Goal: Task Accomplishment & Management: Use online tool/utility

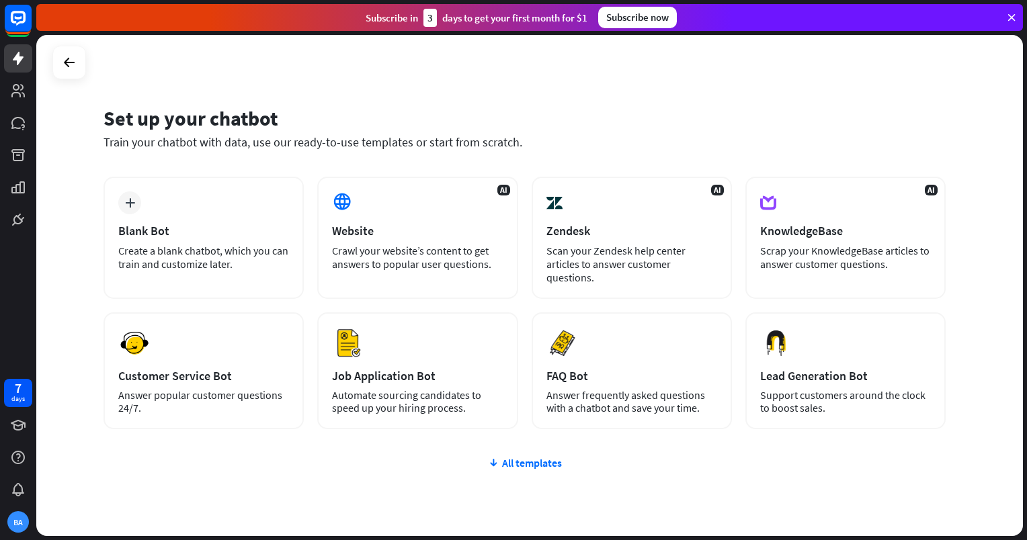
click at [427, 239] on div "AI Website Crawl your website’s content to get answers to popular user question…" at bounding box center [417, 238] width 200 height 122
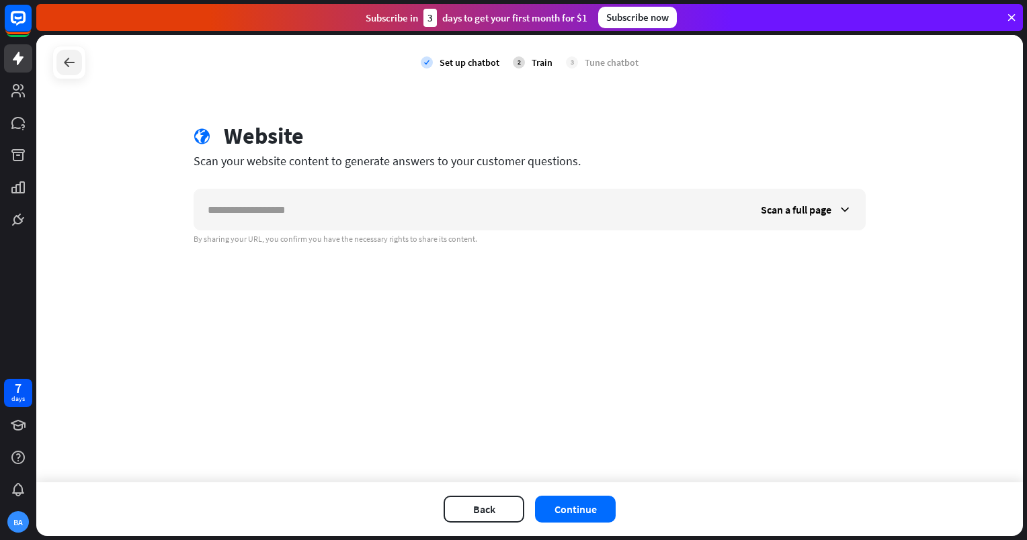
click at [61, 63] on icon at bounding box center [69, 62] width 16 height 16
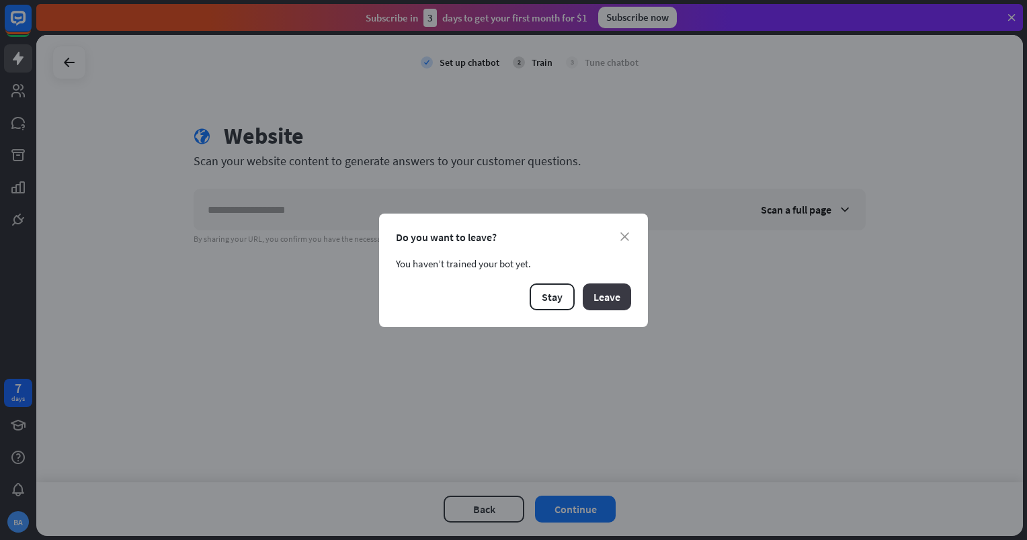
click at [597, 300] on button "Leave" at bounding box center [607, 297] width 48 height 27
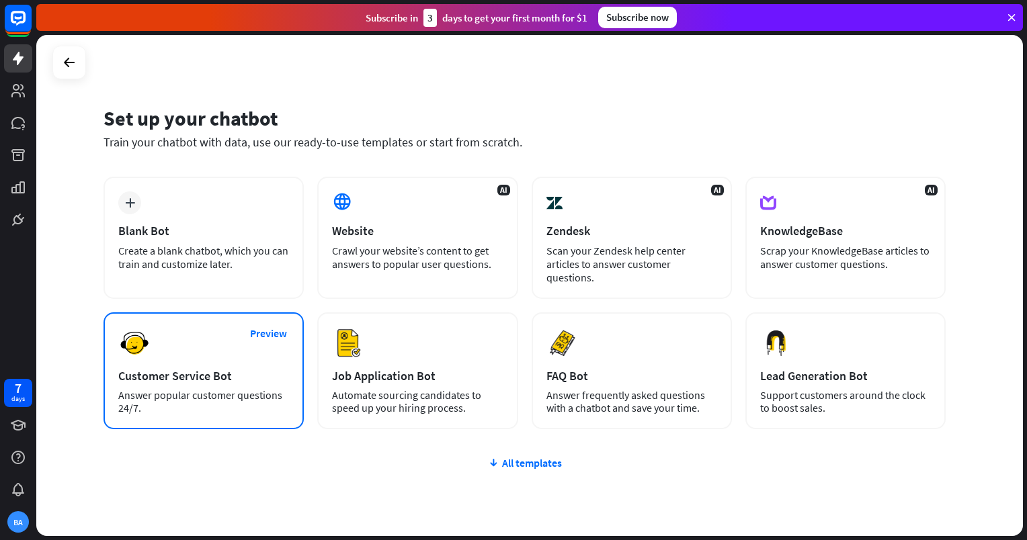
click at [205, 399] on div "Answer popular customer questions 24/7." at bounding box center [203, 402] width 171 height 26
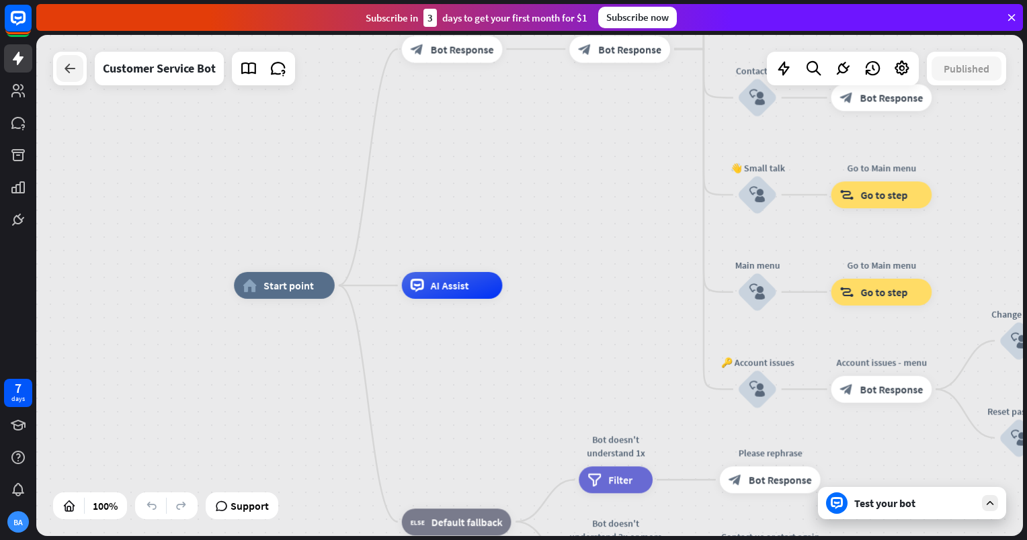
click at [65, 78] on div at bounding box center [69, 68] width 27 height 27
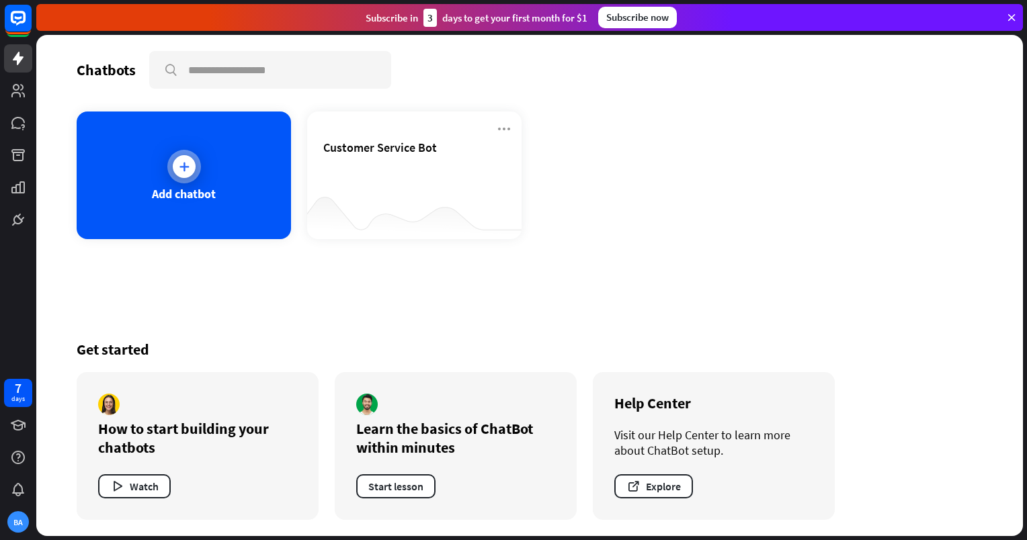
click at [175, 163] on div at bounding box center [184, 166] width 23 height 23
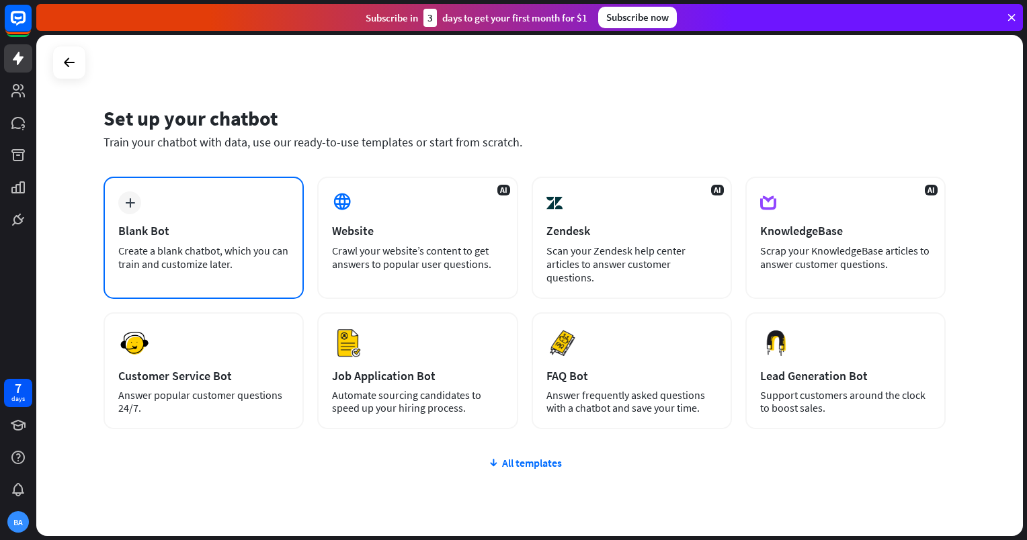
click at [164, 214] on div "plus Blank Bot Create a blank chatbot, which you can train and customize later." at bounding box center [204, 238] width 200 height 122
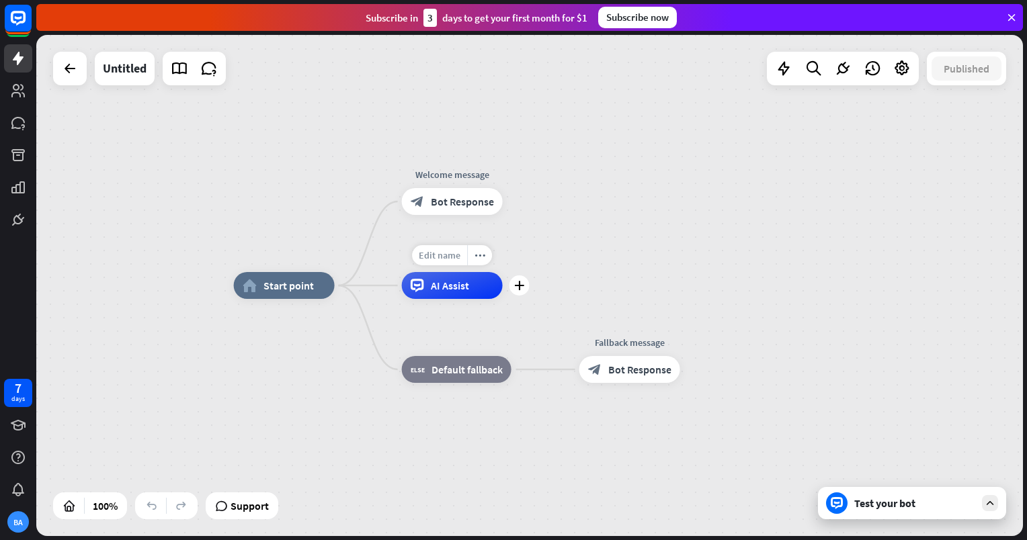
click at [446, 258] on span "Edit name" at bounding box center [440, 255] width 42 height 12
click at [474, 294] on div "AI Assist" at bounding box center [452, 285] width 101 height 27
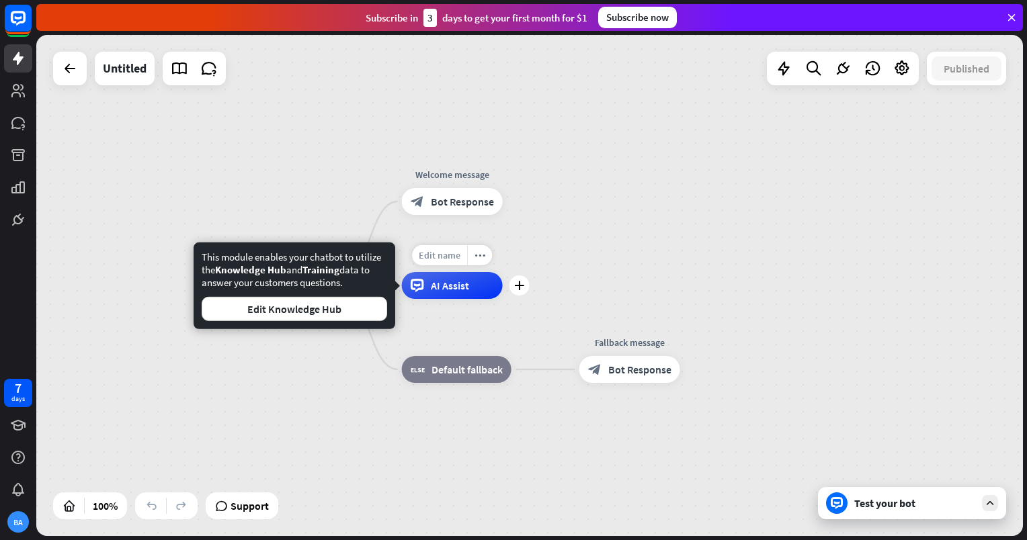
click at [446, 257] on span "Edit name" at bounding box center [440, 255] width 42 height 12
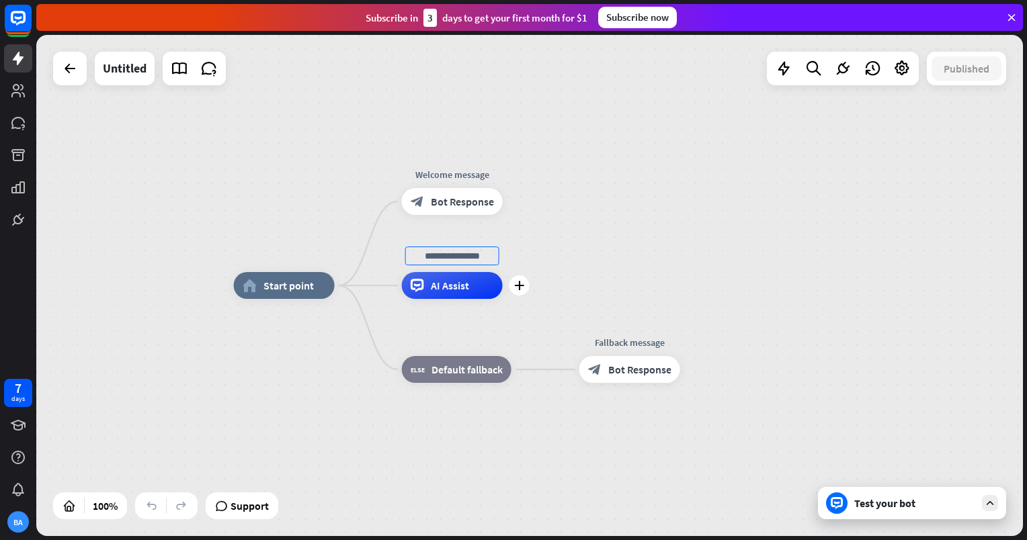
click at [473, 296] on div "AI Assist" at bounding box center [452, 285] width 101 height 27
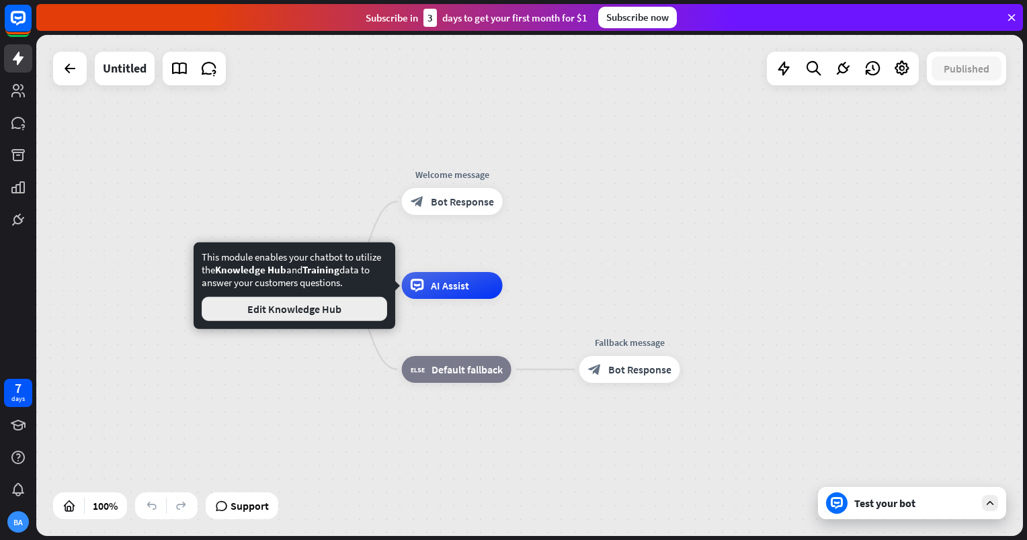
click at [342, 311] on button "Edit Knowledge Hub" at bounding box center [294, 309] width 185 height 24
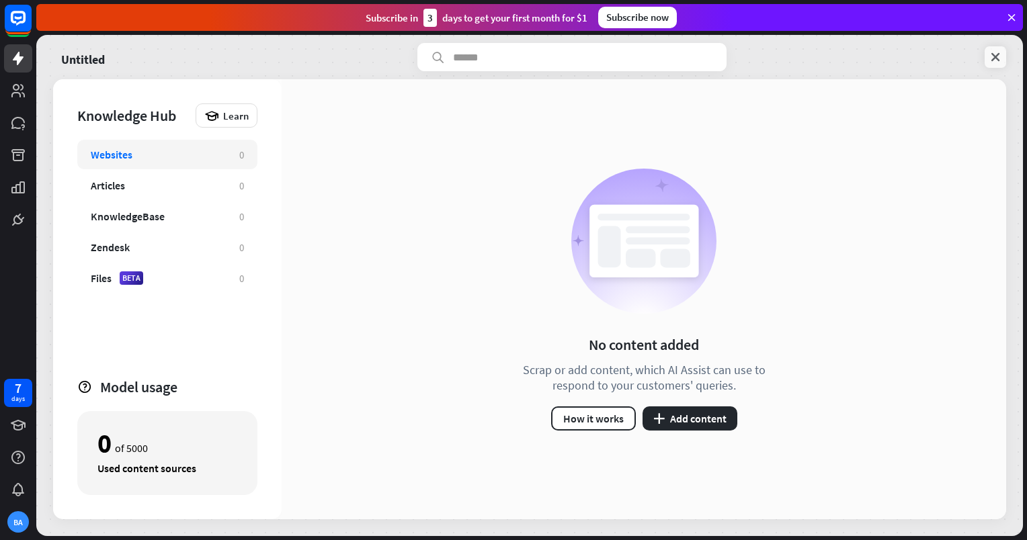
click at [999, 63] on icon at bounding box center [995, 56] width 13 height 13
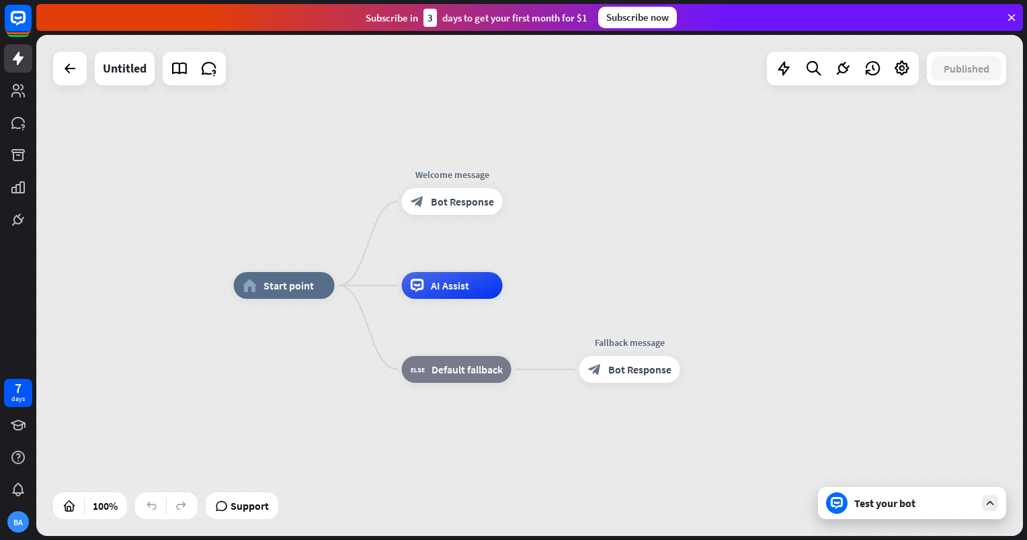
click at [536, 290] on div "home_2 Start point Welcome message block_bot_response Bot Response Edit name mo…" at bounding box center [727, 536] width 987 height 501
click at [517, 290] on div "plus" at bounding box center [519, 286] width 20 height 20
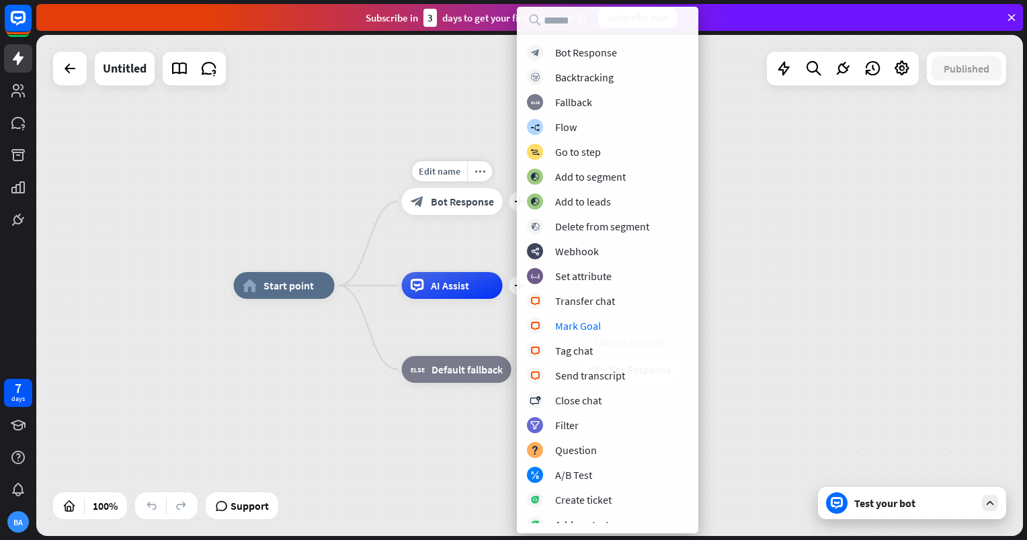
click at [402, 203] on div "Edit name more_horiz plus Welcome message block_bot_response Bot Response" at bounding box center [452, 201] width 101 height 27
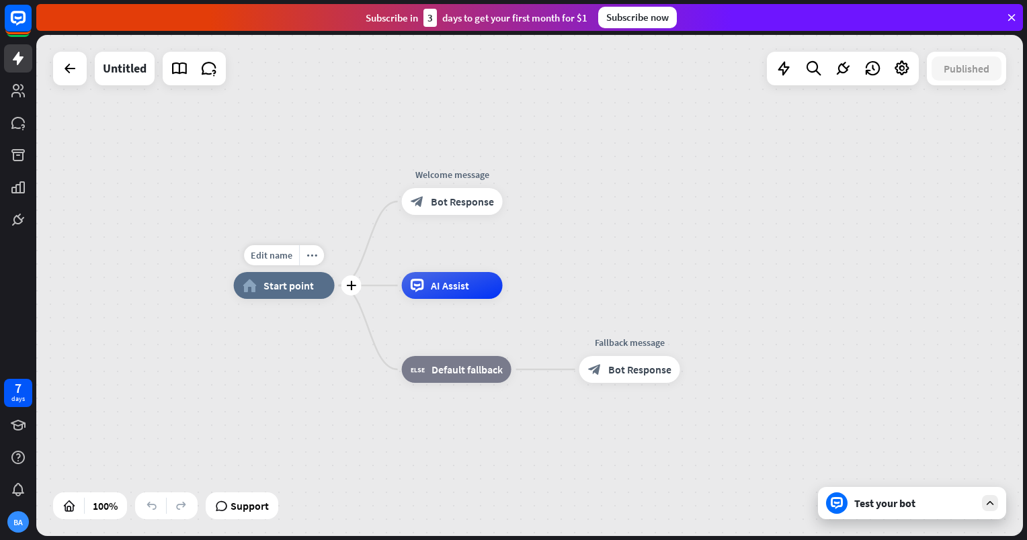
click at [282, 297] on div "home_2 Start point" at bounding box center [284, 285] width 101 height 27
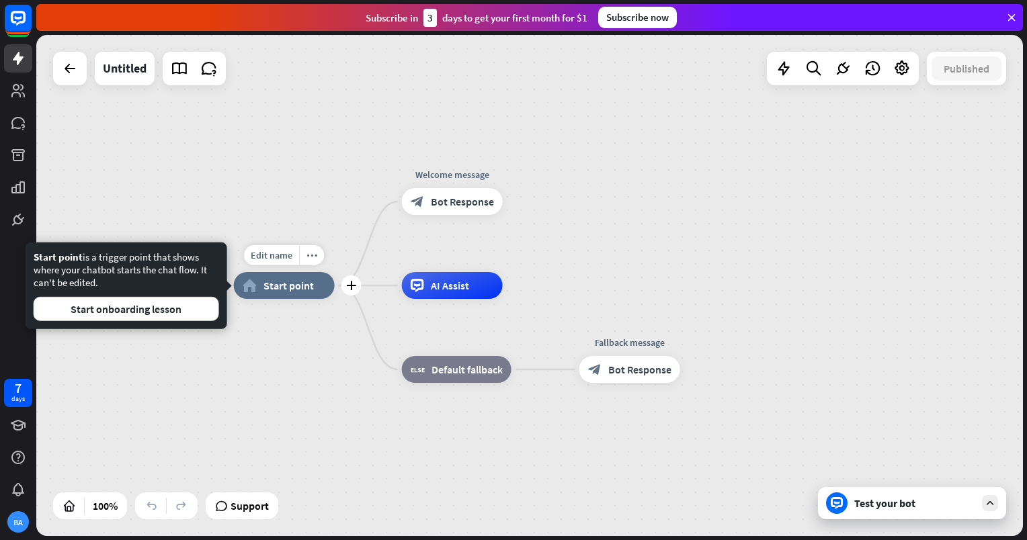
click at [282, 297] on div "home_2 Start point" at bounding box center [284, 285] width 101 height 27
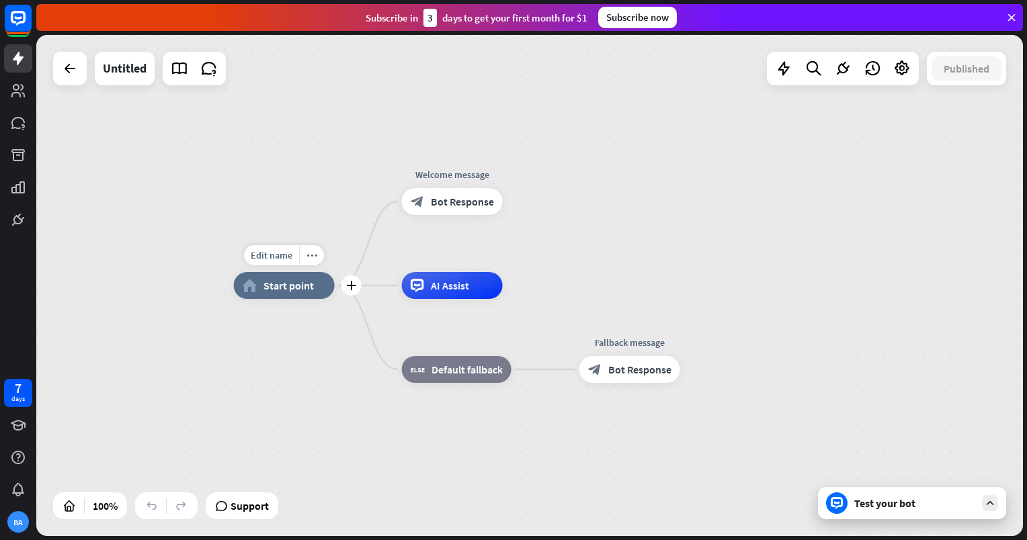
click at [281, 296] on div "home_2 Start point" at bounding box center [284, 285] width 101 height 27
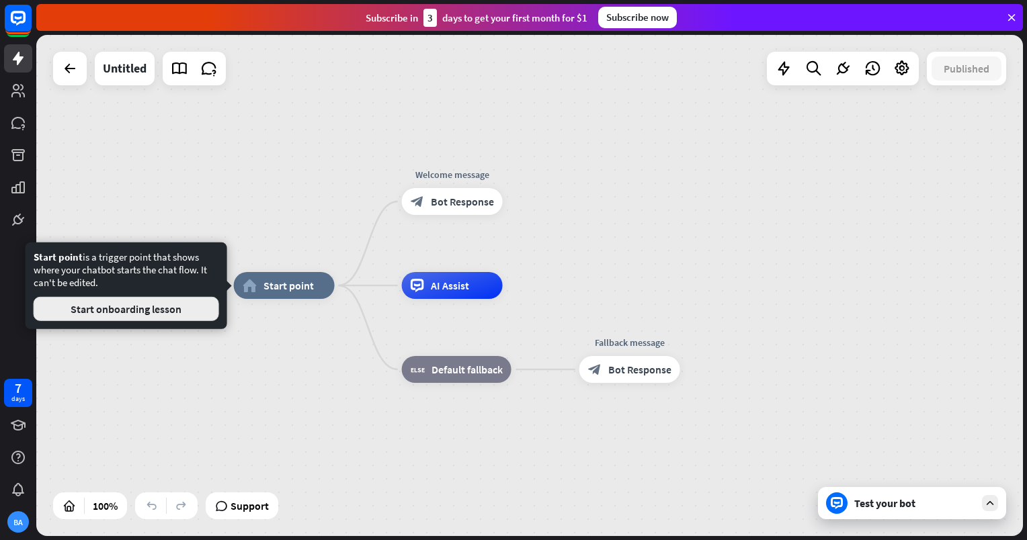
click at [175, 311] on button "Start onboarding lesson" at bounding box center [126, 309] width 185 height 24
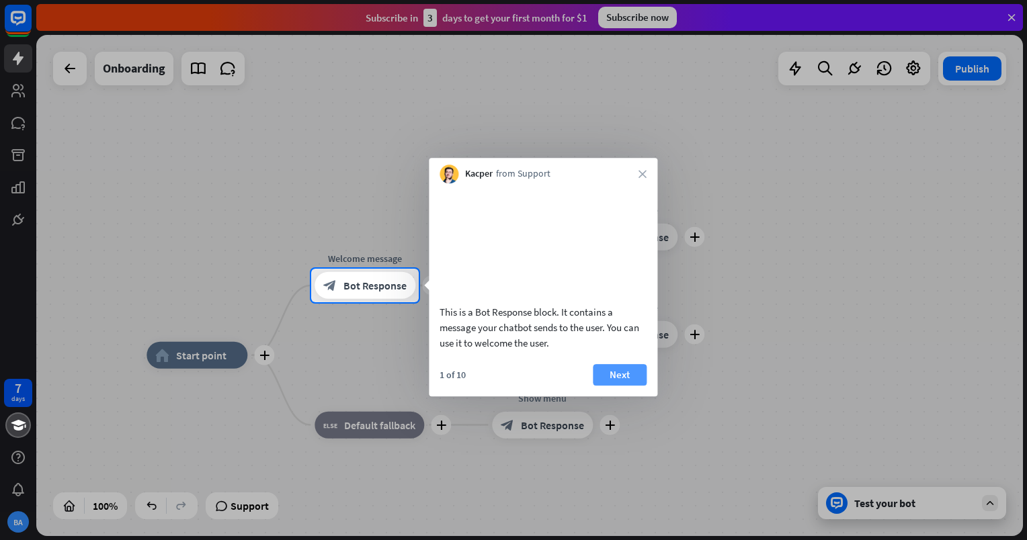
click at [616, 386] on button "Next" at bounding box center [620, 375] width 54 height 22
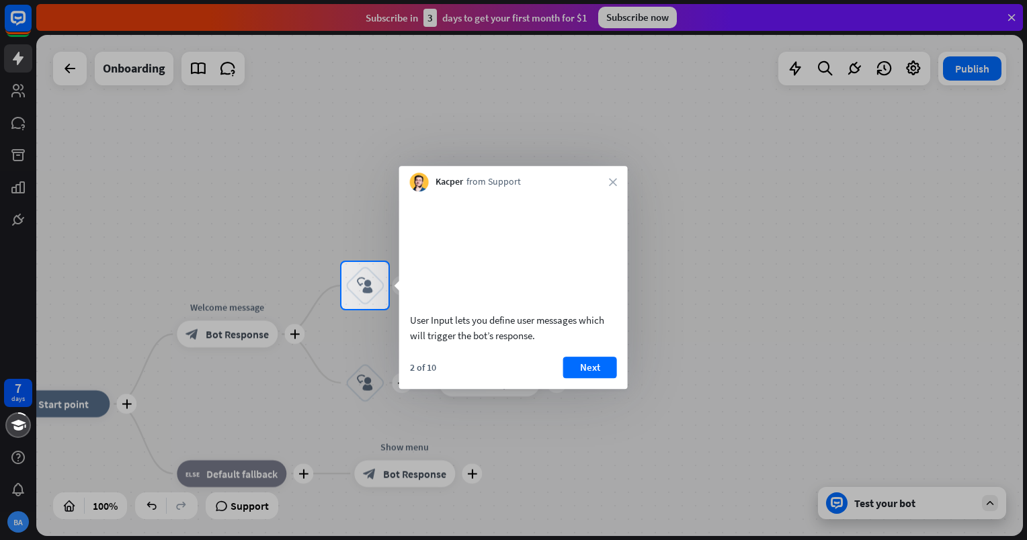
click at [584, 389] on div "2 of 10 Next" at bounding box center [513, 373] width 229 height 32
click at [580, 378] on button "Next" at bounding box center [590, 368] width 54 height 22
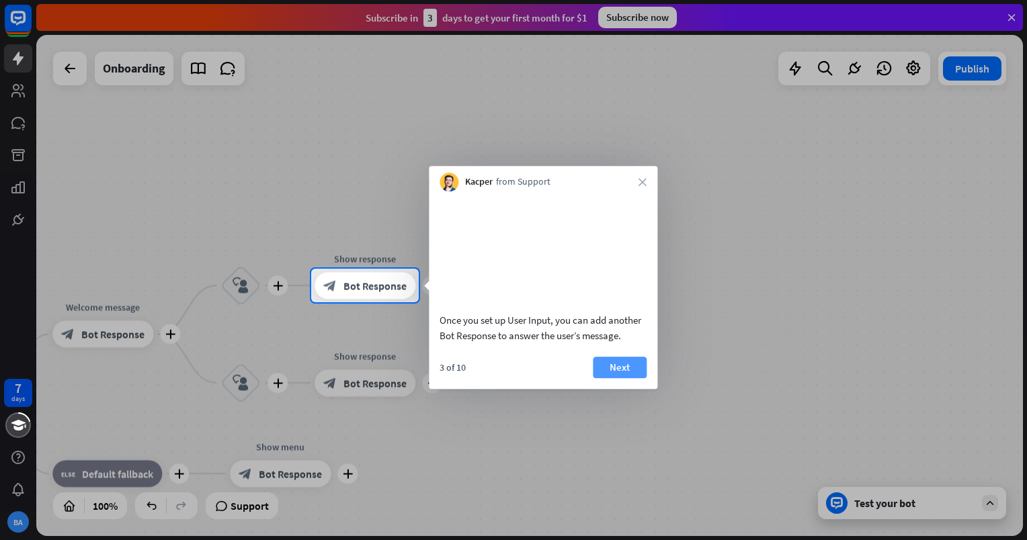
click at [622, 378] on button "Next" at bounding box center [620, 368] width 54 height 22
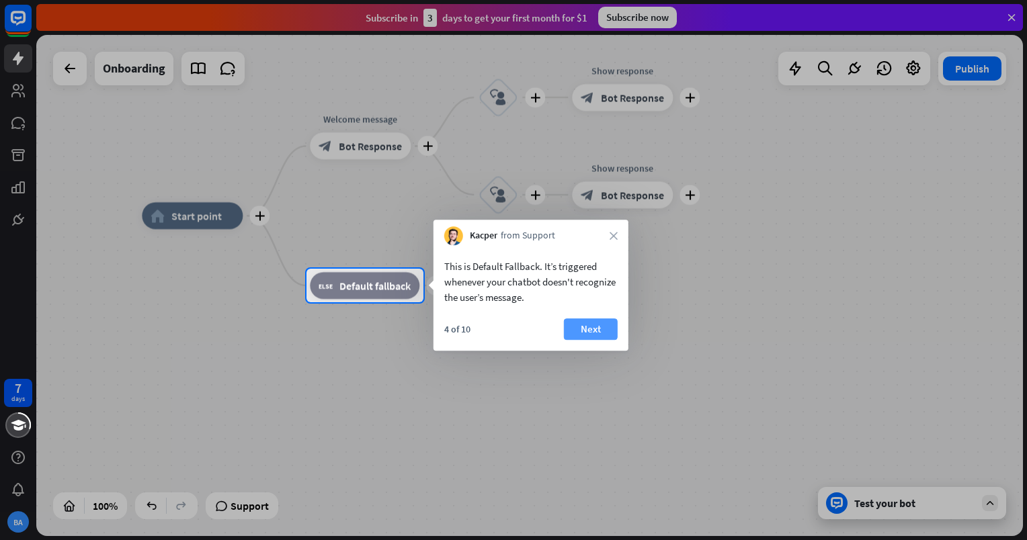
click at [595, 327] on button "Next" at bounding box center [591, 330] width 54 height 22
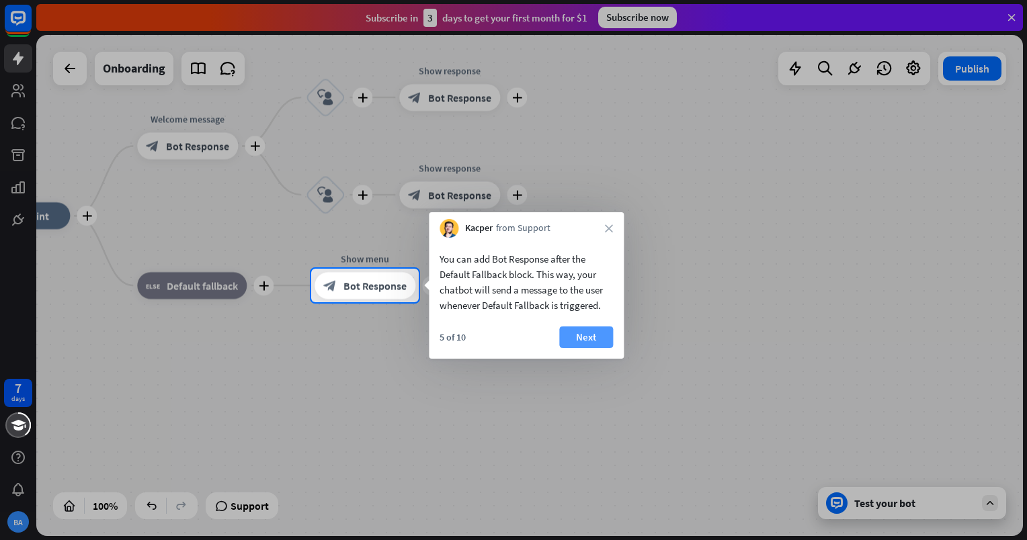
click at [586, 335] on button "Next" at bounding box center [586, 338] width 54 height 22
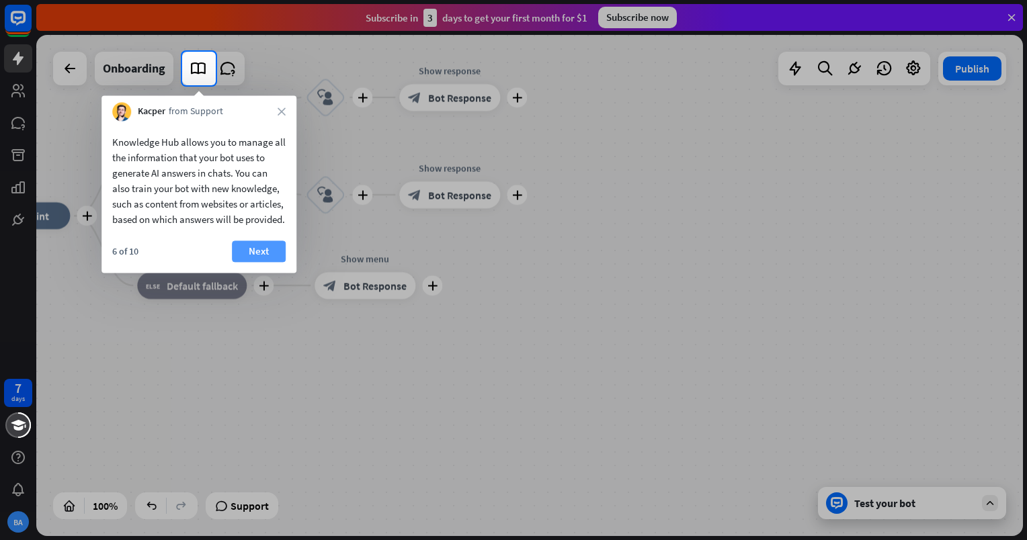
click at [261, 262] on button "Next" at bounding box center [259, 252] width 54 height 22
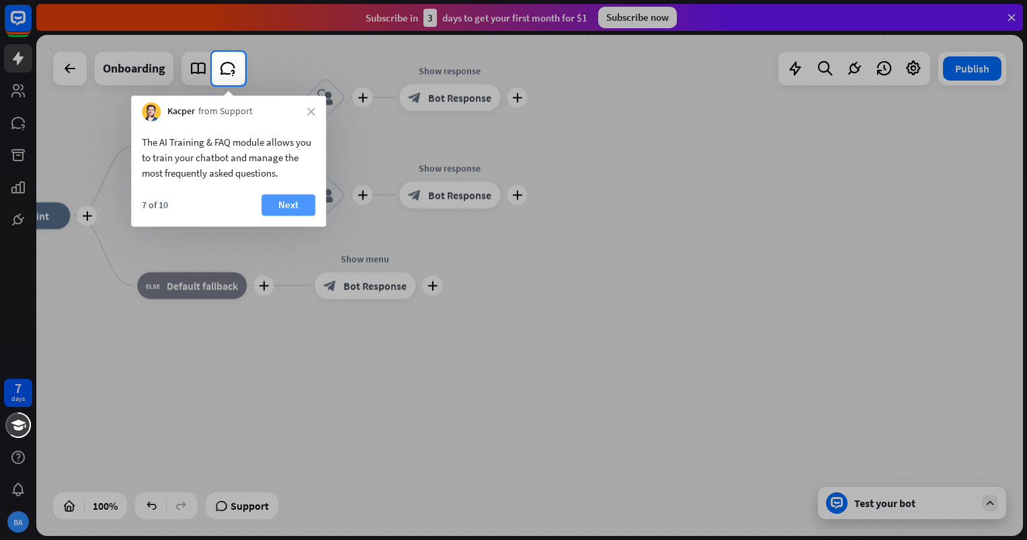
click at [290, 197] on button "Next" at bounding box center [288, 205] width 54 height 22
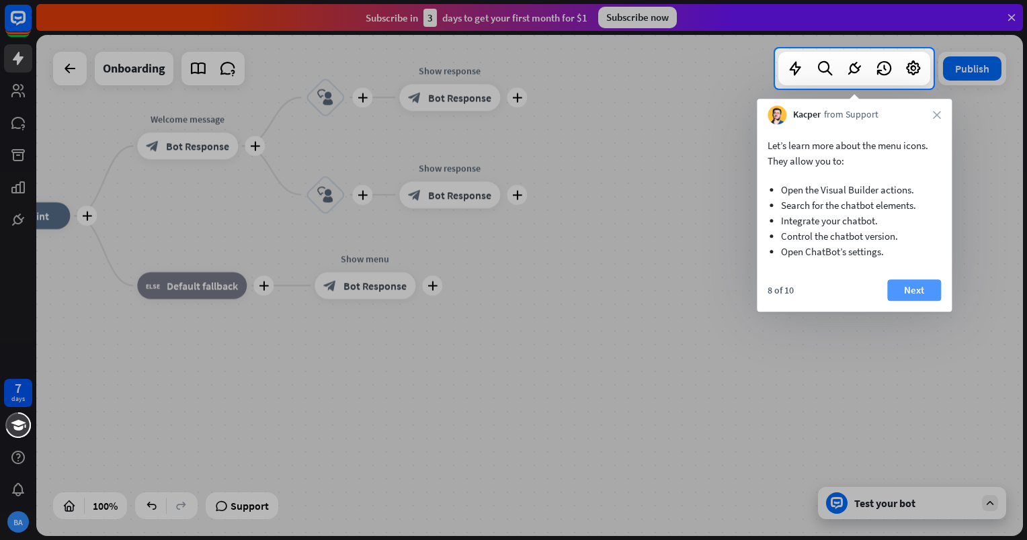
click at [932, 292] on button "Next" at bounding box center [914, 291] width 54 height 22
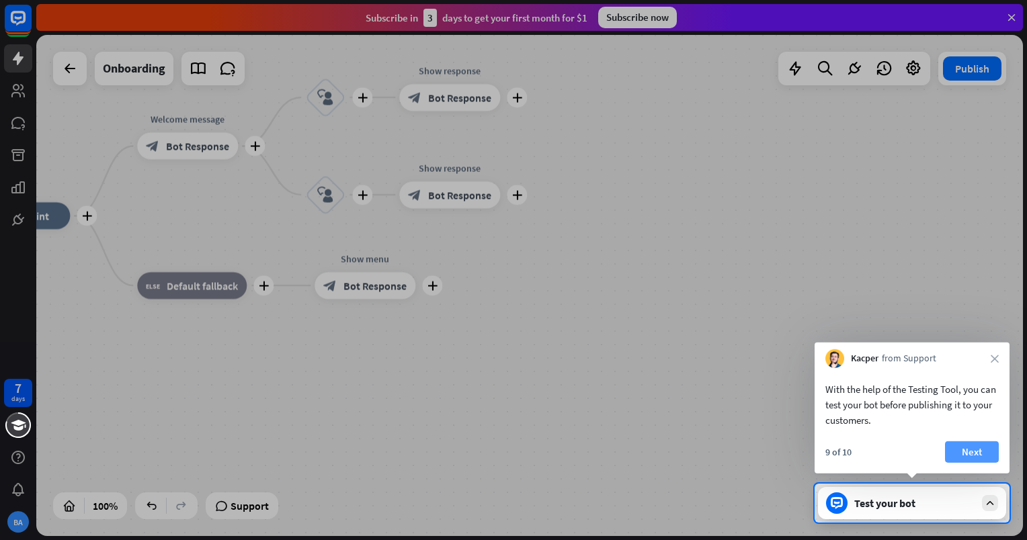
click at [982, 447] on button "Next" at bounding box center [972, 453] width 54 height 22
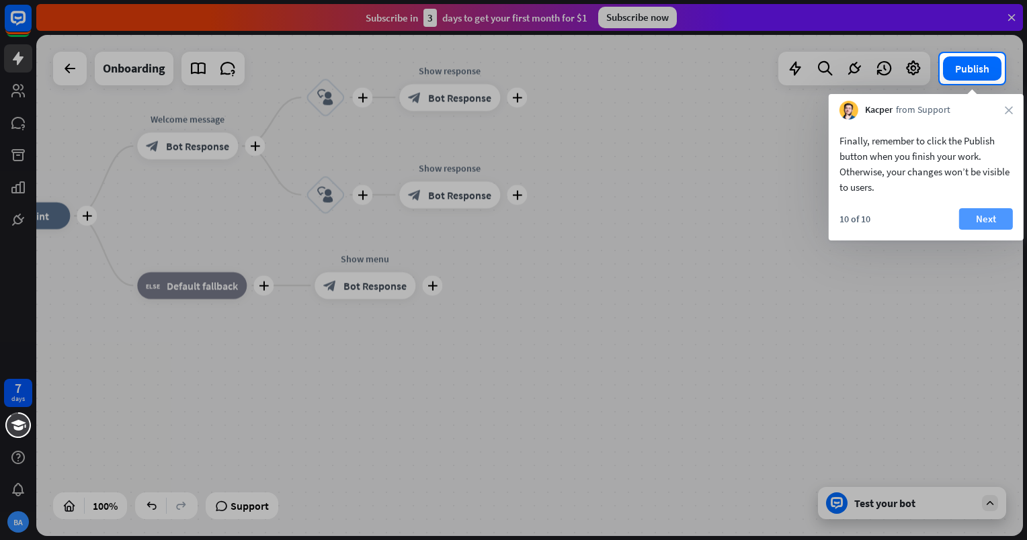
click at [1002, 219] on button "Next" at bounding box center [986, 219] width 54 height 22
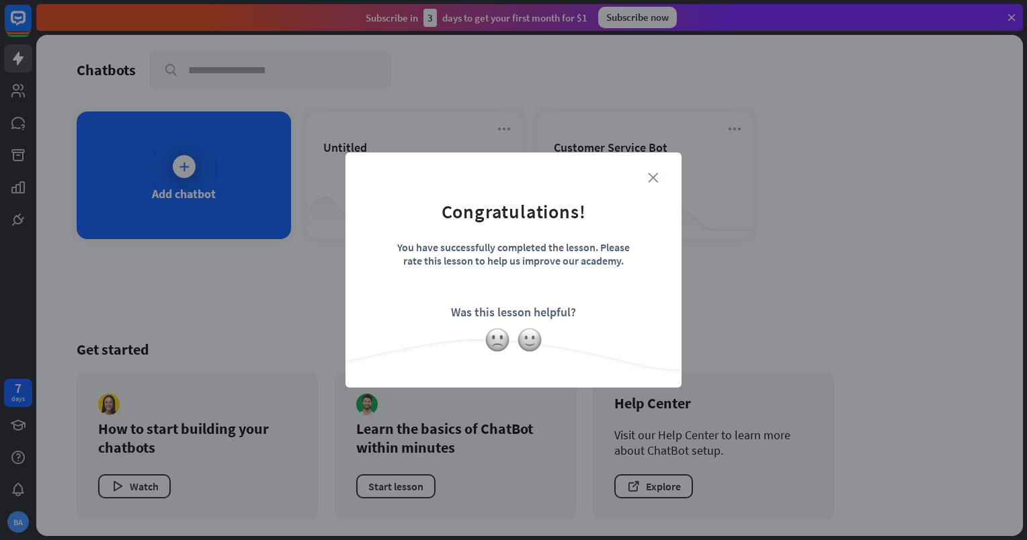
click at [648, 179] on icon "close" at bounding box center [653, 178] width 10 height 10
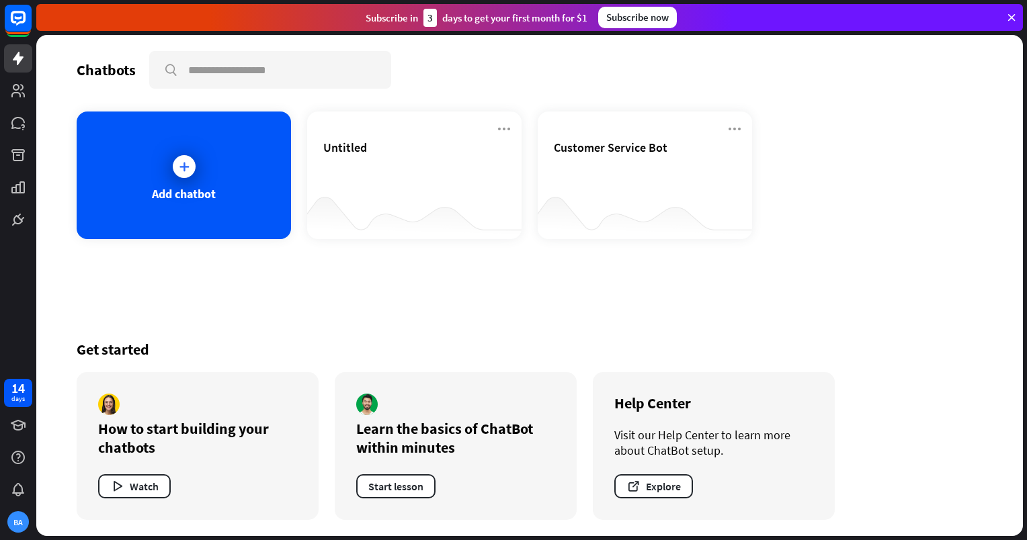
click at [411, 188] on div at bounding box center [414, 213] width 214 height 52
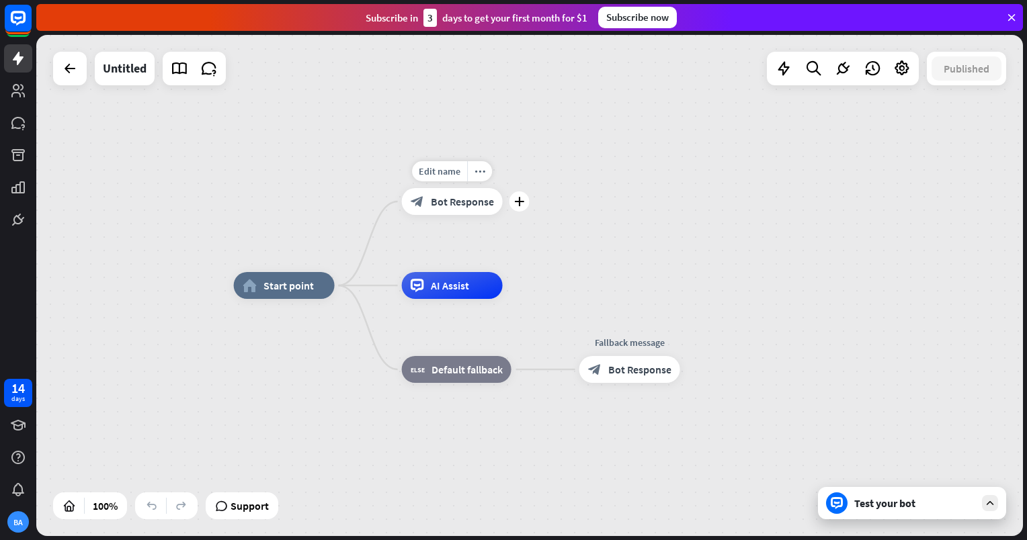
click at [477, 212] on div "block_bot_response Bot Response" at bounding box center [452, 201] width 101 height 27
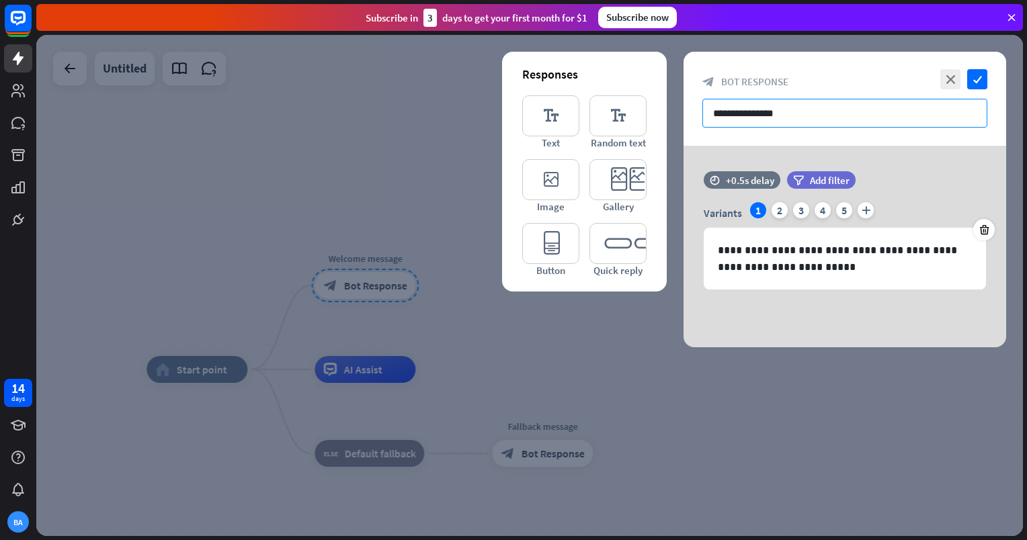
click at [796, 118] on input "**********" at bounding box center [844, 113] width 285 height 29
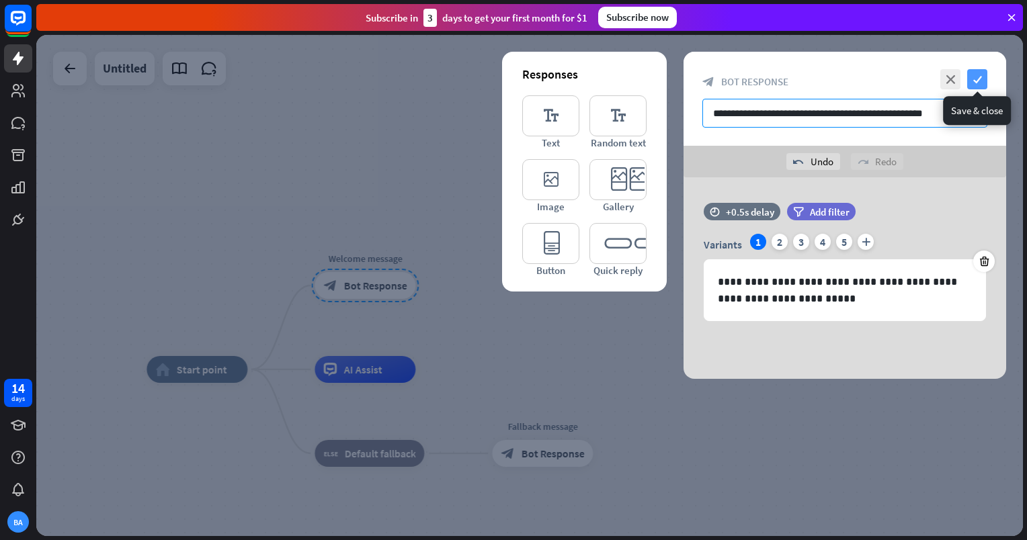
type input "**********"
click at [978, 77] on icon "check" at bounding box center [977, 79] width 20 height 20
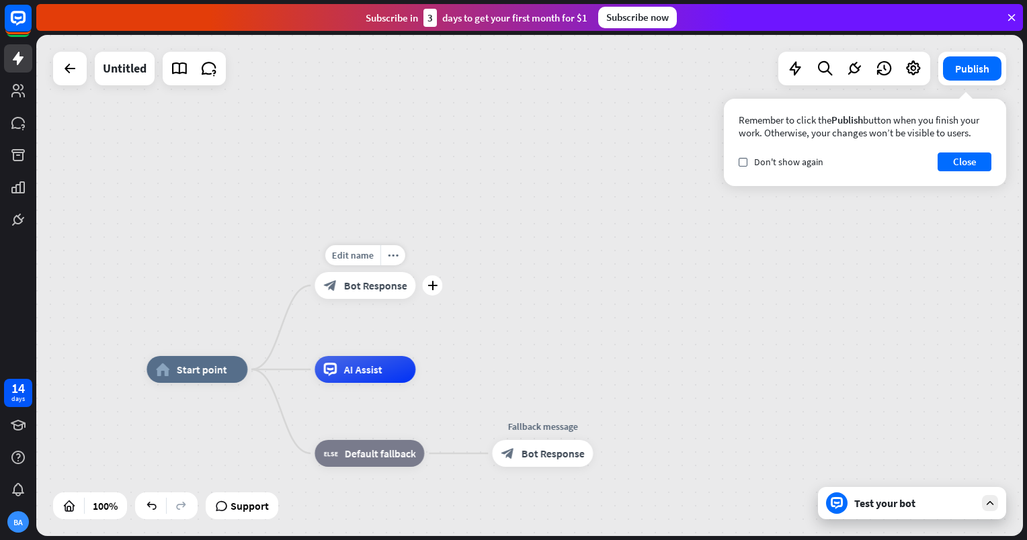
click at [438, 288] on div "plus" at bounding box center [432, 286] width 20 height 20
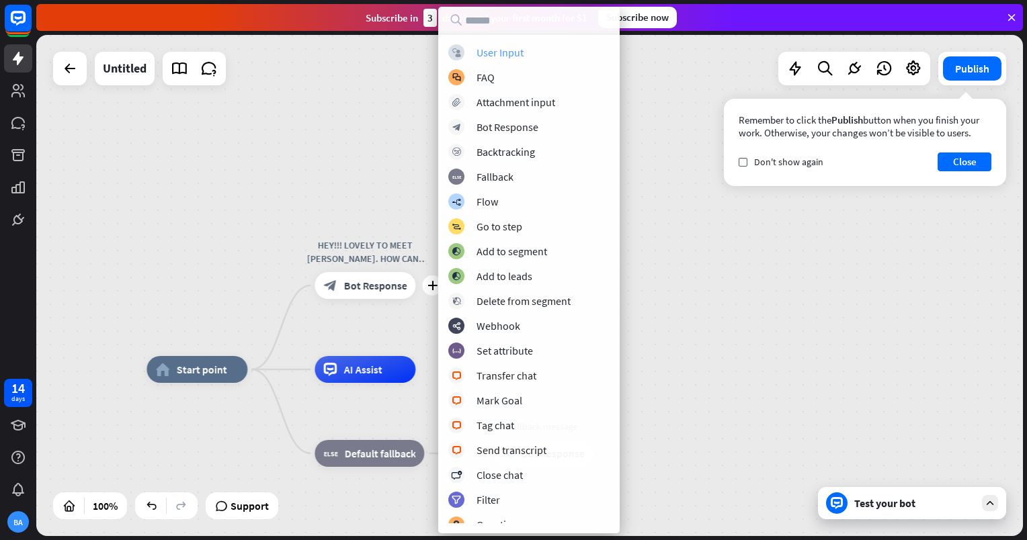
click at [496, 54] on div "User Input" at bounding box center [500, 52] width 47 height 13
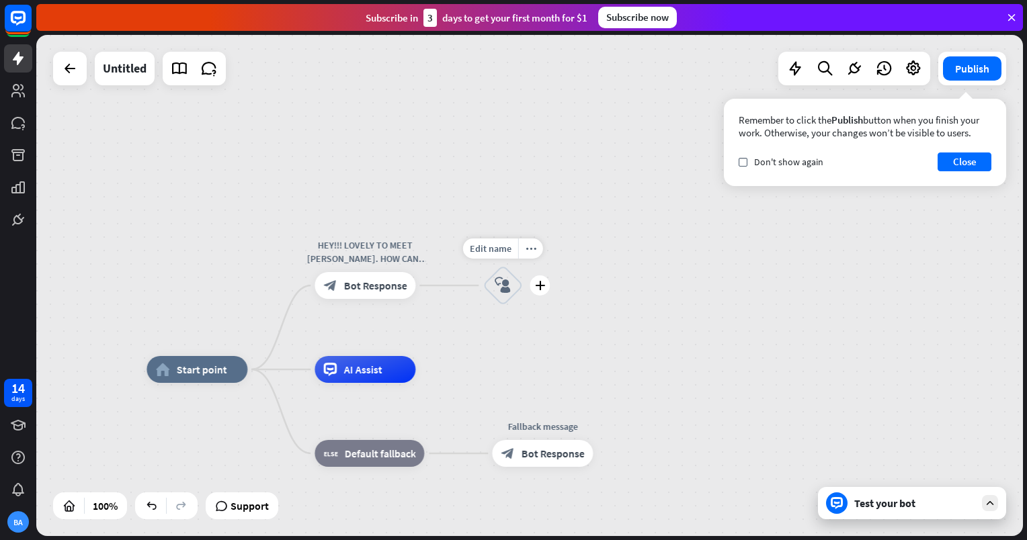
click at [505, 288] on icon "block_user_input" at bounding box center [503, 286] width 16 height 16
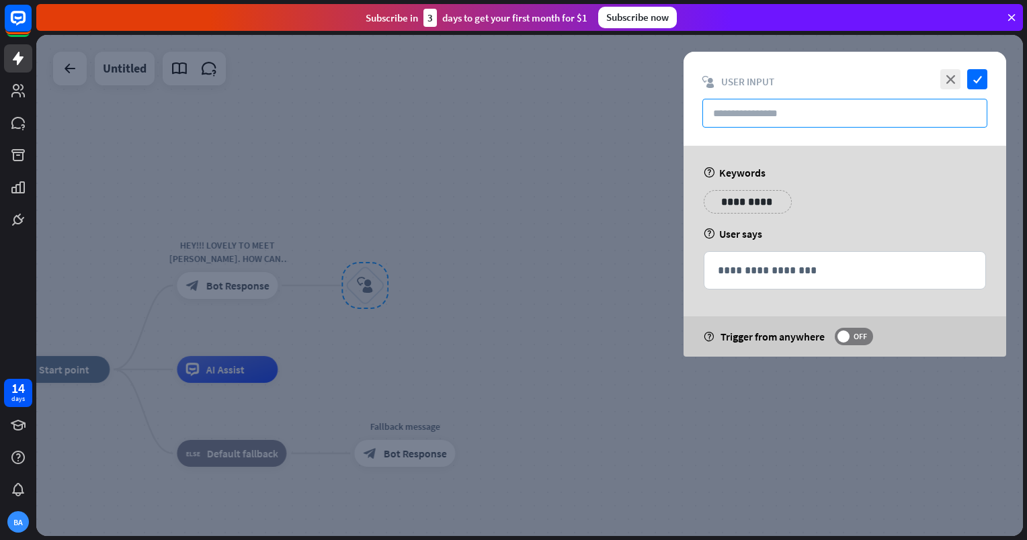
click at [764, 106] on input "text" at bounding box center [844, 113] width 285 height 29
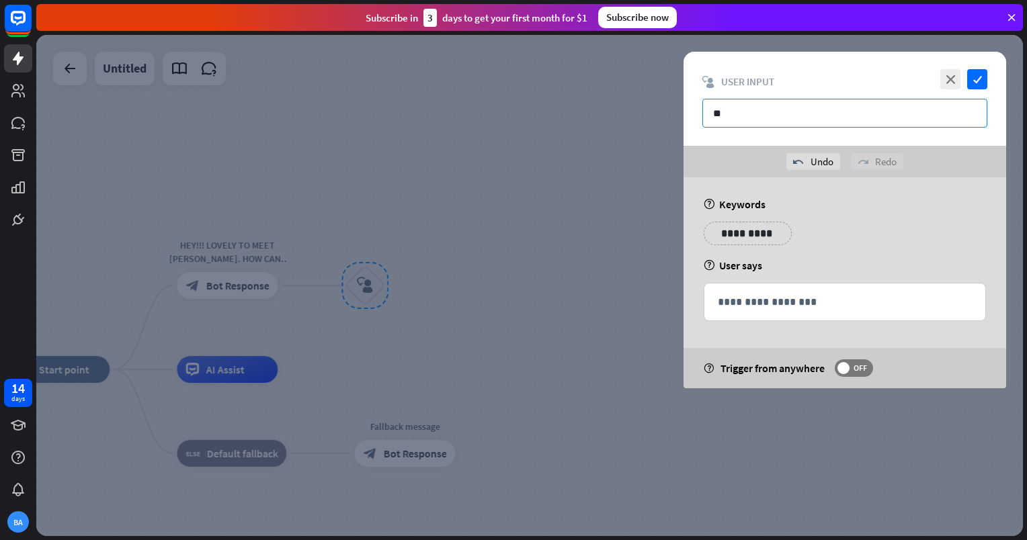
type input "*"
type input "**********"
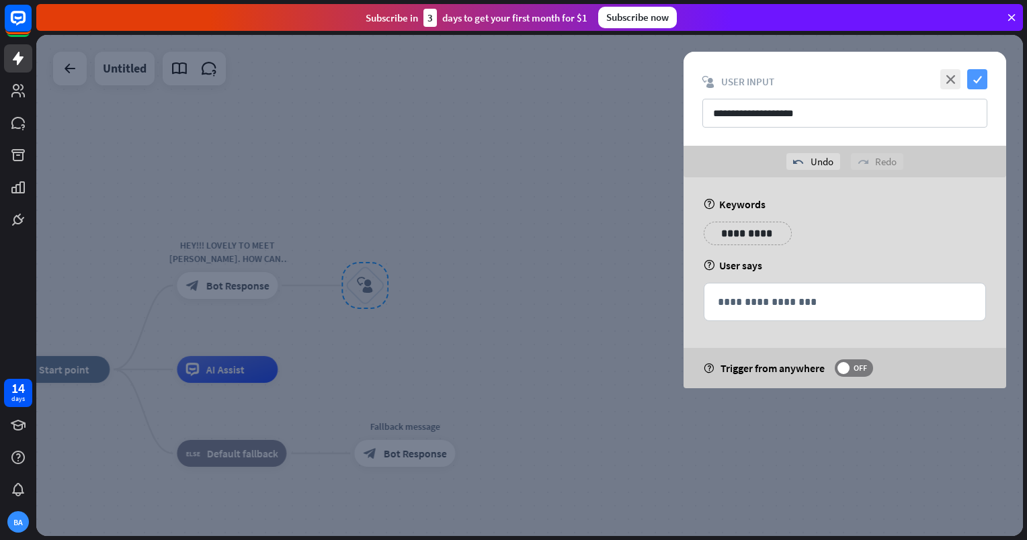
click at [973, 87] on icon "check" at bounding box center [977, 79] width 20 height 20
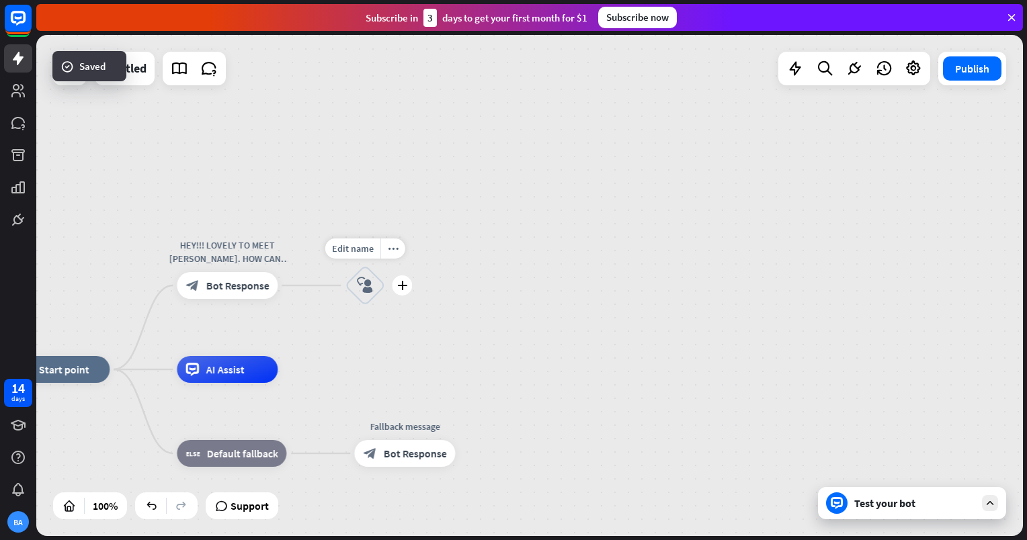
click at [385, 297] on div "Edit name more_horiz plus USER WELCOME MESSAGE block_user_input" at bounding box center [365, 285] width 40 height 40
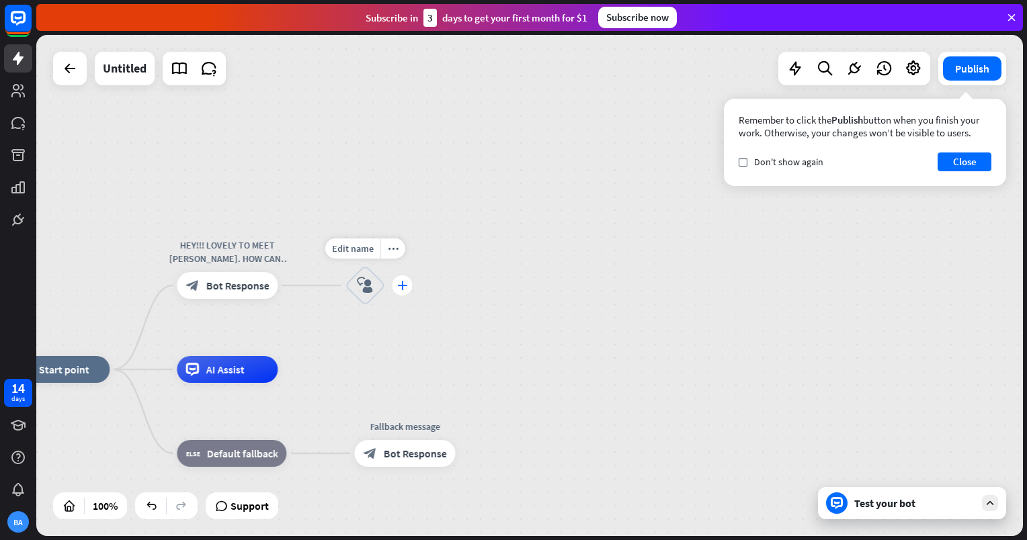
click at [405, 291] on div "plus" at bounding box center [402, 286] width 20 height 20
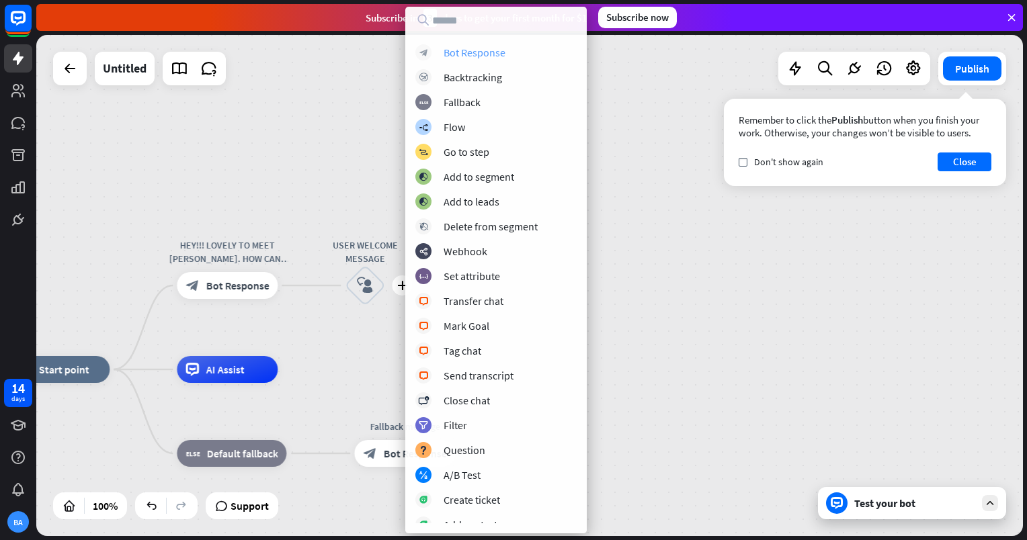
click at [470, 56] on div "Bot Response" at bounding box center [475, 52] width 62 height 13
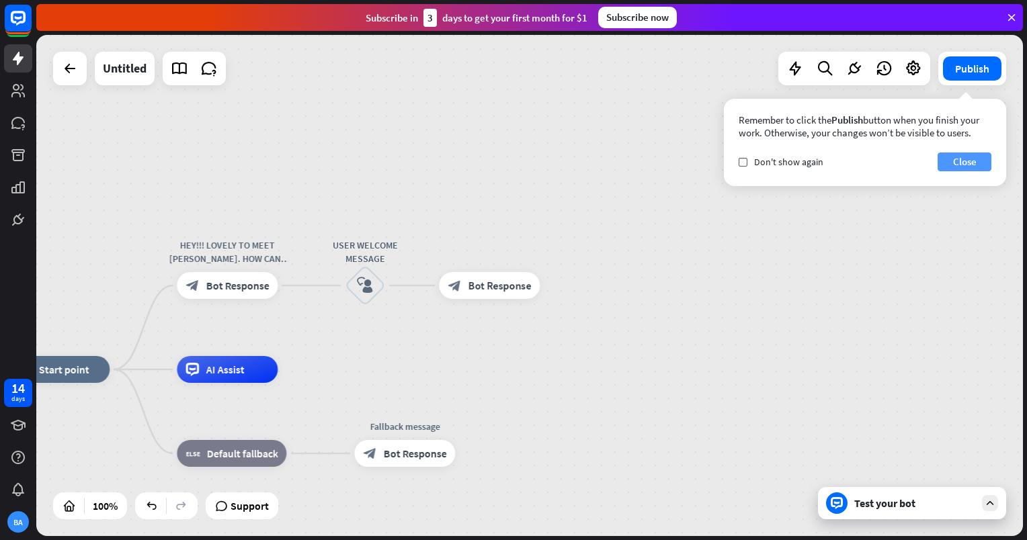
click at [973, 165] on button "Close" at bounding box center [965, 162] width 54 height 19
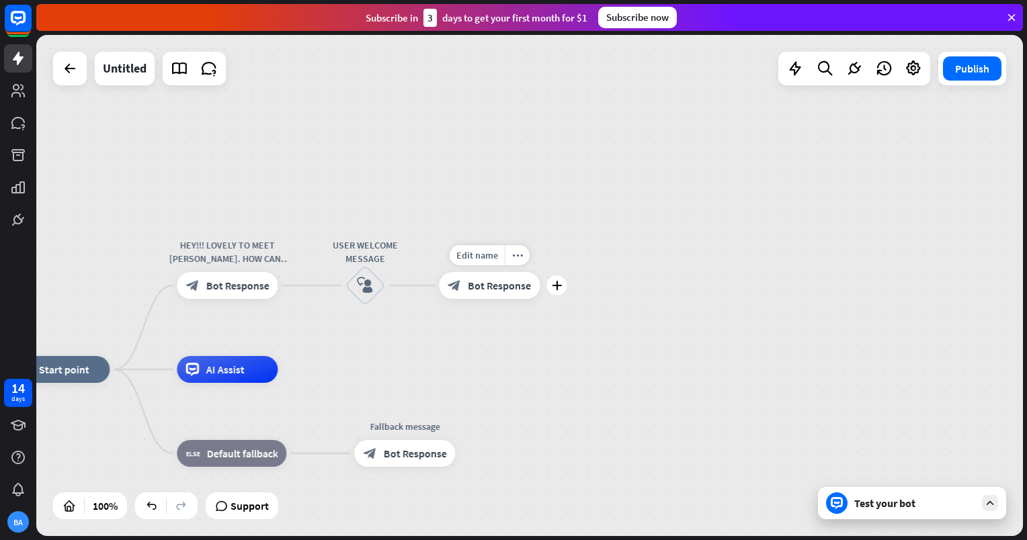
click at [505, 295] on div "block_bot_response Bot Response" at bounding box center [489, 285] width 101 height 27
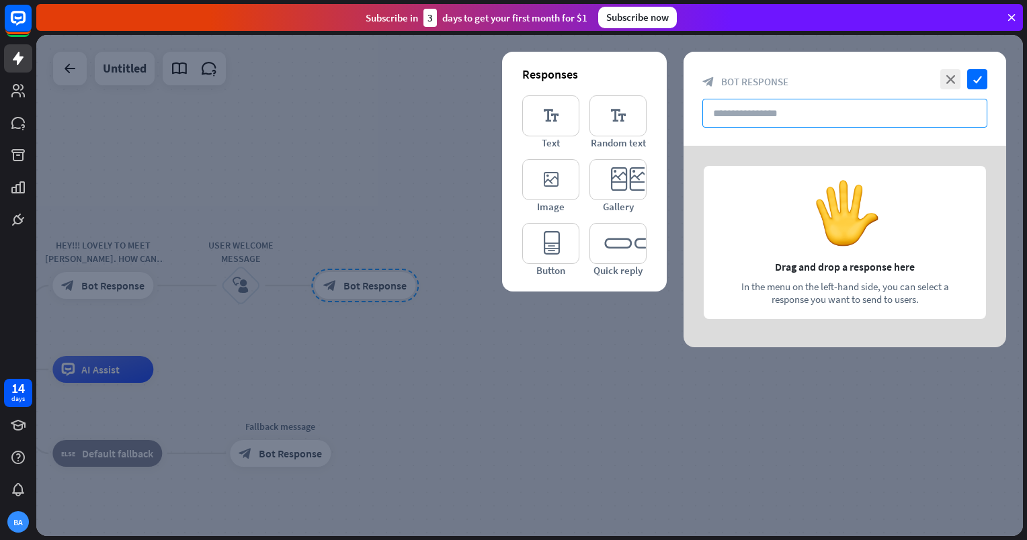
click at [879, 122] on input "text" at bounding box center [844, 113] width 285 height 29
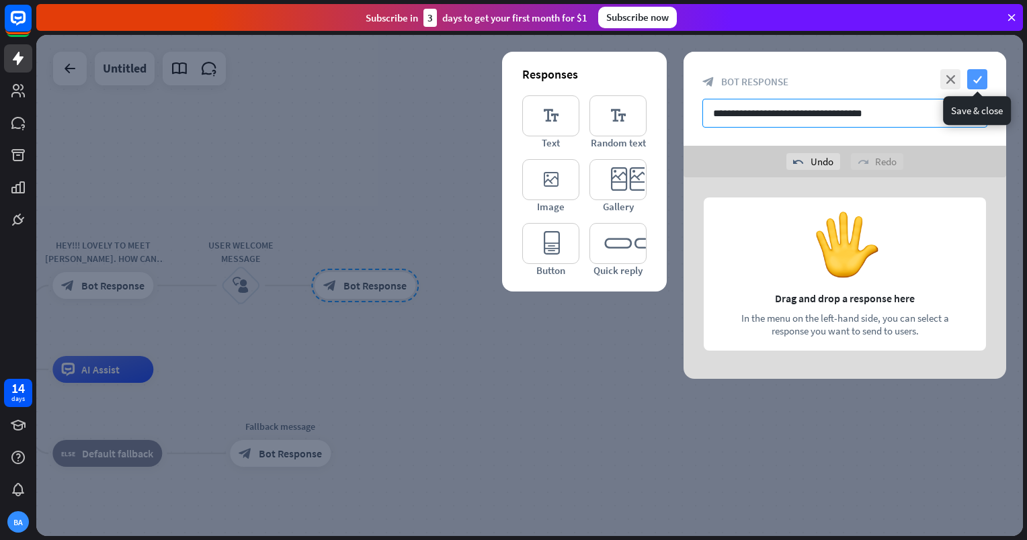
type input "**********"
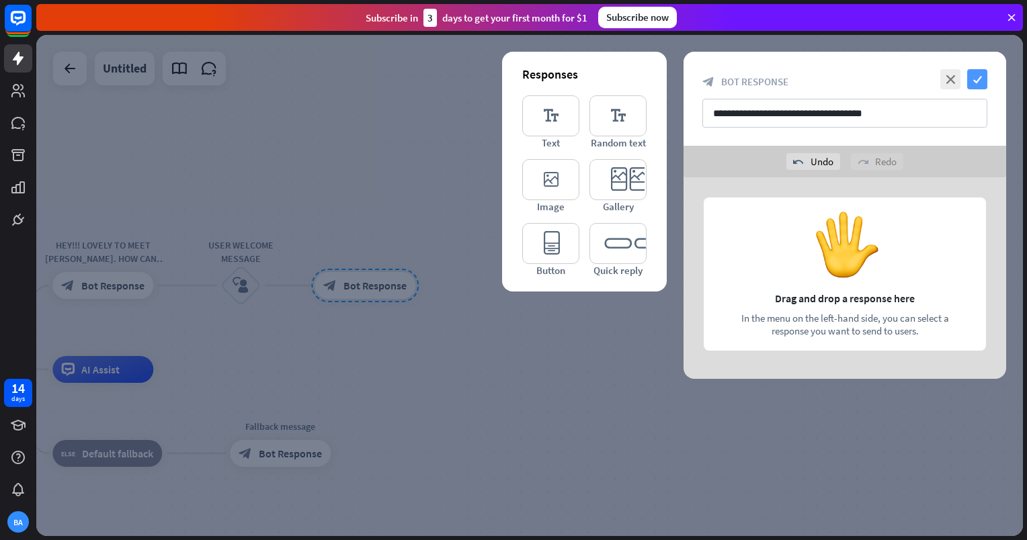
click at [976, 78] on icon "check" at bounding box center [977, 79] width 20 height 20
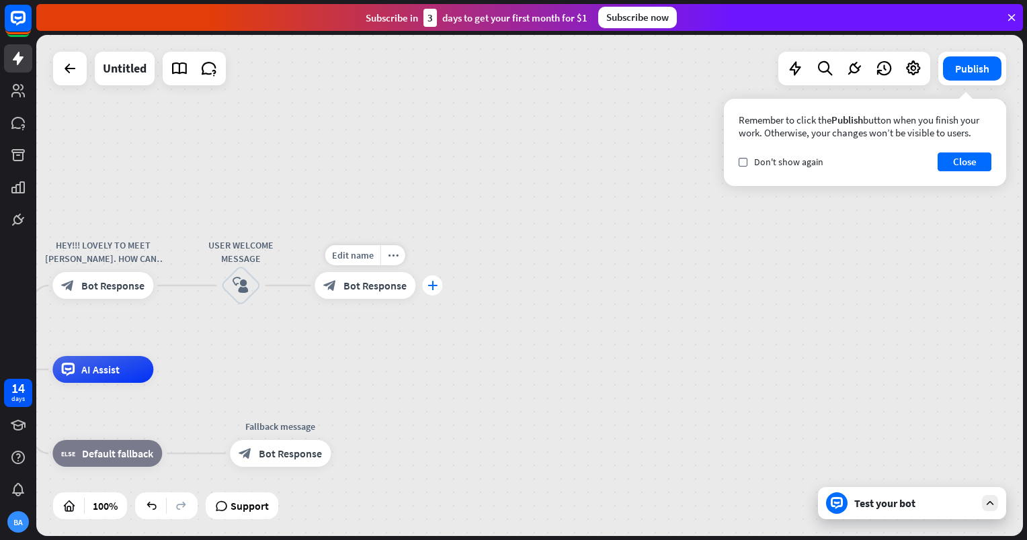
click at [436, 288] on icon "plus" at bounding box center [432, 285] width 10 height 9
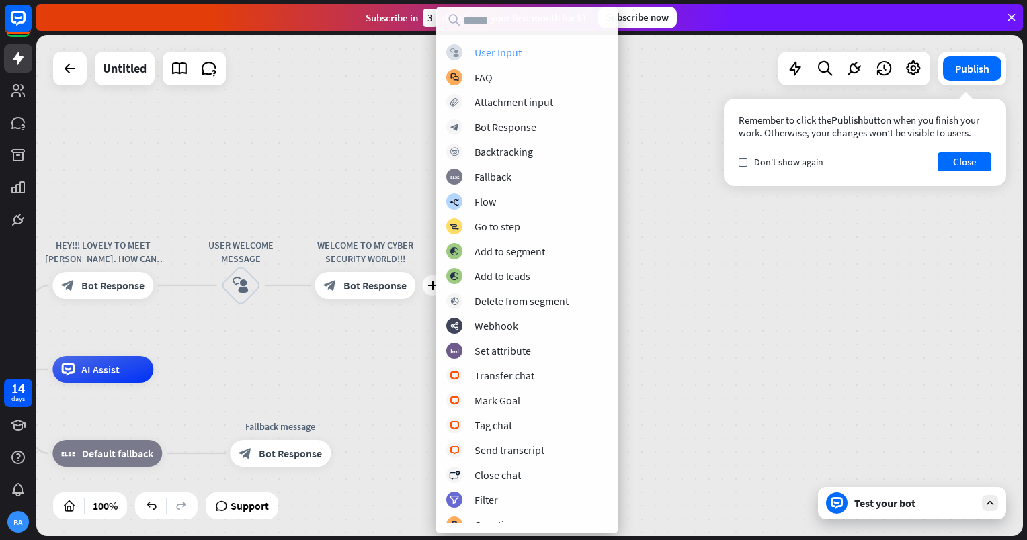
click at [543, 45] on div "block_user_input User Input" at bounding box center [526, 52] width 161 height 16
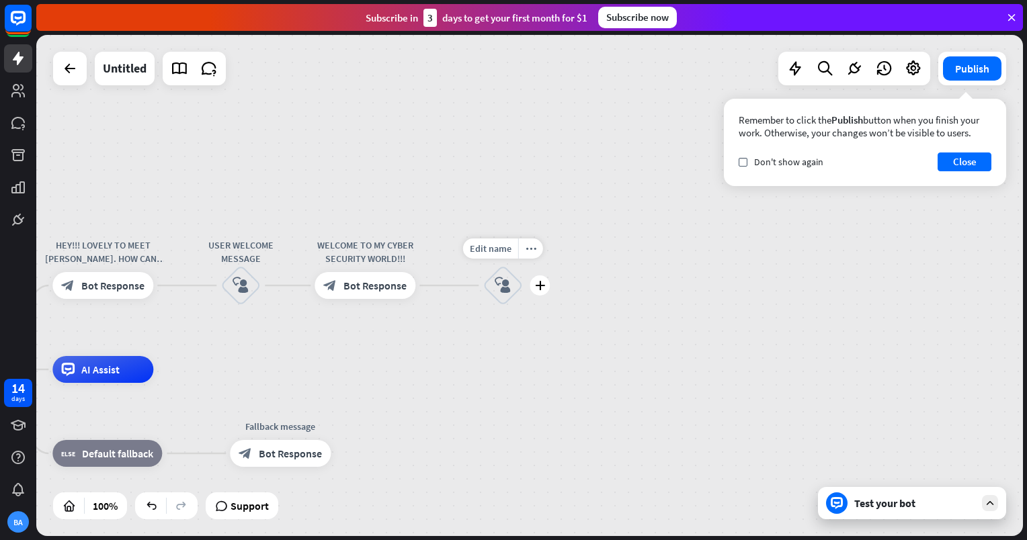
click at [506, 274] on div "block_user_input" at bounding box center [503, 285] width 40 height 40
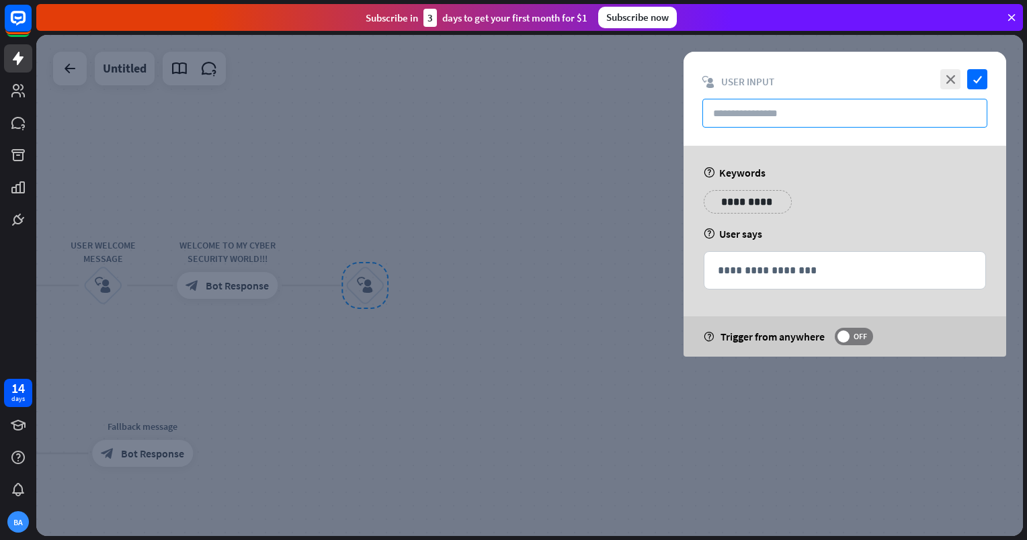
click at [795, 110] on input "text" at bounding box center [844, 113] width 285 height 29
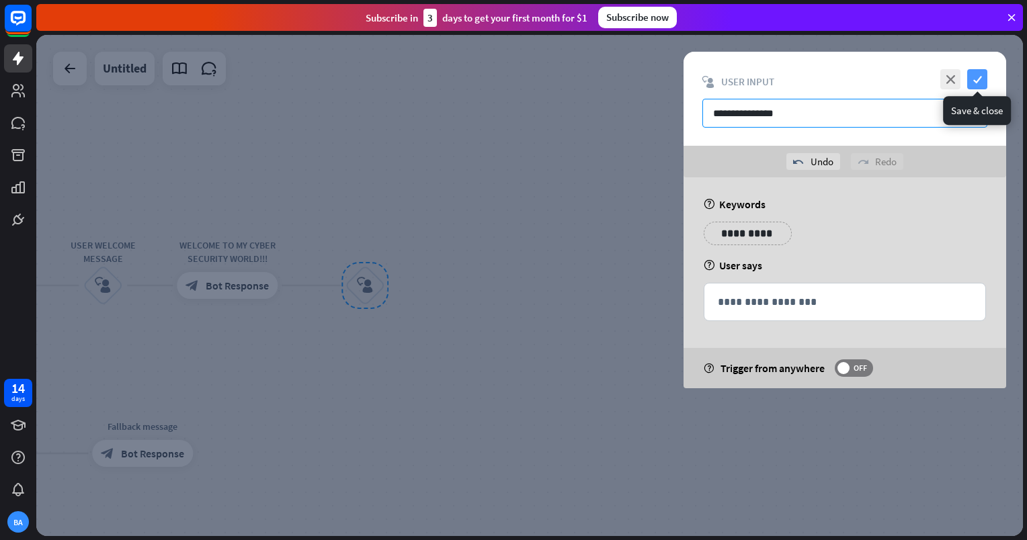
type input "**********"
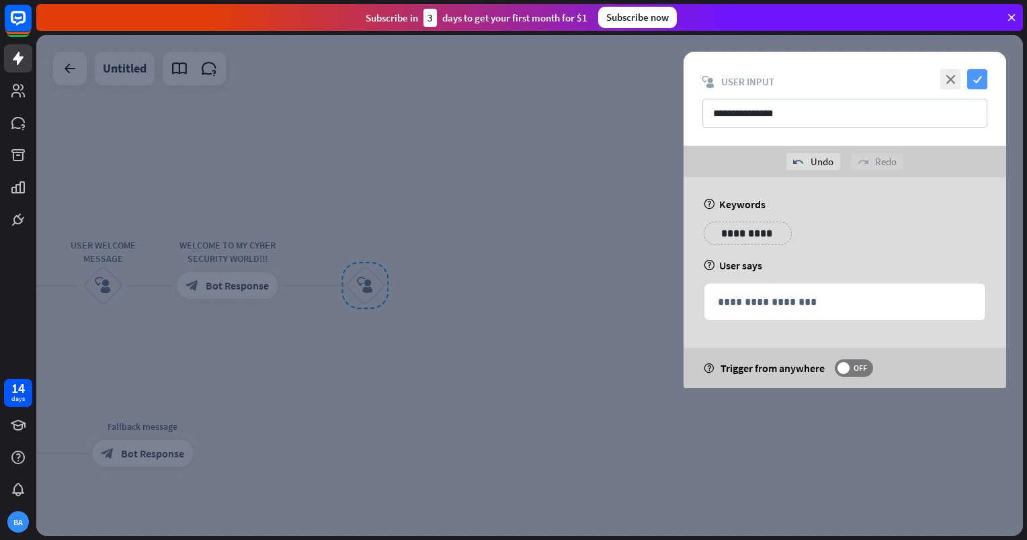
click at [975, 79] on icon "check" at bounding box center [977, 79] width 20 height 20
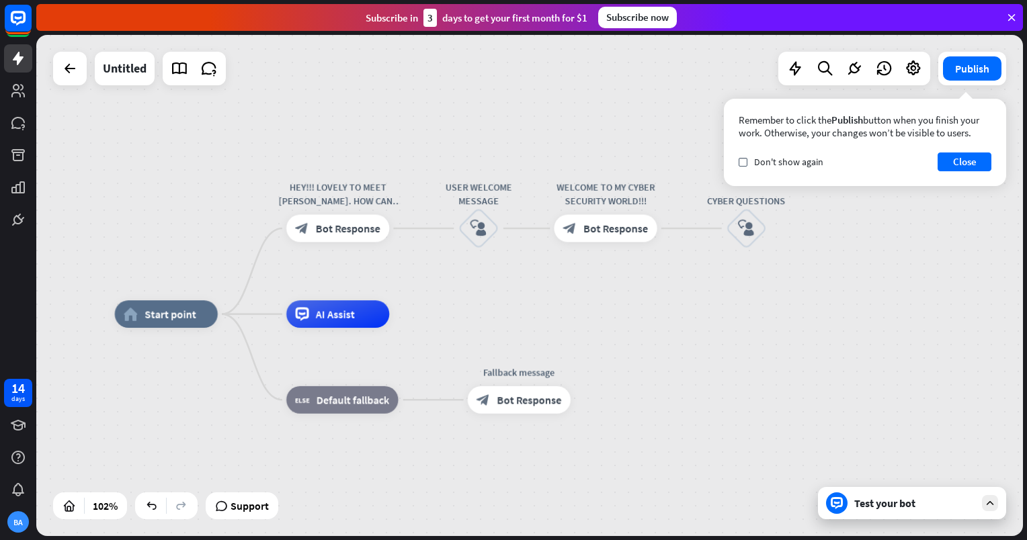
drag, startPoint x: 369, startPoint y: 206, endPoint x: 745, endPoint y: 120, distance: 386.1
click at [745, 120] on div "home_2 Start point HEY!!! LOVELY TO MEET [PERSON_NAME]. HOW CAN I HELP YOU [DAT…" at bounding box center [529, 285] width 987 height 501
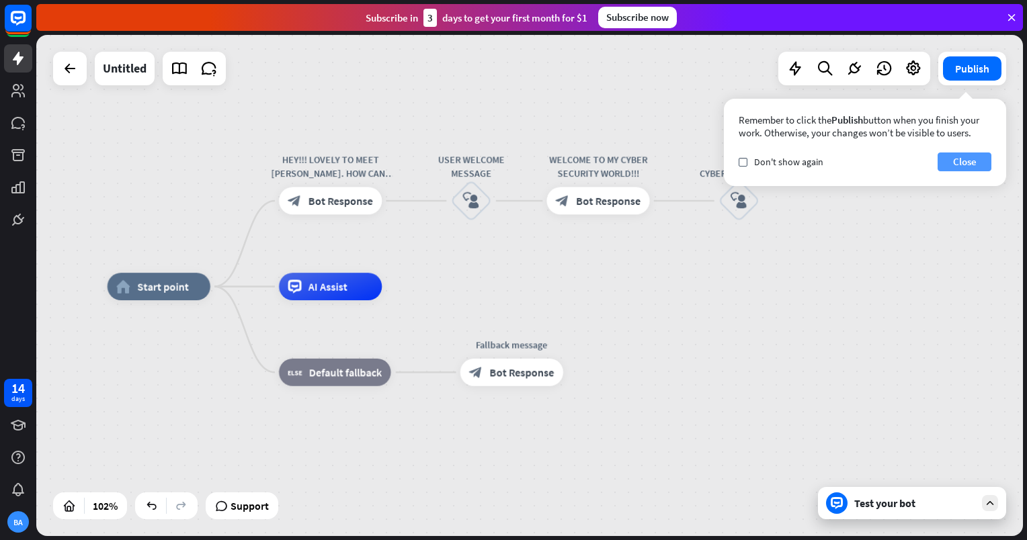
click at [981, 170] on button "Close" at bounding box center [965, 162] width 54 height 19
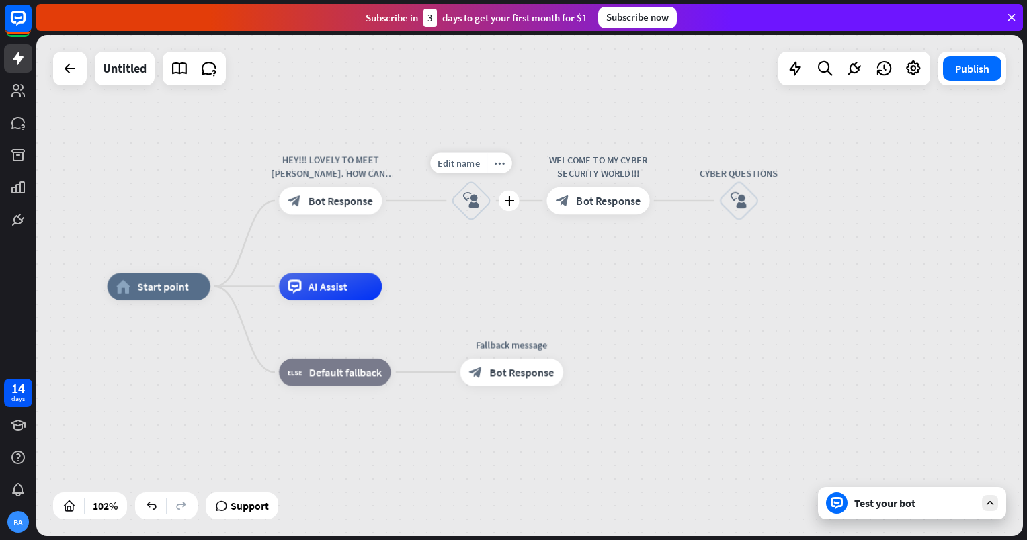
click at [475, 202] on icon "block_user_input" at bounding box center [471, 201] width 17 height 17
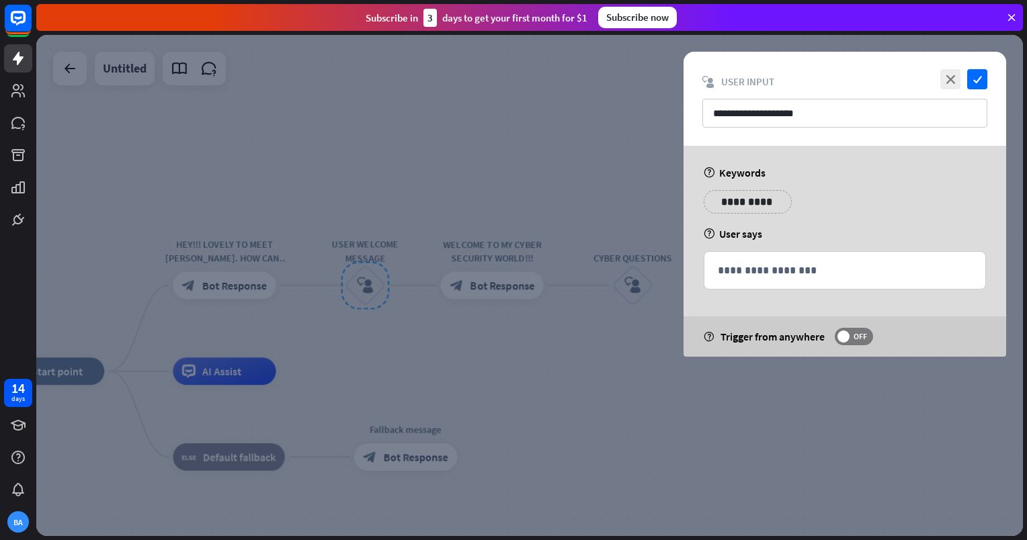
click at [533, 282] on div at bounding box center [529, 285] width 987 height 501
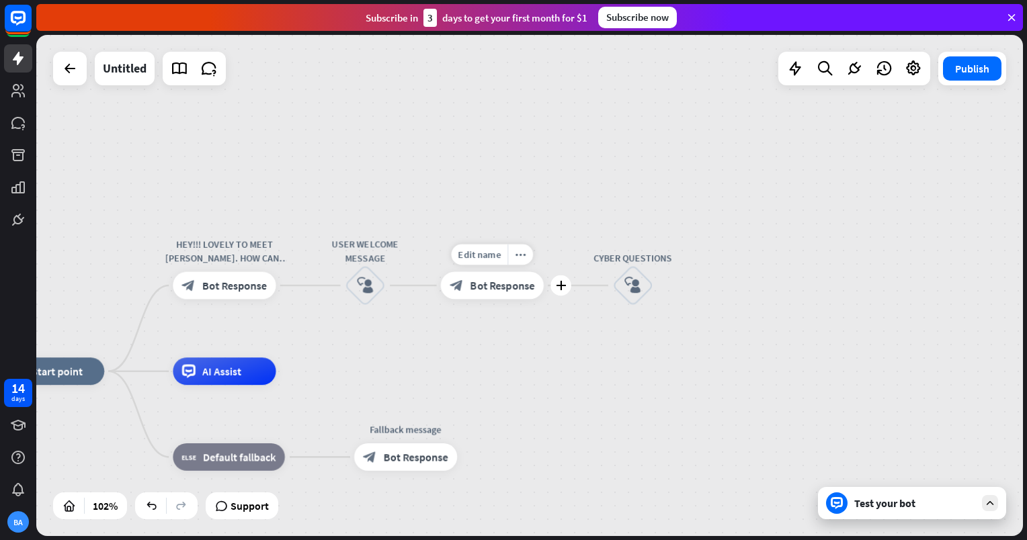
click at [524, 285] on span "Bot Response" at bounding box center [502, 285] width 65 height 13
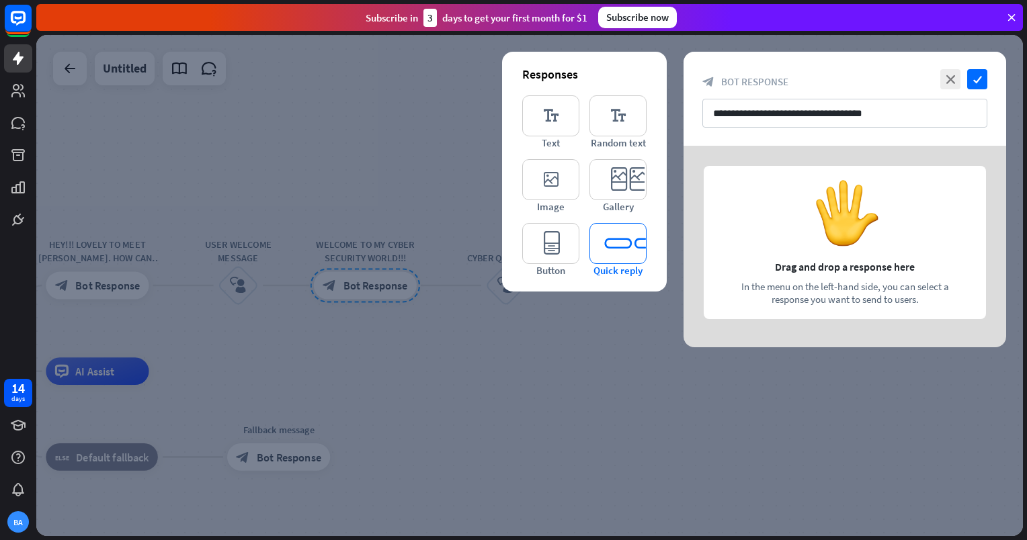
click at [629, 230] on icon "editor_quick_replies" at bounding box center [617, 243] width 57 height 41
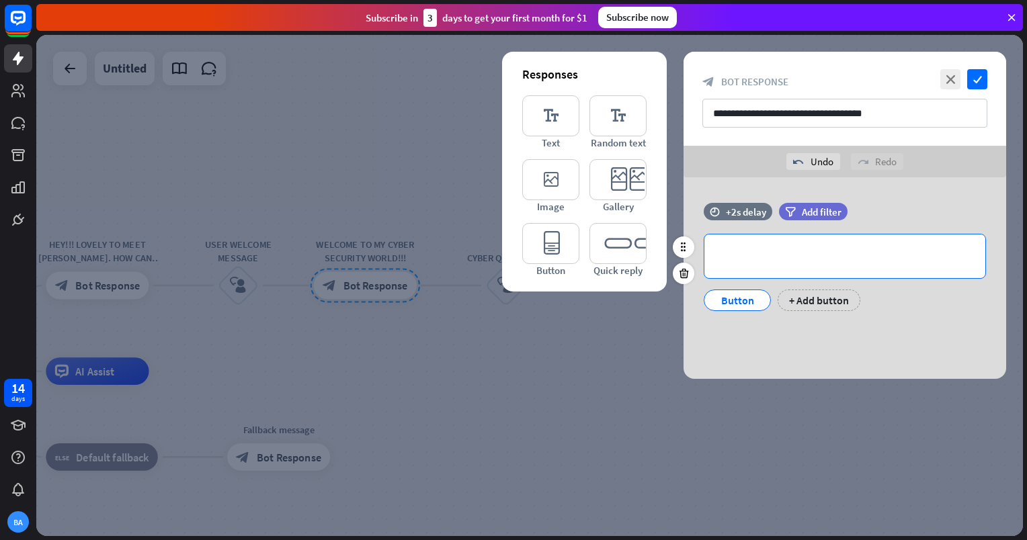
click at [737, 255] on p "**********" at bounding box center [845, 256] width 254 height 17
click at [745, 302] on div "Button" at bounding box center [737, 300] width 44 height 20
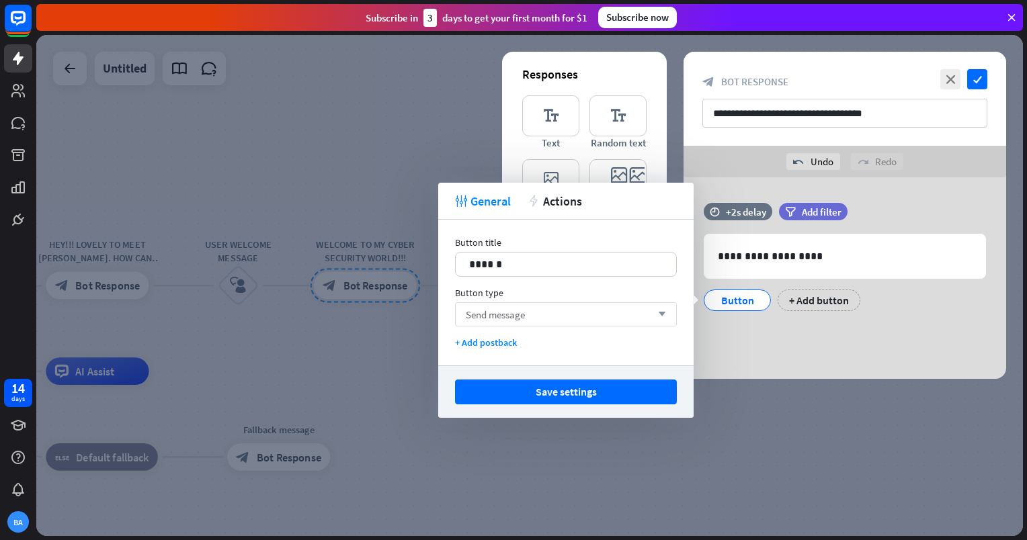
click at [553, 304] on div "Send message arrow_down" at bounding box center [566, 314] width 222 height 24
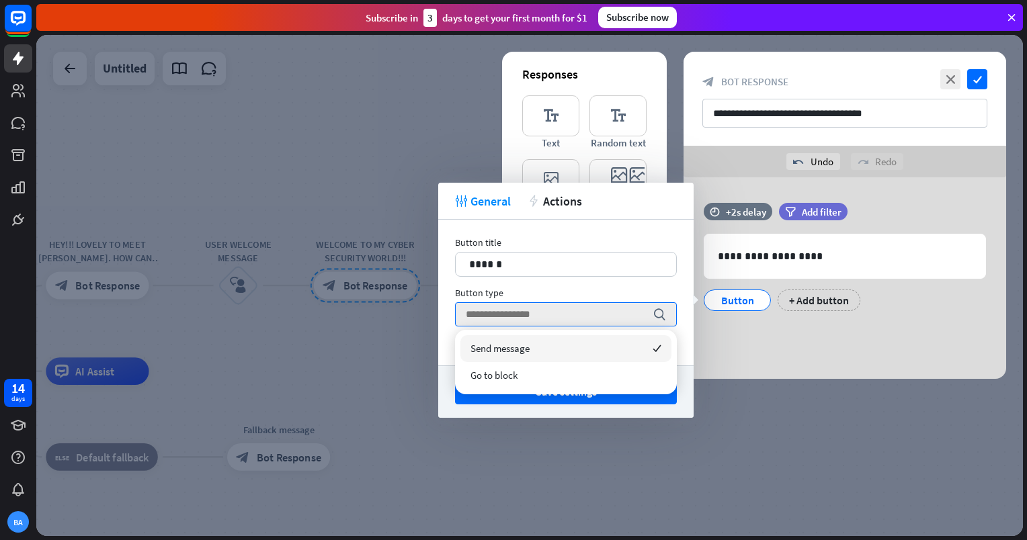
click at [677, 304] on div "Button title 14 ****** Button type search + Add postback" at bounding box center [565, 293] width 255 height 146
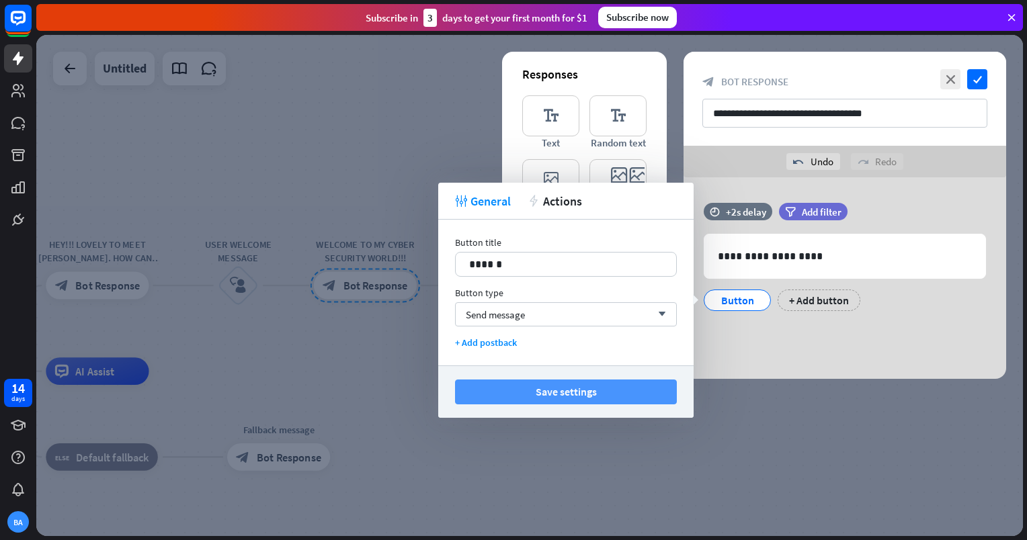
click at [650, 402] on button "Save settings" at bounding box center [566, 392] width 222 height 25
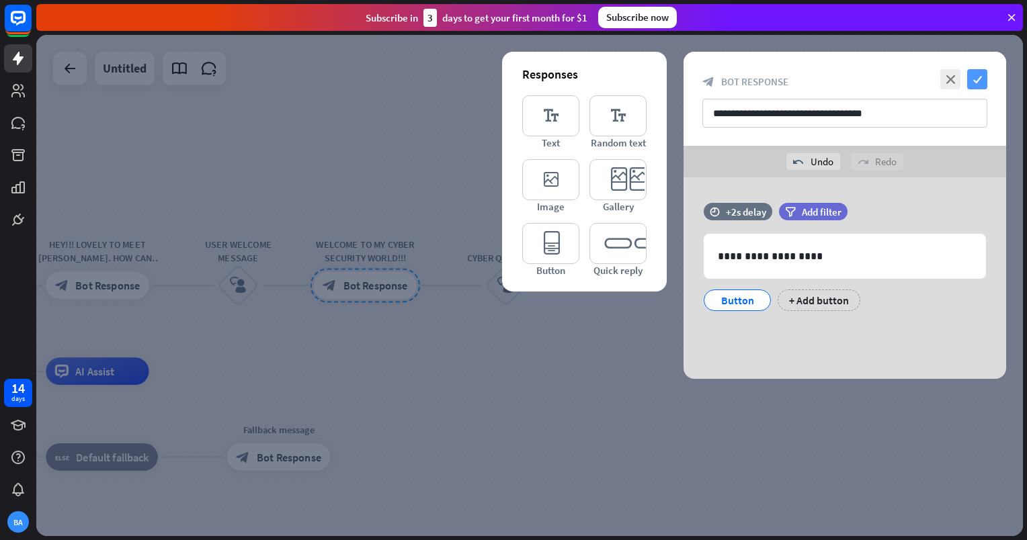
click at [982, 72] on icon "check" at bounding box center [977, 79] width 20 height 20
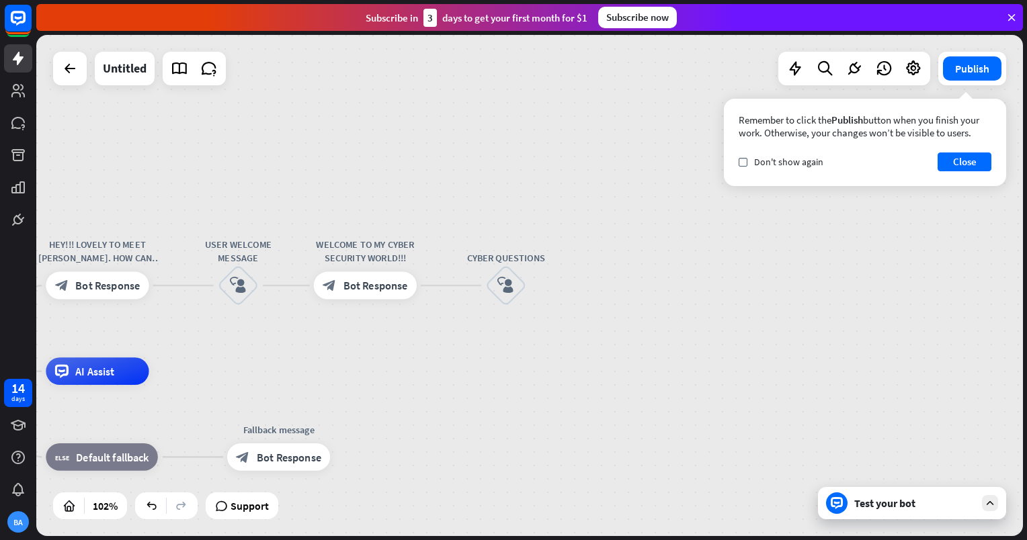
click at [911, 497] on div "Test your bot" at bounding box center [914, 503] width 121 height 13
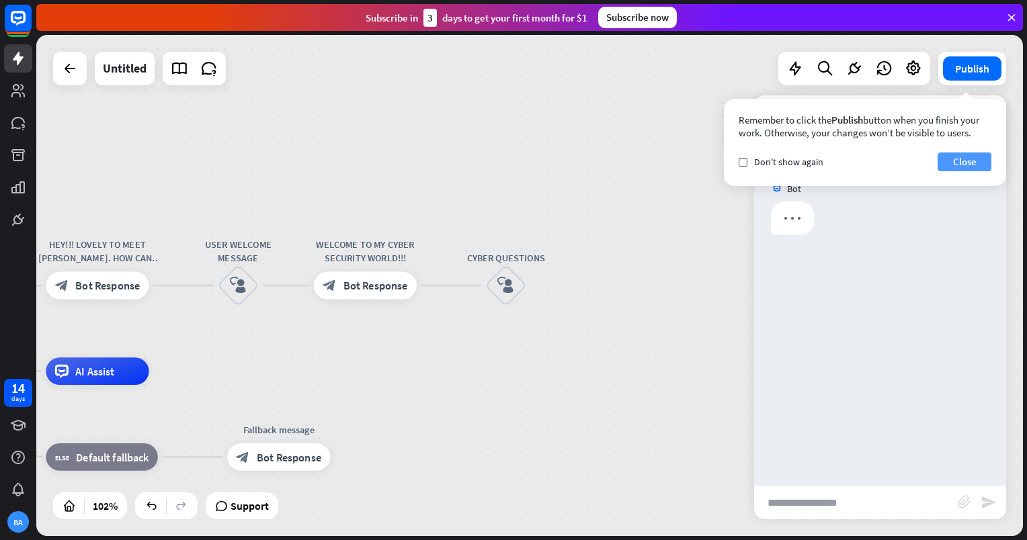
click at [948, 161] on button "Close" at bounding box center [965, 162] width 54 height 19
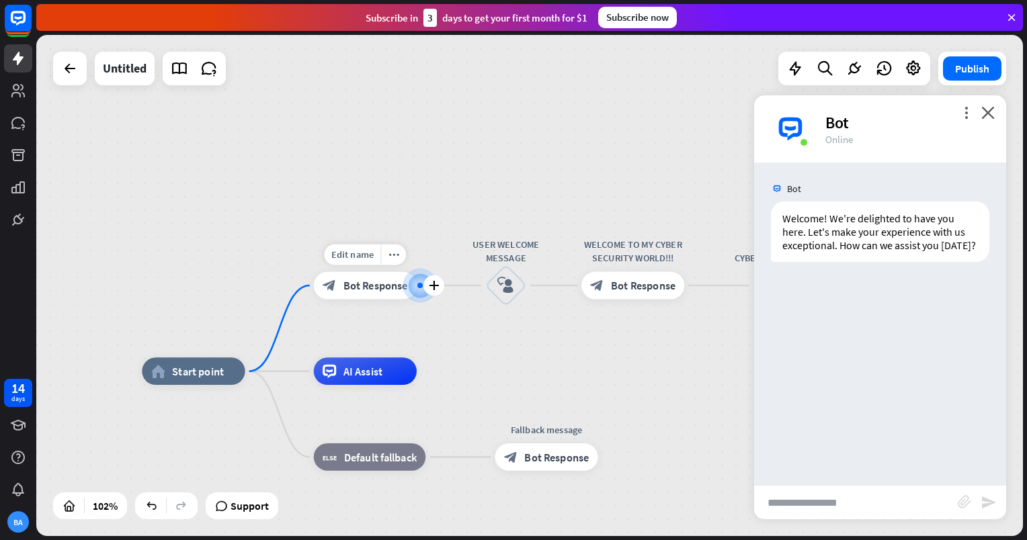
click at [380, 300] on div "Edit name more_horiz plus HEY!!! LOVELY TO MEET [PERSON_NAME]. HOW CAN I HELP Y…" at bounding box center [365, 286] width 103 height 28
click at [418, 298] on div at bounding box center [420, 285] width 34 height 34
click at [417, 282] on div at bounding box center [420, 286] width 14 height 14
click at [368, 286] on span "Bot Response" at bounding box center [375, 285] width 65 height 13
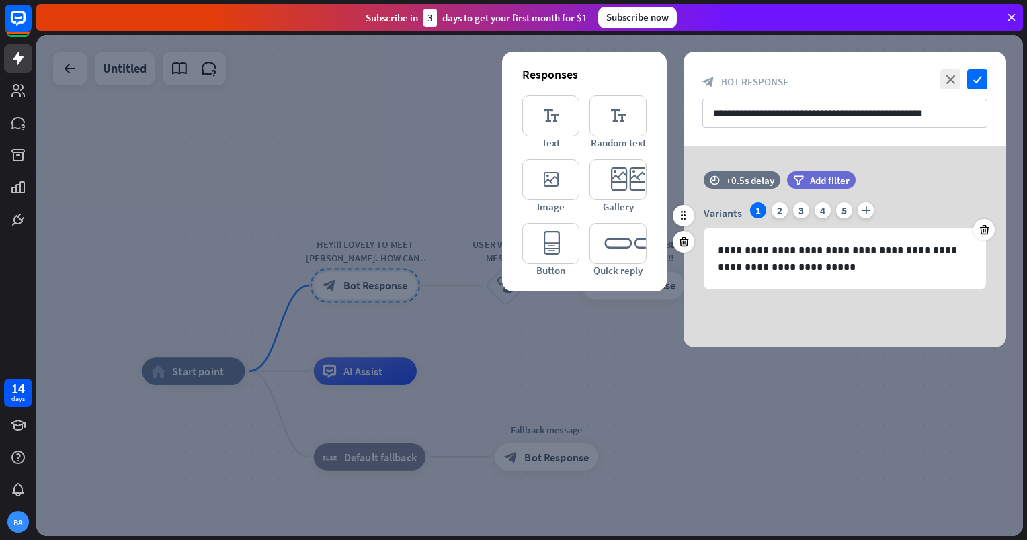
drag, startPoint x: 368, startPoint y: 286, endPoint x: 980, endPoint y: 223, distance: 615.5
click at [980, 223] on div at bounding box center [984, 230] width 22 height 22
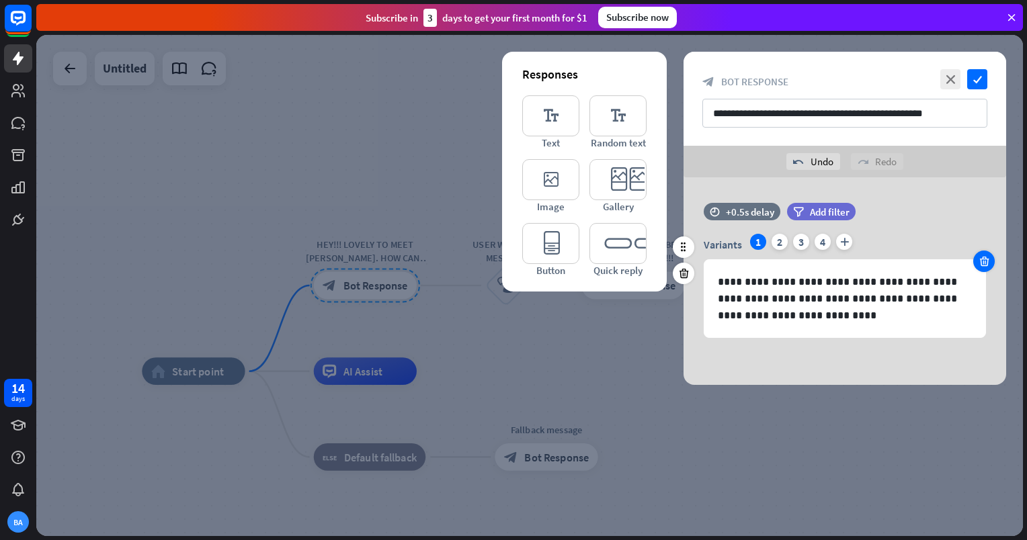
click at [985, 261] on icon at bounding box center [984, 261] width 13 height 12
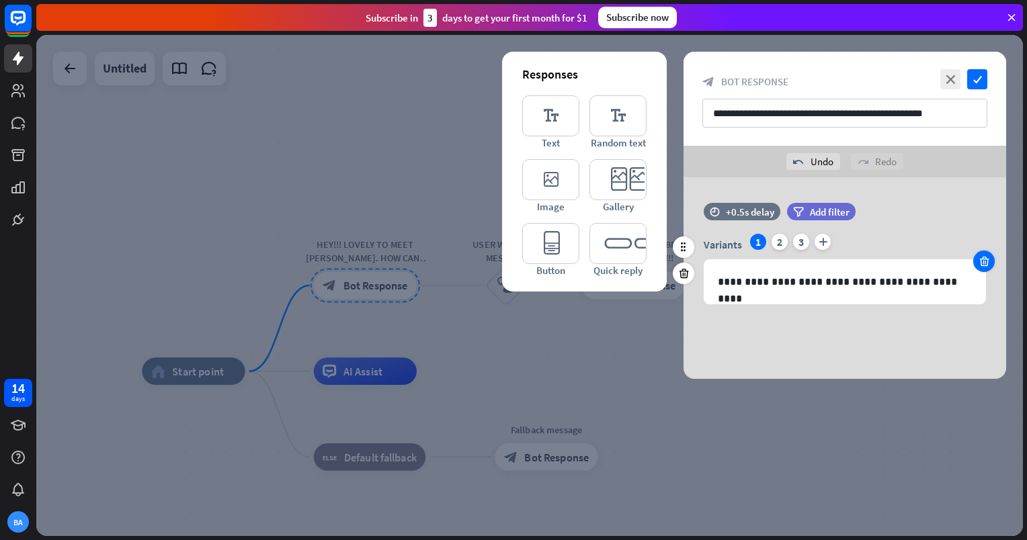
click at [985, 261] on icon at bounding box center [984, 261] width 13 height 12
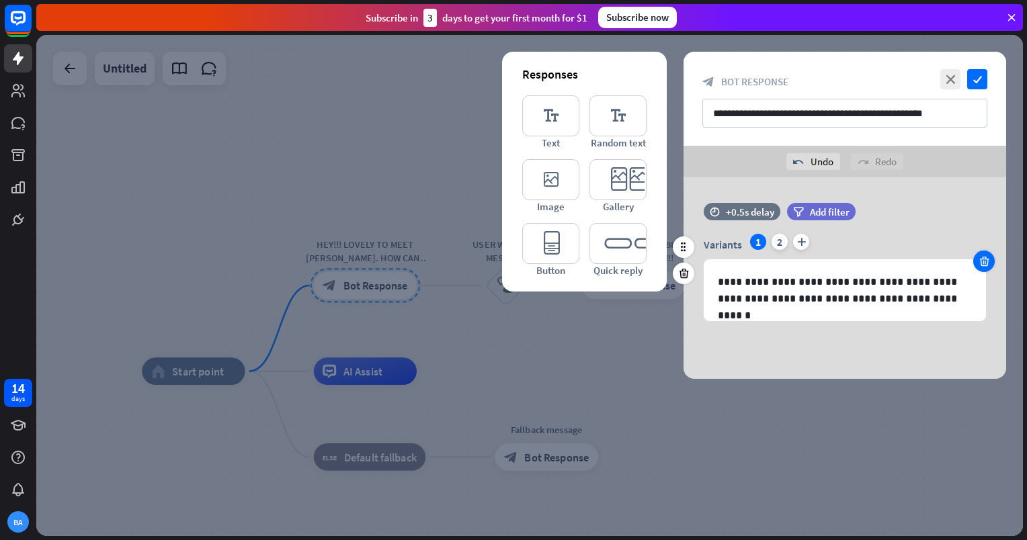
click at [985, 261] on icon at bounding box center [984, 261] width 13 height 12
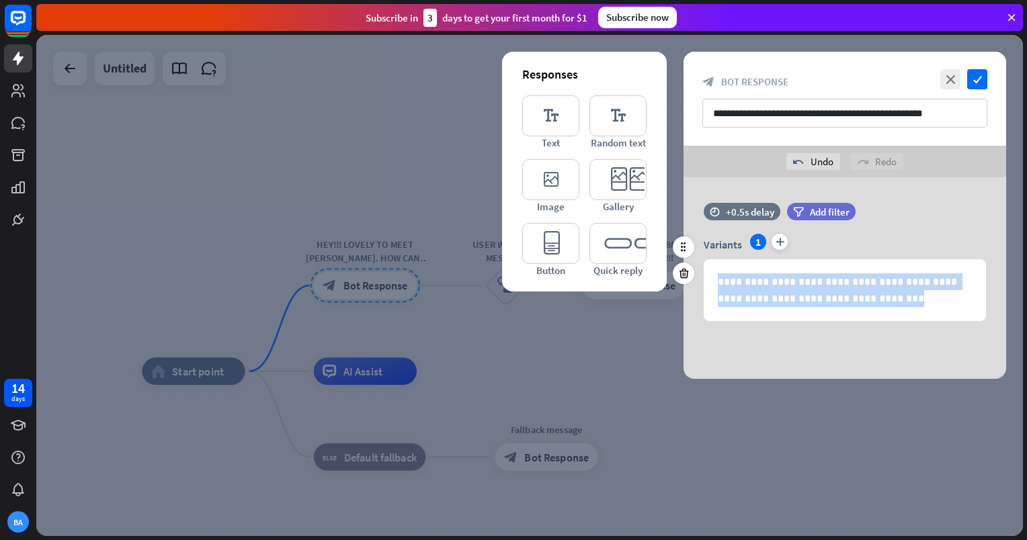
click at [985, 261] on div "**********" at bounding box center [844, 290] width 281 height 60
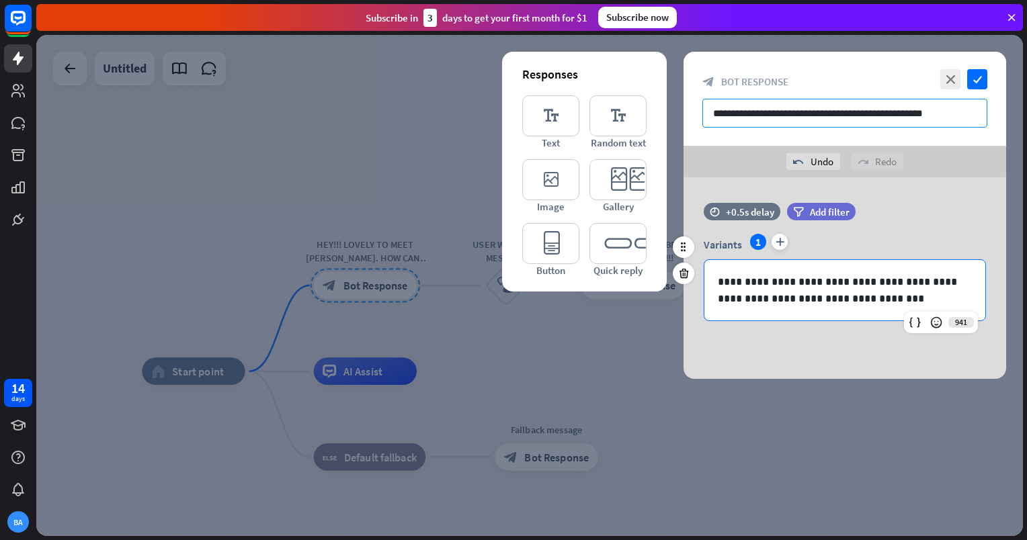
click at [814, 110] on input "**********" at bounding box center [844, 113] width 285 height 29
click at [823, 297] on p "**********" at bounding box center [845, 291] width 254 height 34
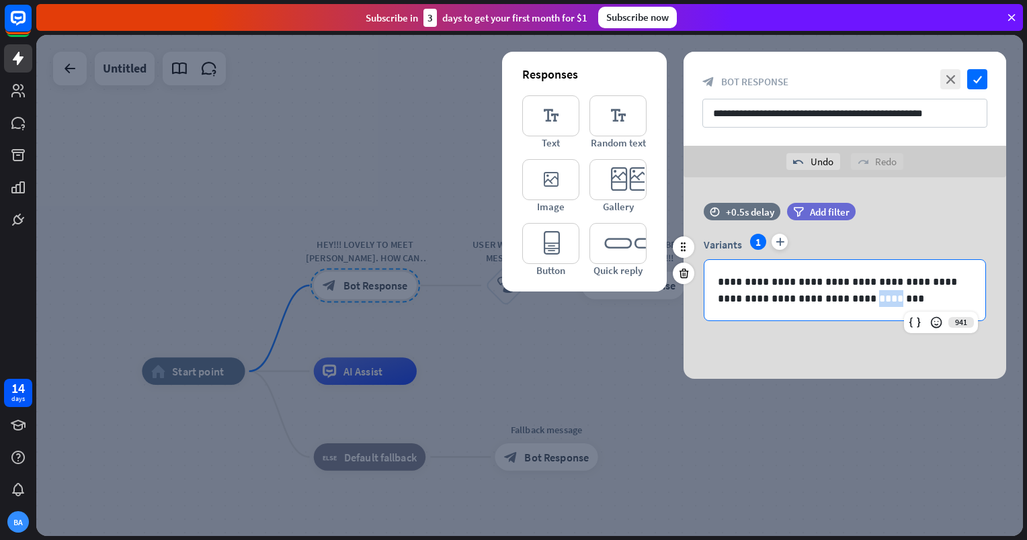
click at [823, 297] on p "**********" at bounding box center [845, 291] width 254 height 34
click at [971, 85] on icon "check" at bounding box center [977, 79] width 20 height 20
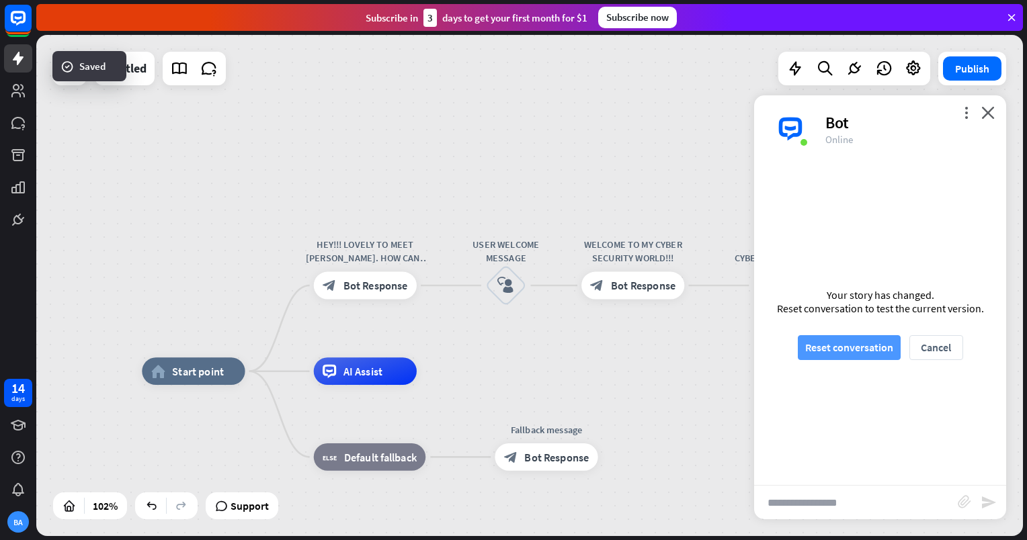
click at [879, 350] on button "Reset conversation" at bounding box center [849, 347] width 103 height 25
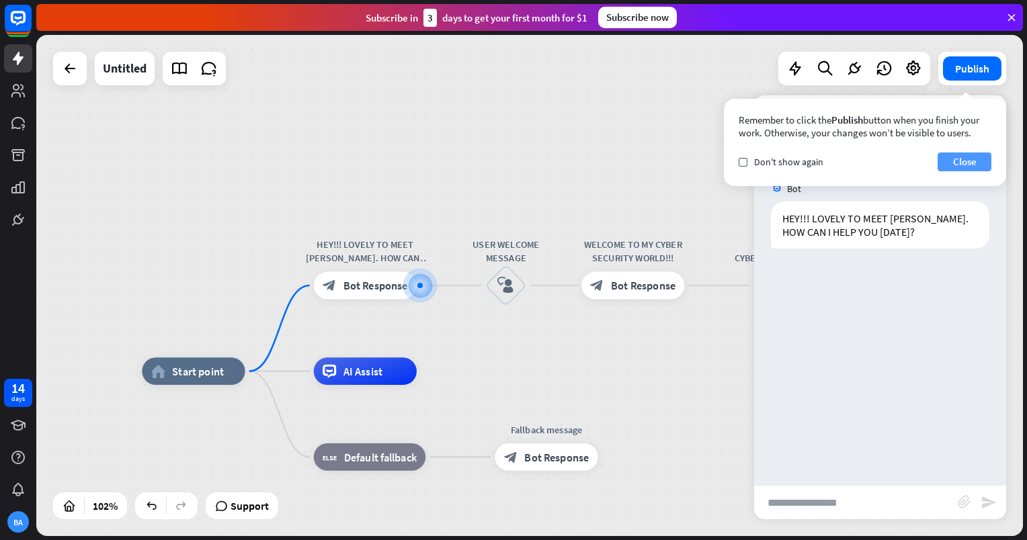
click at [966, 165] on button "Close" at bounding box center [965, 162] width 54 height 19
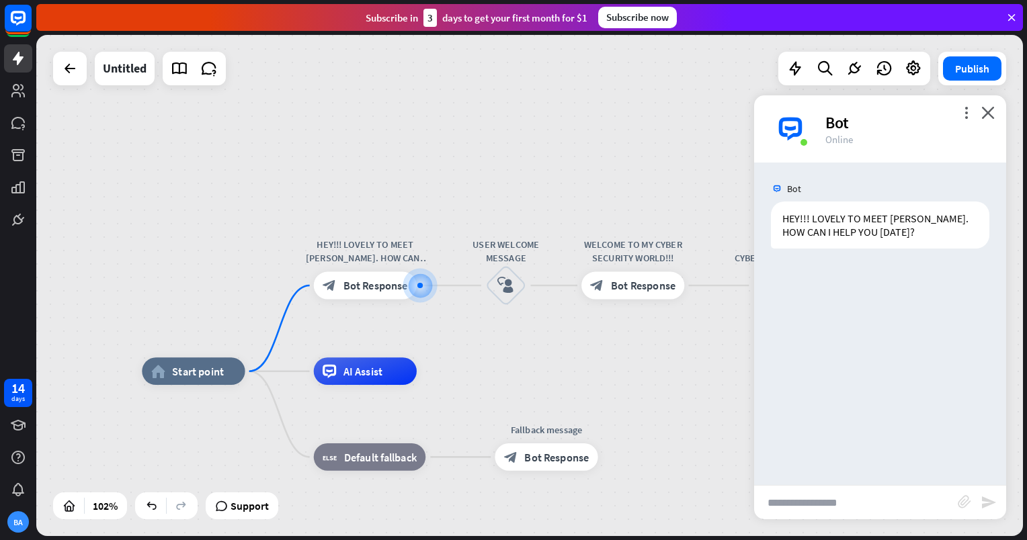
click at [859, 510] on input "text" at bounding box center [856, 503] width 204 height 34
type input "**"
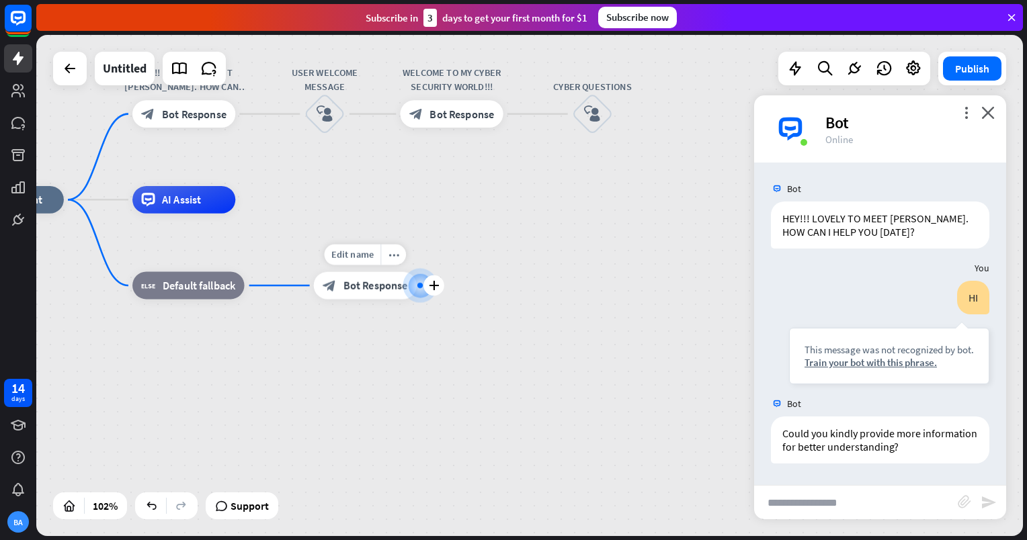
click at [370, 286] on span "Bot Response" at bounding box center [375, 285] width 65 height 13
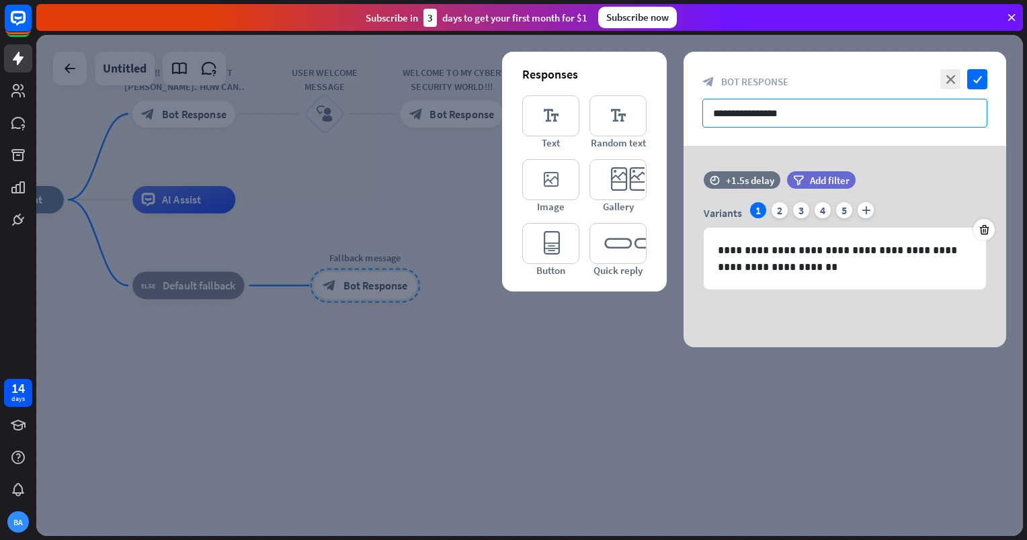
click at [775, 118] on input "**********" at bounding box center [844, 113] width 285 height 29
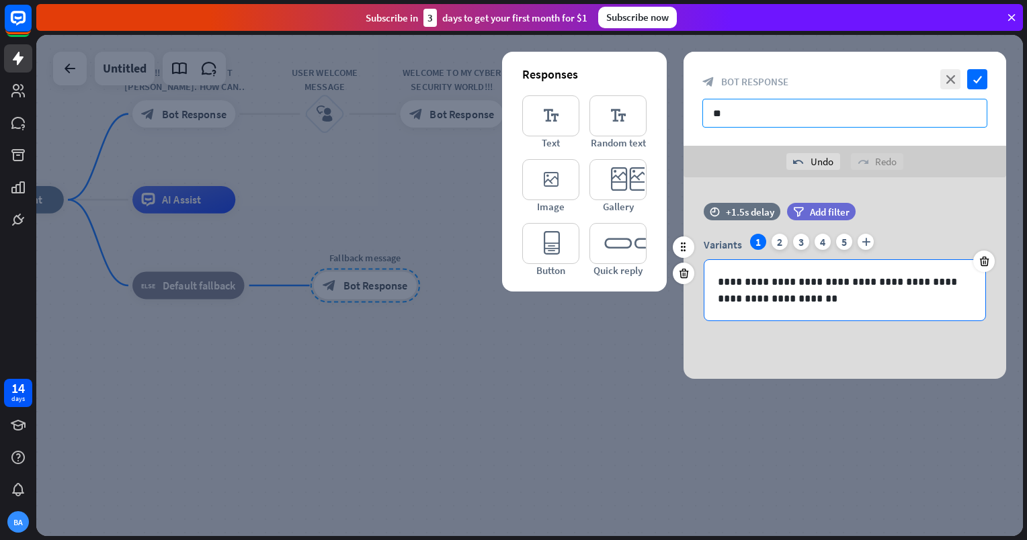
type input "**"
click at [750, 290] on p "**********" at bounding box center [845, 291] width 254 height 34
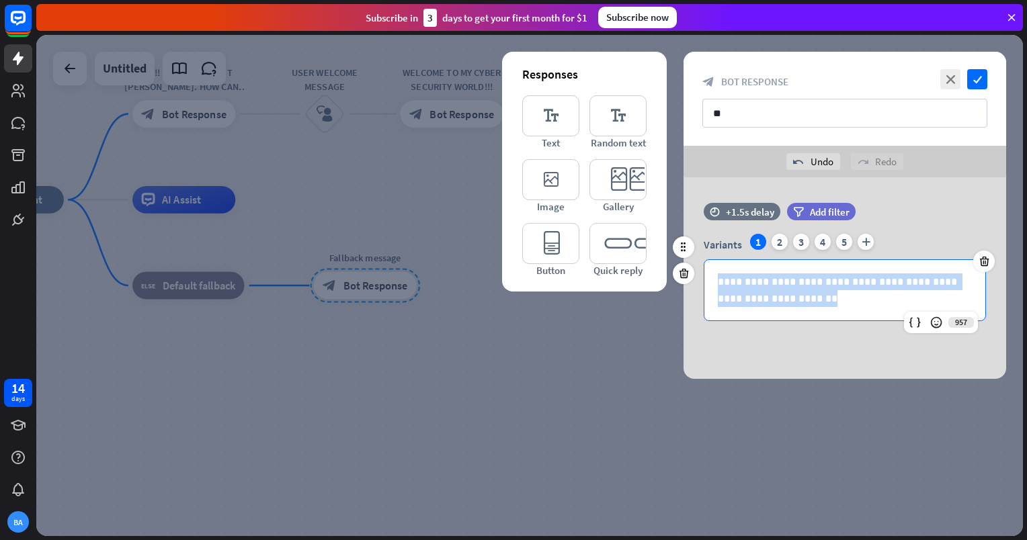
click at [750, 290] on p "**********" at bounding box center [845, 291] width 254 height 34
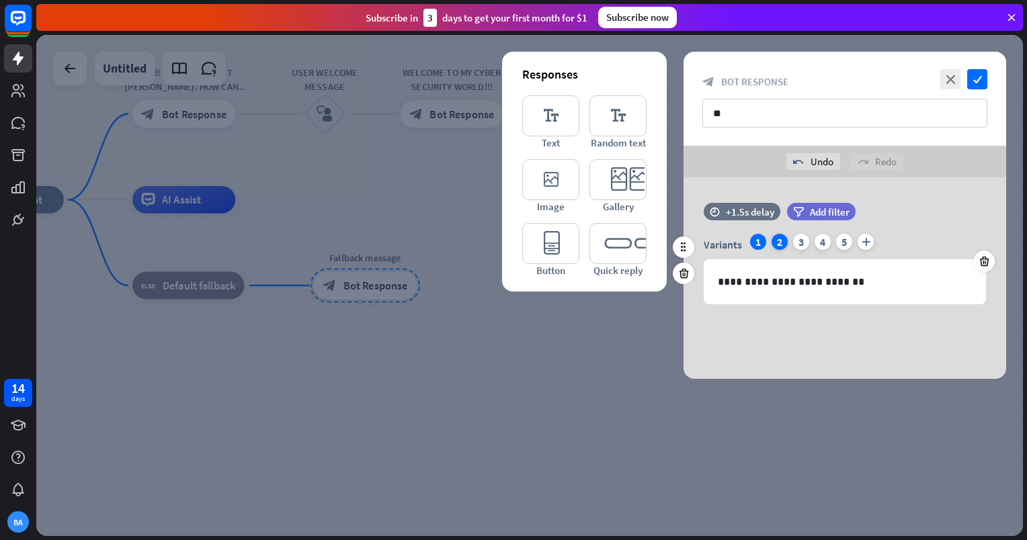
click at [784, 247] on div "2" at bounding box center [780, 242] width 16 height 16
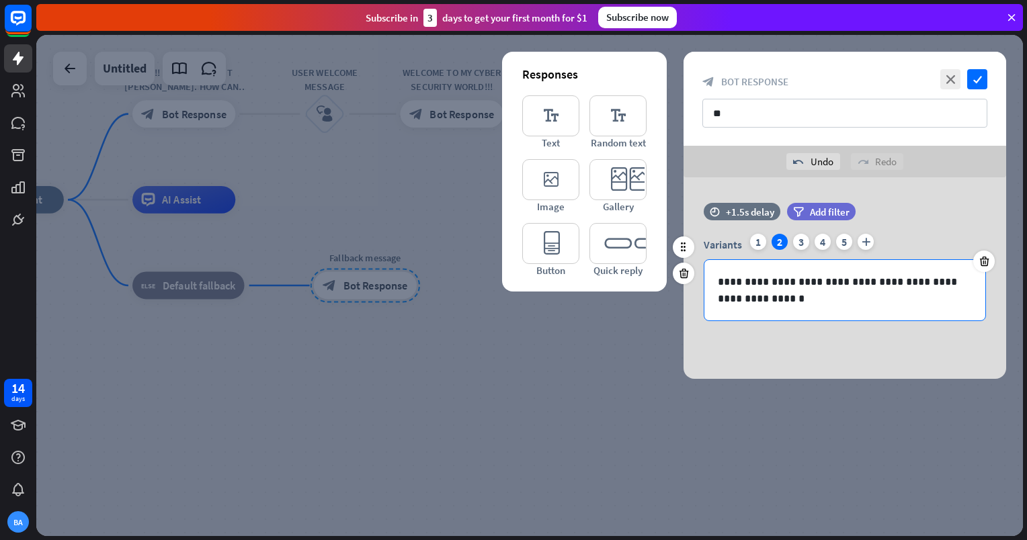
click at [780, 298] on p "**********" at bounding box center [845, 291] width 254 height 34
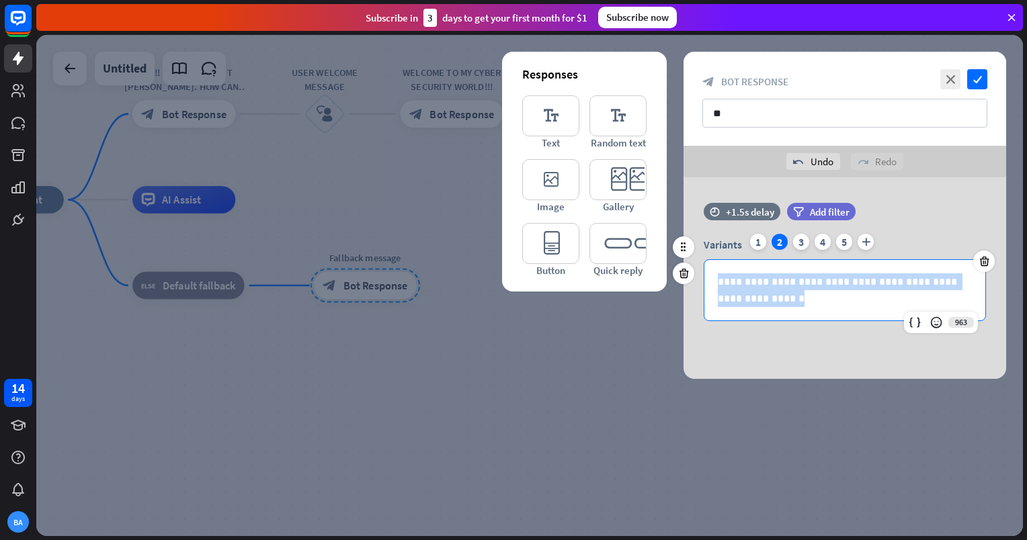
click at [780, 298] on p "**********" at bounding box center [845, 291] width 254 height 34
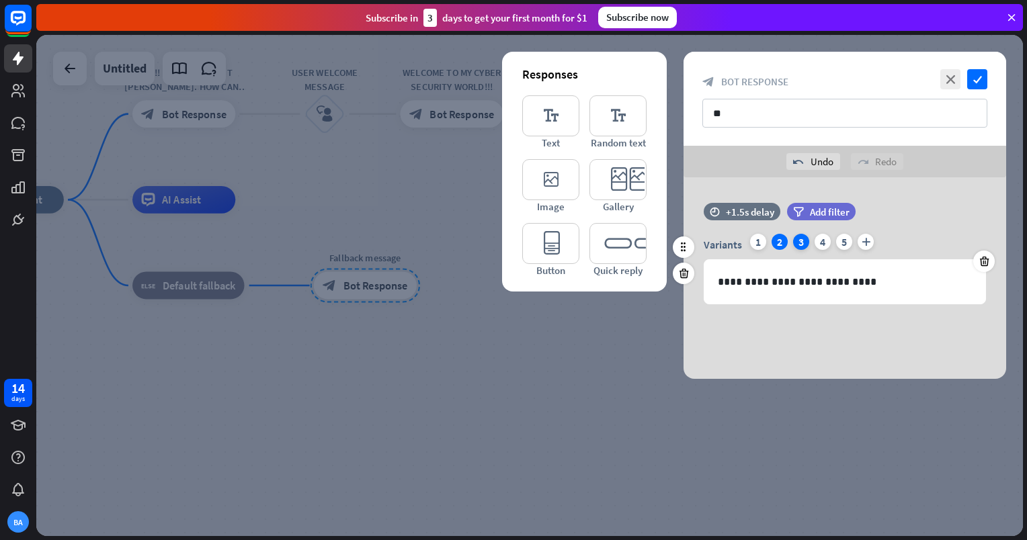
click at [798, 241] on div "3" at bounding box center [801, 242] width 16 height 16
click at [984, 261] on icon at bounding box center [984, 261] width 13 height 12
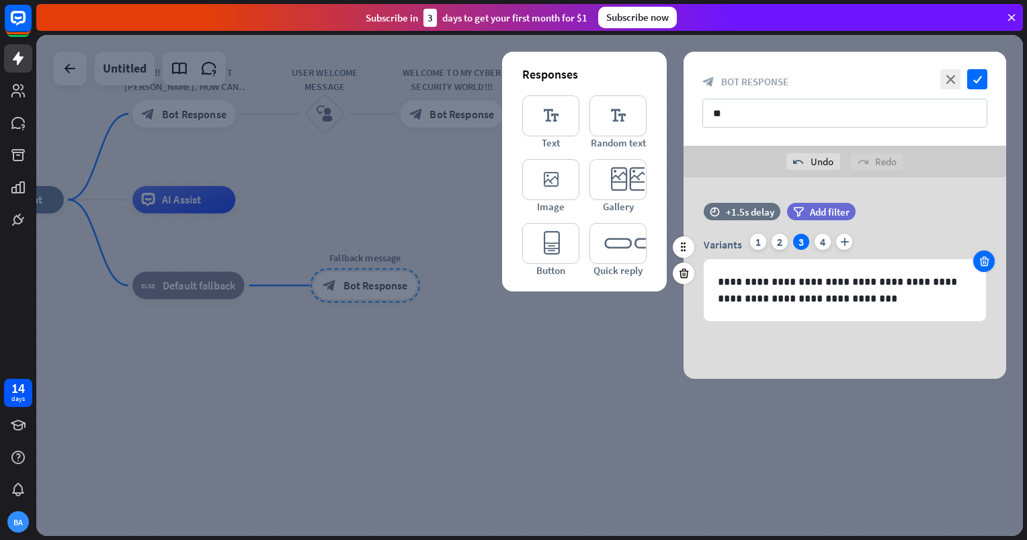
click at [983, 263] on icon at bounding box center [984, 261] width 13 height 12
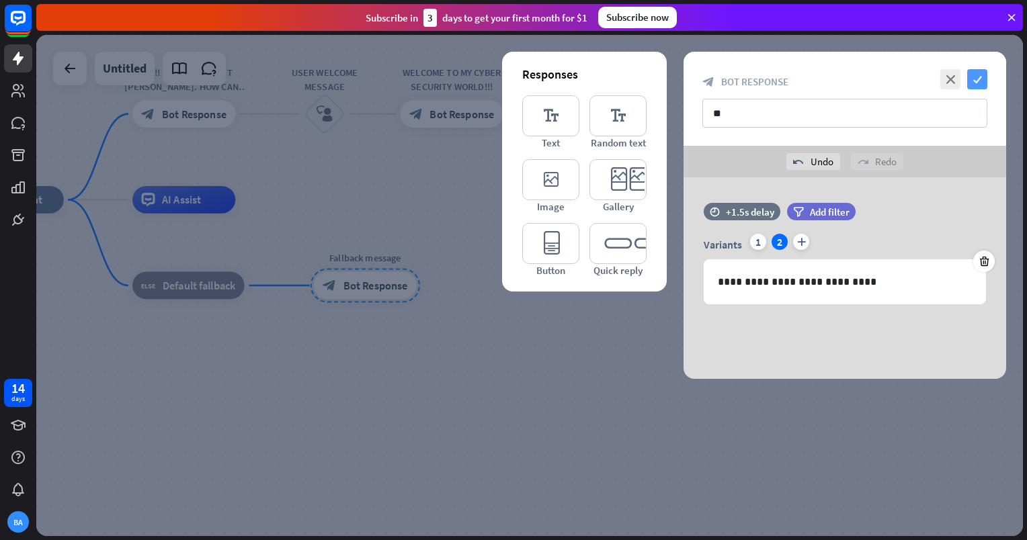
click at [979, 73] on icon "check" at bounding box center [977, 79] width 20 height 20
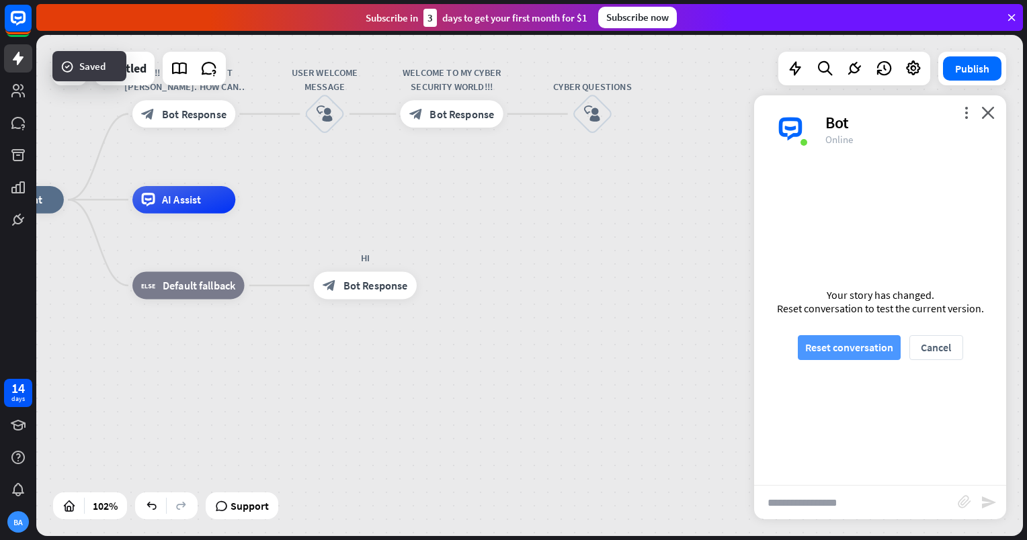
click at [866, 353] on button "Reset conversation" at bounding box center [849, 347] width 103 height 25
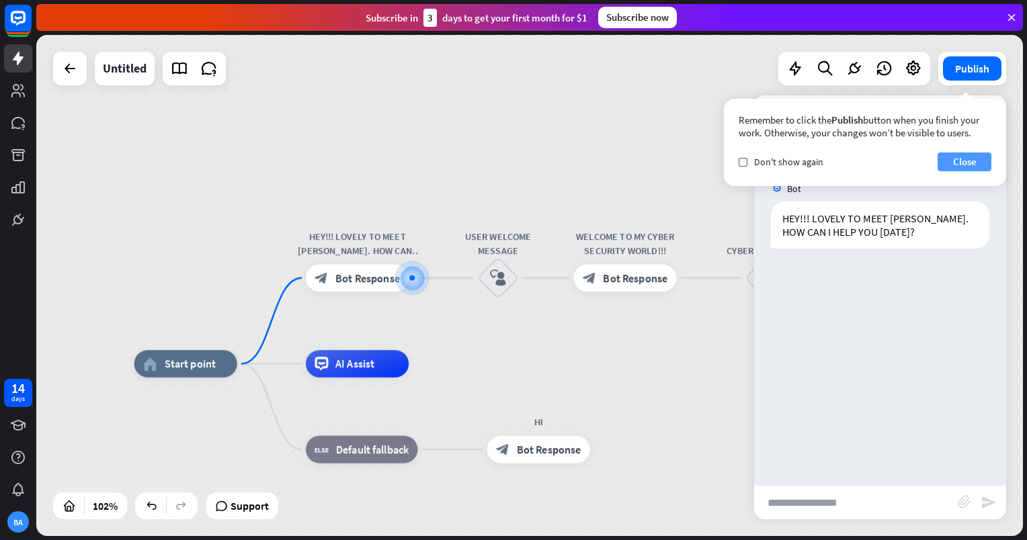
click at [965, 167] on button "Close" at bounding box center [965, 162] width 54 height 19
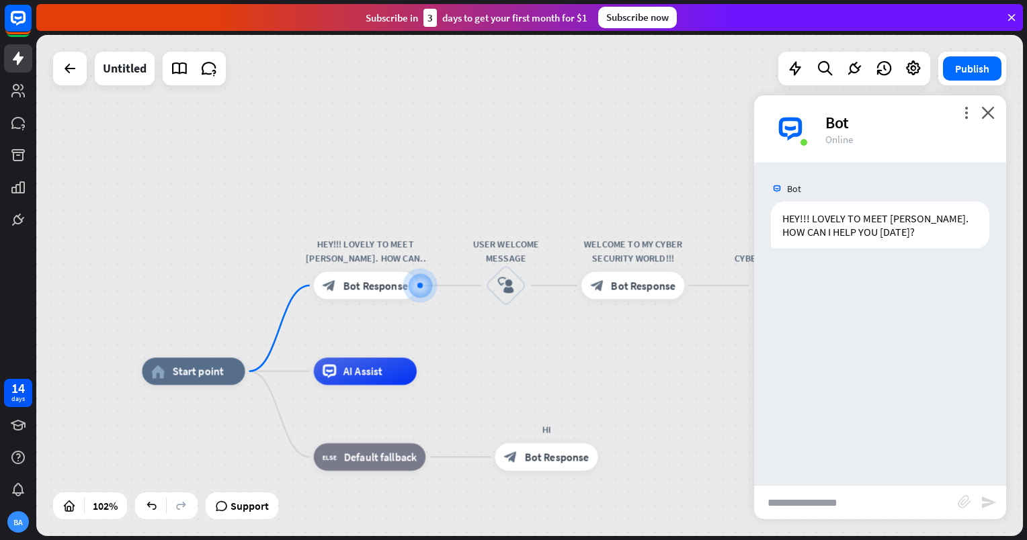
click at [868, 488] on input "text" at bounding box center [856, 503] width 204 height 34
type input "**"
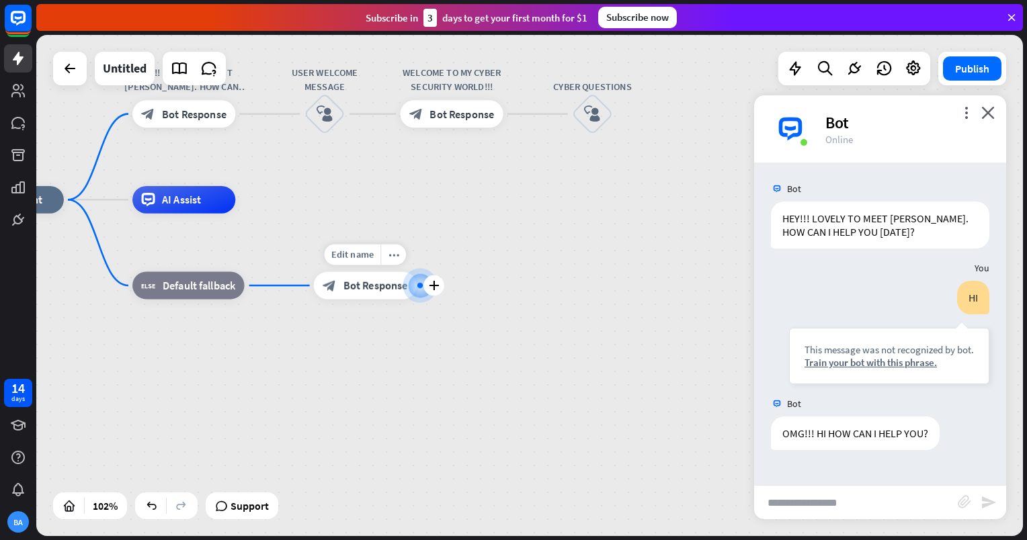
click at [406, 300] on div "Edit name more_horiz plus block_bot_response Bot Response" at bounding box center [365, 286] width 103 height 28
click at [823, 362] on div "Train your bot with this phrase." at bounding box center [888, 362] width 169 height 13
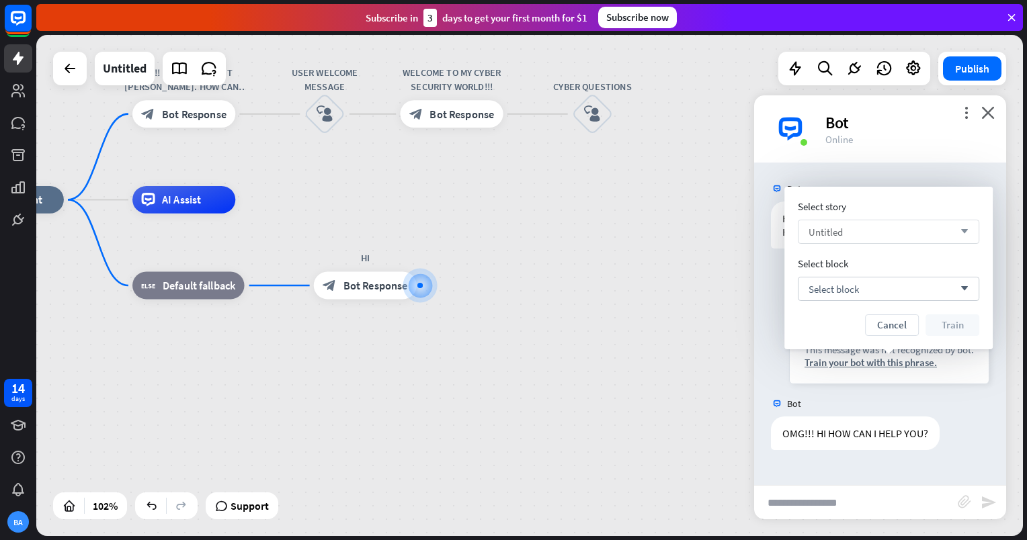
click at [902, 235] on div "Untitled arrow_down" at bounding box center [888, 232] width 181 height 24
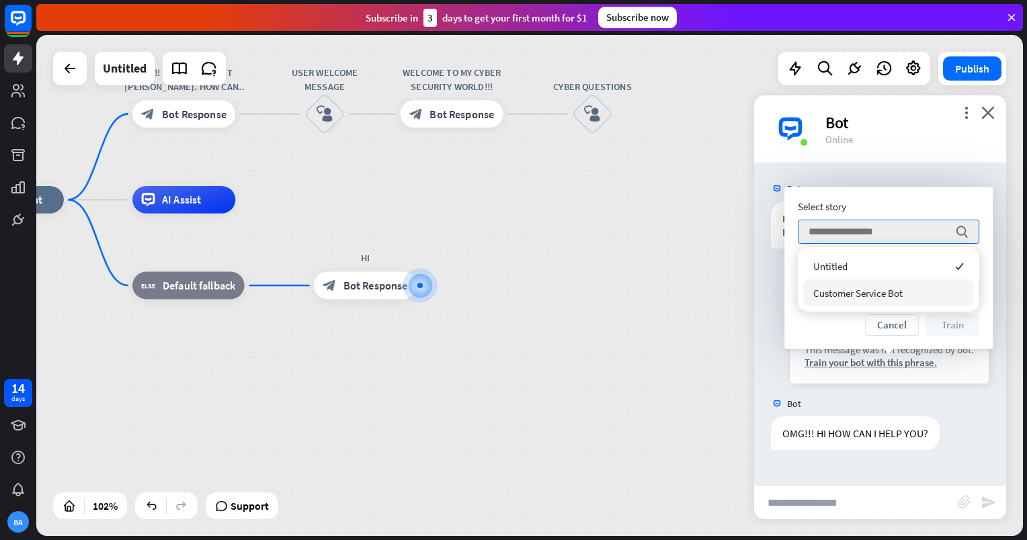
click at [893, 293] on span "Customer Service Bot" at bounding box center [857, 293] width 89 height 13
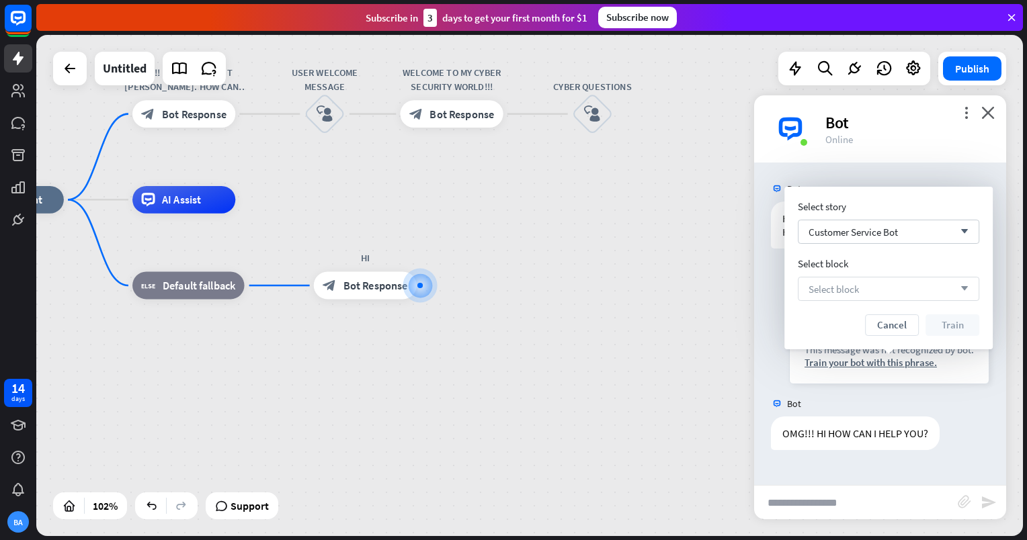
click at [879, 280] on div "Select block arrow_down" at bounding box center [888, 289] width 181 height 24
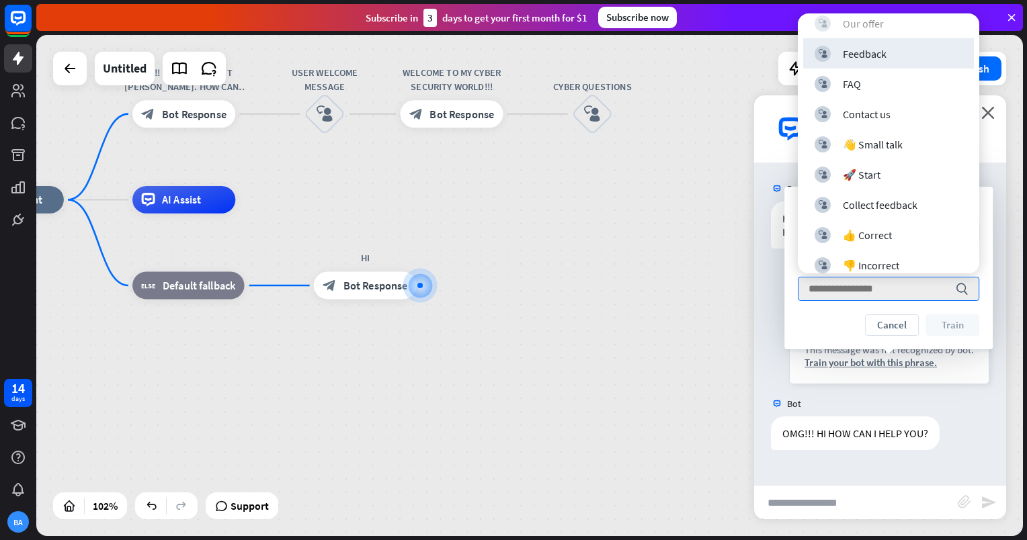
scroll to position [38, 0]
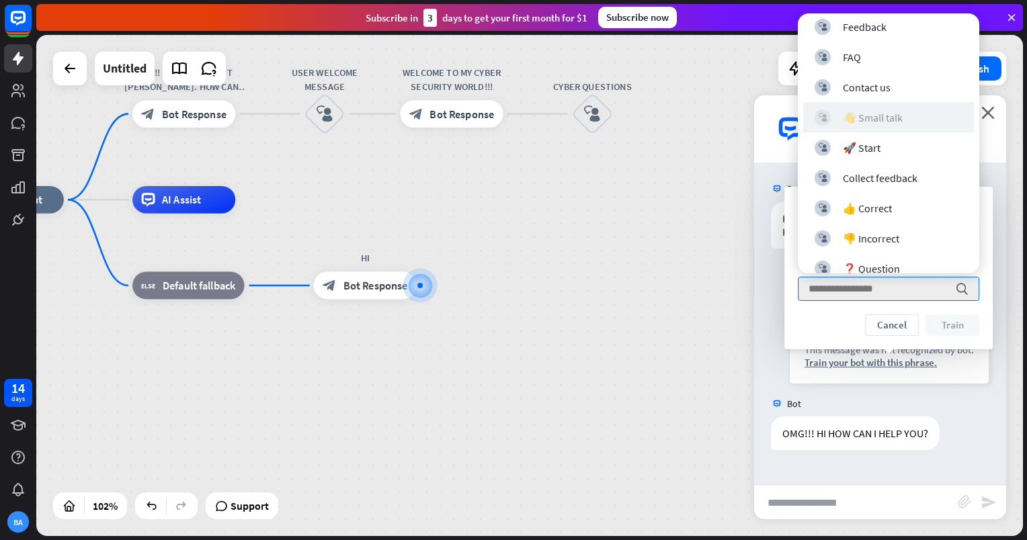
click at [859, 111] on div "👋 Small talk" at bounding box center [873, 117] width 60 height 13
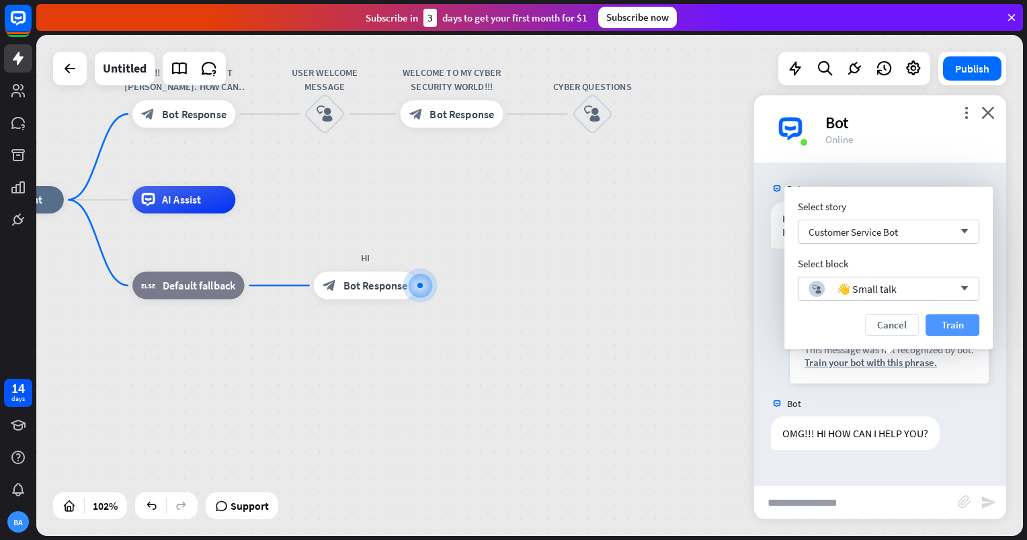
click at [954, 320] on button "Train" at bounding box center [952, 326] width 54 height 22
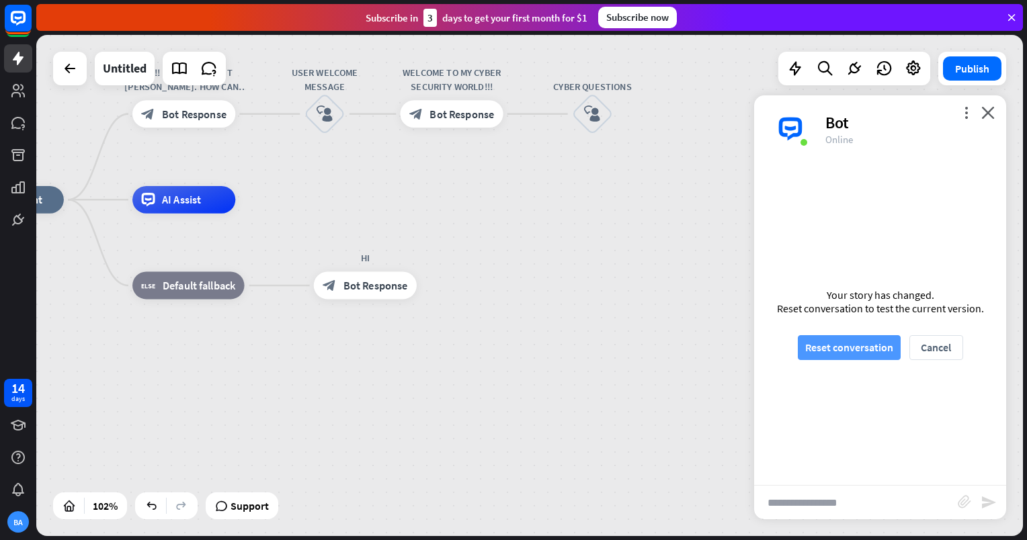
click at [825, 343] on button "Reset conversation" at bounding box center [849, 347] width 103 height 25
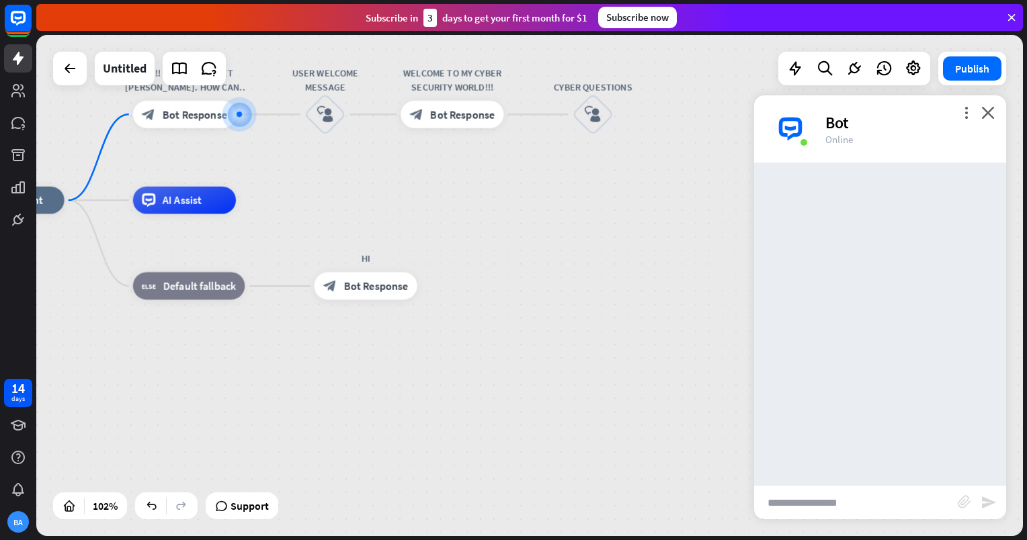
click at [829, 498] on input "text" at bounding box center [856, 503] width 204 height 34
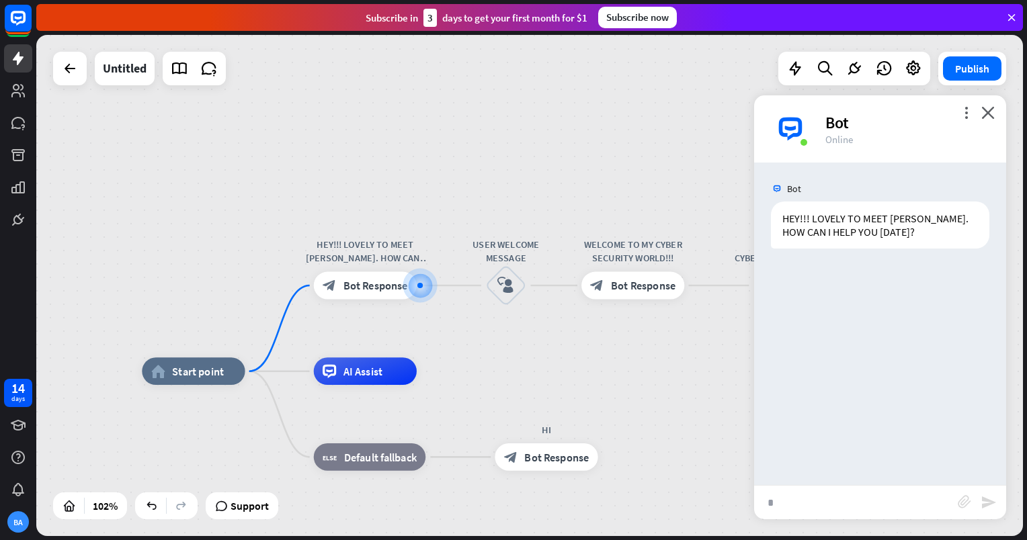
type input "**"
click at [829, 498] on input "**" at bounding box center [856, 503] width 204 height 34
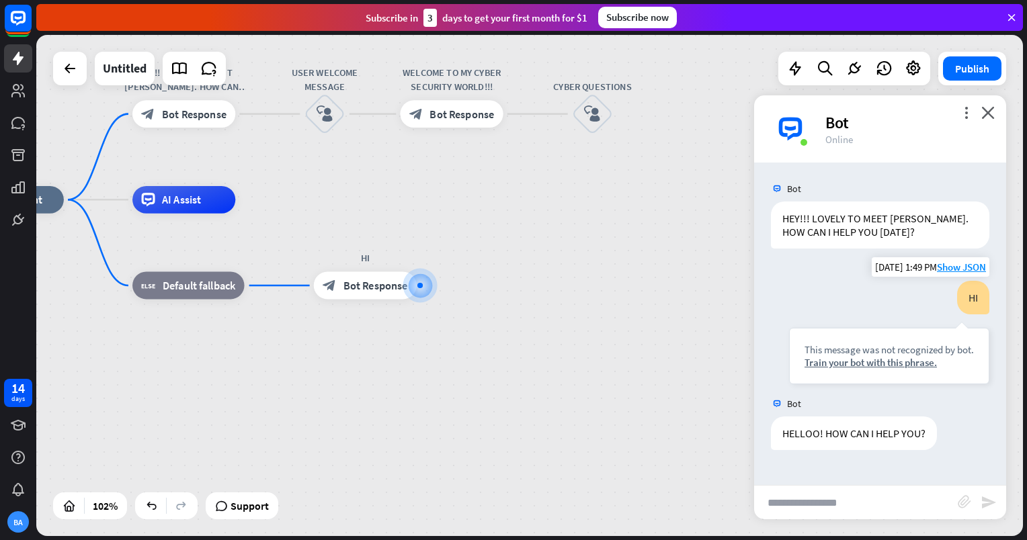
click at [874, 368] on div "This message was not recognized by bot. Train your bot with this phrase." at bounding box center [889, 356] width 200 height 56
click at [874, 358] on div "Train your bot with this phrase." at bounding box center [888, 362] width 169 height 13
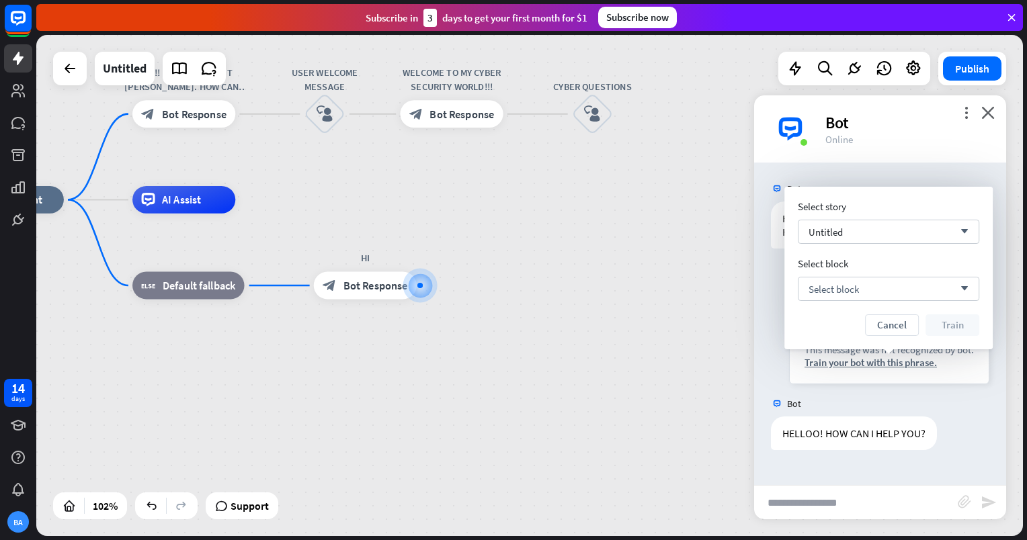
click at [899, 215] on div "Select story Untitled arrow_down Select block Select block arrow_down Cancel Tr…" at bounding box center [888, 268] width 181 height 136
click at [901, 225] on div "Untitled arrow_down" at bounding box center [888, 232] width 181 height 24
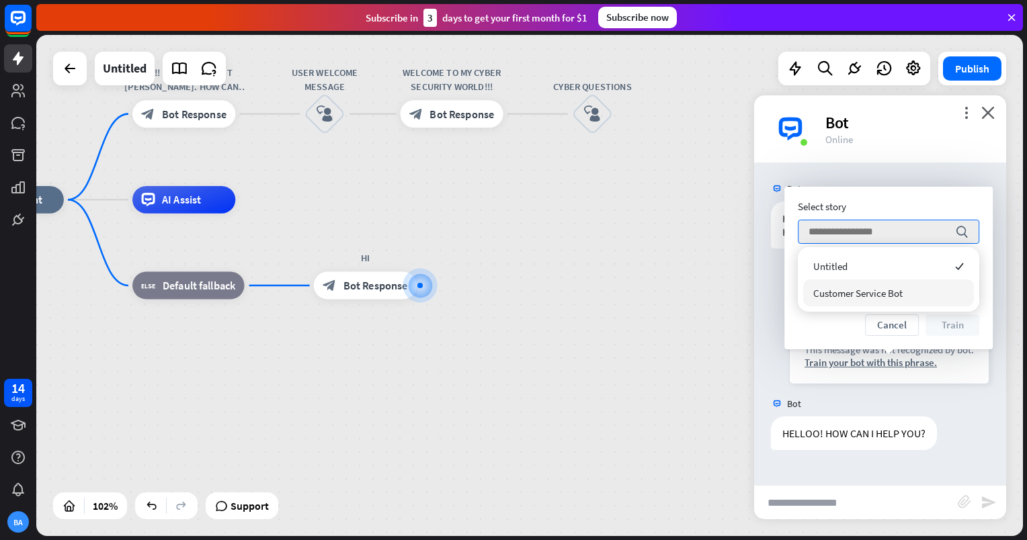
click at [893, 294] on span "Customer Service Bot" at bounding box center [857, 293] width 89 height 13
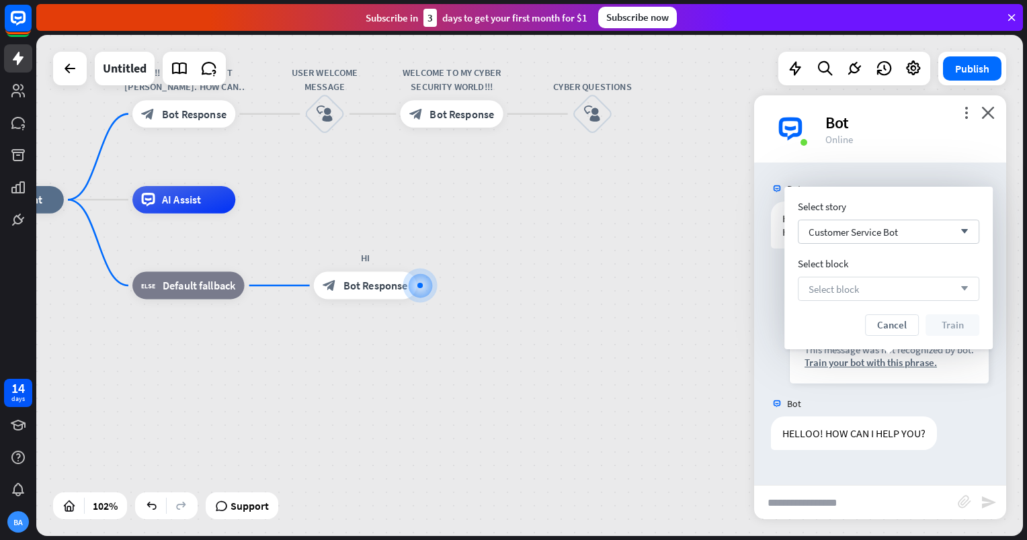
click at [909, 288] on div "Select block arrow_down" at bounding box center [888, 289] width 181 height 24
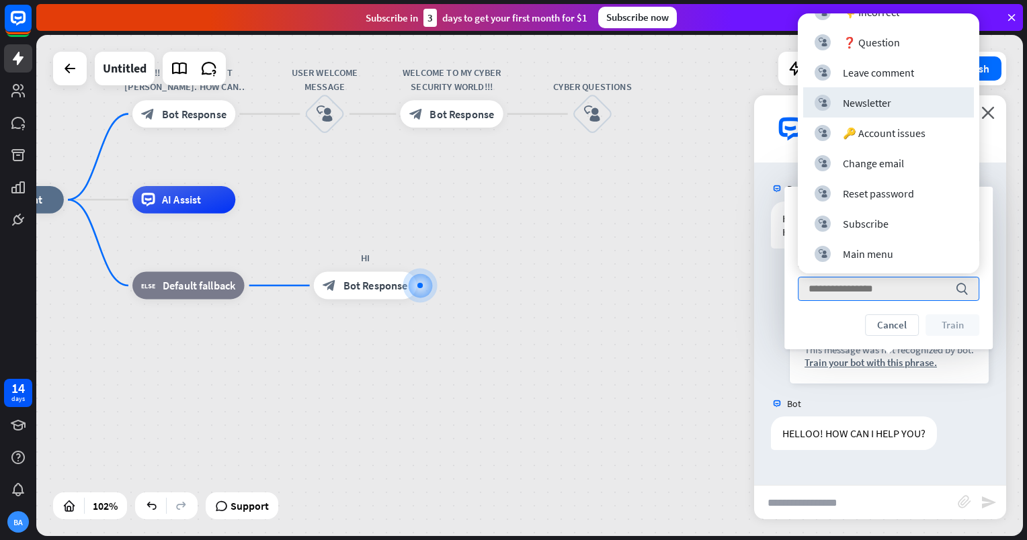
scroll to position [0, 0]
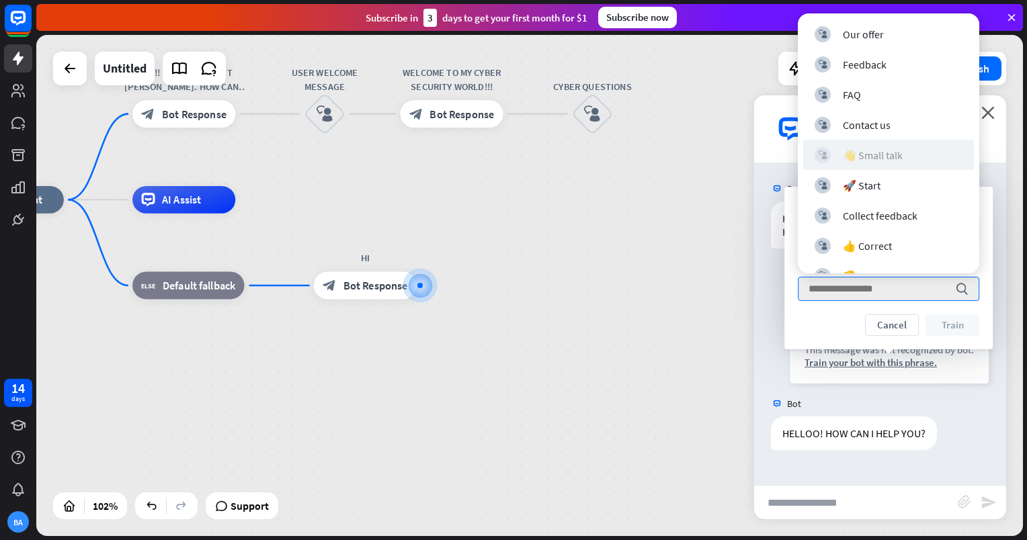
click at [886, 149] on div "👋 Small talk" at bounding box center [873, 155] width 60 height 13
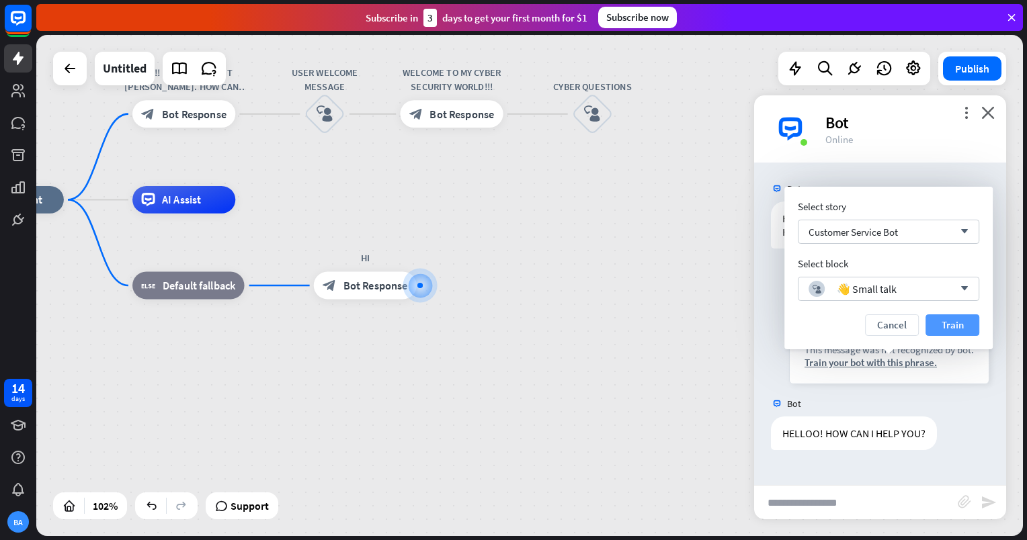
click at [956, 329] on button "Train" at bounding box center [952, 326] width 54 height 22
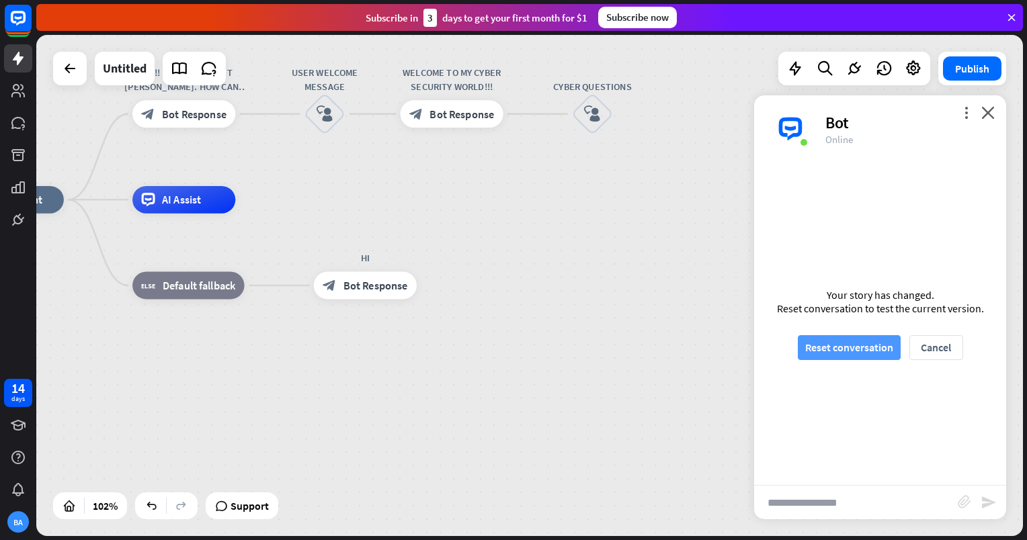
click at [864, 357] on button "Reset conversation" at bounding box center [849, 347] width 103 height 25
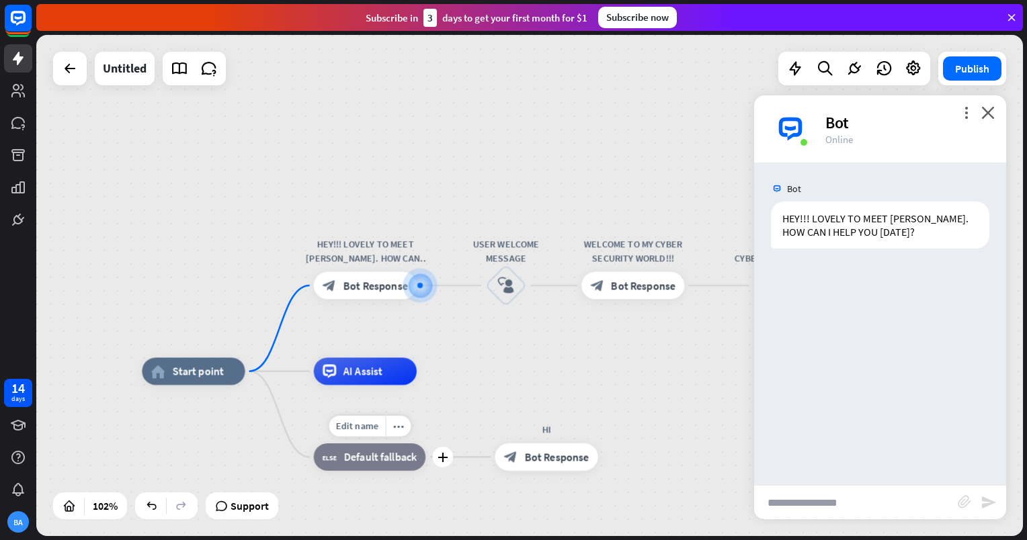
click at [360, 468] on div "block_fallback Default fallback" at bounding box center [370, 458] width 112 height 28
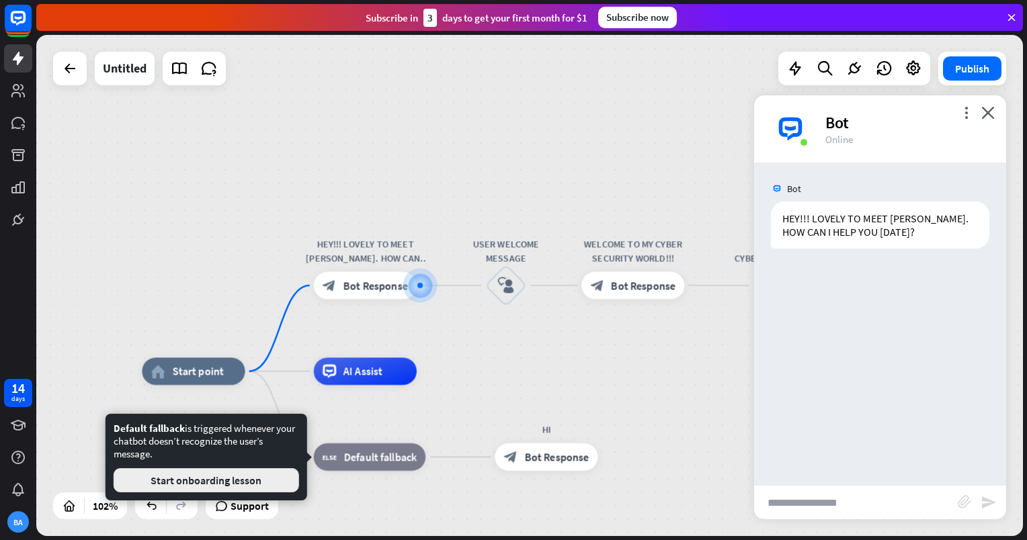
click at [282, 482] on button "Start onboarding lesson" at bounding box center [206, 480] width 185 height 24
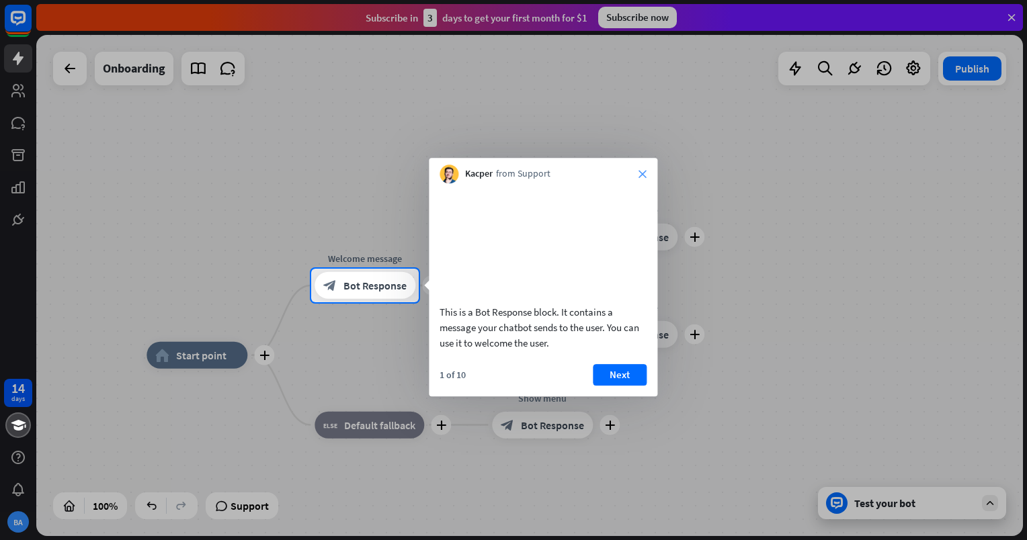
click at [641, 175] on icon "close" at bounding box center [642, 174] width 8 height 8
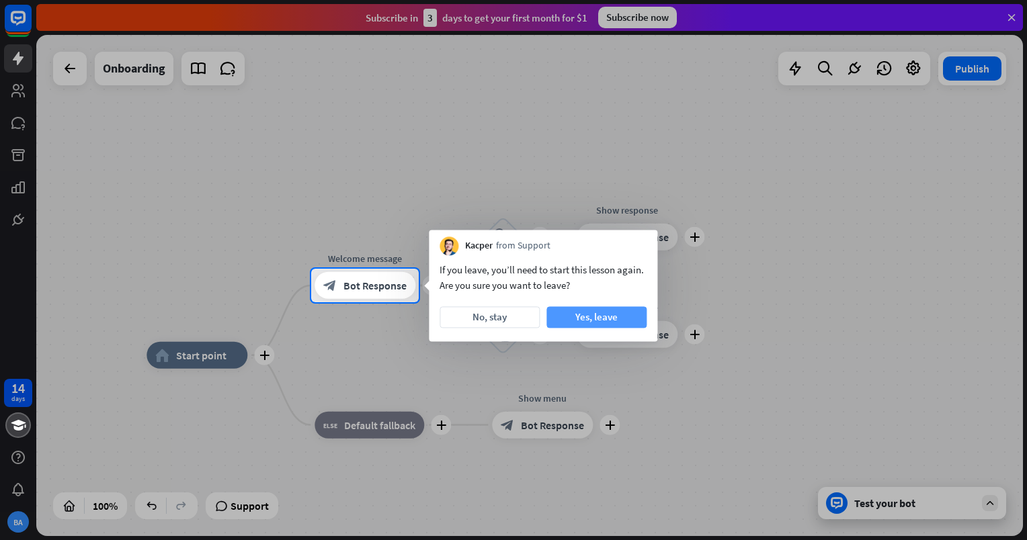
click at [581, 317] on button "Yes, leave" at bounding box center [596, 317] width 100 height 22
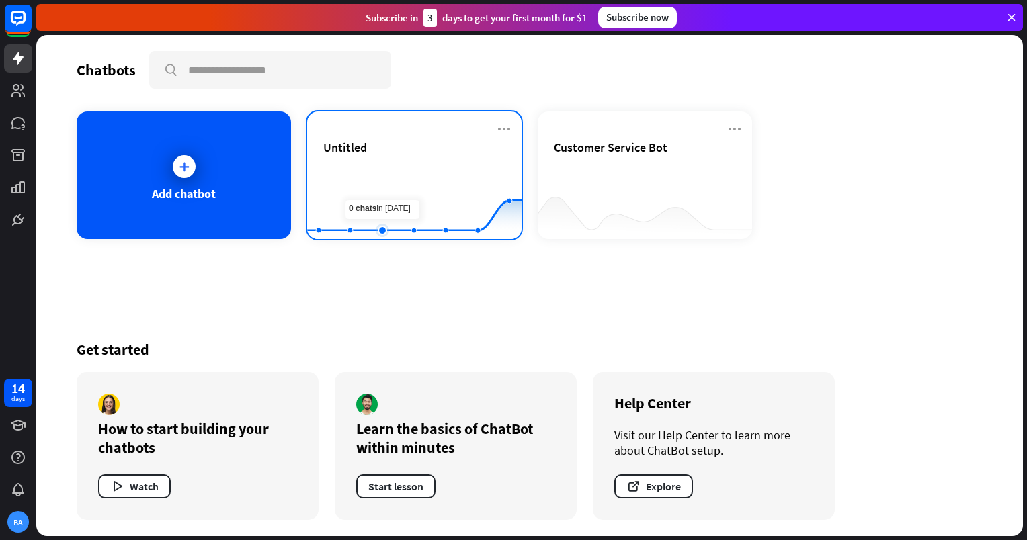
click at [384, 180] on rect at bounding box center [414, 206] width 214 height 84
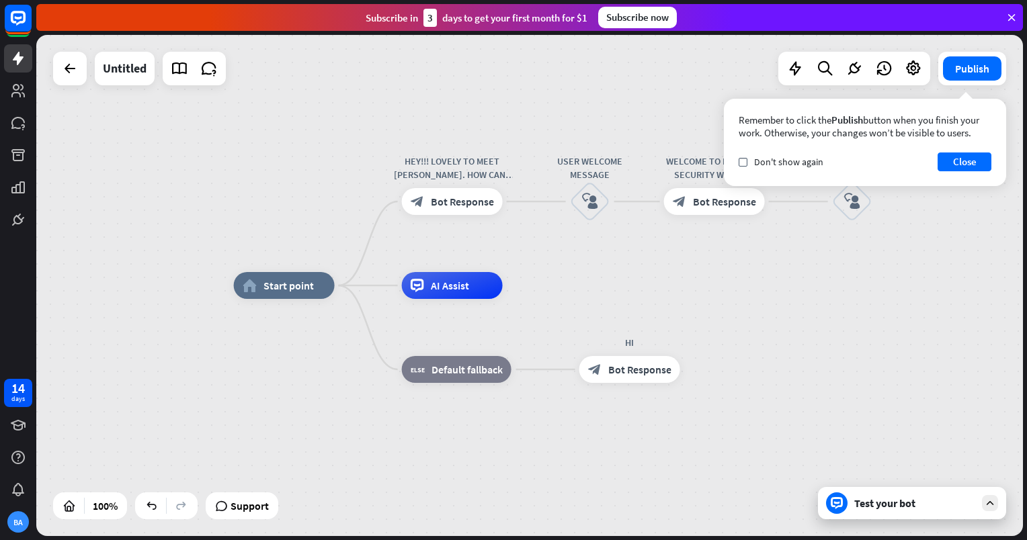
click at [919, 509] on div "Test your bot" at bounding box center [914, 503] width 121 height 13
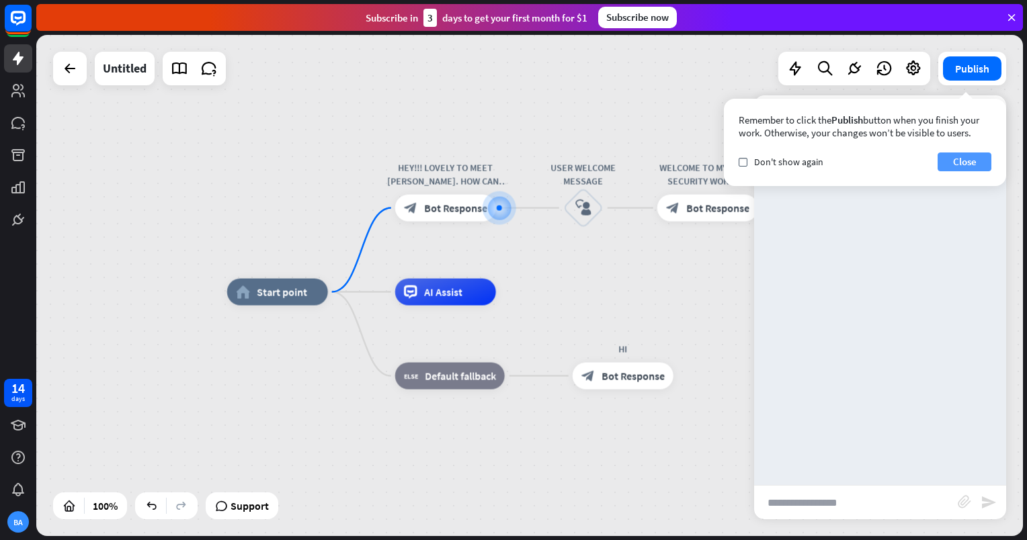
click at [957, 168] on button "Close" at bounding box center [965, 162] width 54 height 19
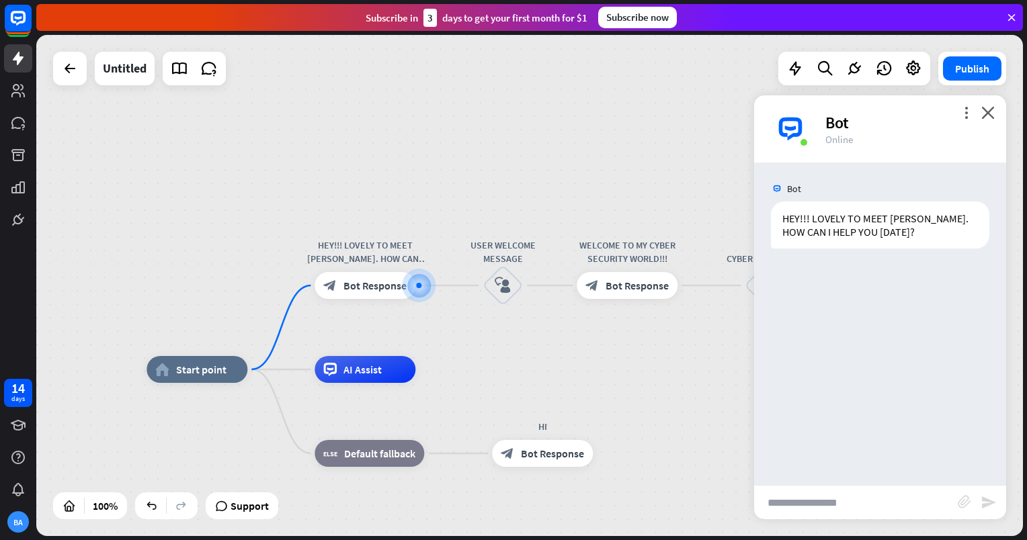
click at [891, 499] on input "text" at bounding box center [856, 503] width 204 height 34
type input "**"
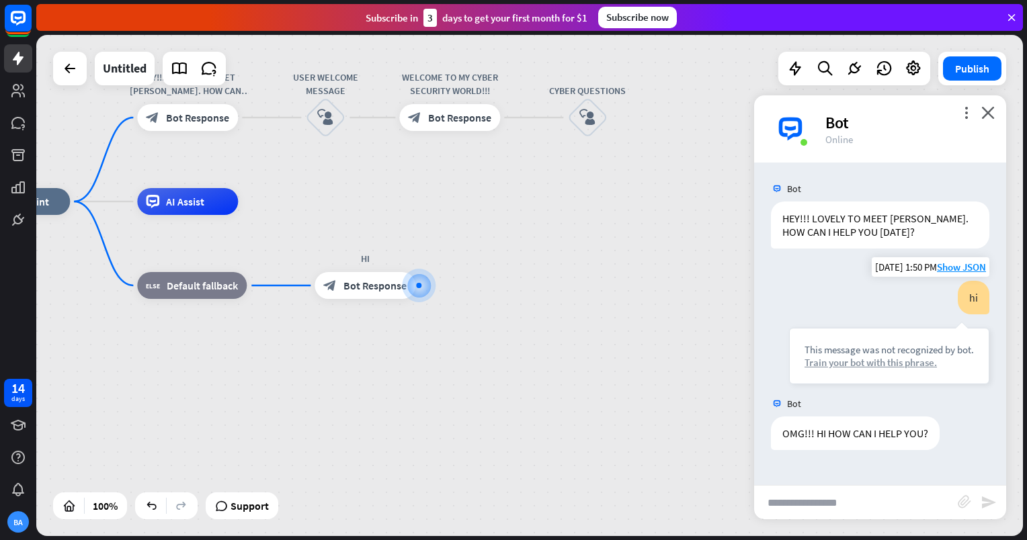
click at [890, 362] on div "Train your bot with this phrase." at bounding box center [888, 362] width 169 height 13
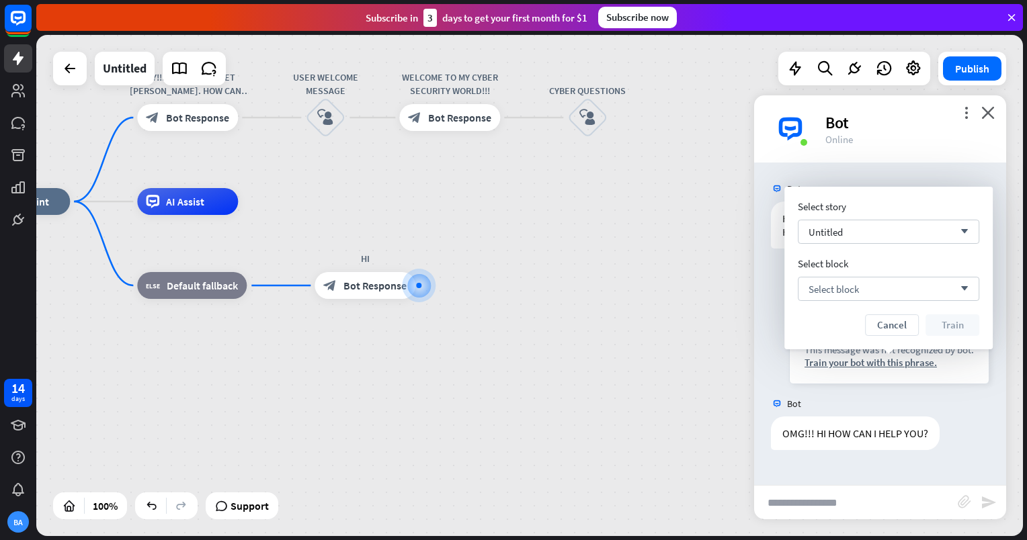
click at [884, 302] on div "Select story Untitled arrow_down Select block Select block arrow_down Cancel Tr…" at bounding box center [888, 268] width 181 height 136
click at [884, 290] on div "Select block arrow_down" at bounding box center [888, 289] width 181 height 24
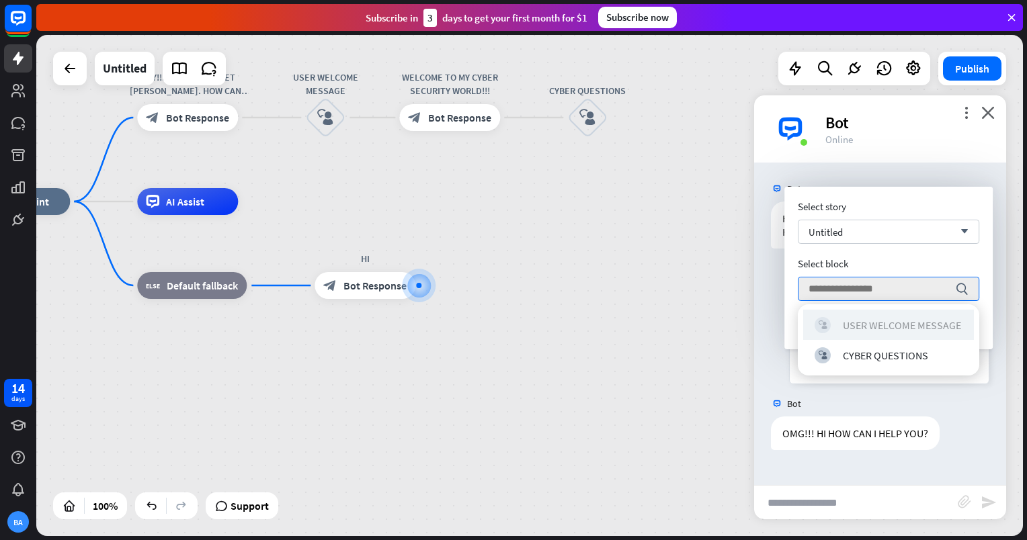
click at [895, 319] on div "USER WELCOME MESSAGE" at bounding box center [902, 325] width 118 height 13
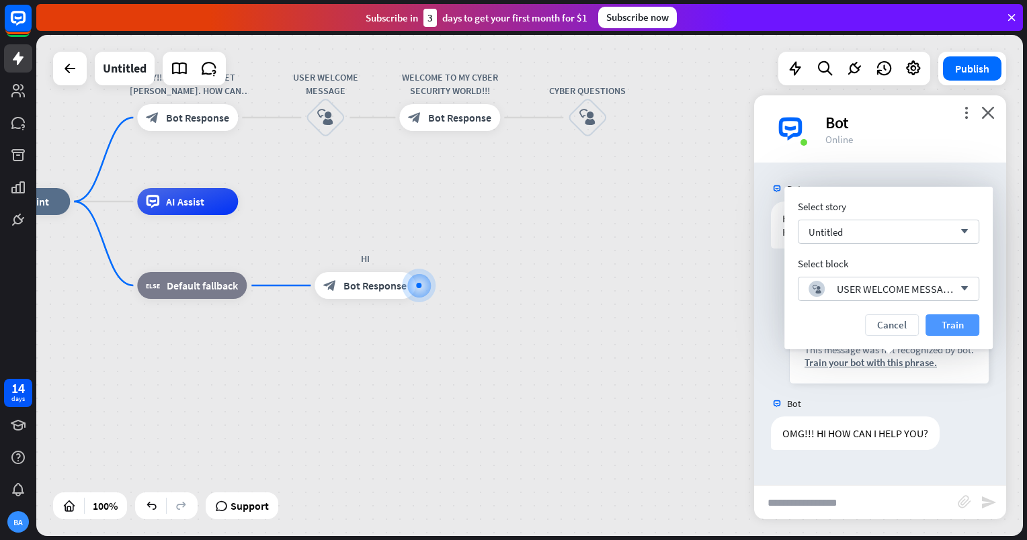
click at [955, 320] on button "Train" at bounding box center [952, 326] width 54 height 22
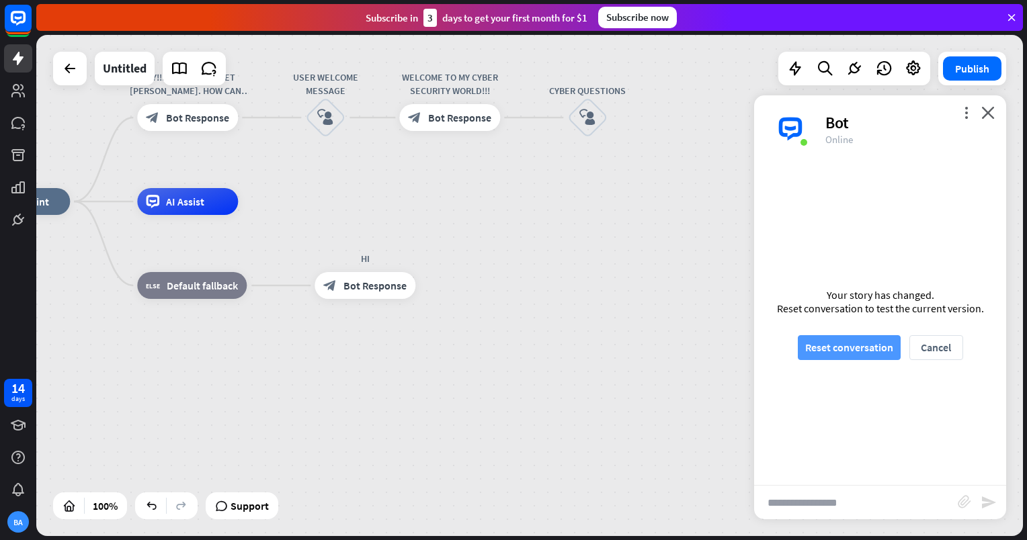
click at [879, 340] on button "Reset conversation" at bounding box center [849, 347] width 103 height 25
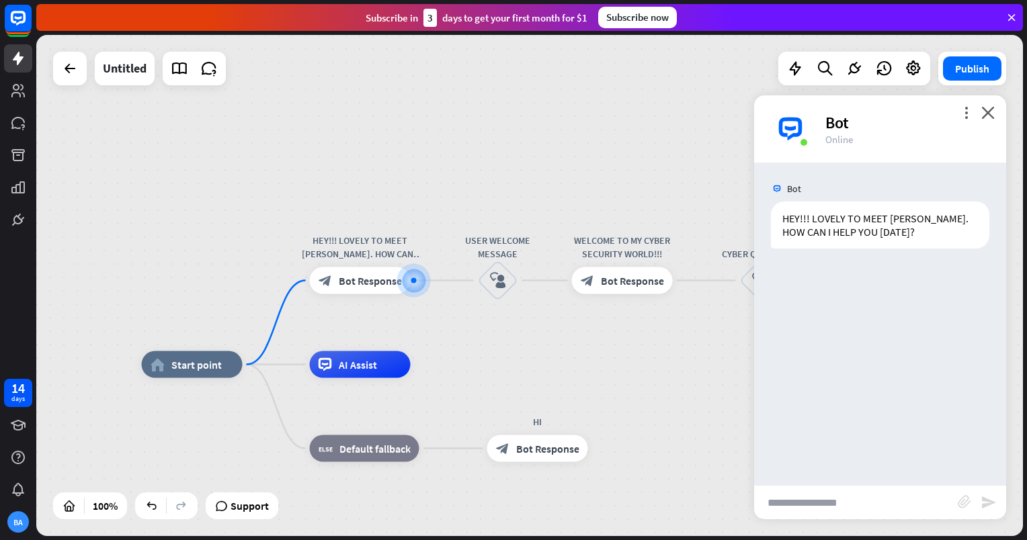
click at [893, 505] on input "text" at bounding box center [856, 503] width 204 height 34
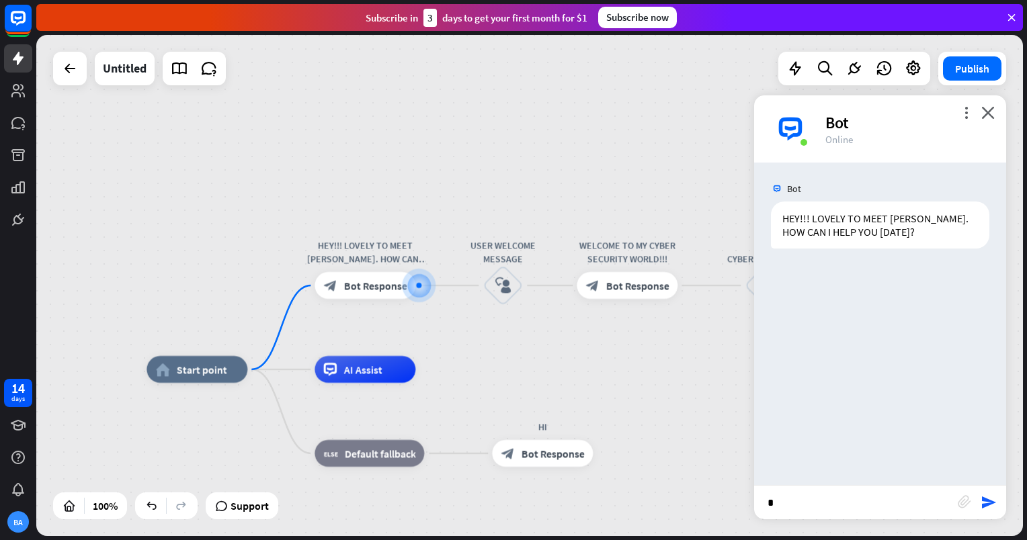
type input "**"
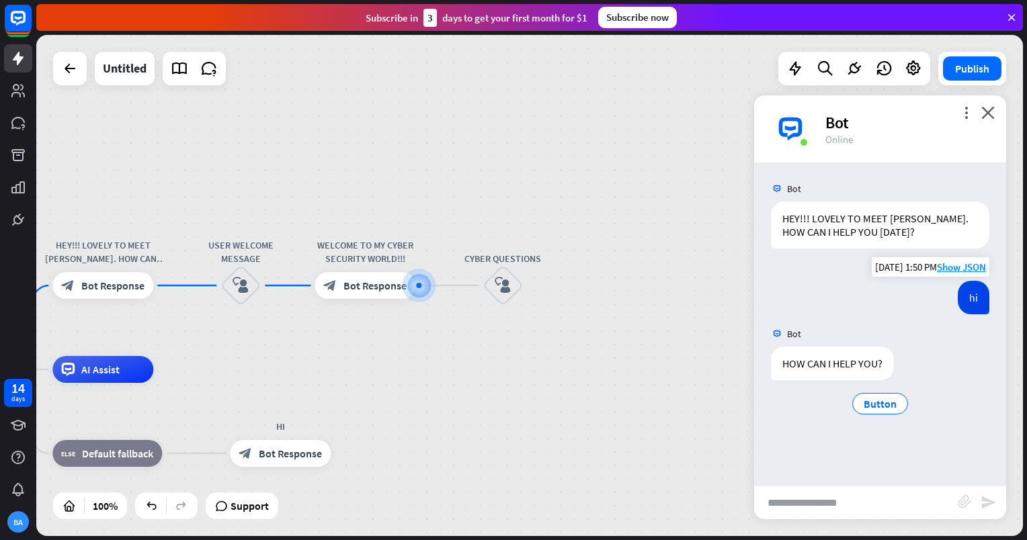
click at [973, 298] on div "hi" at bounding box center [974, 298] width 32 height 34
click at [382, 280] on span "Bot Response" at bounding box center [374, 285] width 63 height 13
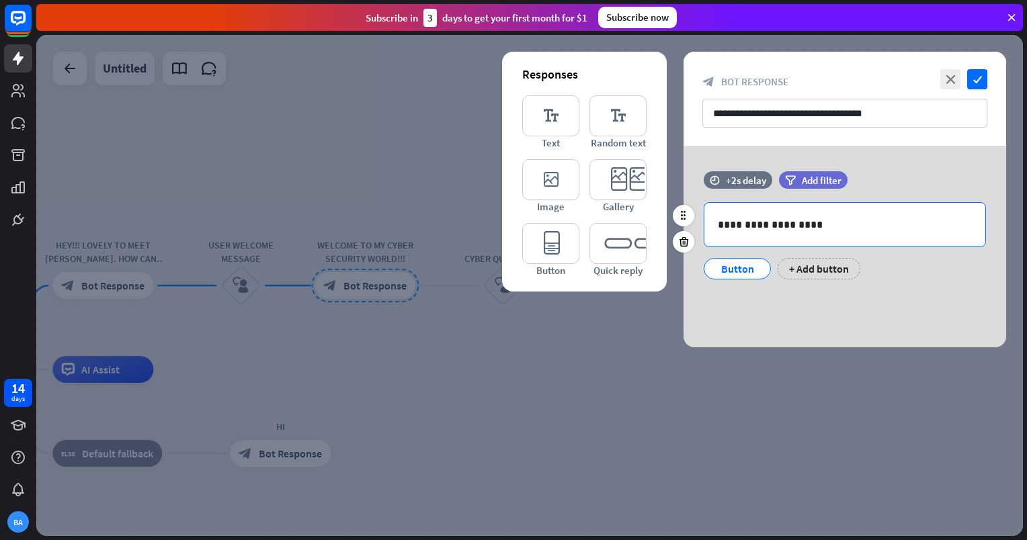
click at [714, 223] on div "**********" at bounding box center [844, 225] width 281 height 44
click at [819, 265] on div "+ Add button" at bounding box center [819, 269] width 83 height 22
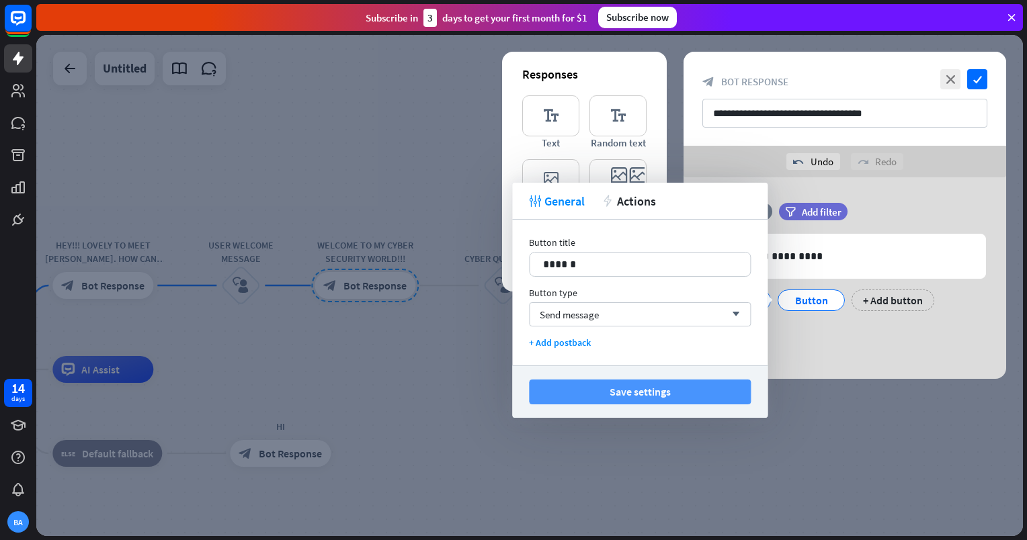
click at [716, 390] on button "Save settings" at bounding box center [640, 392] width 222 height 25
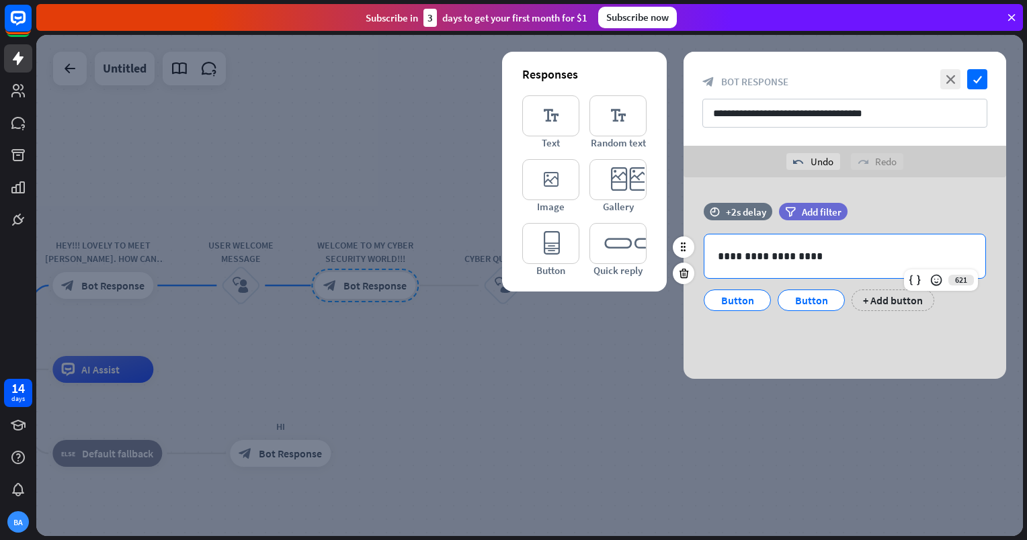
click at [718, 257] on p "**********" at bounding box center [845, 256] width 254 height 17
click at [979, 78] on icon "check" at bounding box center [977, 79] width 20 height 20
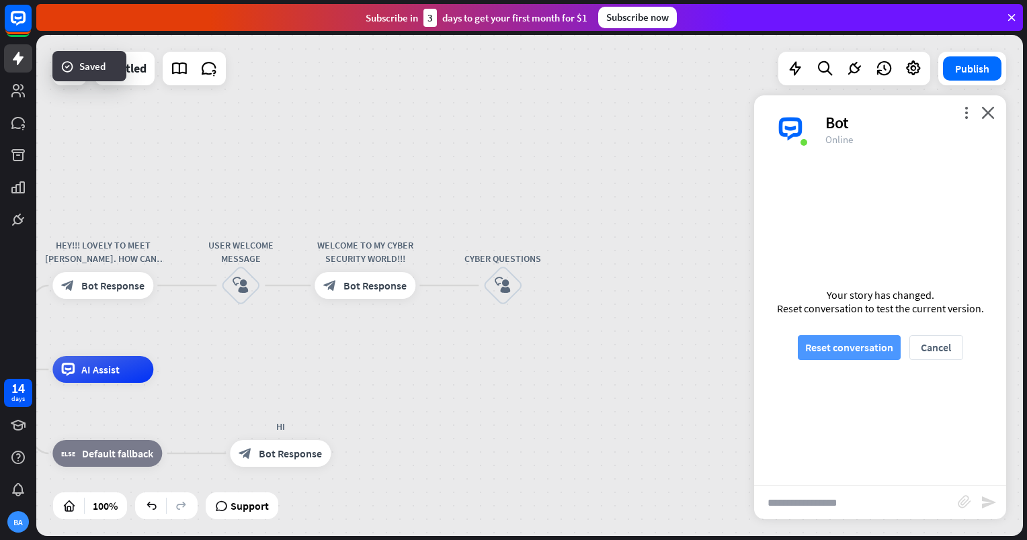
click at [856, 347] on button "Reset conversation" at bounding box center [849, 347] width 103 height 25
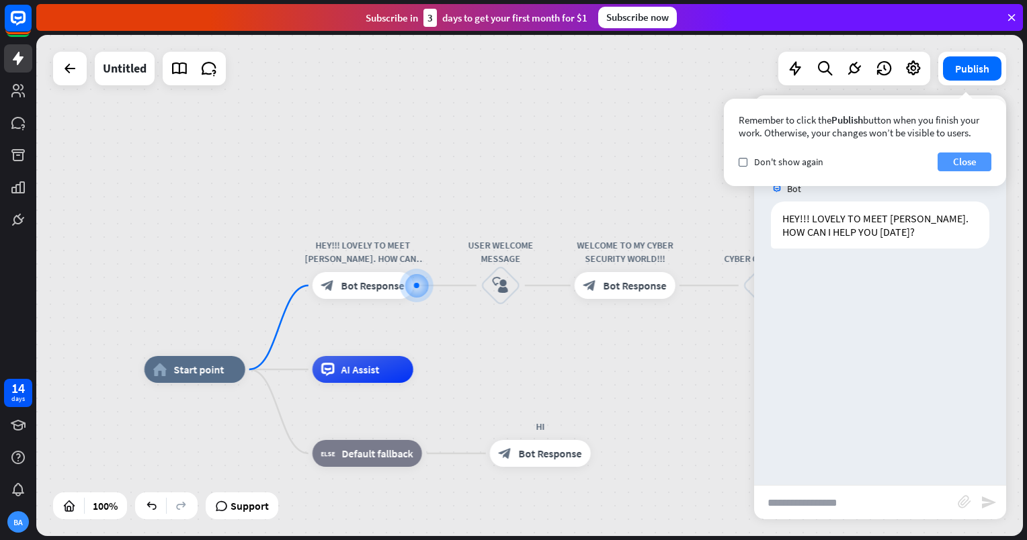
click at [956, 159] on button "Close" at bounding box center [965, 162] width 54 height 19
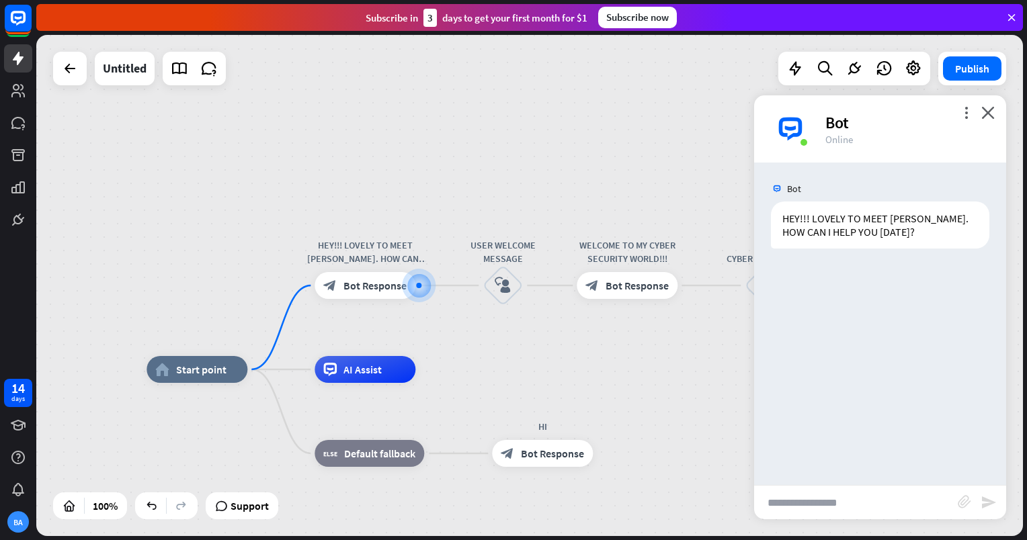
click at [854, 497] on input "text" at bounding box center [856, 503] width 204 height 34
type input "*"
type input "**"
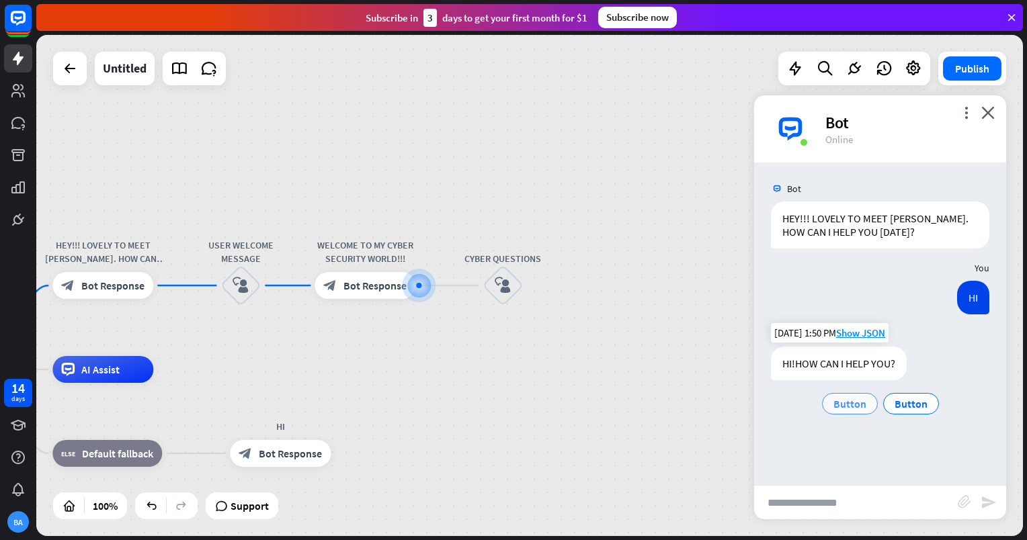
click at [864, 408] on span "Button" at bounding box center [849, 403] width 33 height 13
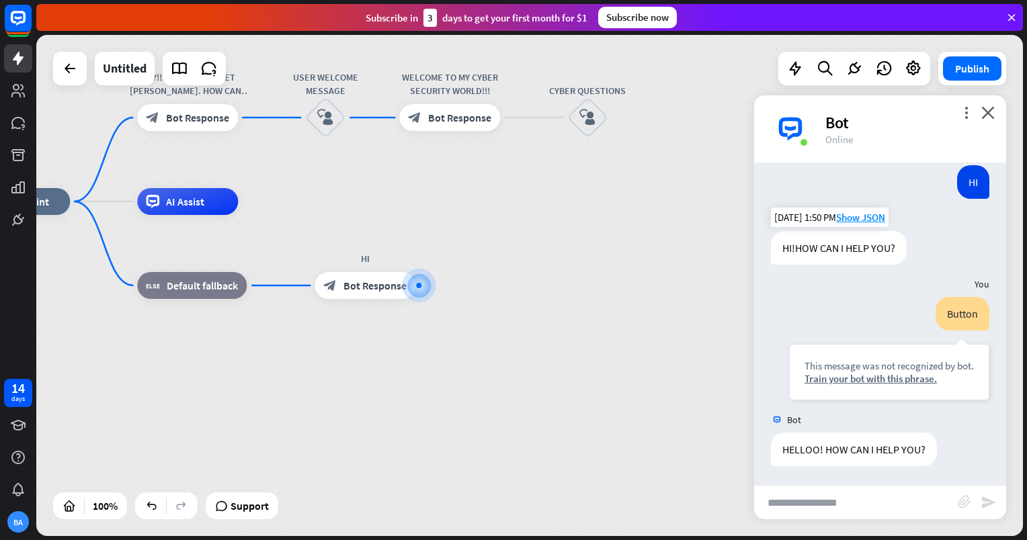
scroll to position [116, 0]
click at [450, 121] on span "Bot Response" at bounding box center [459, 117] width 63 height 13
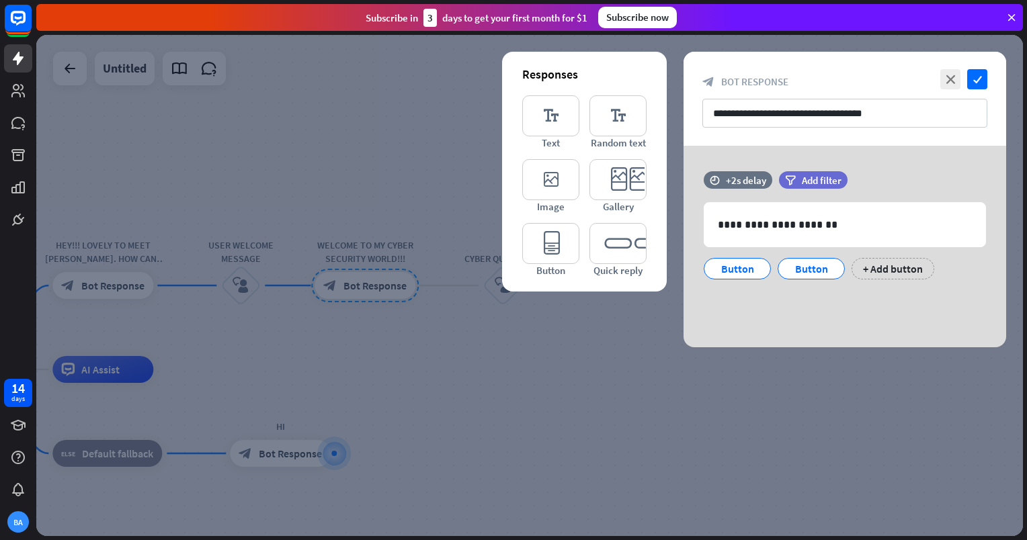
drag, startPoint x: 450, startPoint y: 121, endPoint x: 876, endPoint y: 317, distance: 469.1
click at [876, 317] on div "**********" at bounding box center [529, 285] width 987 height 501
drag, startPoint x: 876, startPoint y: 317, endPoint x: 855, endPoint y: 326, distance: 22.6
click at [855, 326] on div "**********" at bounding box center [845, 247] width 323 height 202
click at [868, 309] on div "**********" at bounding box center [845, 247] width 323 height 202
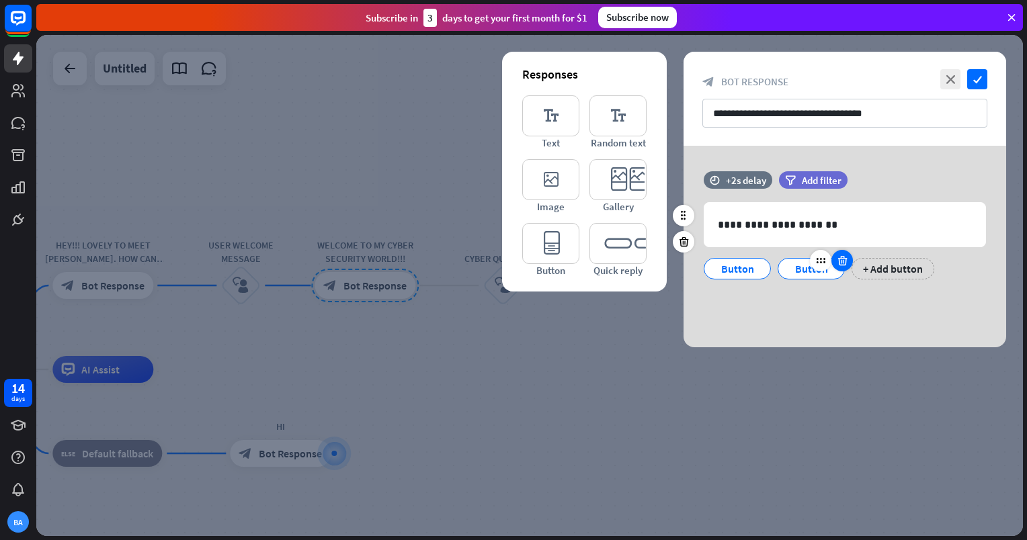
click at [845, 259] on icon at bounding box center [842, 261] width 13 height 12
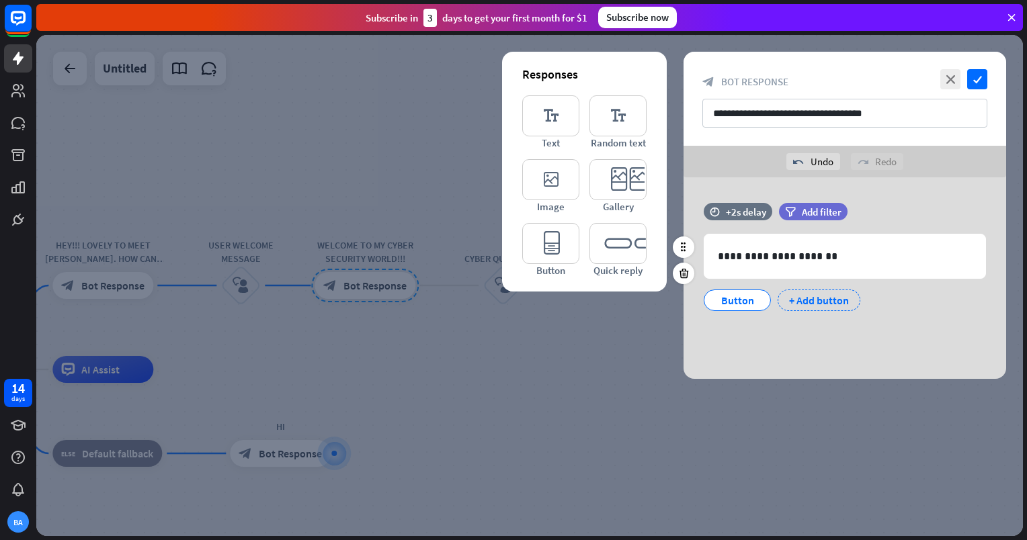
click at [788, 296] on div "+ Add button" at bounding box center [819, 301] width 83 height 22
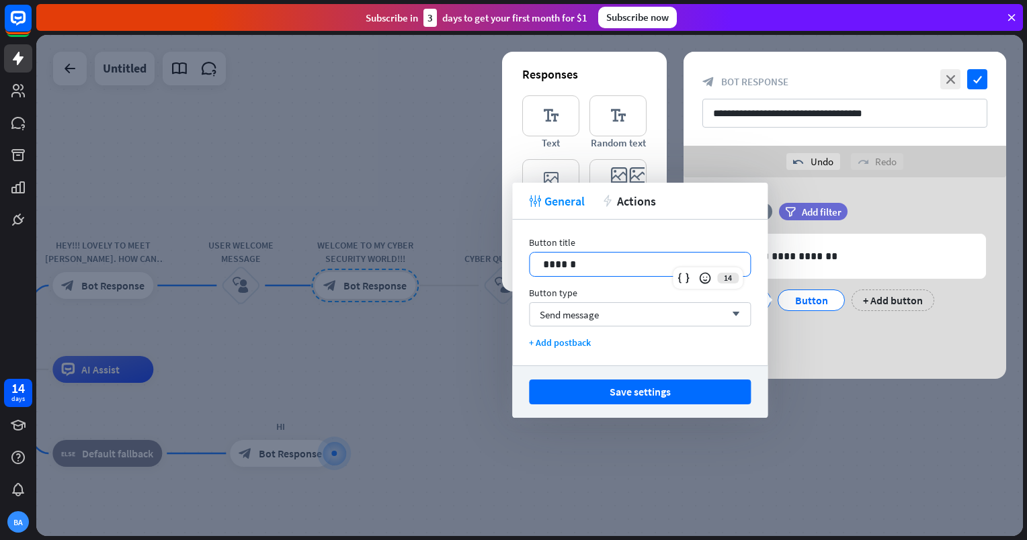
click at [657, 253] on div "******" at bounding box center [640, 265] width 220 height 24
click at [646, 304] on div "Send message arrow_down" at bounding box center [640, 314] width 222 height 24
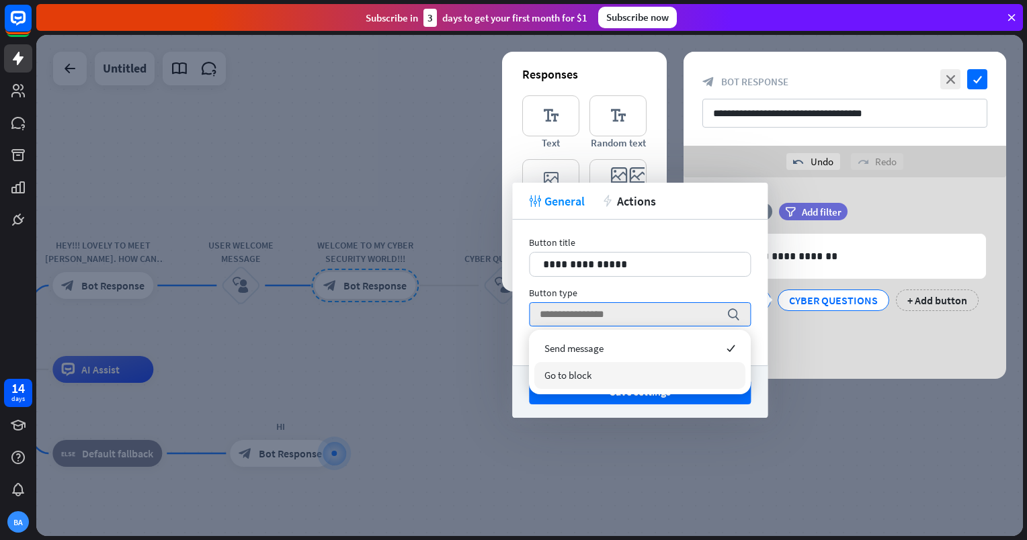
click at [641, 382] on div "Go to block" at bounding box center [639, 375] width 211 height 27
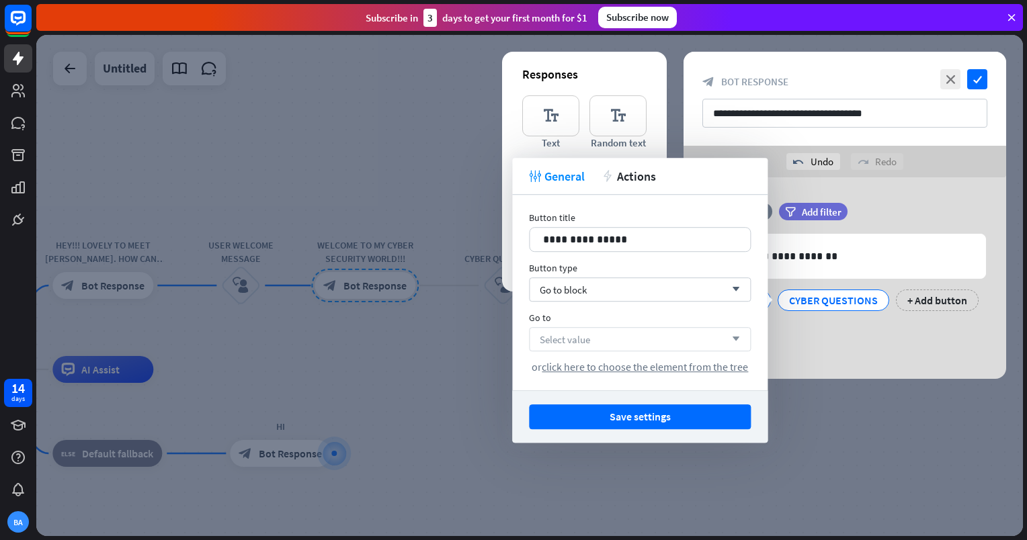
click at [645, 351] on div "Select value arrow_down" at bounding box center [640, 339] width 222 height 24
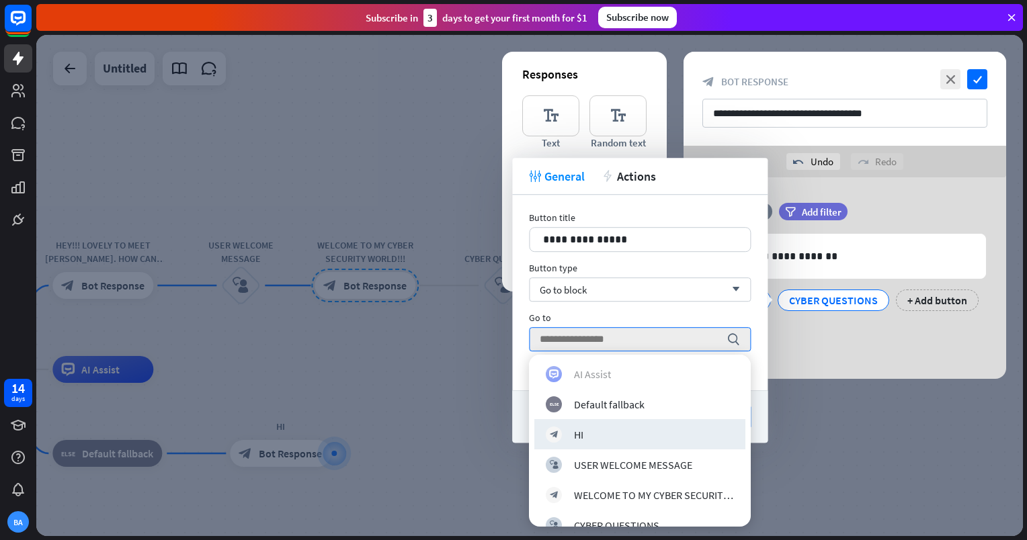
scroll to position [81, 0]
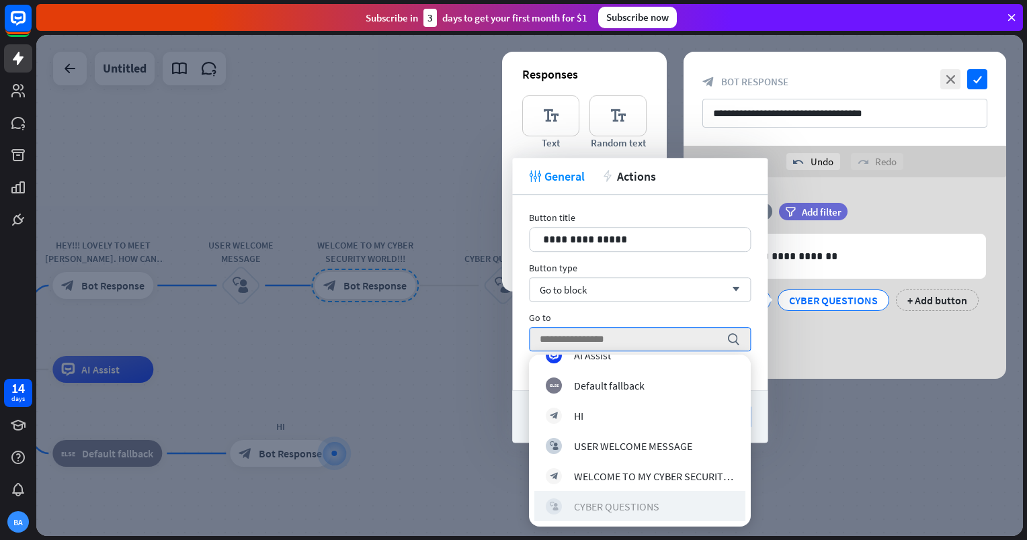
click at [684, 507] on div "block_user_input CYBER QUESTIONS" at bounding box center [640, 506] width 188 height 16
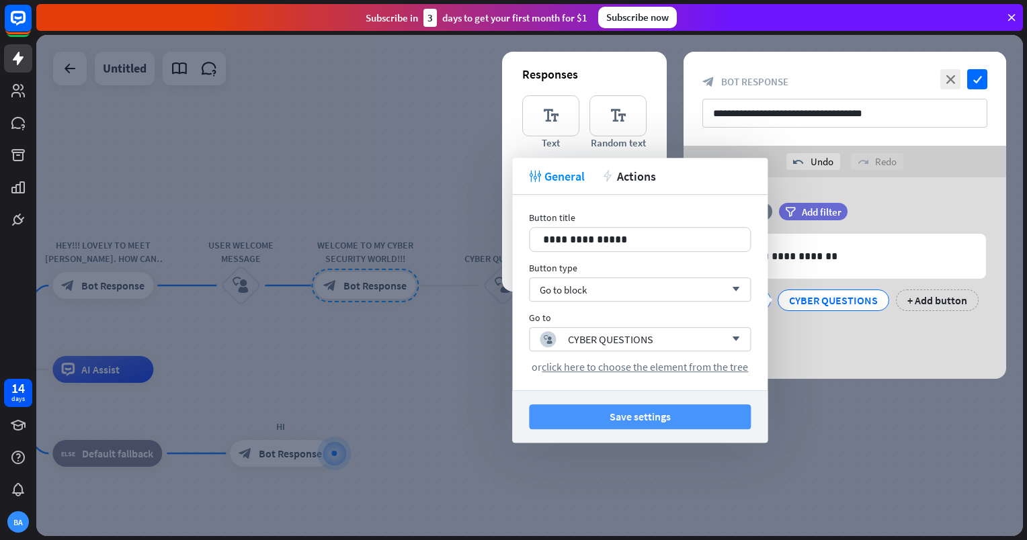
drag, startPoint x: 699, startPoint y: 418, endPoint x: 674, endPoint y: 417, distance: 24.9
click at [674, 417] on button "Save settings" at bounding box center [640, 417] width 222 height 25
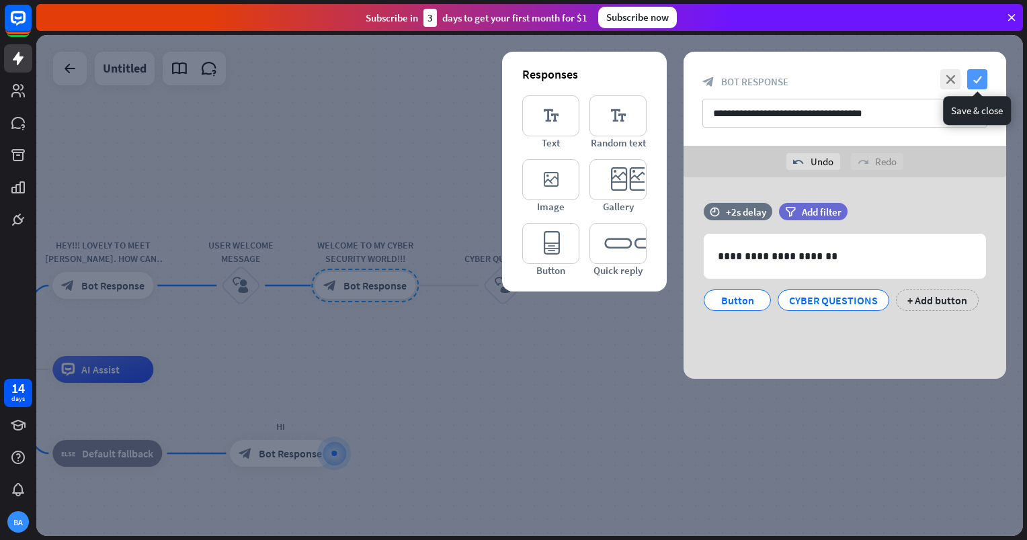
click at [976, 75] on icon "check" at bounding box center [977, 79] width 20 height 20
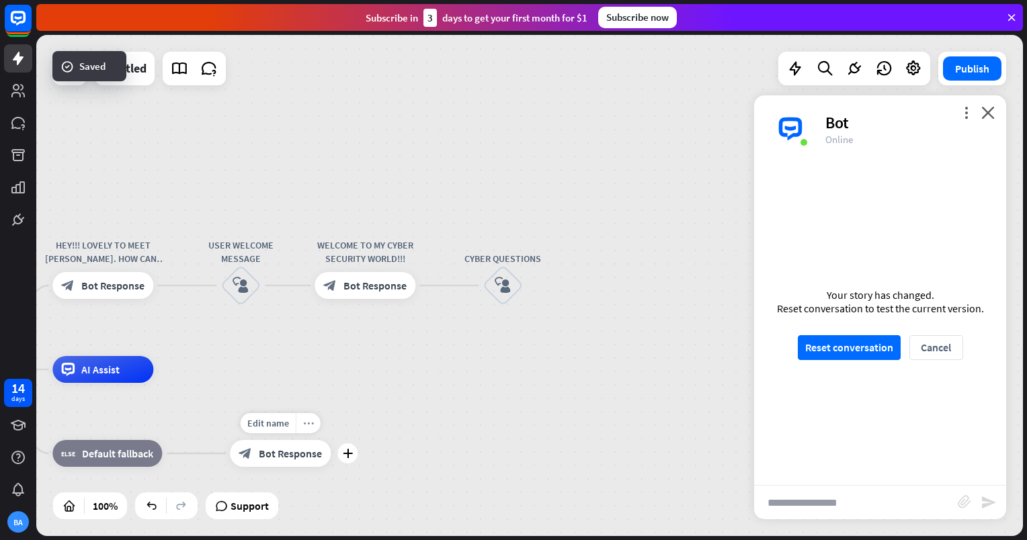
click at [312, 427] on icon "more_horiz" at bounding box center [308, 424] width 11 height 10
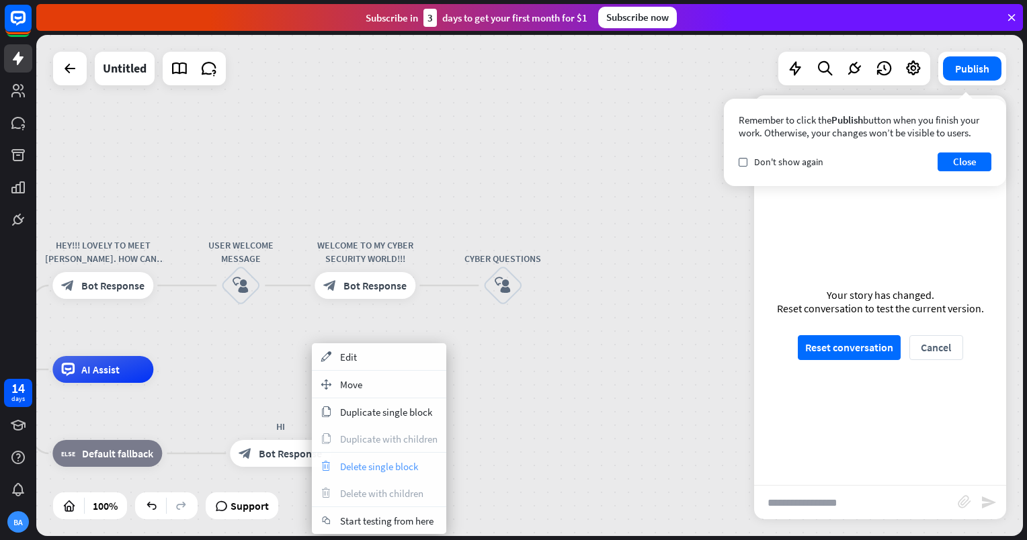
click at [367, 468] on span "Delete single block" at bounding box center [379, 466] width 78 height 13
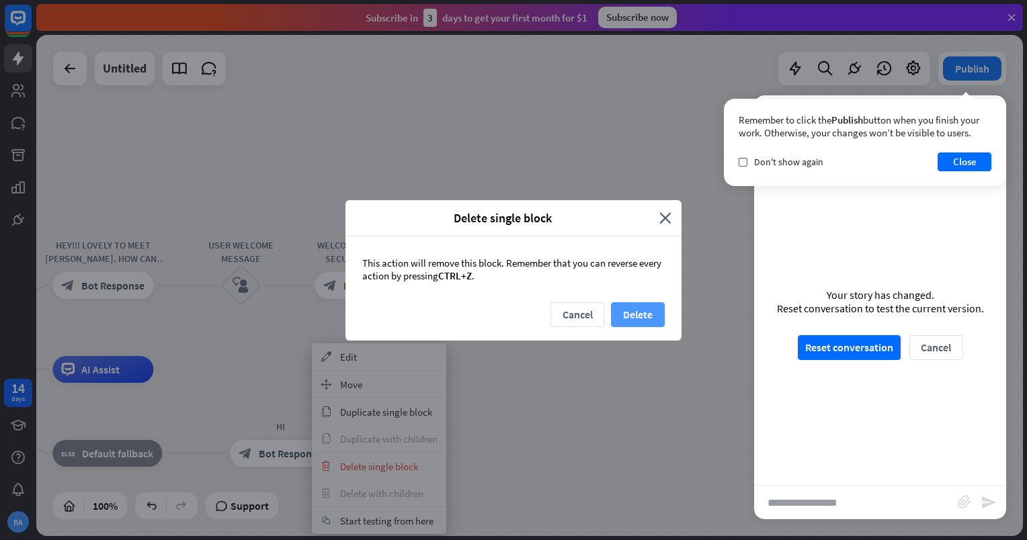
click at [617, 304] on button "Delete" at bounding box center [638, 314] width 54 height 25
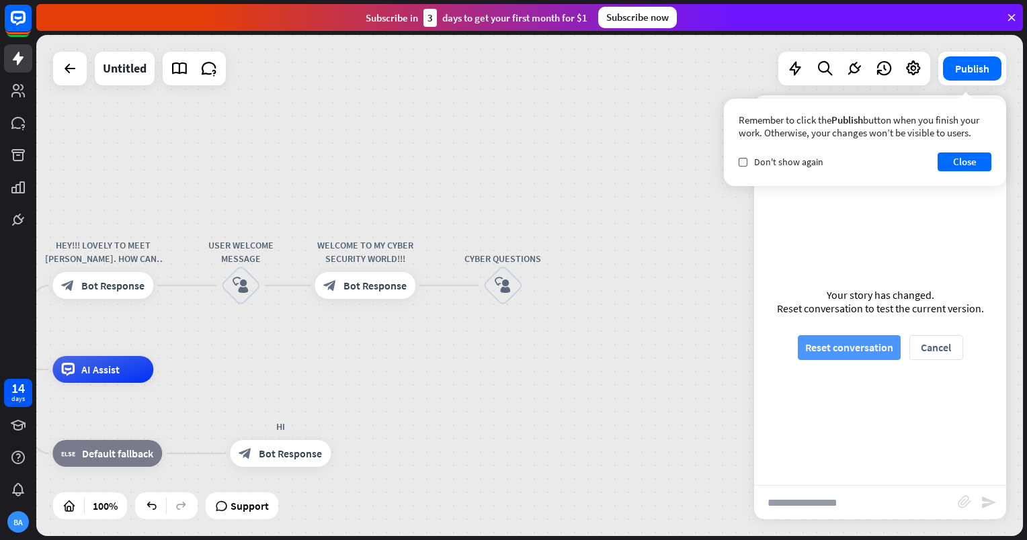
click at [868, 348] on button "Reset conversation" at bounding box center [849, 347] width 103 height 25
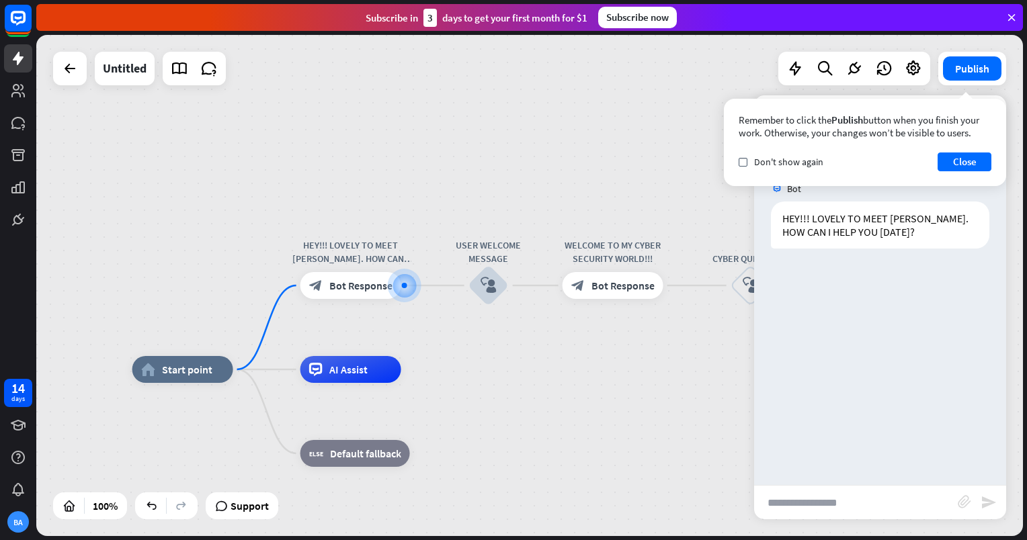
click at [844, 512] on input "text" at bounding box center [856, 503] width 204 height 34
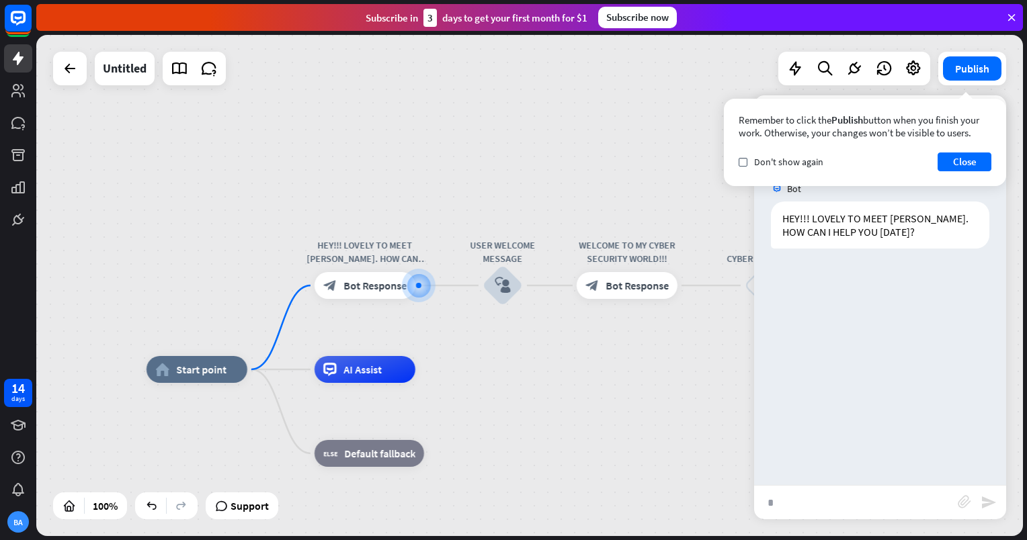
type input "**"
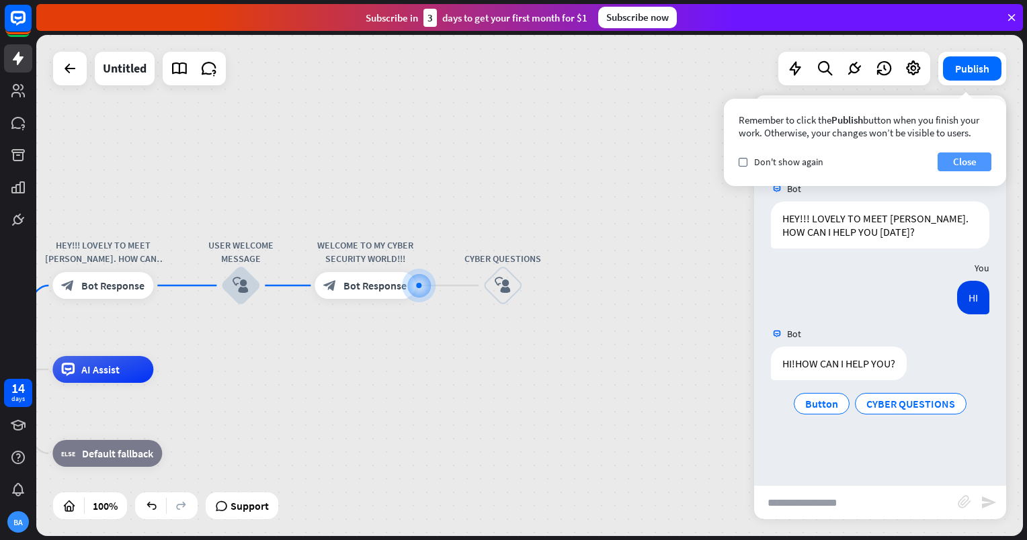
click at [949, 162] on button "Close" at bounding box center [965, 162] width 54 height 19
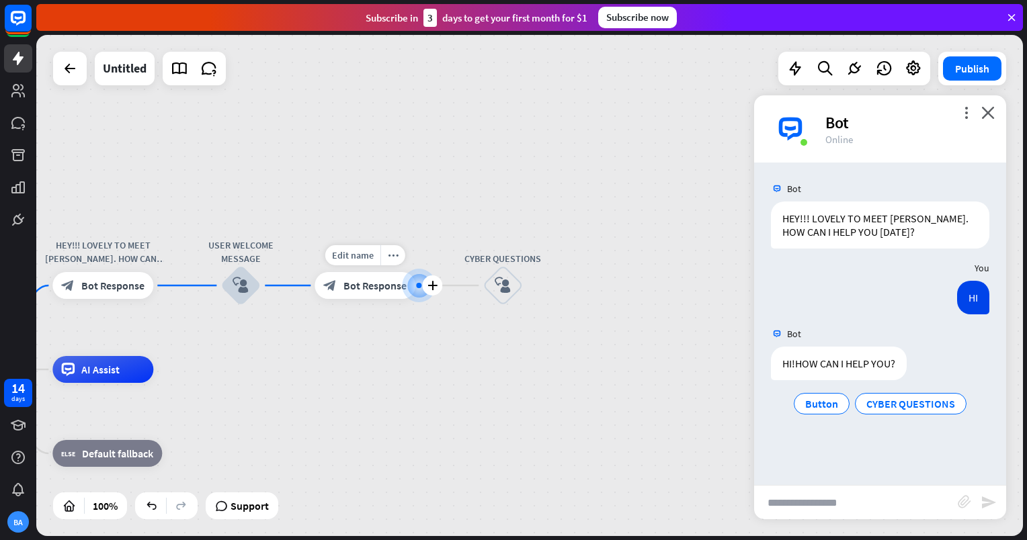
click at [375, 290] on span "Bot Response" at bounding box center [374, 285] width 63 height 13
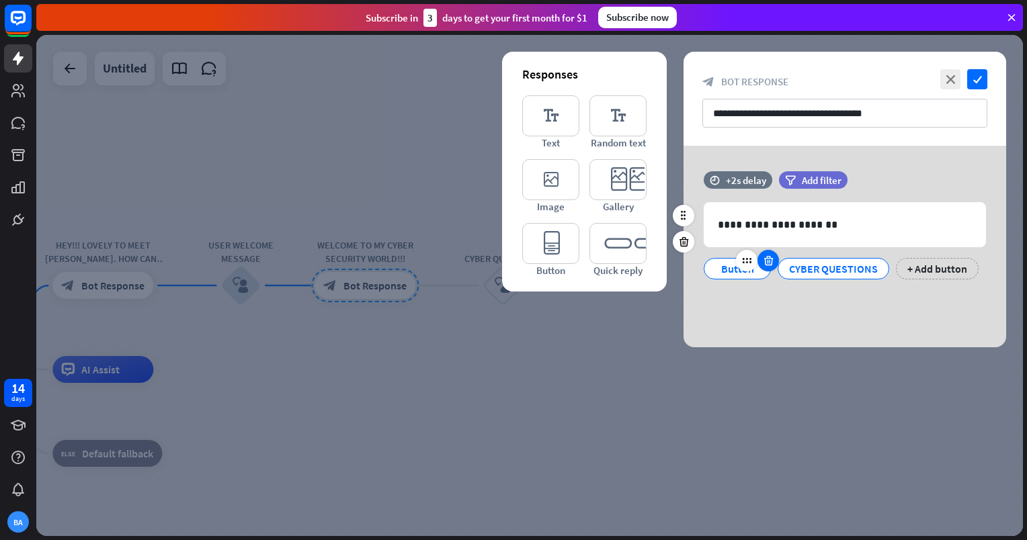
click at [763, 263] on icon at bounding box center [768, 261] width 13 height 12
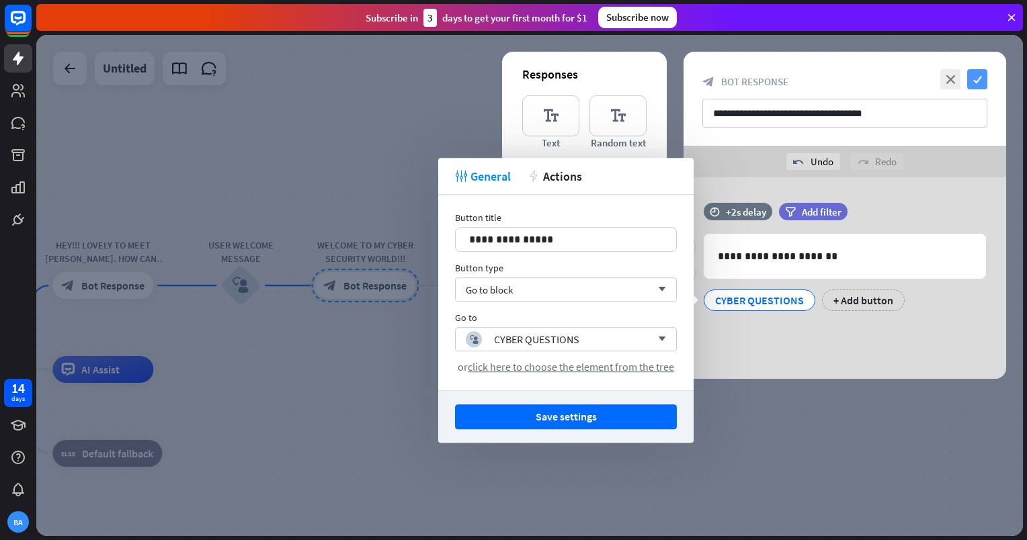
click at [986, 75] on icon "check" at bounding box center [977, 79] width 20 height 20
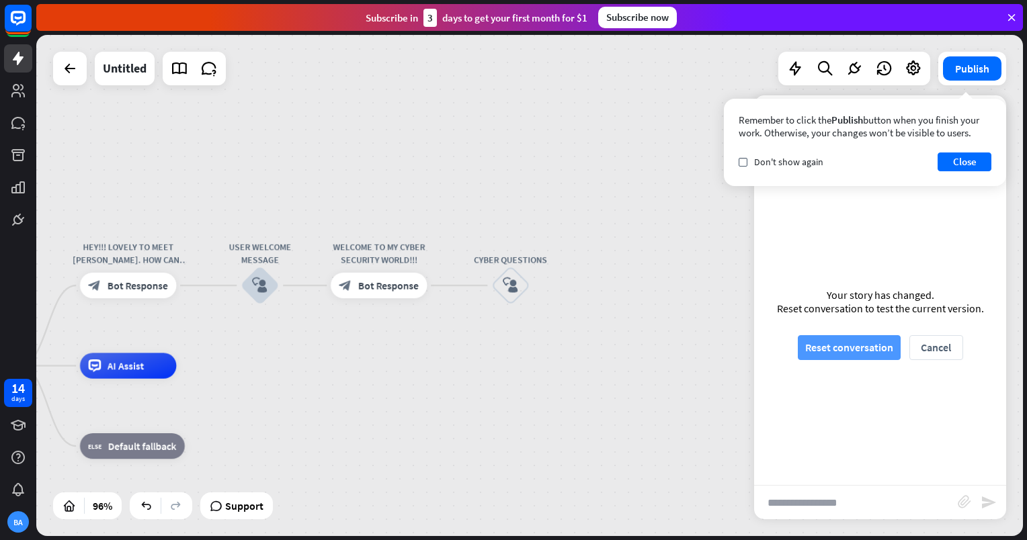
click at [893, 349] on button "Reset conversation" at bounding box center [849, 347] width 103 height 25
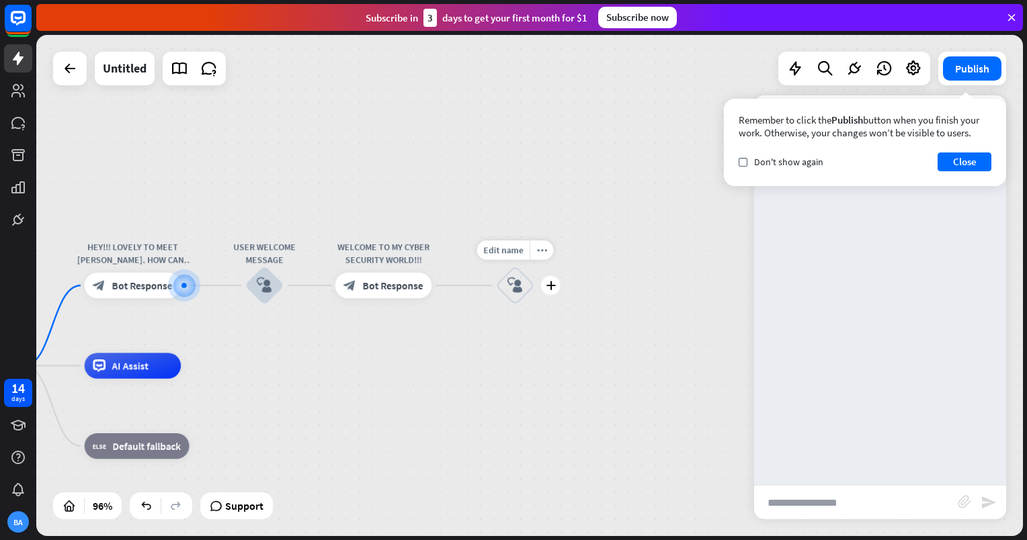
click at [525, 284] on div "Edit name more_horiz plus CYBER QUESTIONS block_user_input" at bounding box center [515, 285] width 38 height 38
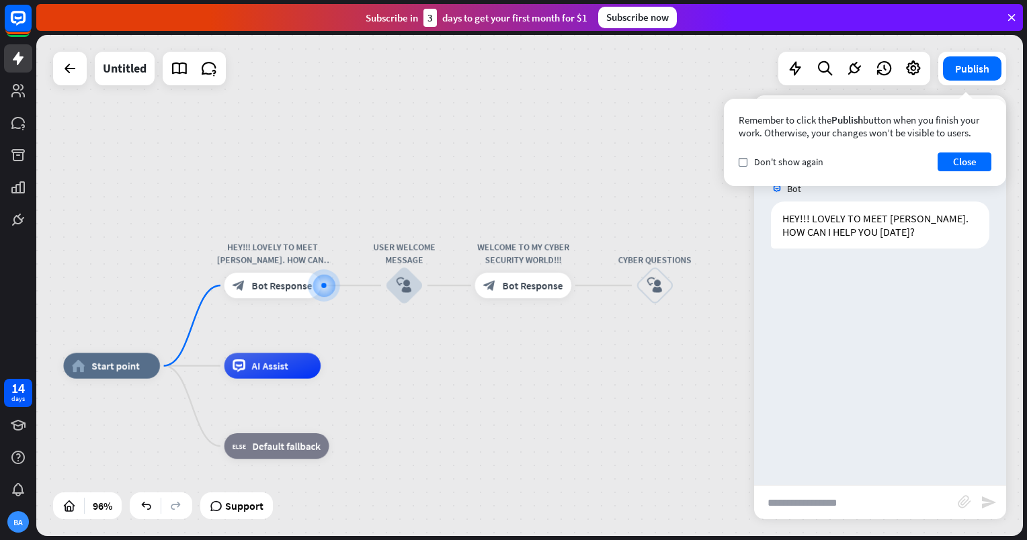
click at [430, 22] on div "3" at bounding box center [429, 18] width 13 height 18
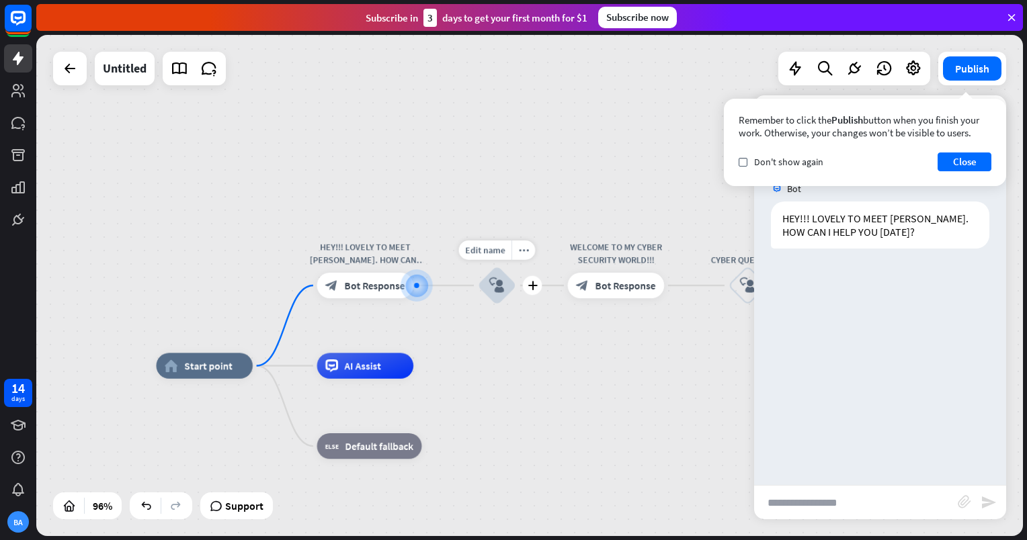
click at [500, 290] on icon "block_user_input" at bounding box center [496, 285] width 15 height 15
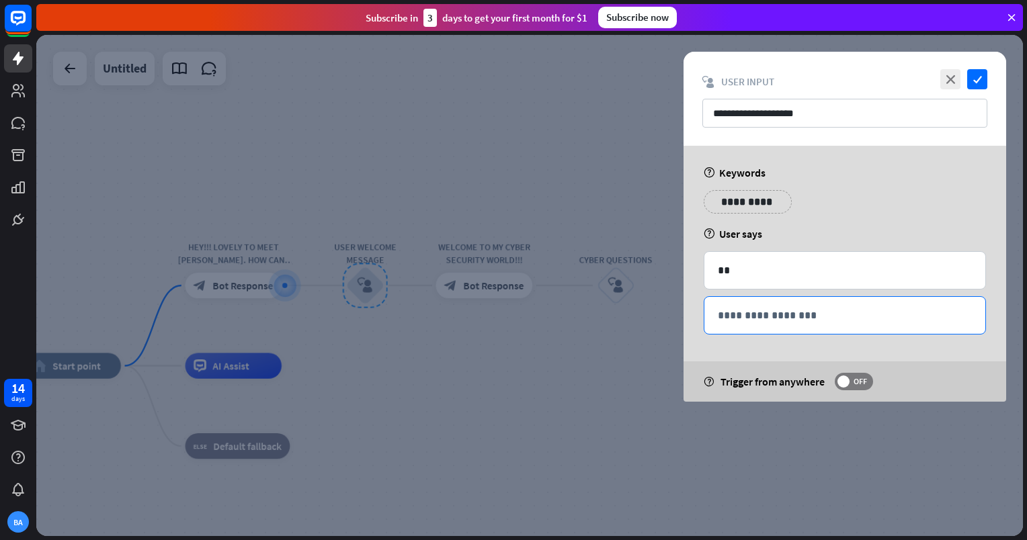
click at [788, 311] on p "**********" at bounding box center [845, 315] width 254 height 17
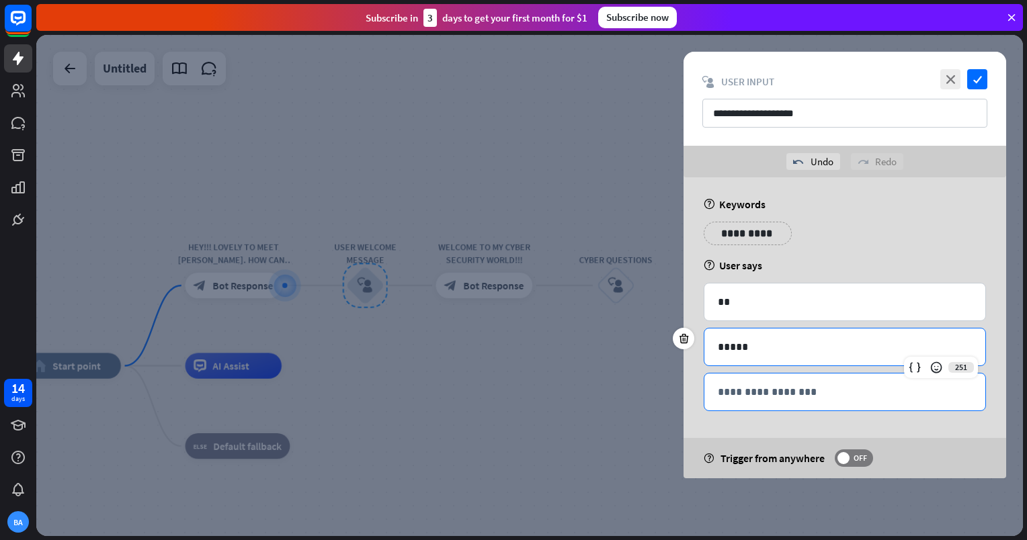
click at [769, 384] on p "**********" at bounding box center [845, 392] width 254 height 17
click at [976, 81] on icon "check" at bounding box center [977, 79] width 20 height 20
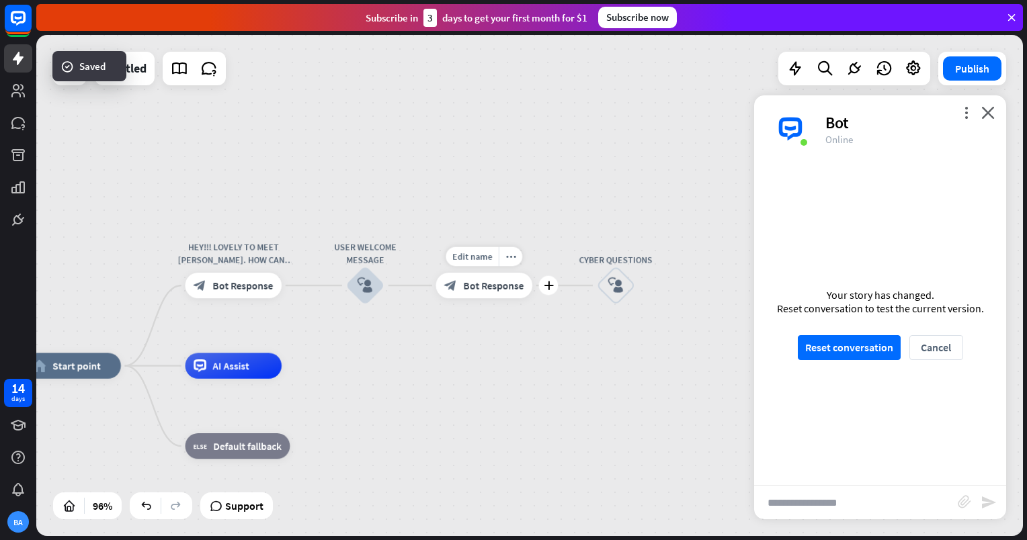
click at [473, 281] on span "Bot Response" at bounding box center [494, 285] width 60 height 13
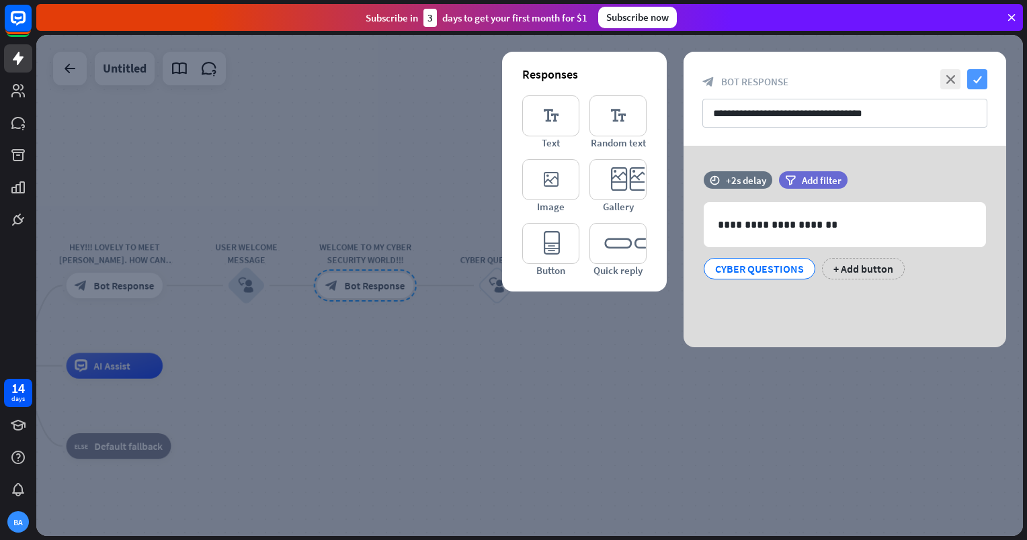
click at [982, 83] on icon "check" at bounding box center [977, 79] width 20 height 20
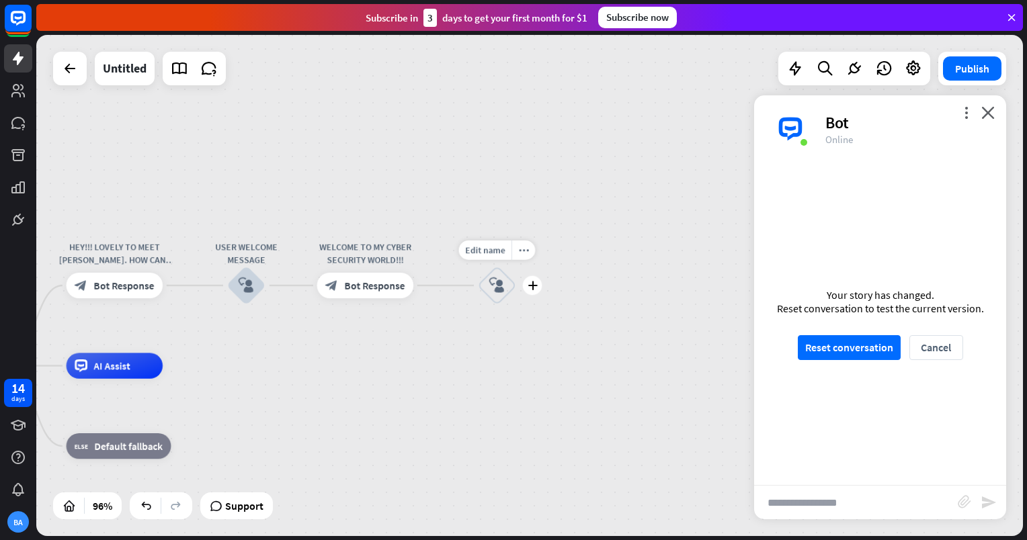
click at [482, 277] on div "block_user_input" at bounding box center [497, 285] width 38 height 38
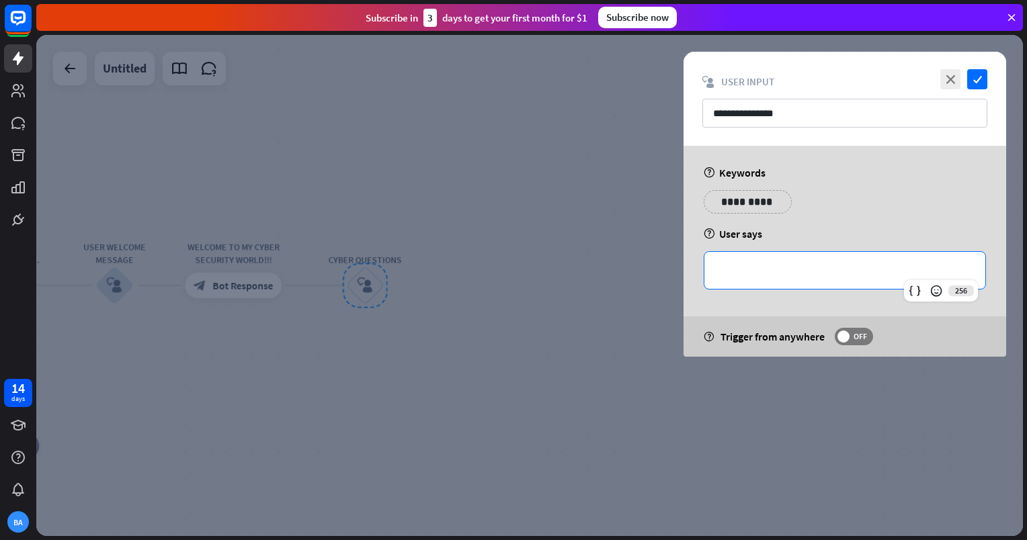
click at [854, 275] on p "**********" at bounding box center [845, 270] width 254 height 17
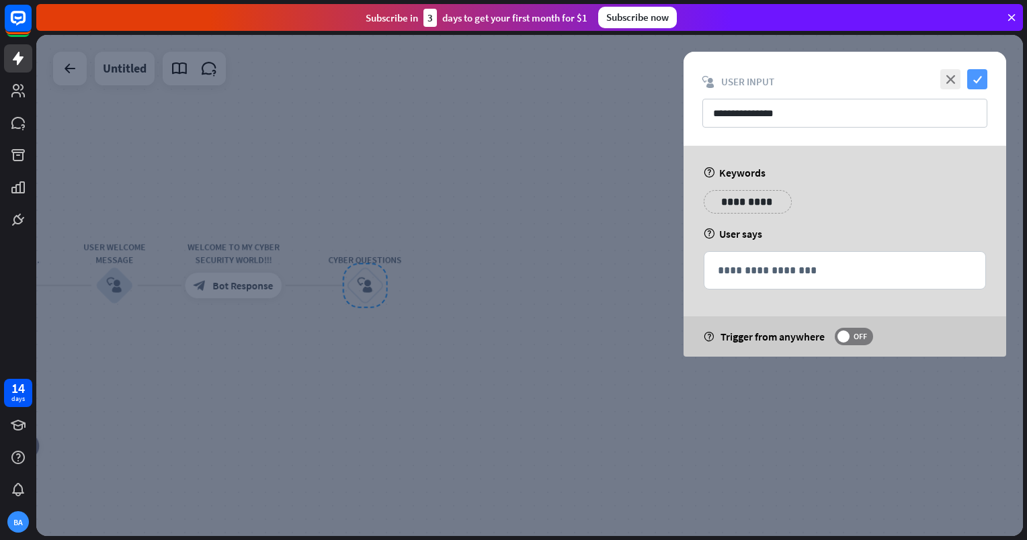
click at [979, 79] on icon "check" at bounding box center [977, 79] width 20 height 20
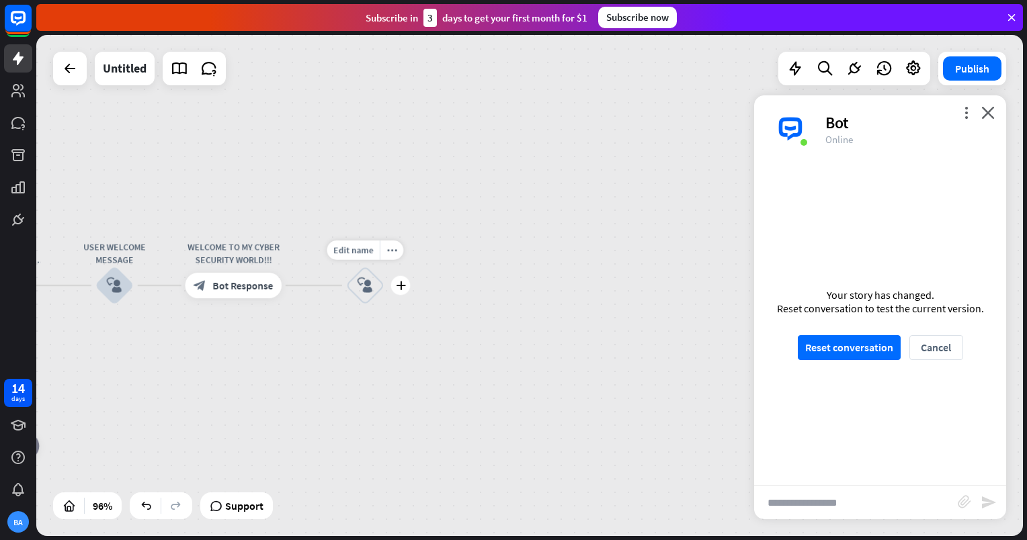
click at [372, 298] on div "block_user_input" at bounding box center [365, 285] width 38 height 38
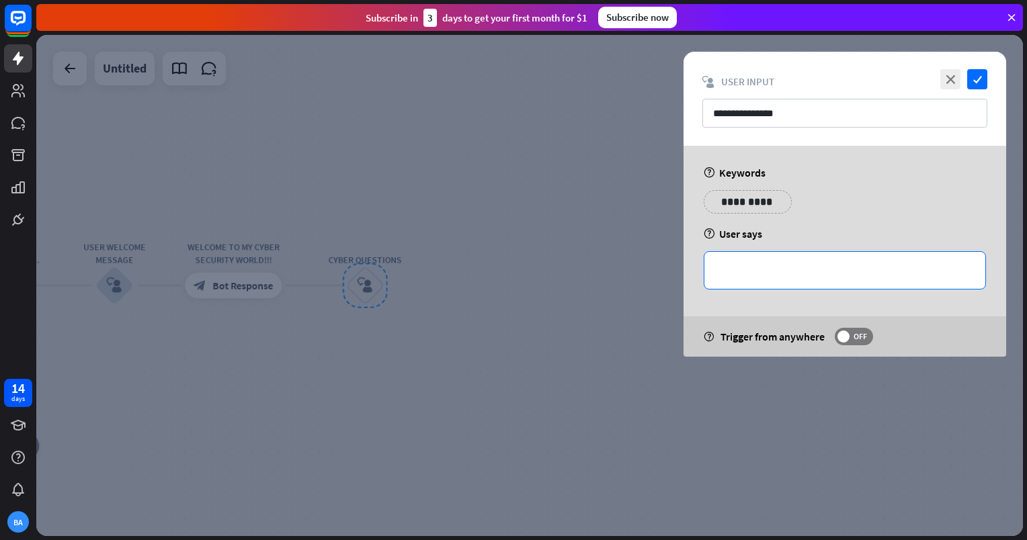
click at [740, 276] on p "**********" at bounding box center [845, 270] width 254 height 17
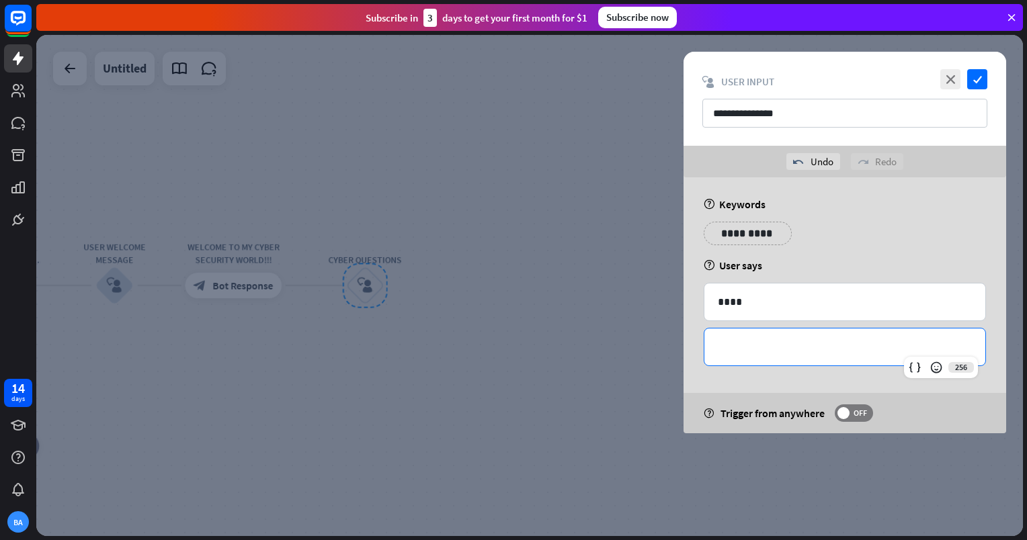
click at [770, 355] on div "**********" at bounding box center [844, 347] width 281 height 37
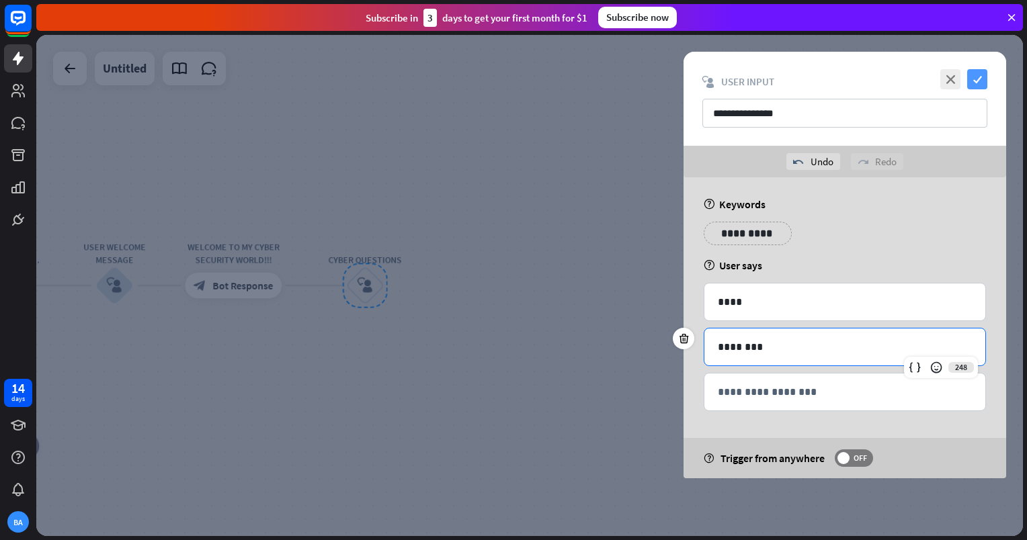
click at [986, 71] on icon "check" at bounding box center [977, 79] width 20 height 20
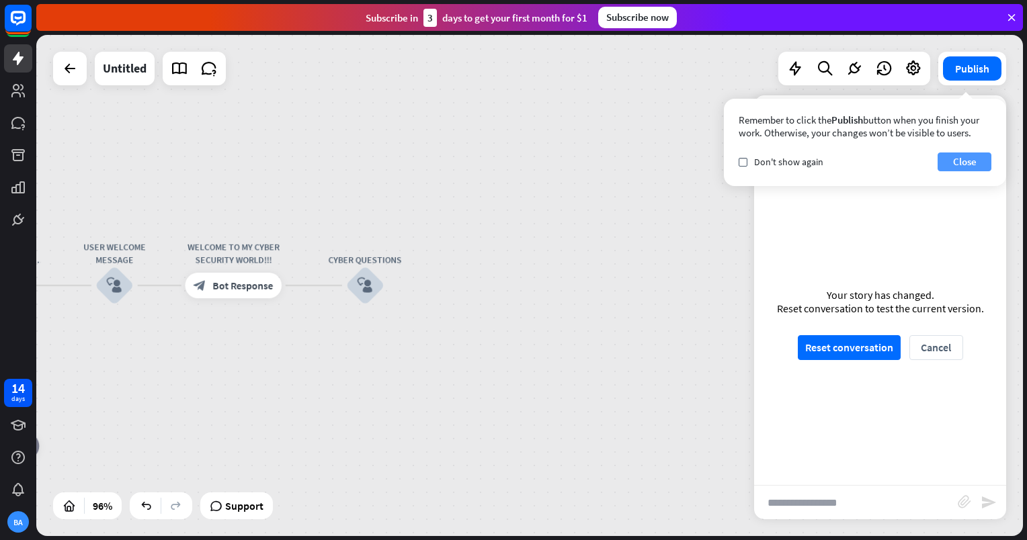
click at [973, 164] on button "Close" at bounding box center [965, 162] width 54 height 19
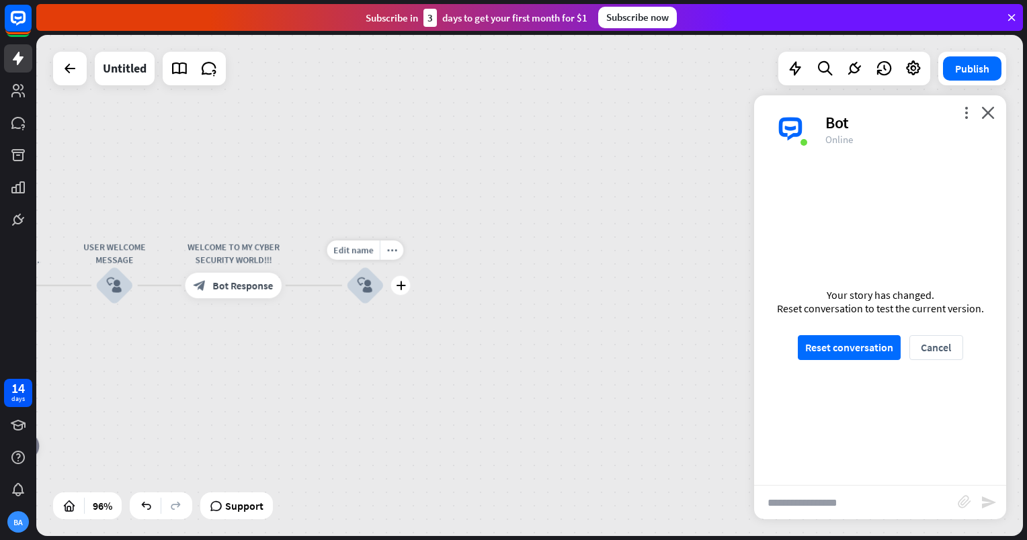
click at [379, 282] on div "block_user_input" at bounding box center [365, 285] width 38 height 38
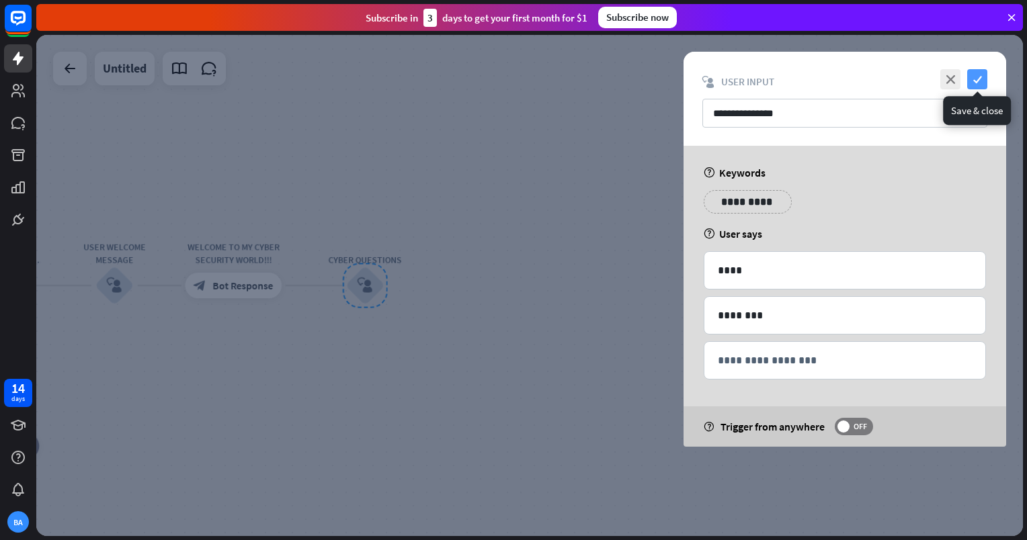
click at [984, 75] on icon "check" at bounding box center [977, 79] width 20 height 20
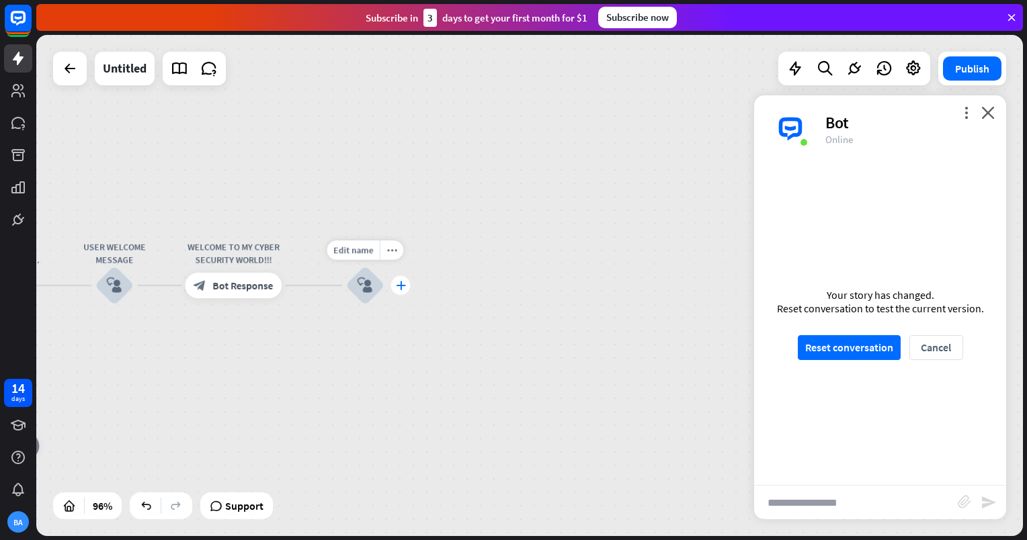
click at [403, 290] on div "plus" at bounding box center [400, 285] width 19 height 19
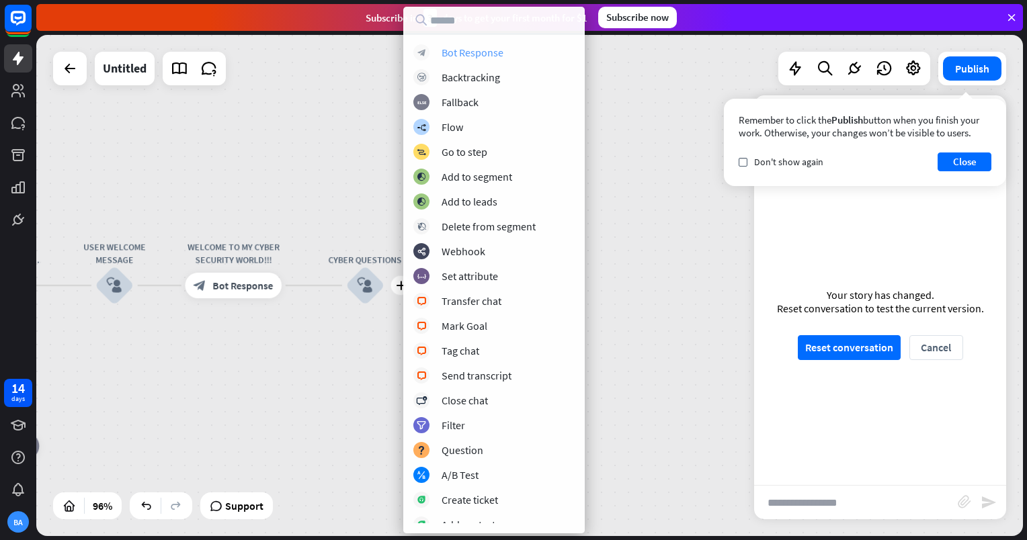
click at [452, 50] on div "Bot Response" at bounding box center [473, 52] width 62 height 13
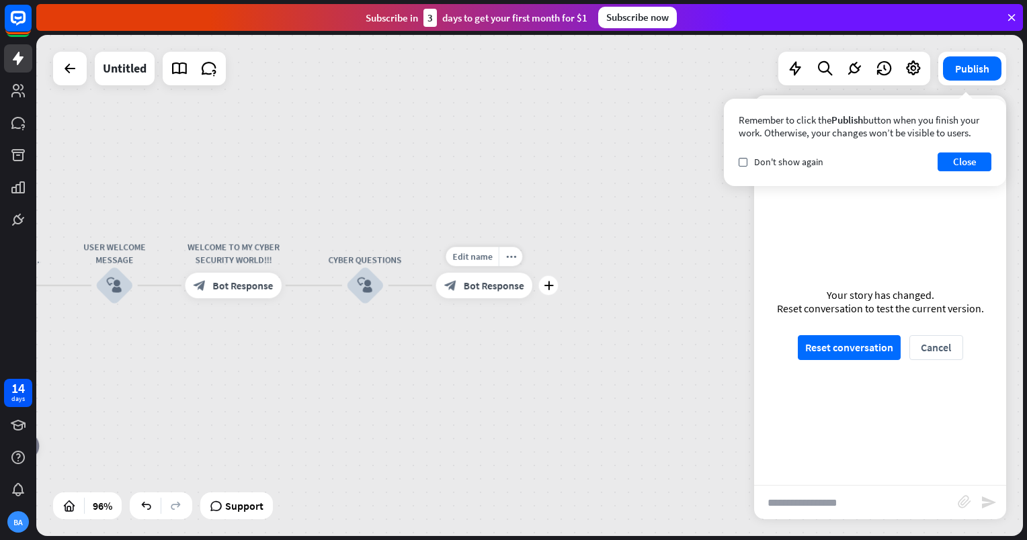
click at [474, 290] on span "Bot Response" at bounding box center [494, 285] width 60 height 13
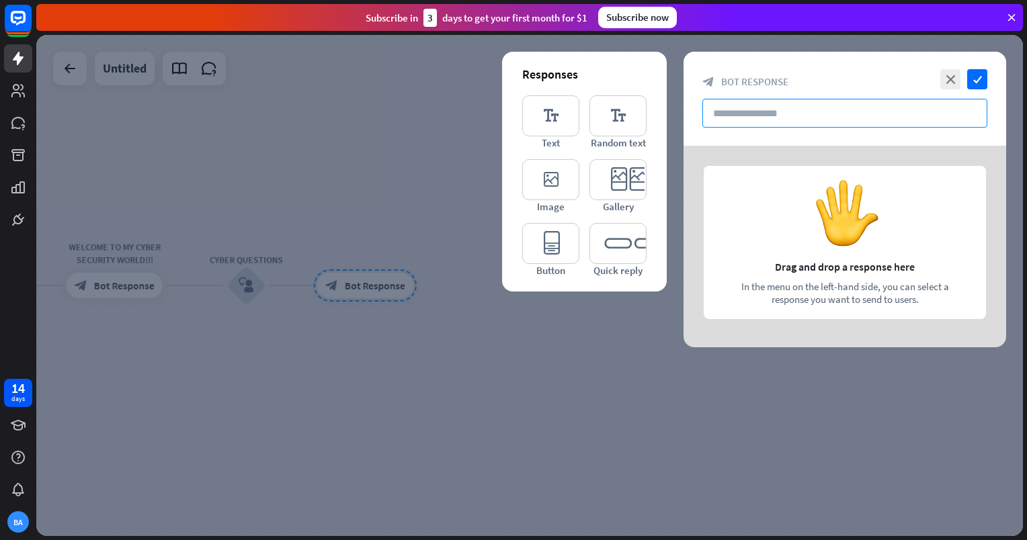
click at [777, 110] on input "text" at bounding box center [844, 113] width 285 height 29
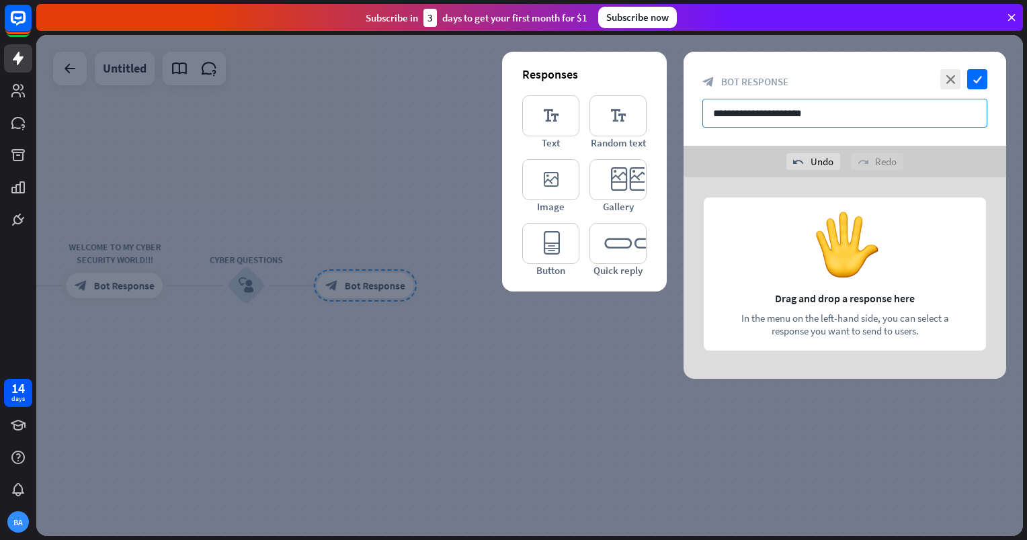
type input "**********"
click at [921, 237] on div at bounding box center [845, 278] width 323 height 202
click at [841, 257] on div at bounding box center [845, 278] width 323 height 202
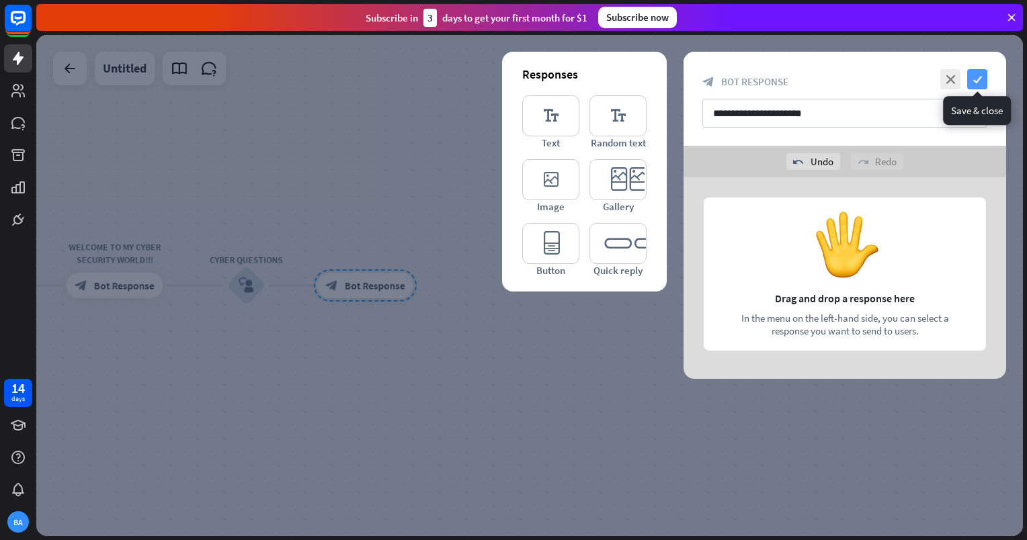
click at [975, 84] on icon "check" at bounding box center [977, 79] width 20 height 20
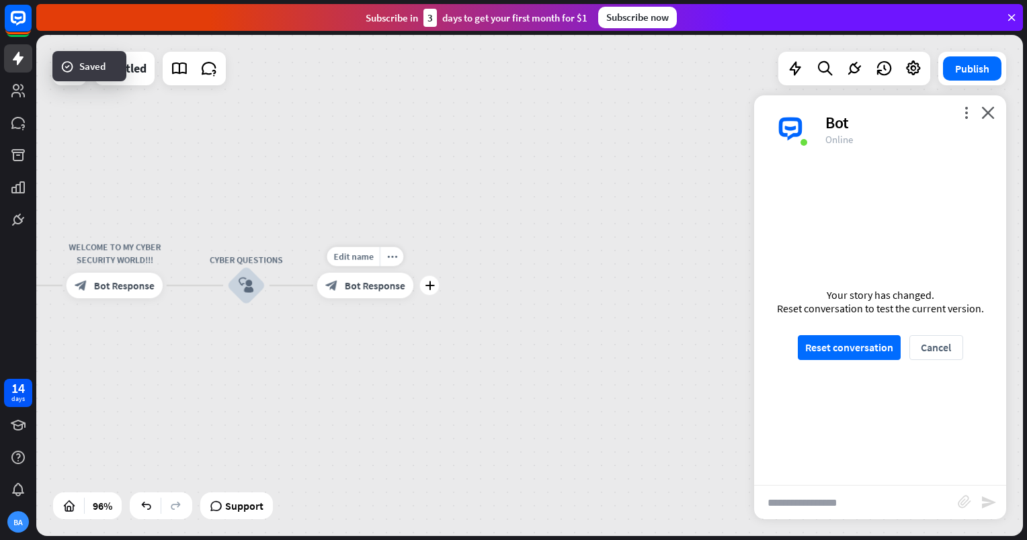
click at [390, 296] on div "block_bot_response Bot Response" at bounding box center [365, 286] width 96 height 26
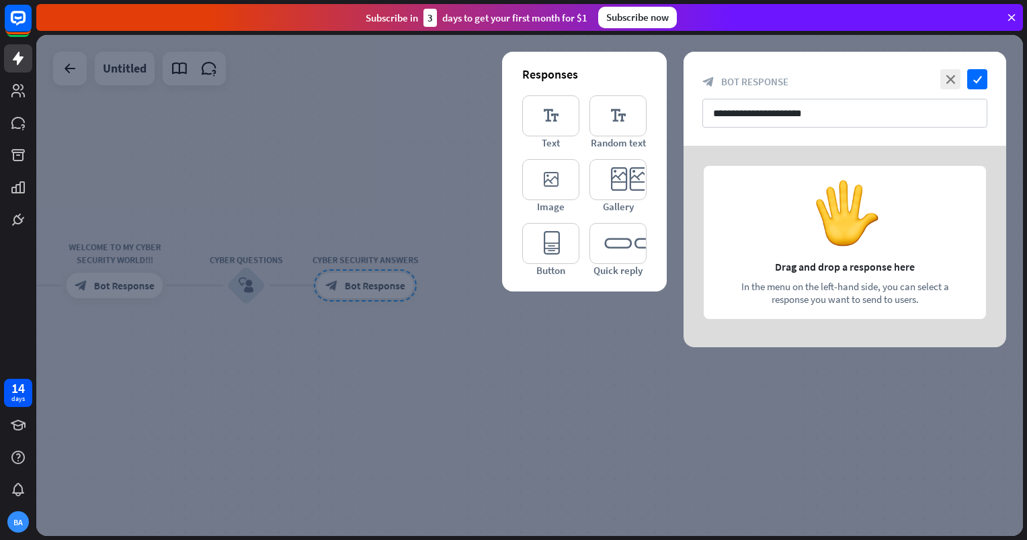
click at [784, 202] on div at bounding box center [845, 247] width 323 height 202
click at [825, 213] on div at bounding box center [845, 247] width 323 height 202
click at [600, 255] on icon "editor_quick_replies" at bounding box center [617, 243] width 57 height 41
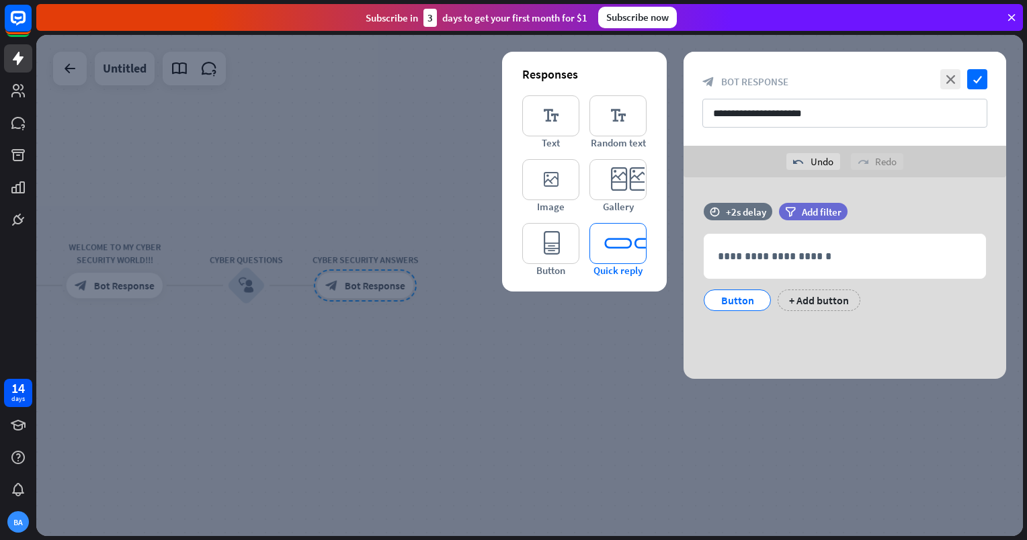
click at [600, 255] on icon "editor_quick_replies" at bounding box center [617, 243] width 57 height 41
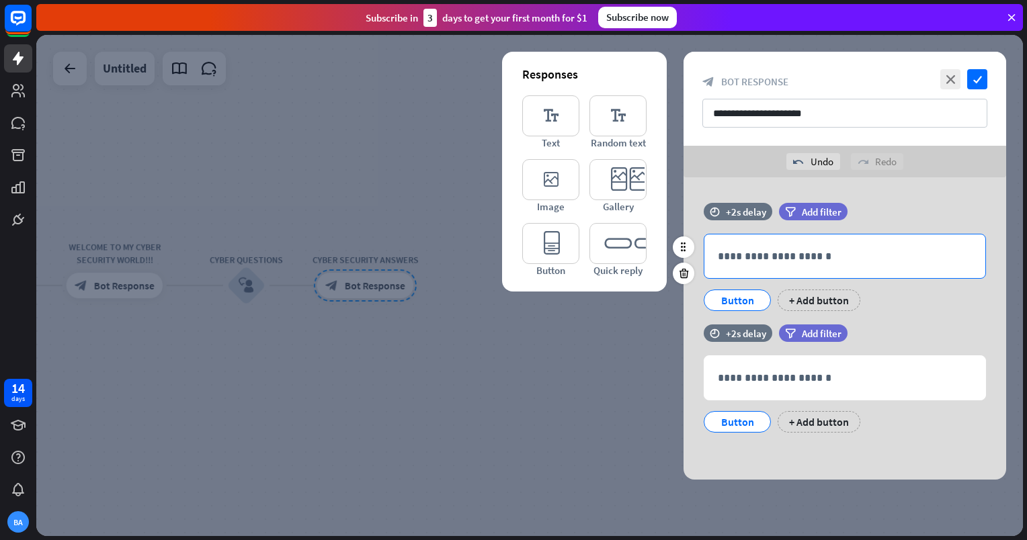
click at [780, 259] on p "**********" at bounding box center [845, 256] width 254 height 17
click at [757, 298] on div "Button" at bounding box center [737, 300] width 44 height 20
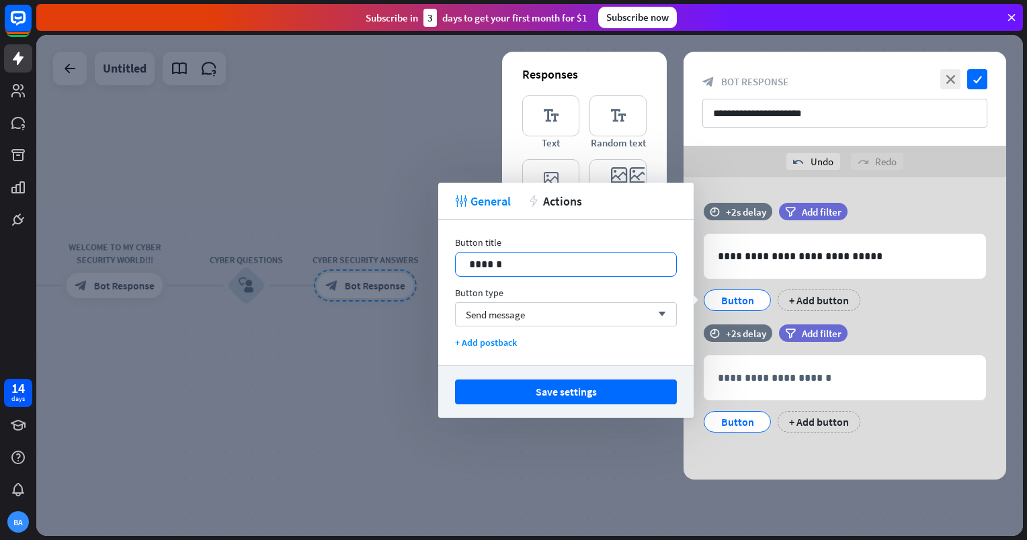
click at [512, 265] on p "******" at bounding box center [566, 264] width 194 height 17
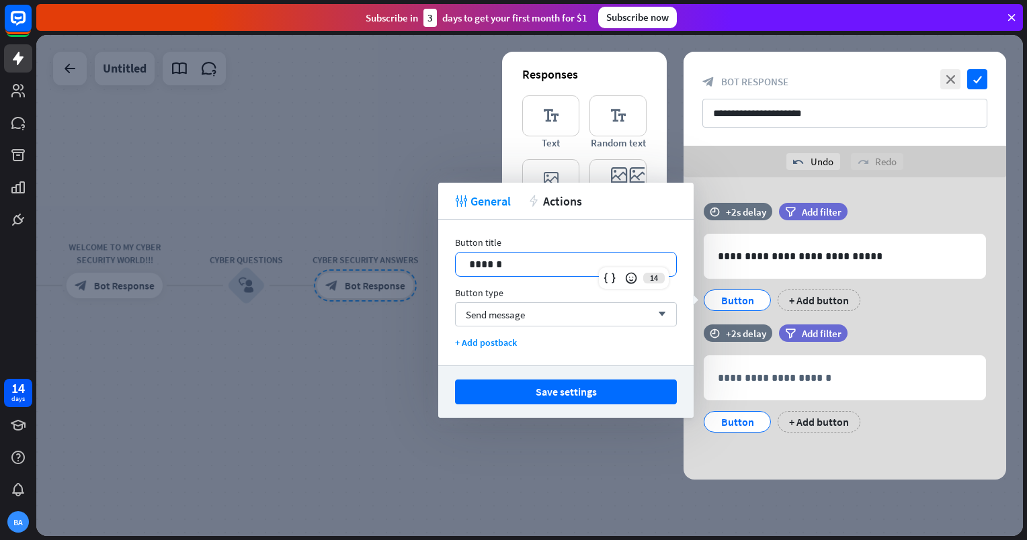
click at [512, 265] on p "******" at bounding box center [566, 264] width 194 height 17
click at [542, 311] on div "Send message arrow_down" at bounding box center [566, 314] width 222 height 24
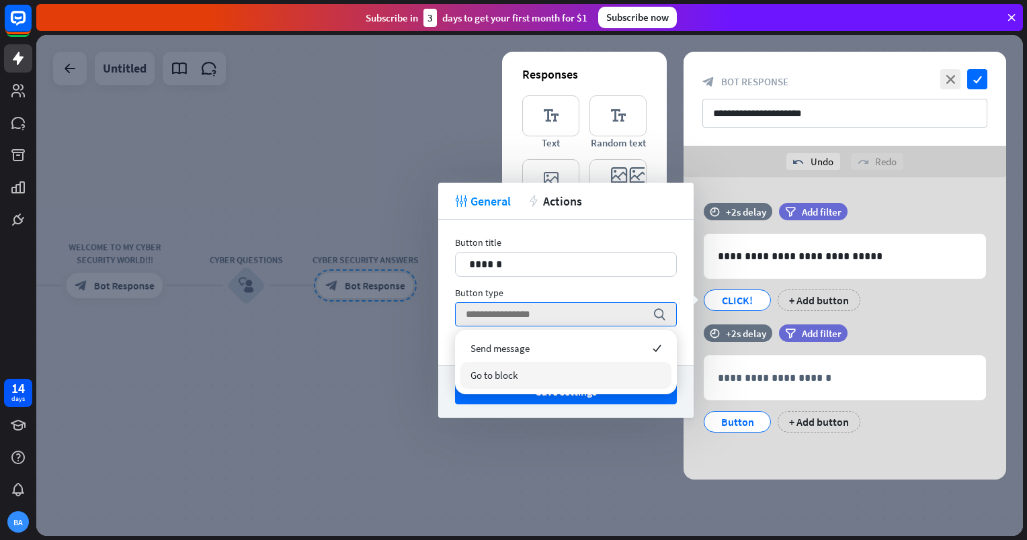
click at [549, 376] on div "Go to block" at bounding box center [565, 375] width 211 height 27
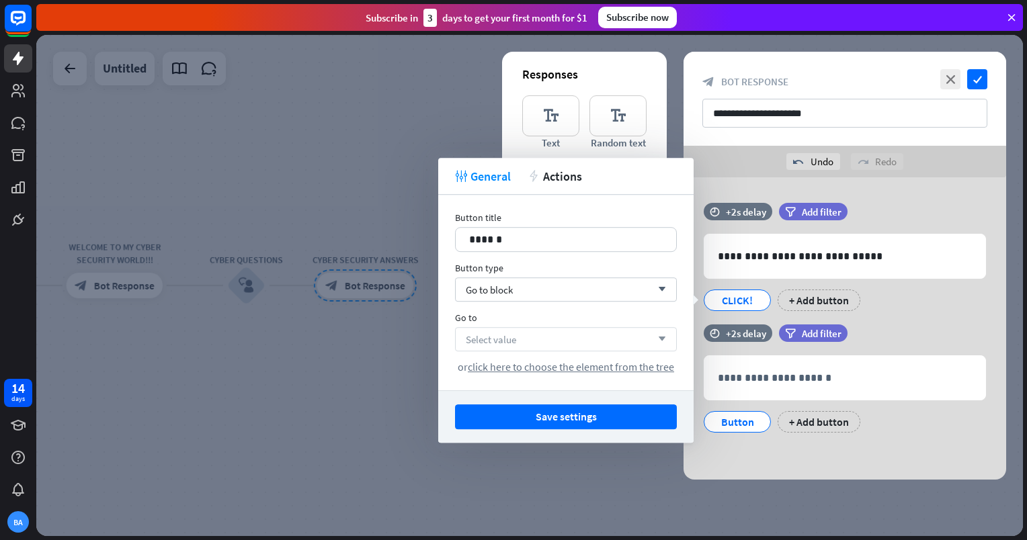
click at [563, 343] on div "Select value arrow_down" at bounding box center [566, 339] width 222 height 24
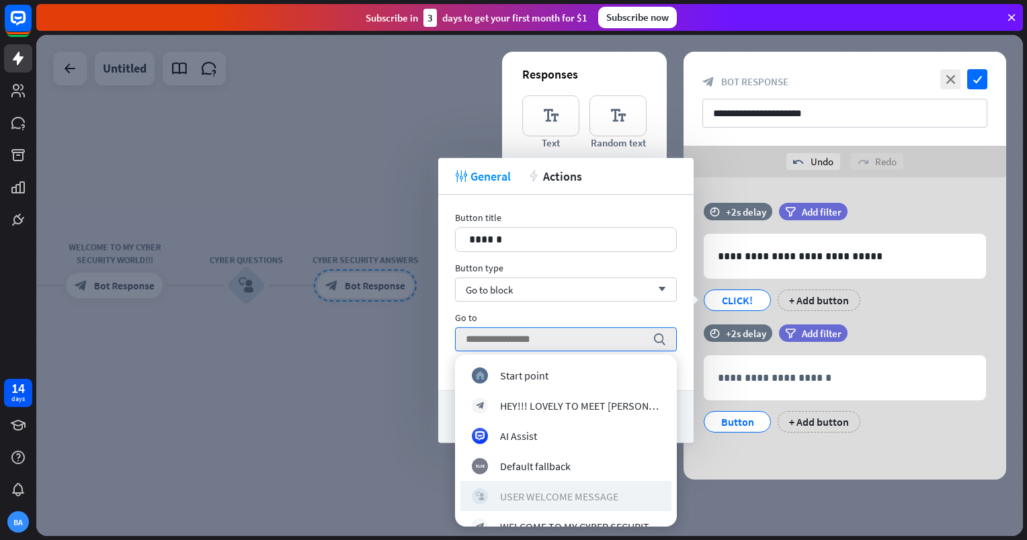
scroll to position [81, 0]
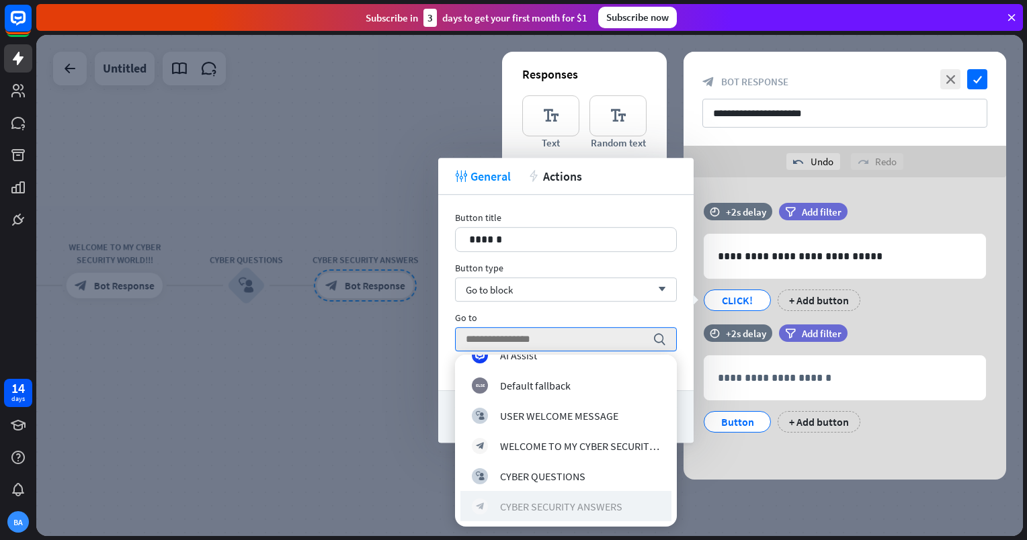
click at [606, 502] on div "CYBER SECURITY ANSWERS" at bounding box center [561, 505] width 122 height 13
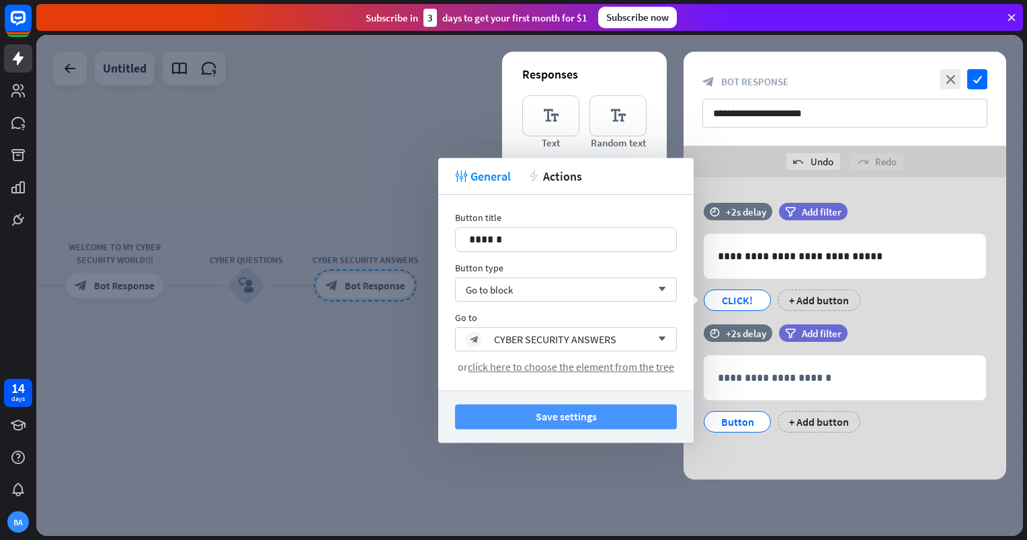
click at [603, 416] on button "Save settings" at bounding box center [566, 417] width 222 height 25
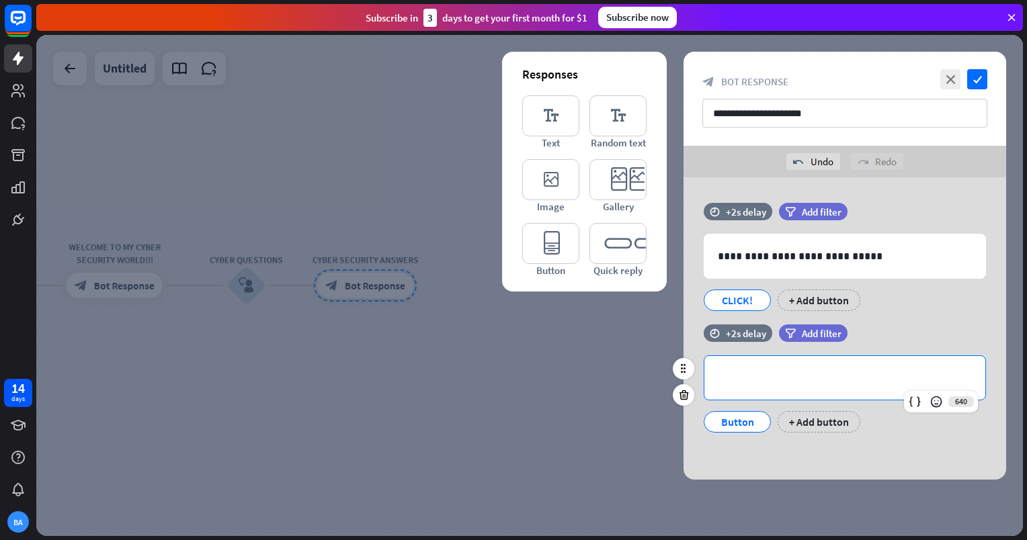
click at [763, 372] on p "**********" at bounding box center [845, 378] width 254 height 17
click at [976, 85] on icon "check" at bounding box center [977, 79] width 20 height 20
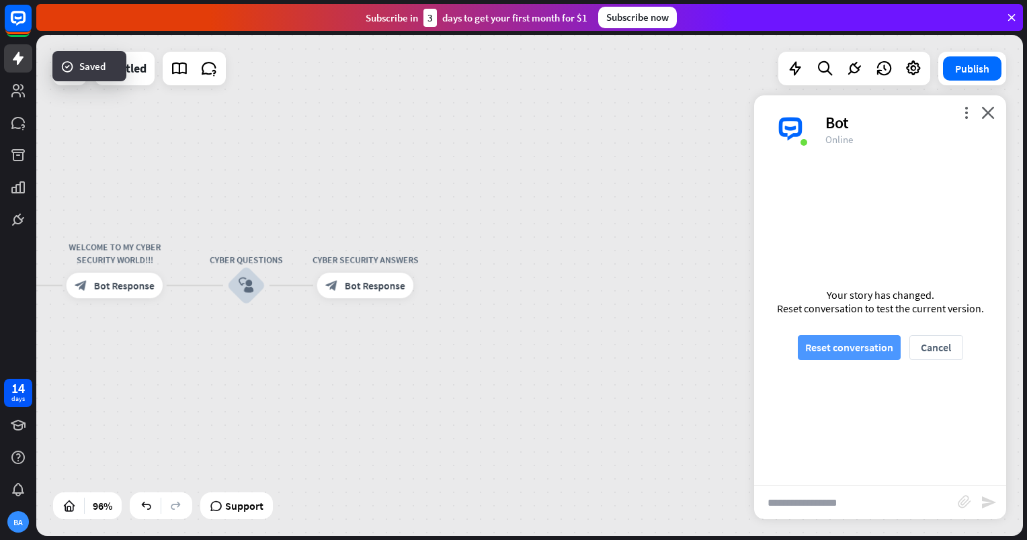
click at [860, 348] on button "Reset conversation" at bounding box center [849, 347] width 103 height 25
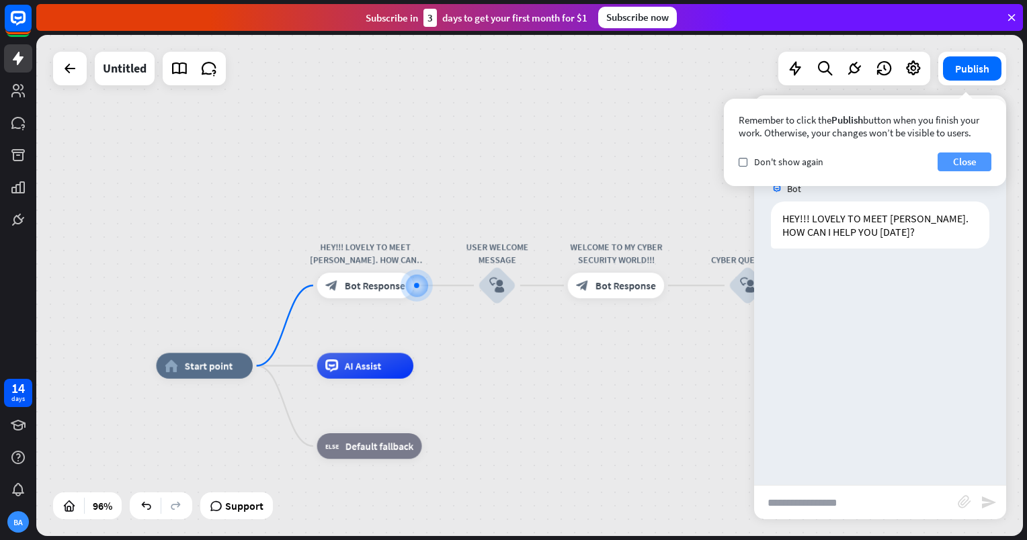
click at [948, 163] on button "Close" at bounding box center [965, 162] width 54 height 19
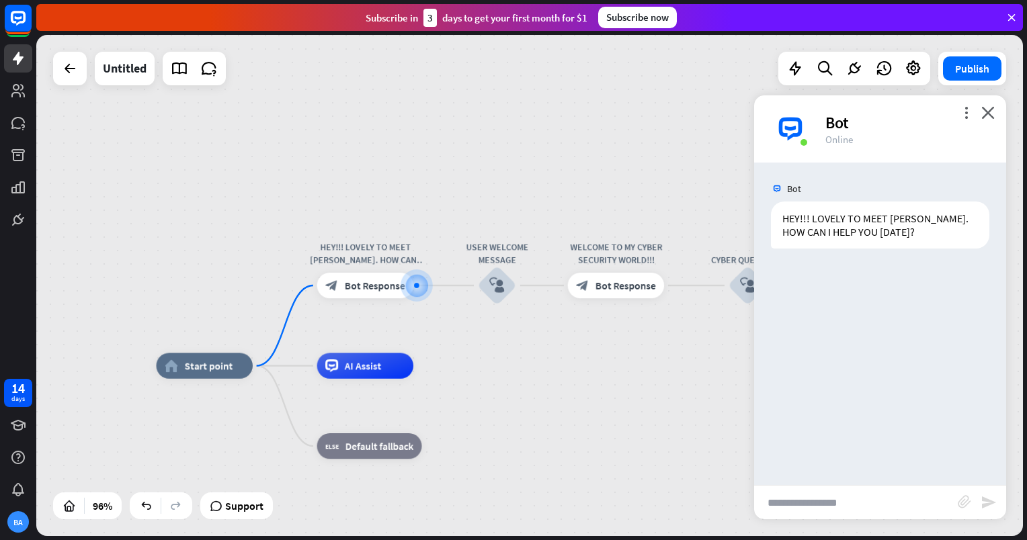
click at [876, 511] on input "text" at bounding box center [856, 503] width 204 height 34
type input "**"
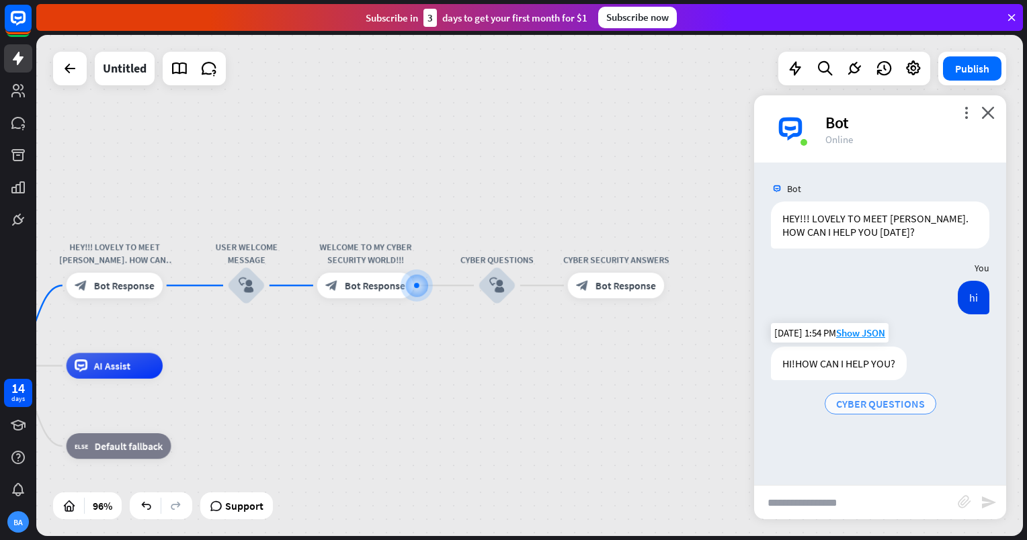
click at [860, 396] on div "CYBER QUESTIONS" at bounding box center [881, 404] width 112 height 22
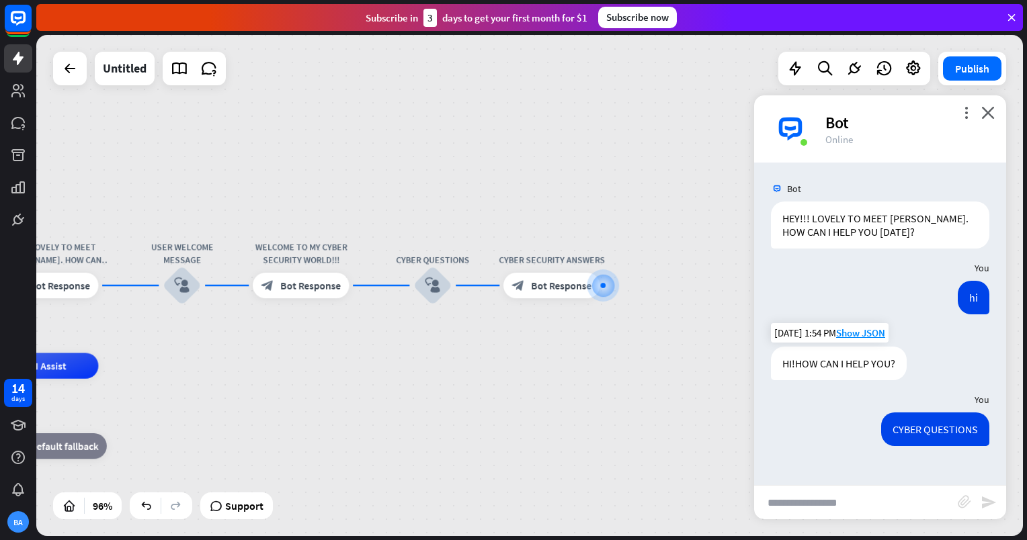
click at [860, 396] on div "You" at bounding box center [880, 400] width 252 height 26
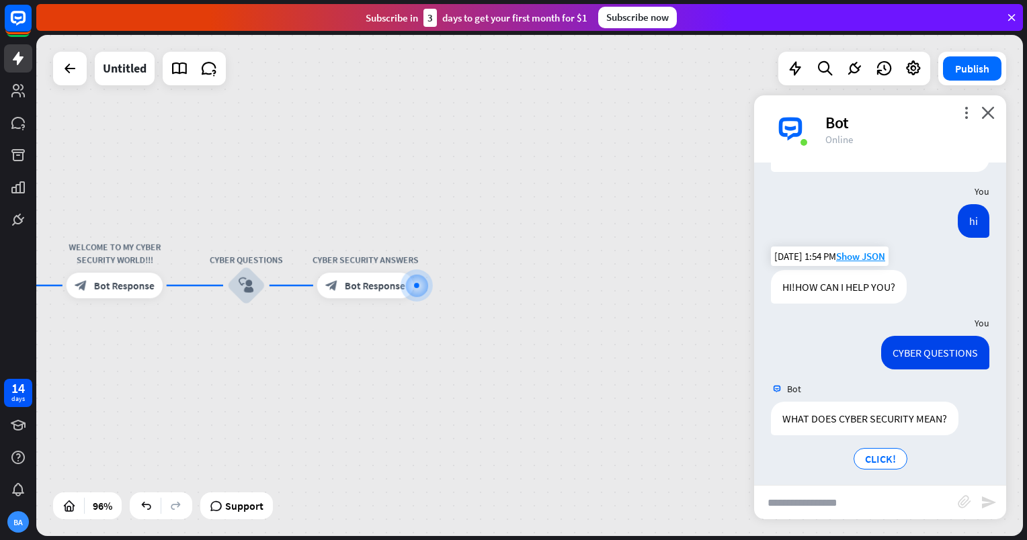
scroll to position [83, 0]
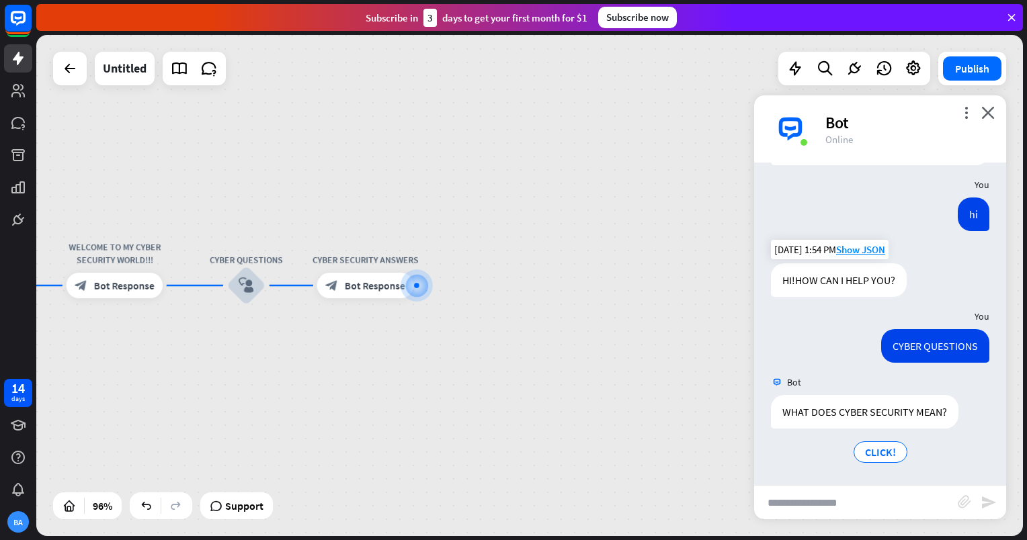
drag, startPoint x: 883, startPoint y: 456, endPoint x: 883, endPoint y: 488, distance: 31.6
click at [883, 488] on input "text" at bounding box center [856, 503] width 204 height 34
click at [884, 462] on div "CLICK!" at bounding box center [880, 452] width 218 height 27
click at [882, 451] on span "CLICK!" at bounding box center [880, 452] width 31 height 13
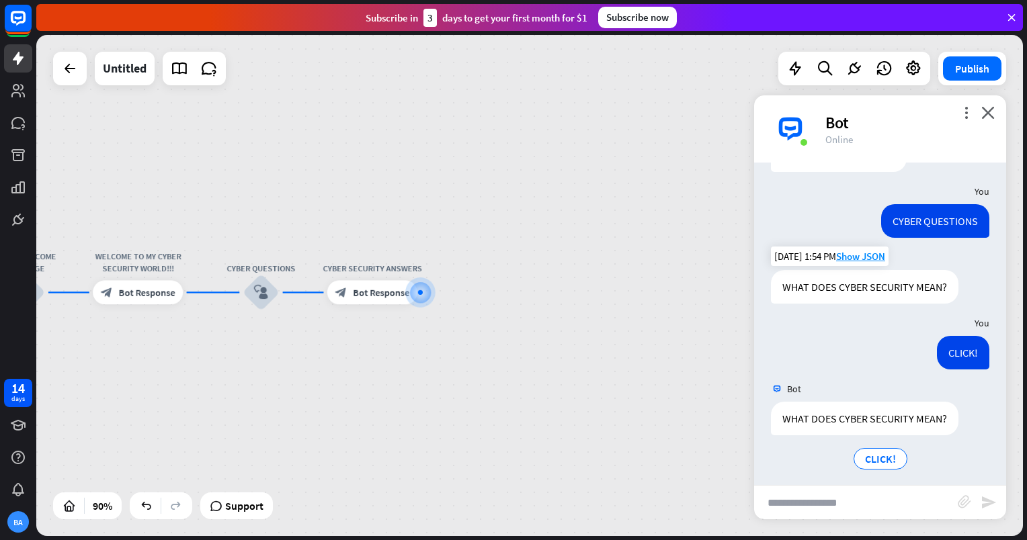
scroll to position [215, 0]
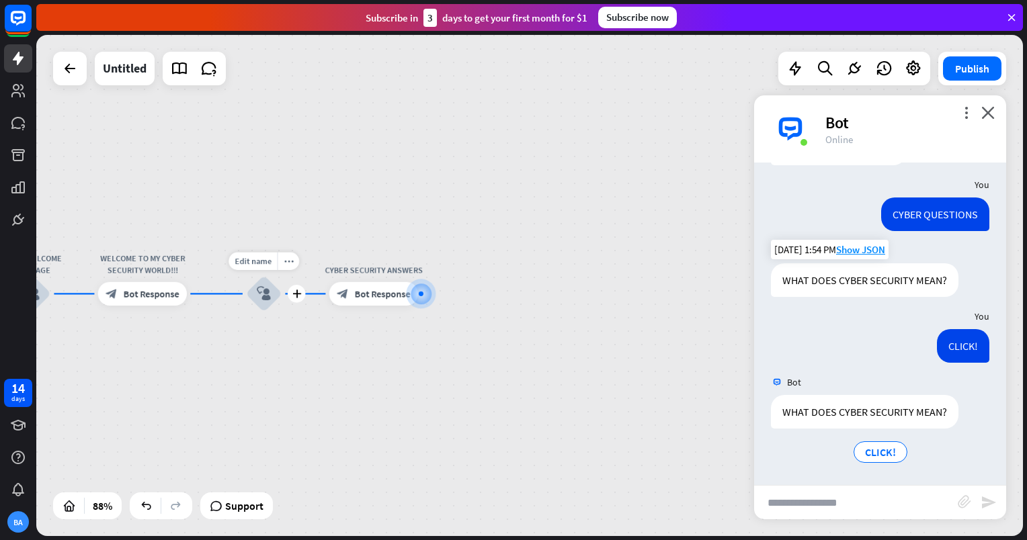
click at [263, 298] on icon "block_user_input" at bounding box center [264, 294] width 14 height 14
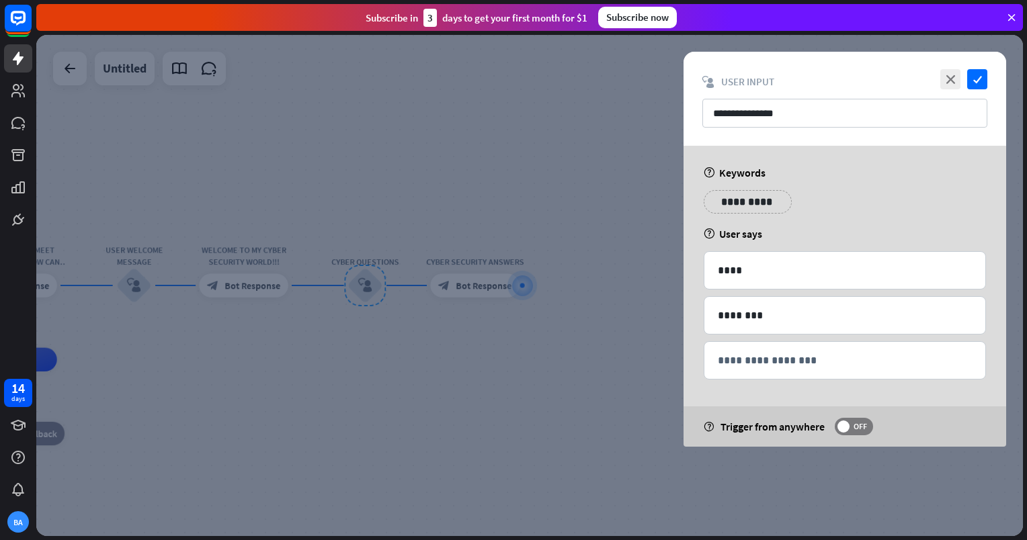
click at [392, 277] on div at bounding box center [529, 285] width 987 height 501
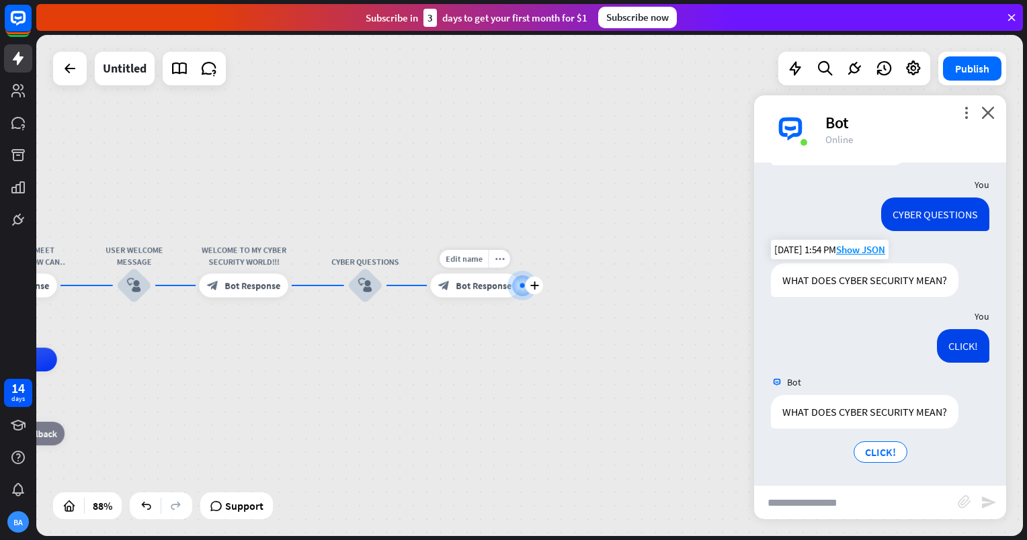
click at [438, 278] on div "block_bot_response Bot Response" at bounding box center [474, 286] width 89 height 24
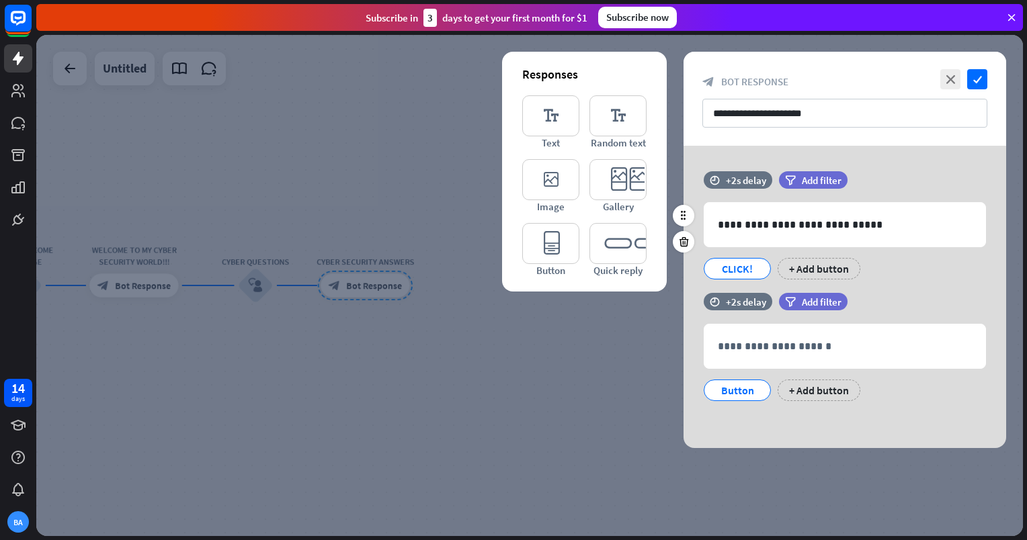
click at [743, 270] on div "CLICK!" at bounding box center [737, 269] width 44 height 20
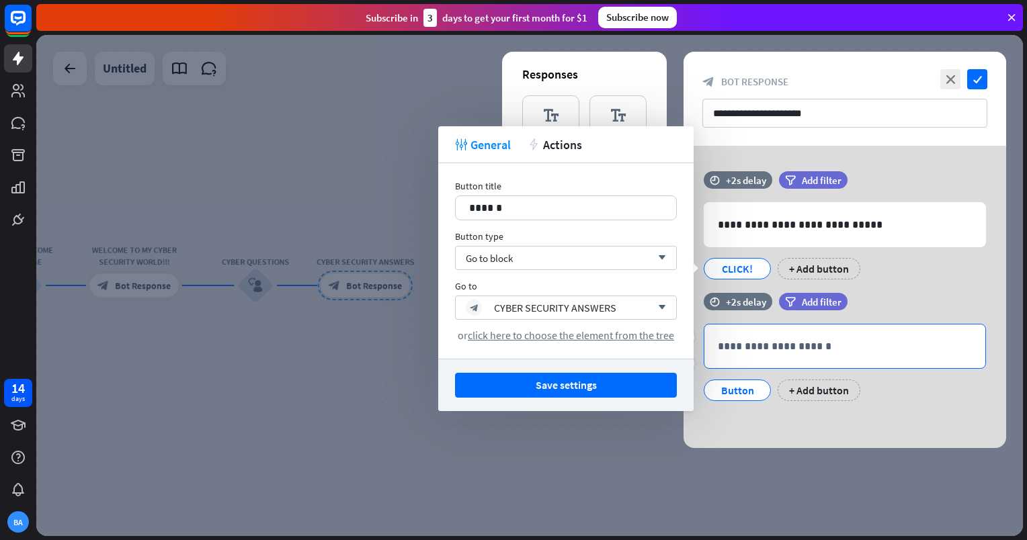
click at [768, 347] on p "**********" at bounding box center [845, 346] width 254 height 17
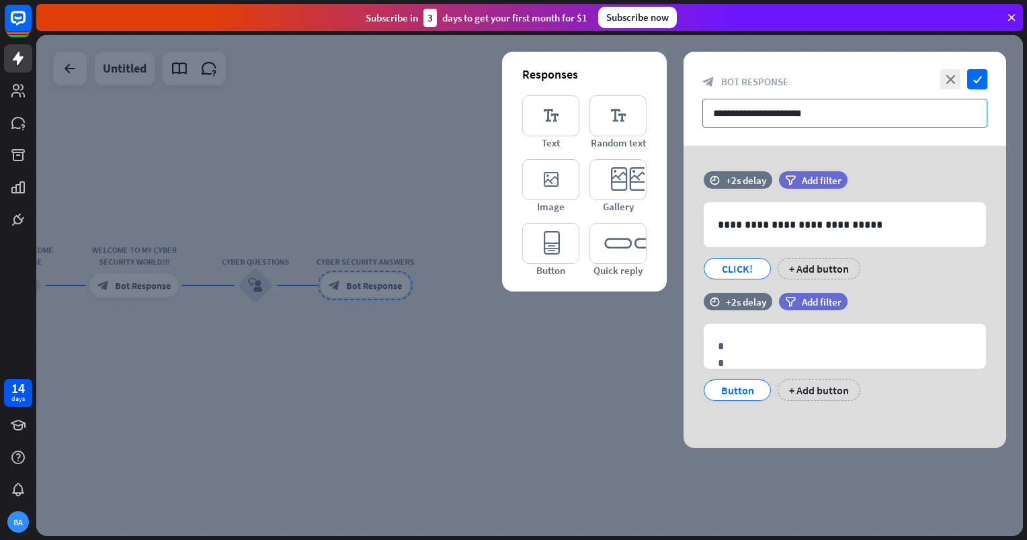
click at [794, 118] on input "**********" at bounding box center [844, 113] width 285 height 29
paste input "**********"
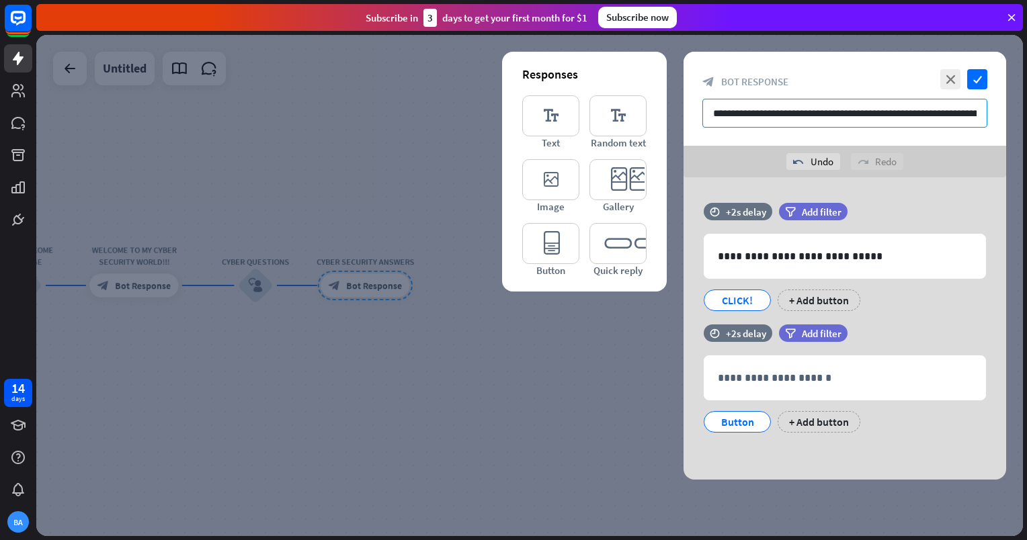
scroll to position [0, 274]
type input "**********"
click at [973, 82] on icon "check" at bounding box center [977, 79] width 20 height 20
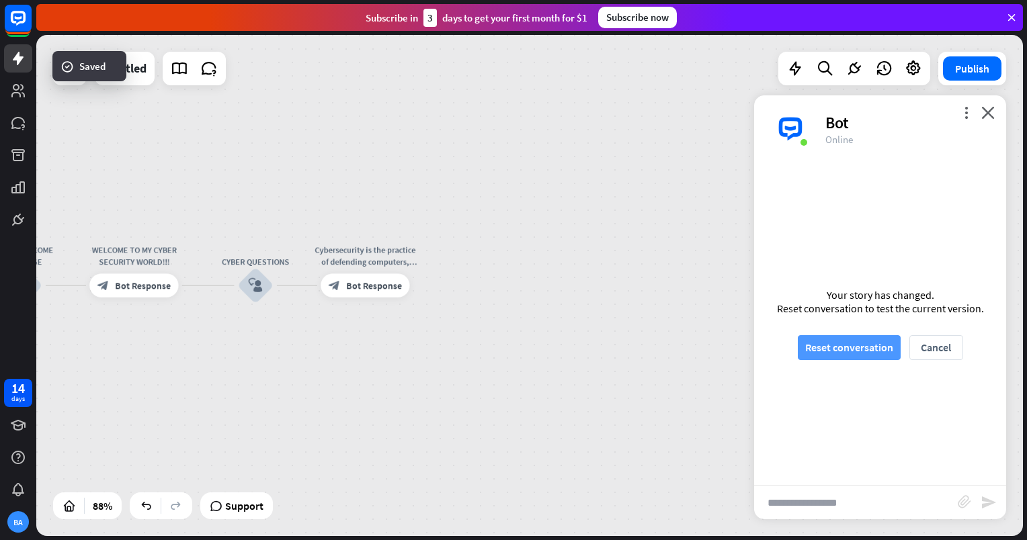
click at [853, 356] on button "Reset conversation" at bounding box center [849, 347] width 103 height 25
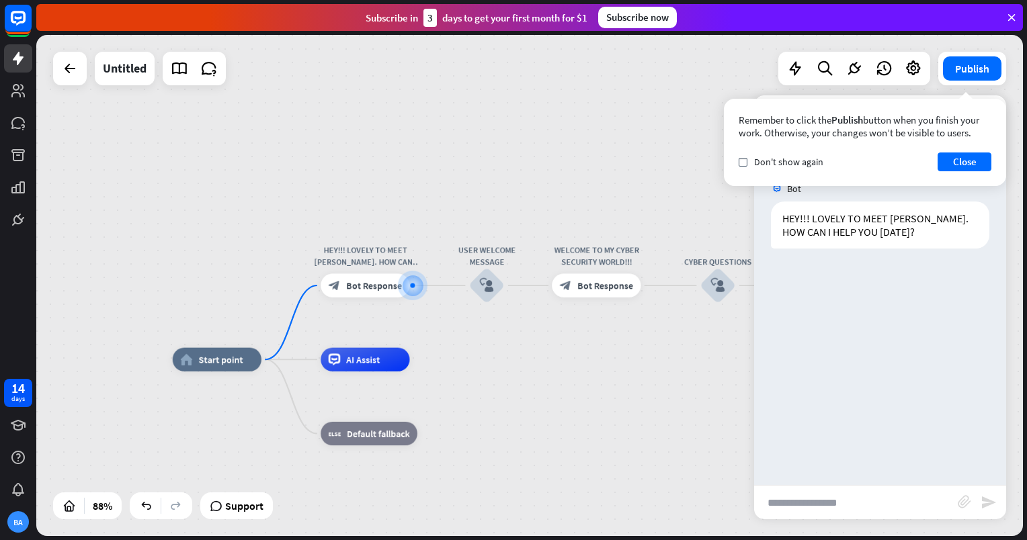
click at [942, 151] on div "Remember to click the Publish button when you finish your work. Otherwise, your…" at bounding box center [865, 142] width 282 height 87
click at [947, 161] on button "Close" at bounding box center [965, 162] width 54 height 19
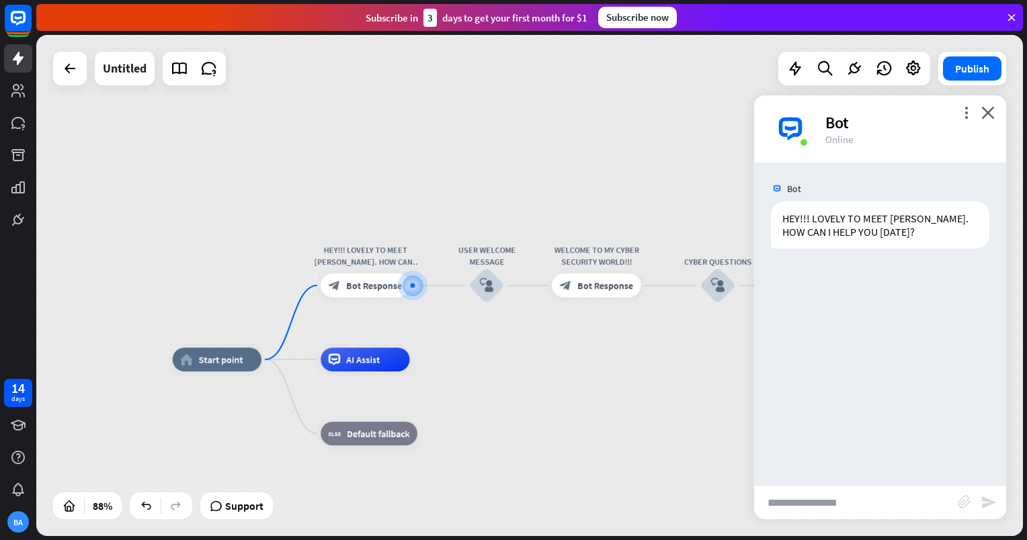
click at [871, 511] on input "text" at bounding box center [856, 503] width 204 height 34
type input "*****"
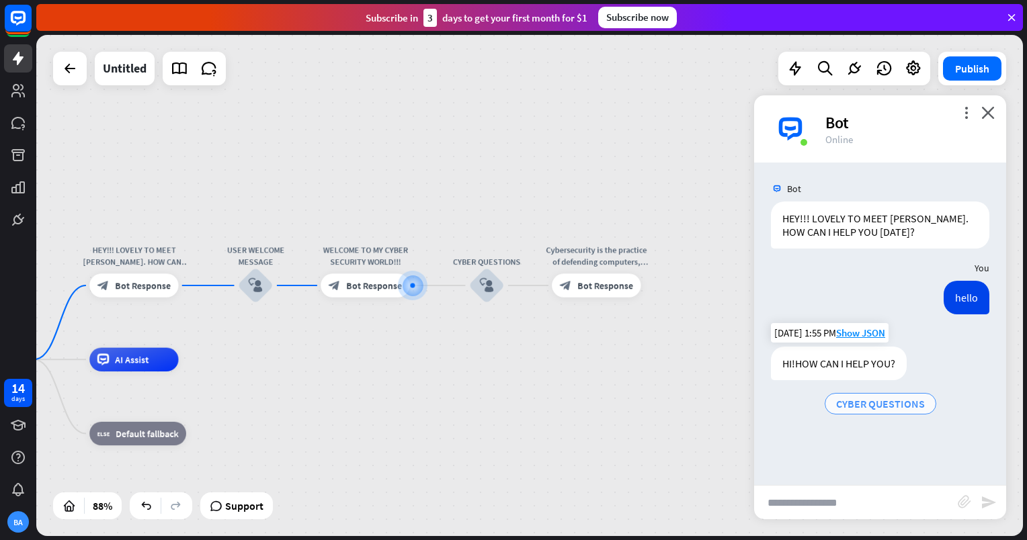
click at [884, 408] on span "CYBER QUESTIONS" at bounding box center [880, 403] width 89 height 13
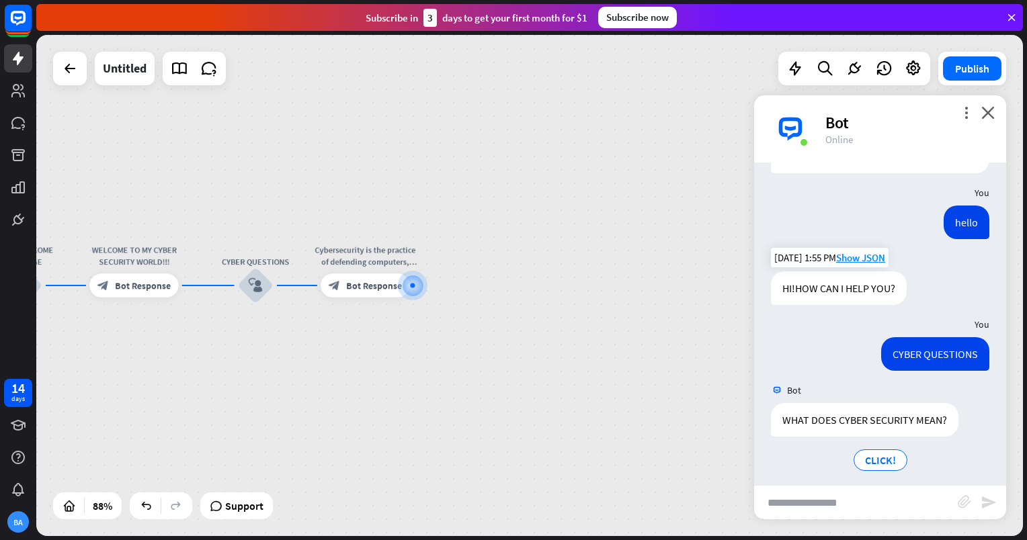
scroll to position [83, 0]
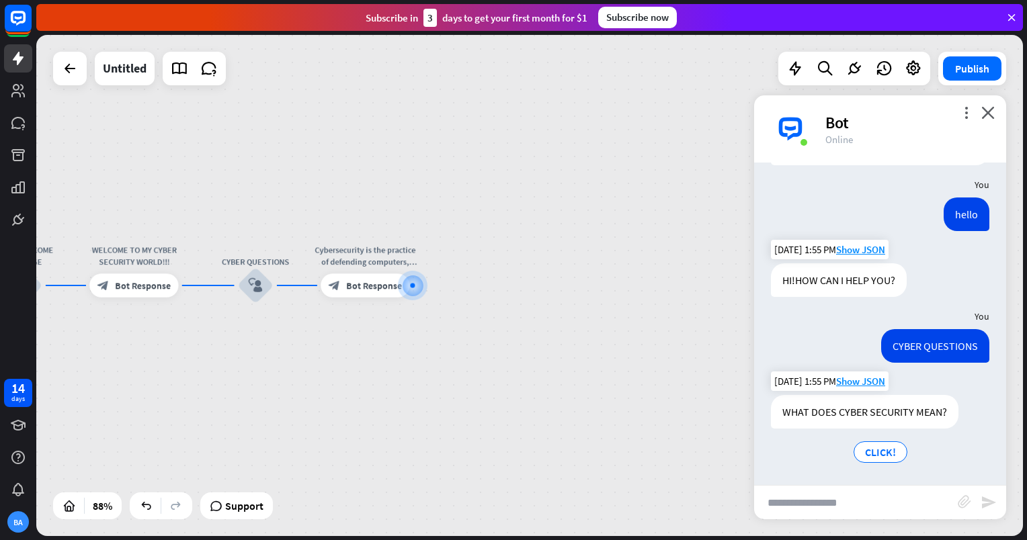
click at [880, 463] on div "CLICK!" at bounding box center [880, 452] width 218 height 27
click at [879, 452] on span "CLICK!" at bounding box center [880, 452] width 31 height 13
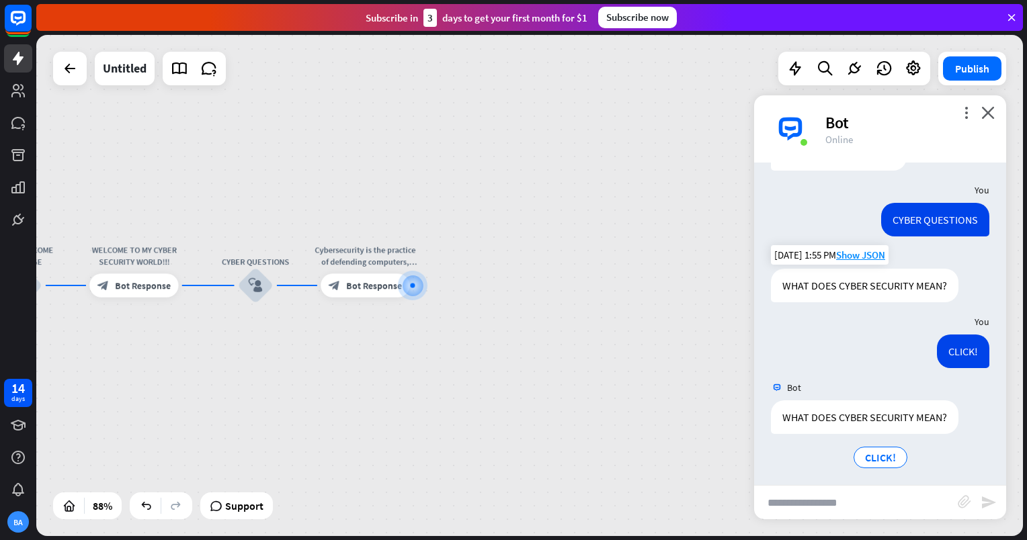
scroll to position [215, 0]
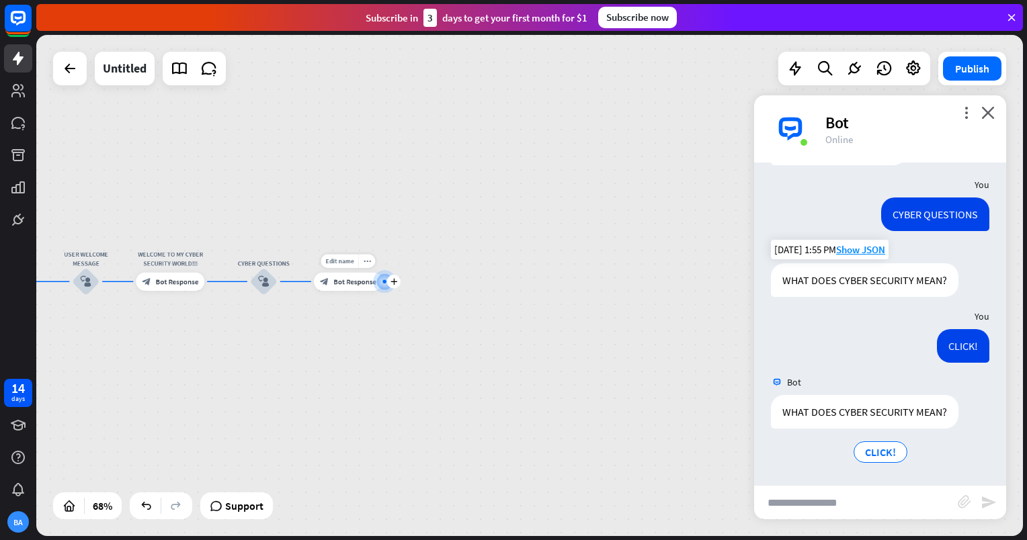
click at [357, 284] on span "Bot Response" at bounding box center [354, 281] width 43 height 9
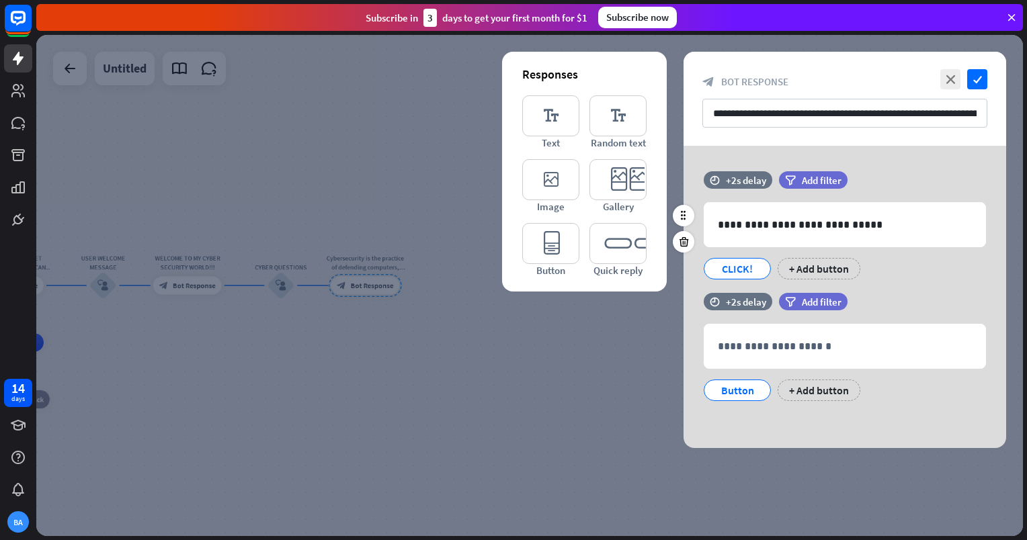
click at [759, 270] on div "CLICK!" at bounding box center [737, 269] width 44 height 20
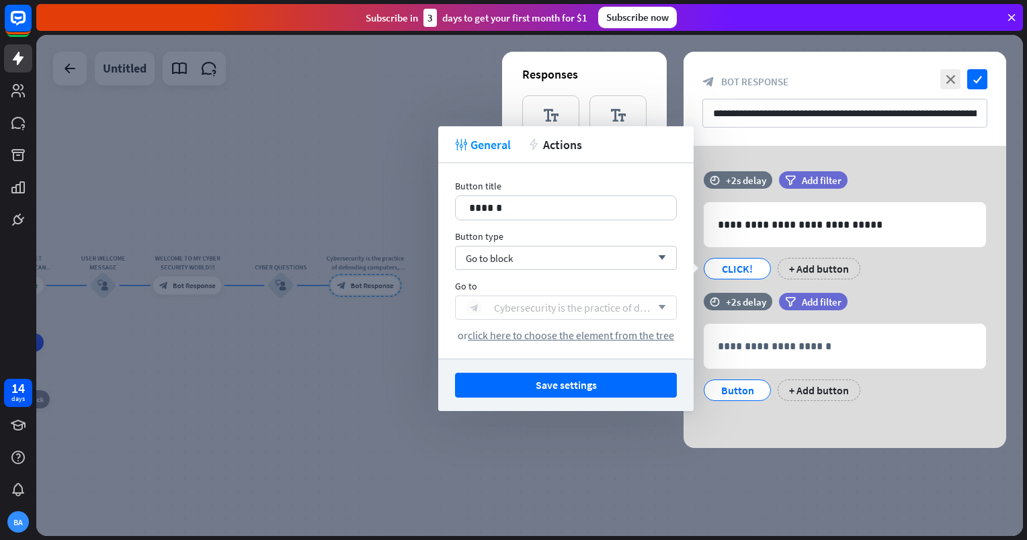
click at [646, 304] on div "Cybersecurity is the practice of defending computers, servers, mobile devices, …" at bounding box center [572, 307] width 157 height 13
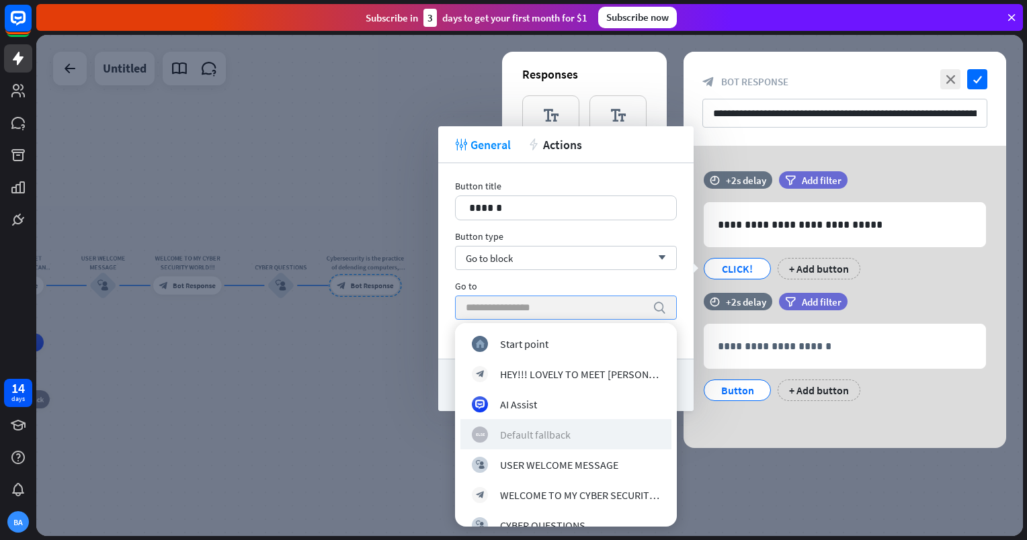
scroll to position [48, 0]
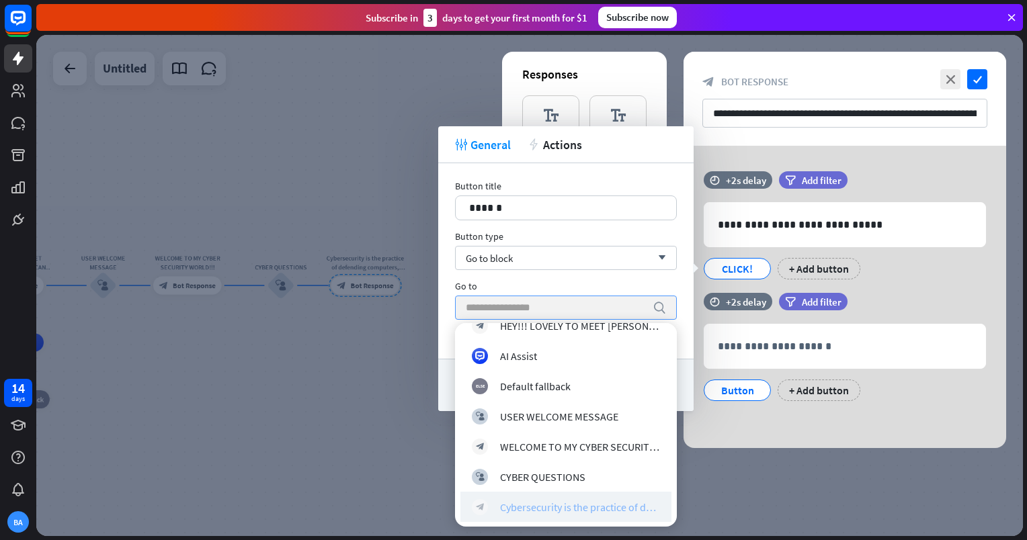
click at [612, 507] on div "Cybersecurity is the practice of defending computers, servers, mobile devices, …" at bounding box center [580, 506] width 160 height 13
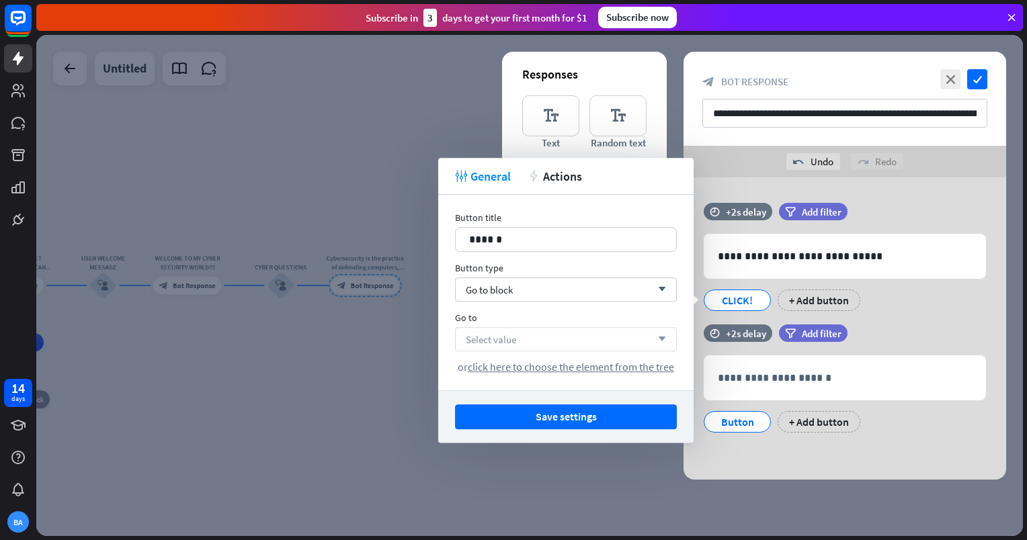
click at [651, 325] on div "Go to Select value arrow_down or click here to choose the element from the tree" at bounding box center [566, 343] width 222 height 62
click at [651, 329] on div "Select value arrow_down" at bounding box center [566, 339] width 222 height 24
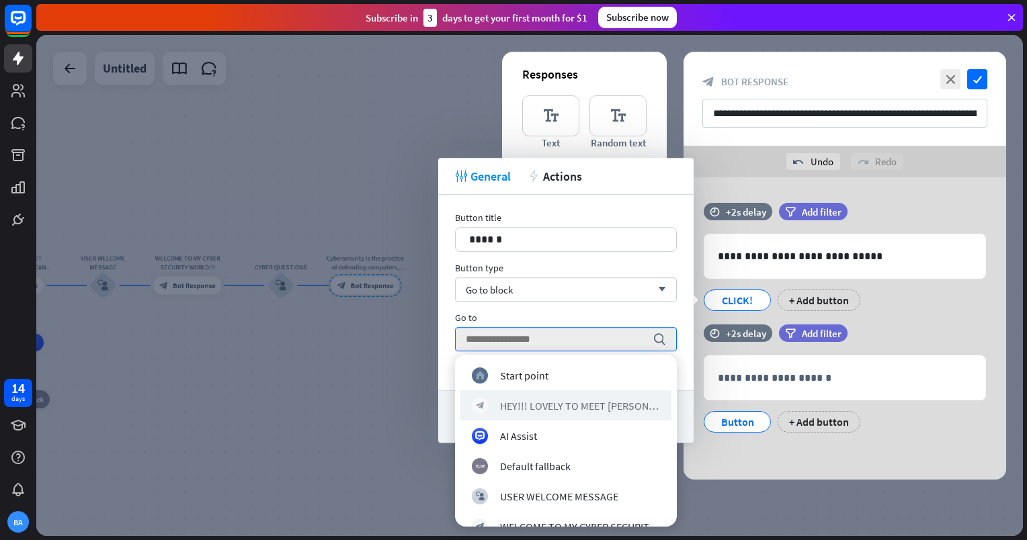
scroll to position [81, 0]
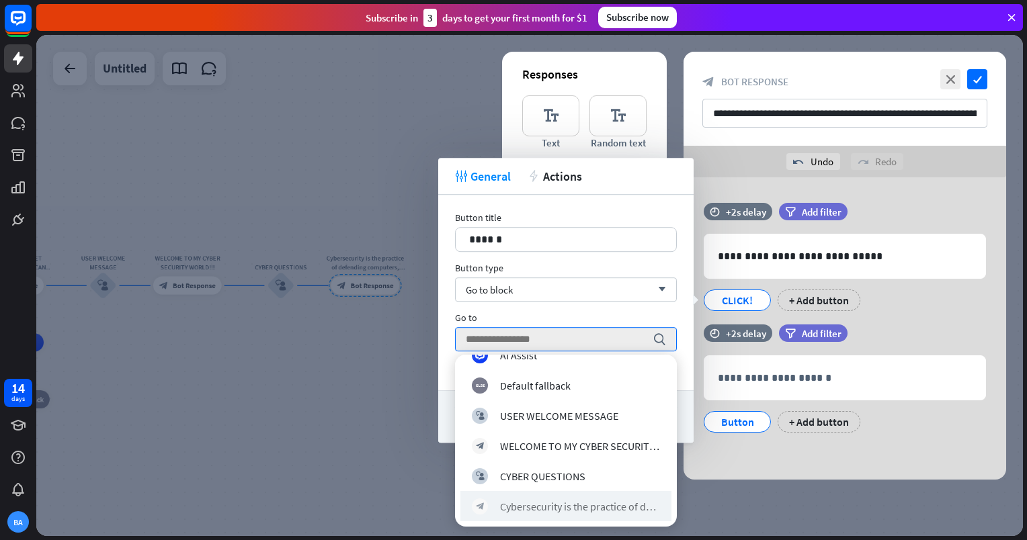
click at [583, 519] on div "block_bot_response Cybersecurity is the practice of defending computers, server…" at bounding box center [565, 506] width 211 height 30
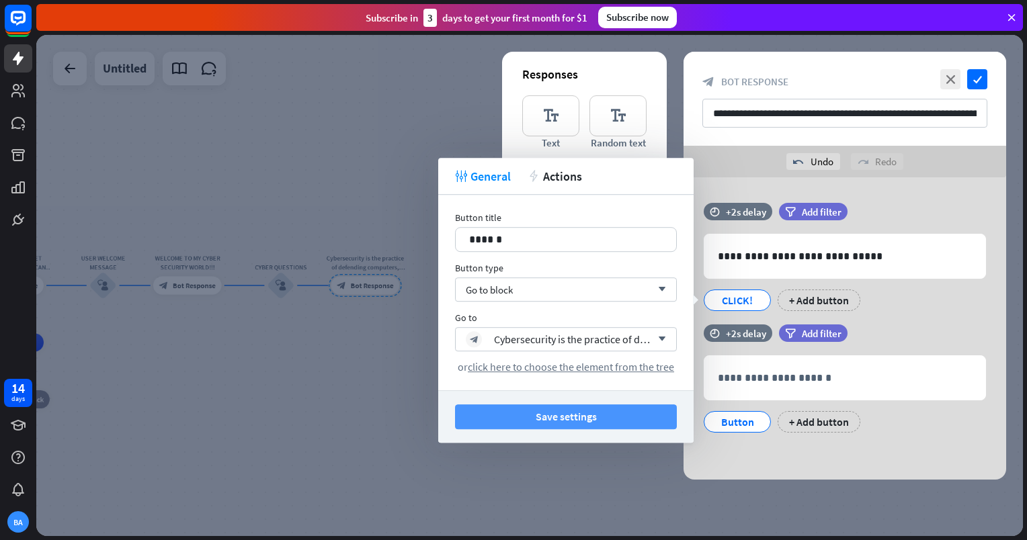
click at [603, 417] on button "Save settings" at bounding box center [566, 417] width 222 height 25
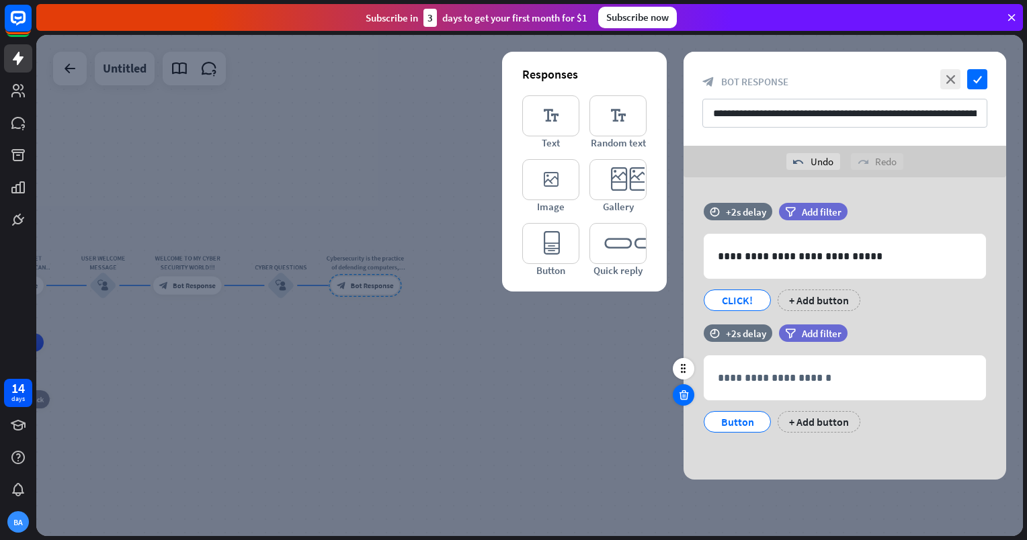
click at [684, 390] on icon at bounding box center [683, 395] width 13 height 12
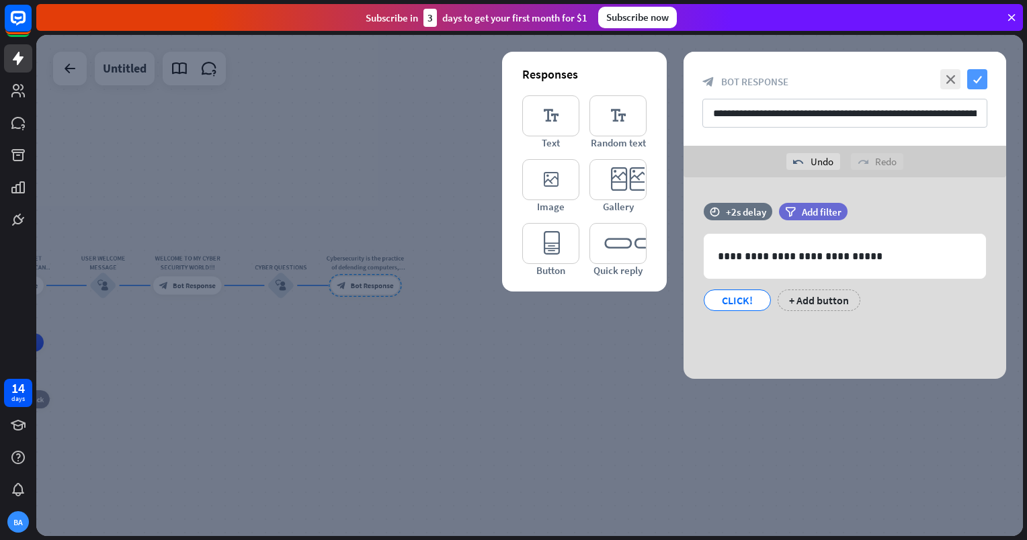
click at [981, 77] on icon "check" at bounding box center [977, 79] width 20 height 20
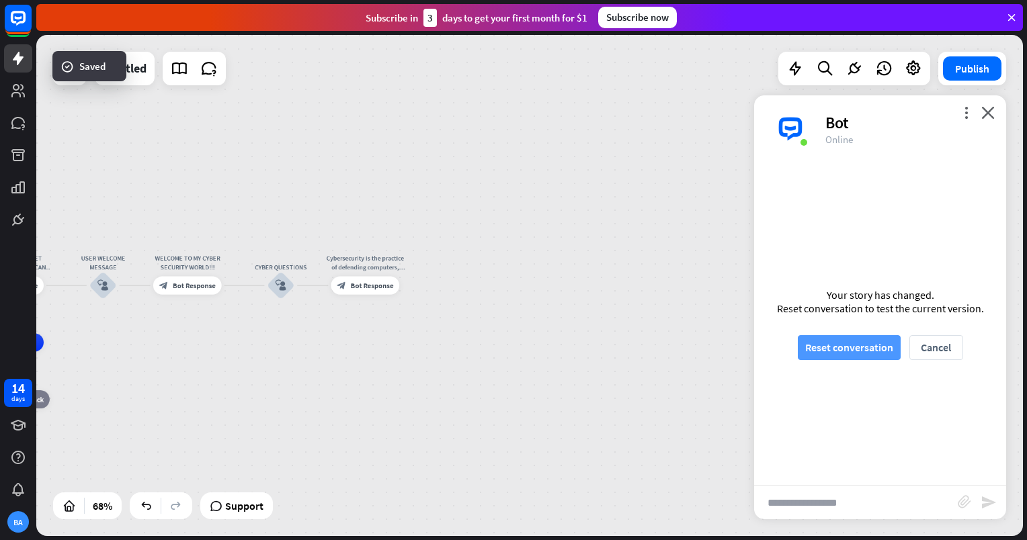
click at [895, 339] on button "Reset conversation" at bounding box center [849, 347] width 103 height 25
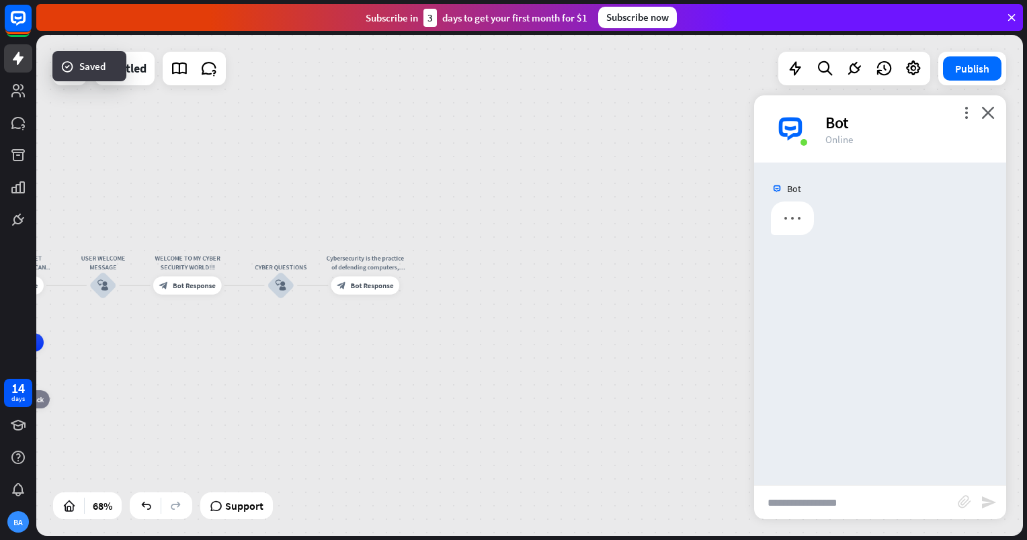
click at [879, 347] on div "Bot" at bounding box center [880, 324] width 252 height 323
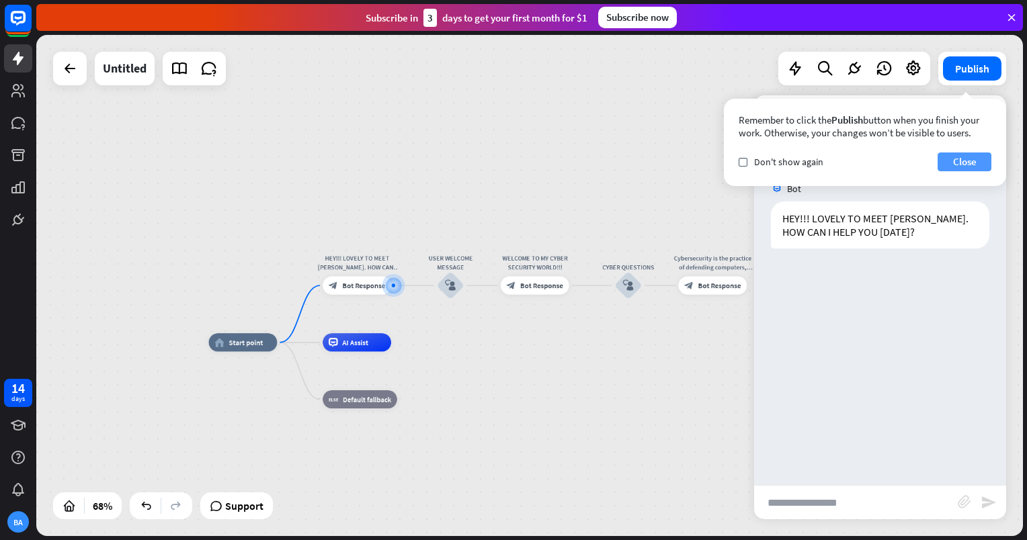
click at [981, 159] on button "Close" at bounding box center [965, 162] width 54 height 19
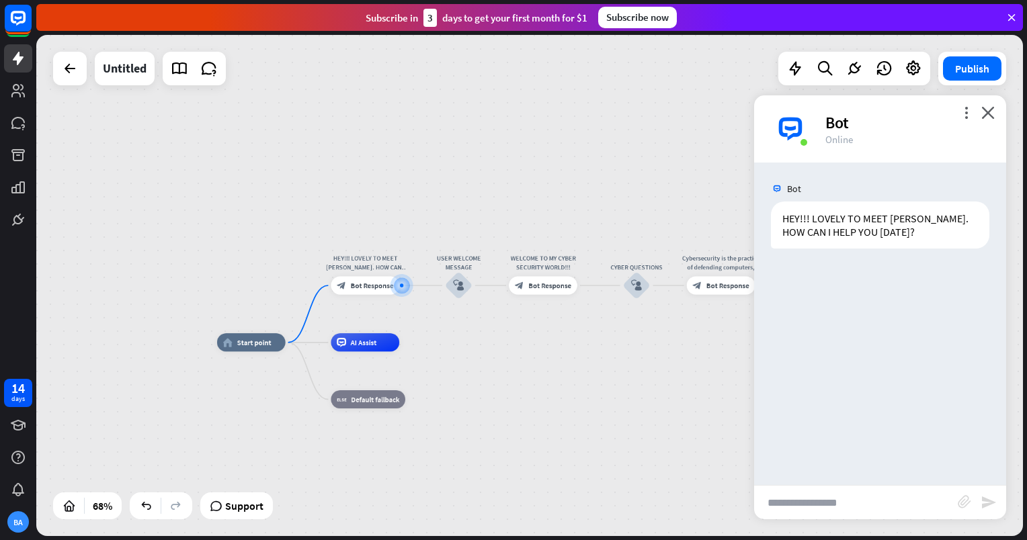
click at [876, 497] on input "text" at bounding box center [856, 503] width 204 height 34
type input "**"
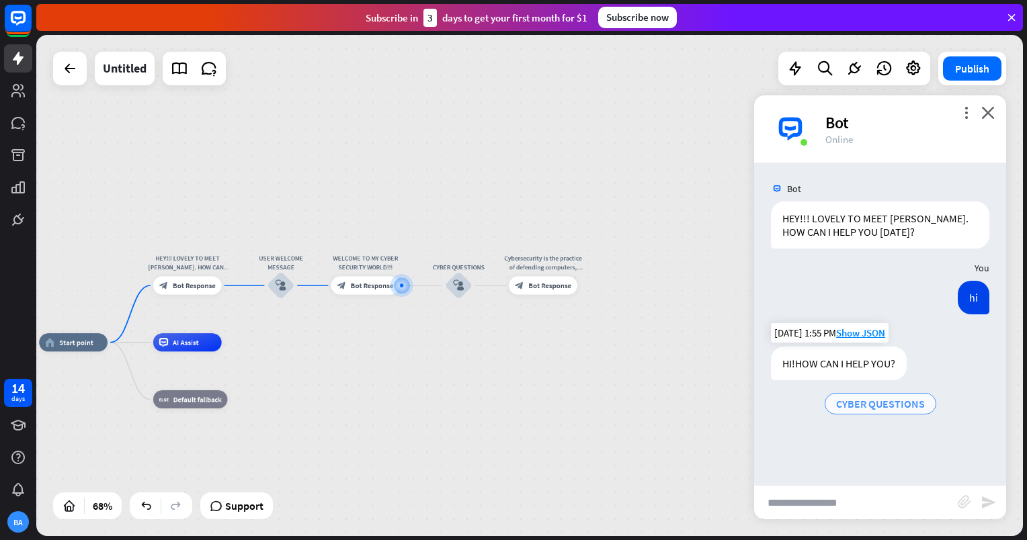
click at [909, 410] on span "CYBER QUESTIONS" at bounding box center [880, 403] width 89 height 13
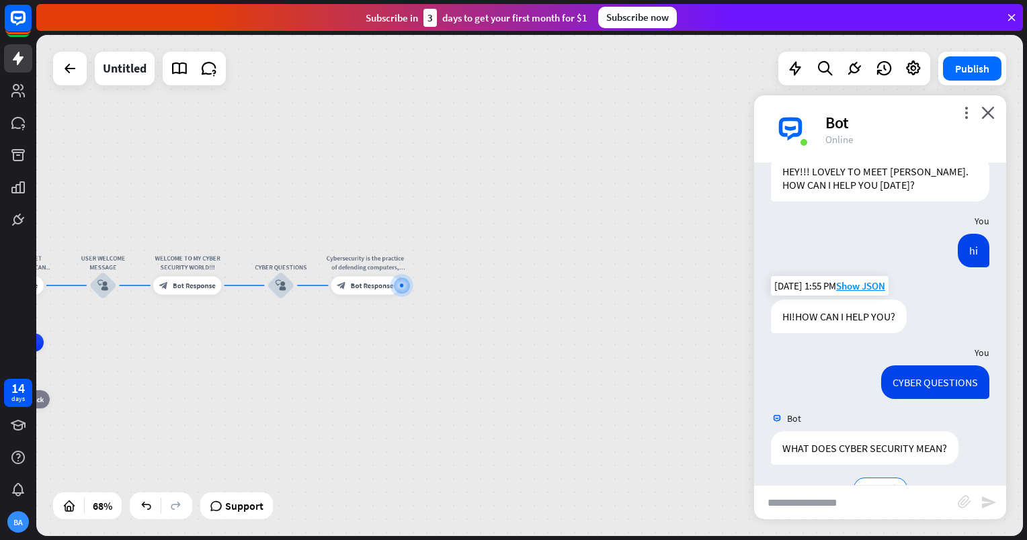
scroll to position [83, 0]
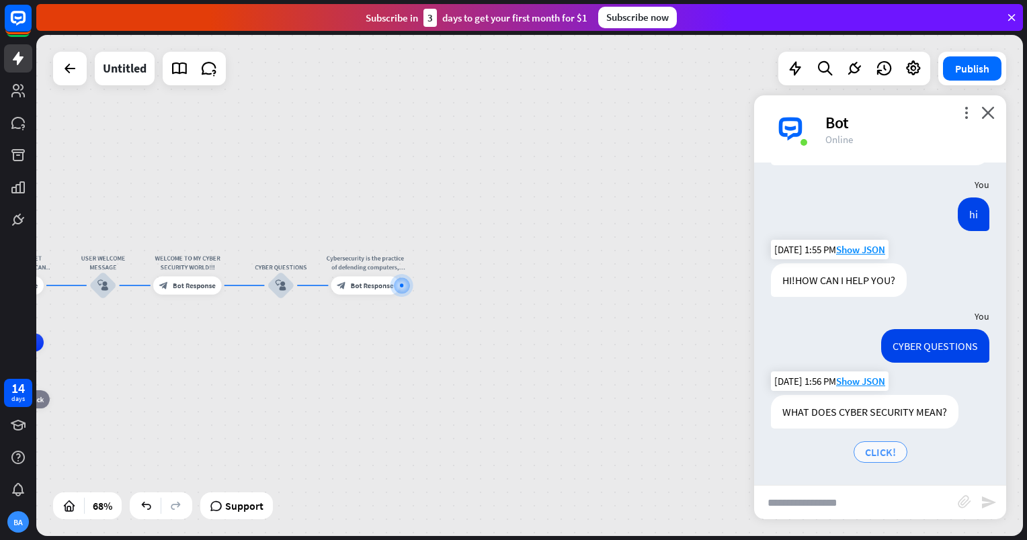
click at [890, 452] on span "CLICK!" at bounding box center [880, 452] width 31 height 13
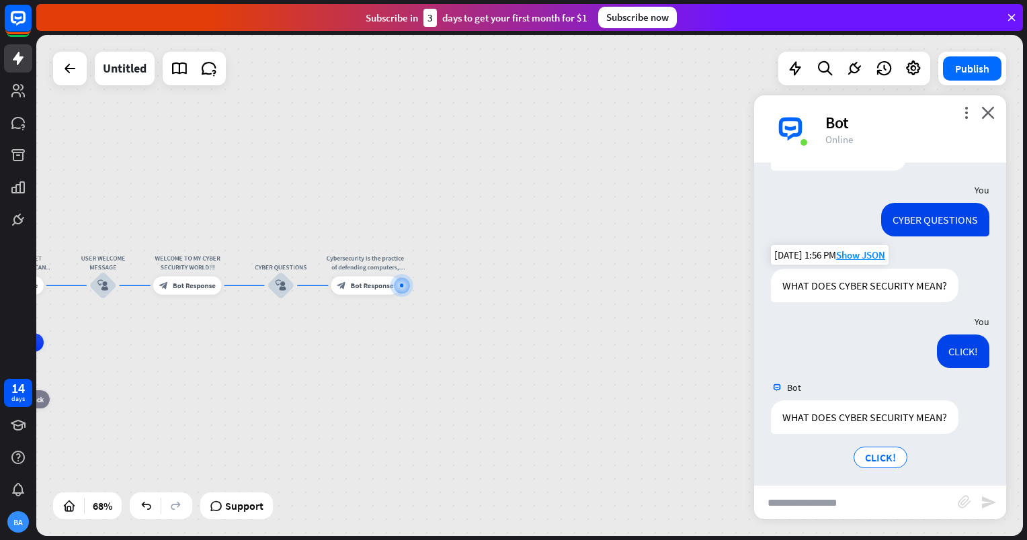
scroll to position [215, 0]
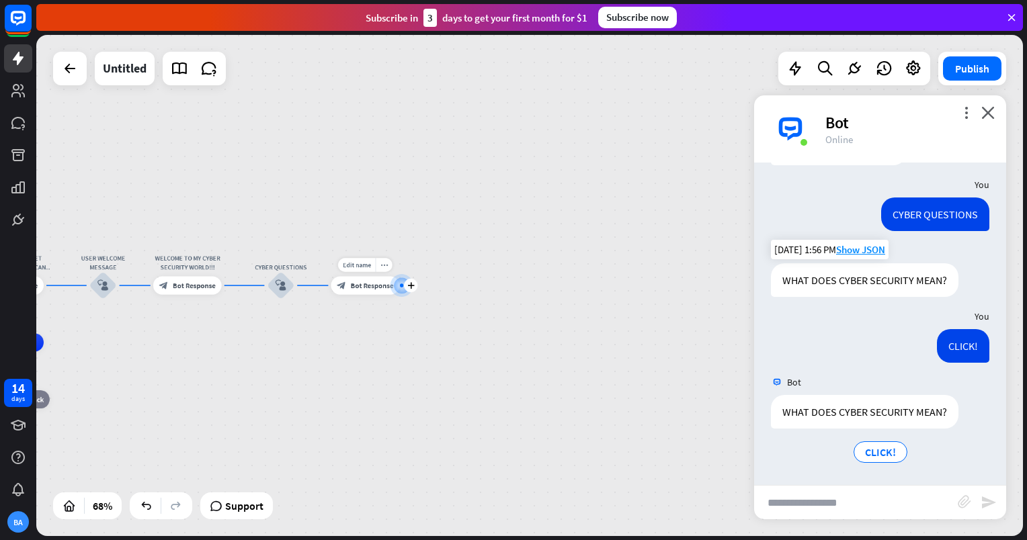
click at [363, 286] on span "Bot Response" at bounding box center [372, 285] width 43 height 9
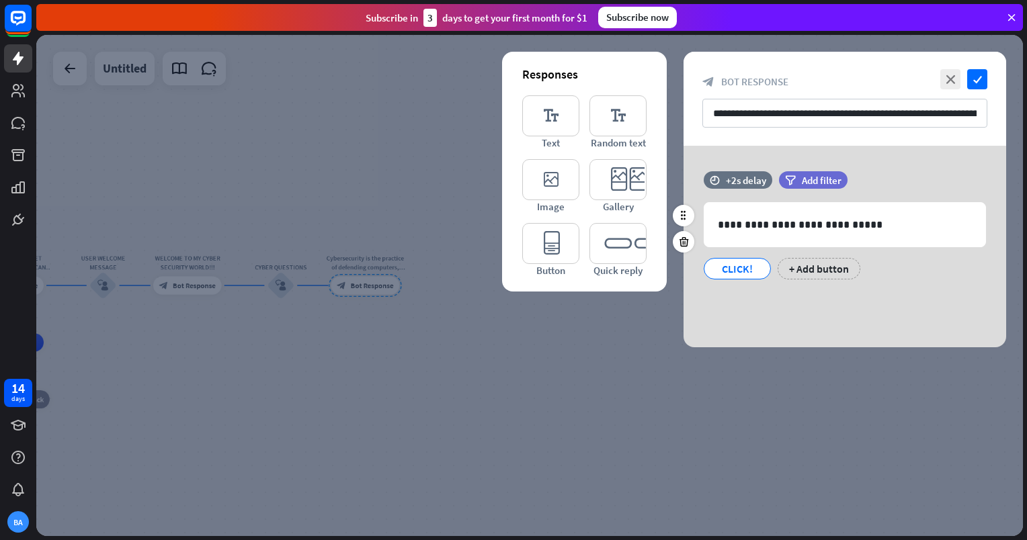
click at [745, 266] on div "CLICK!" at bounding box center [737, 269] width 44 height 20
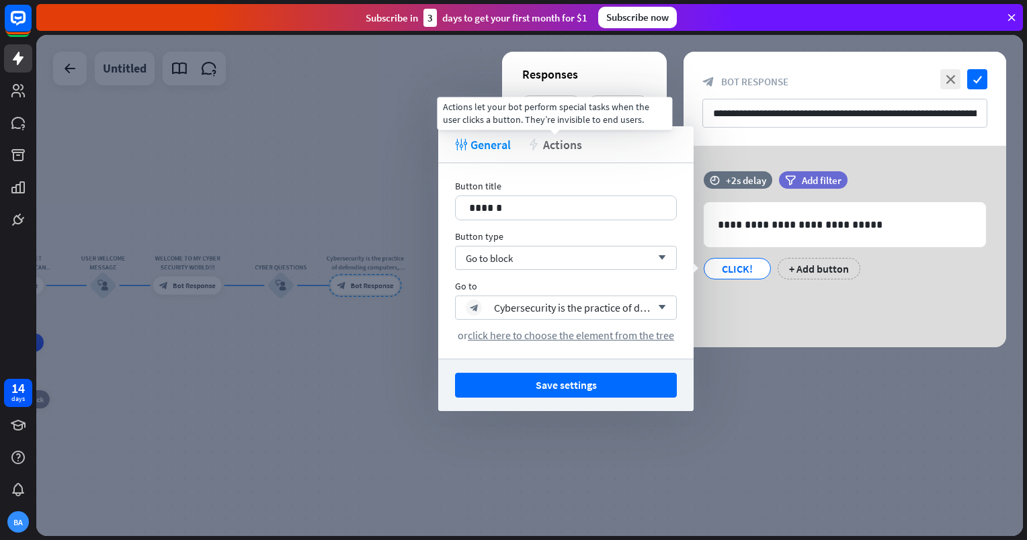
click at [569, 137] on span "Actions" at bounding box center [562, 144] width 39 height 15
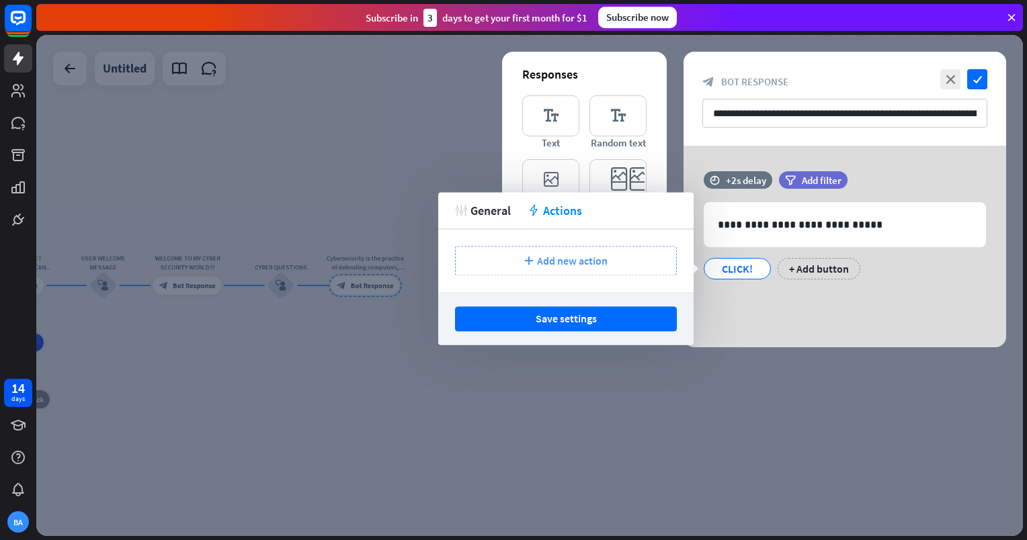
click at [610, 272] on div "plus Add new action" at bounding box center [566, 261] width 222 height 30
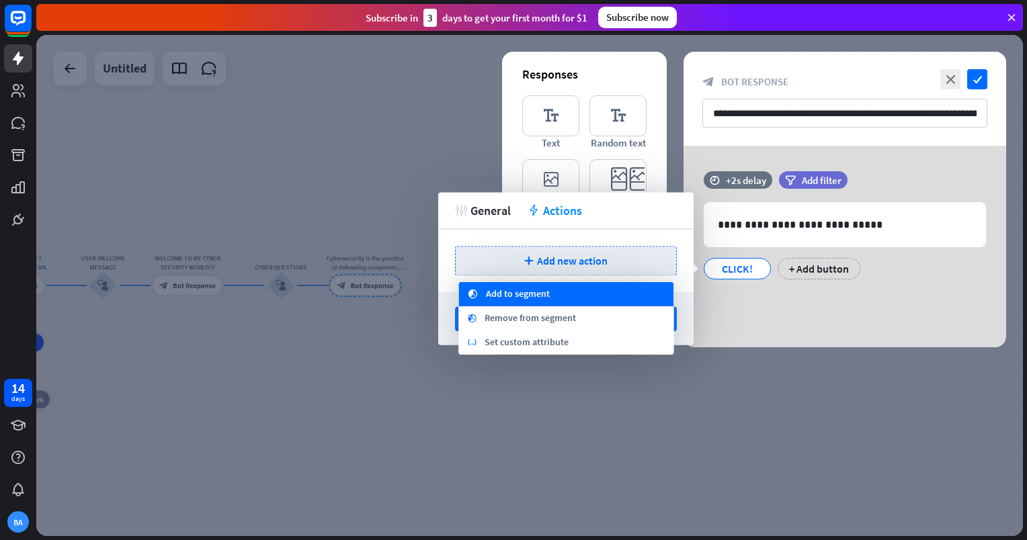
click at [577, 285] on div "segment Add to segment" at bounding box center [565, 294] width 215 height 24
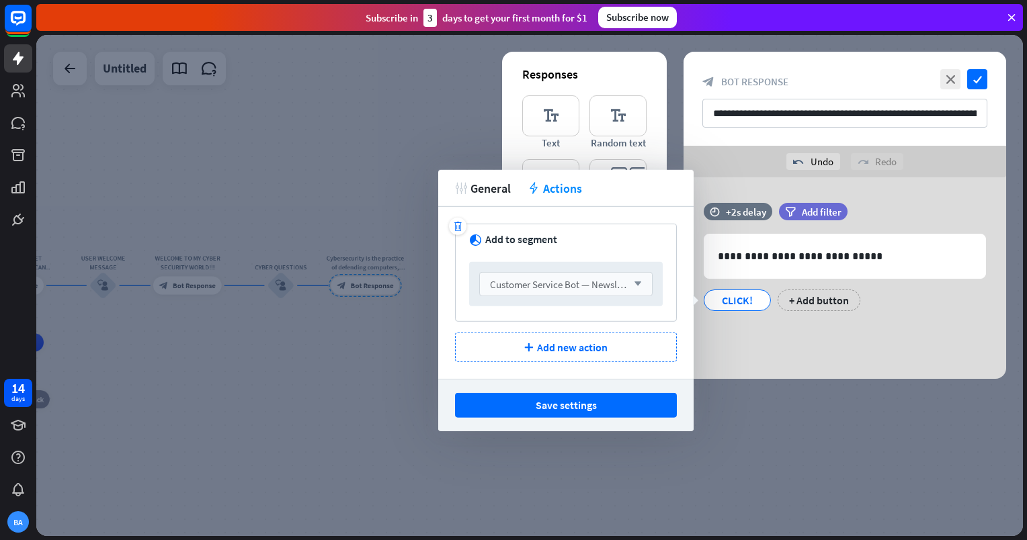
click at [602, 274] on div "Customer Service Bot — Newsletter arrow_down" at bounding box center [565, 284] width 173 height 24
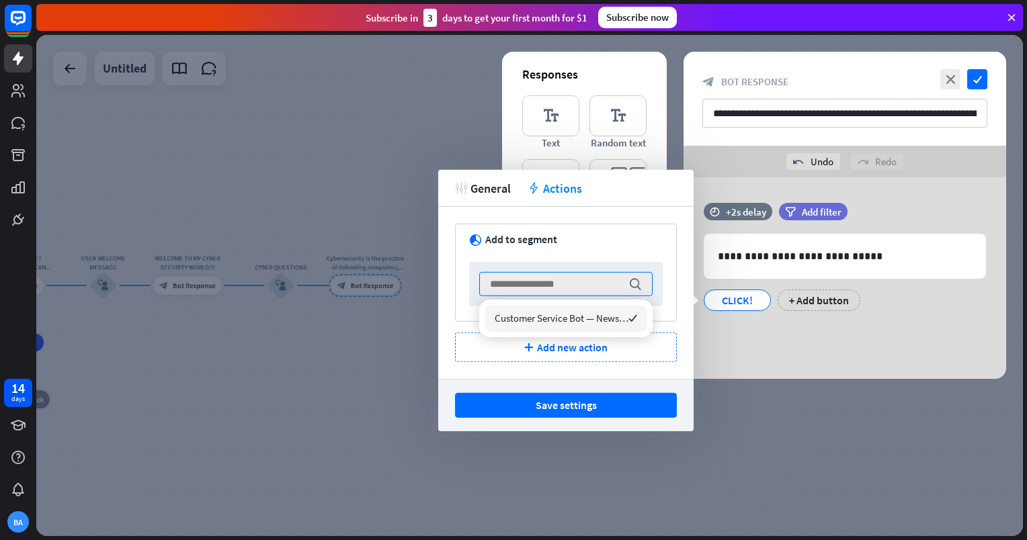
click at [489, 179] on div "tweak General action Actions" at bounding box center [565, 188] width 255 height 37
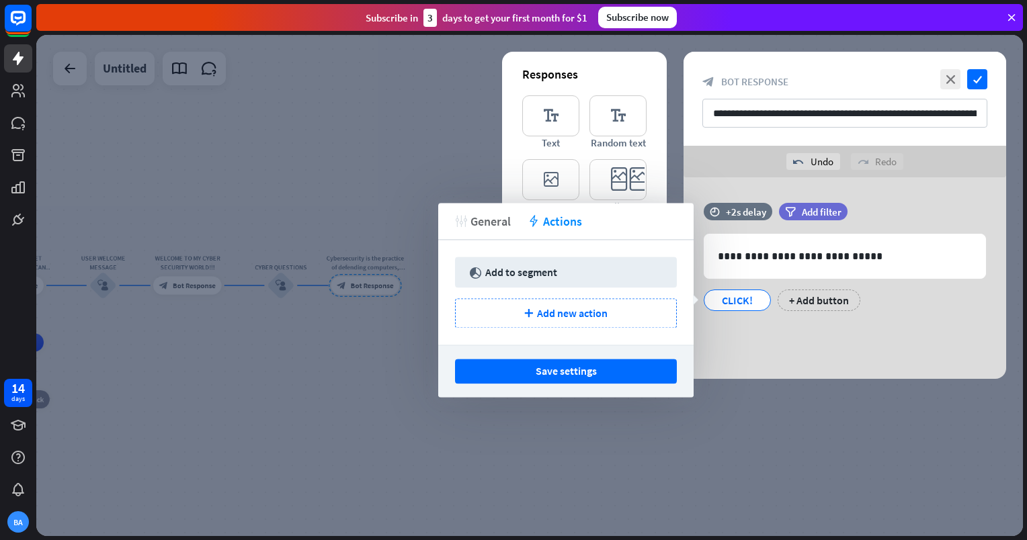
drag, startPoint x: 508, startPoint y: 212, endPoint x: 491, endPoint y: 221, distance: 19.5
click at [491, 221] on div "tweak General action Actions" at bounding box center [565, 221] width 255 height 37
click at [491, 221] on span "General" at bounding box center [490, 221] width 40 height 15
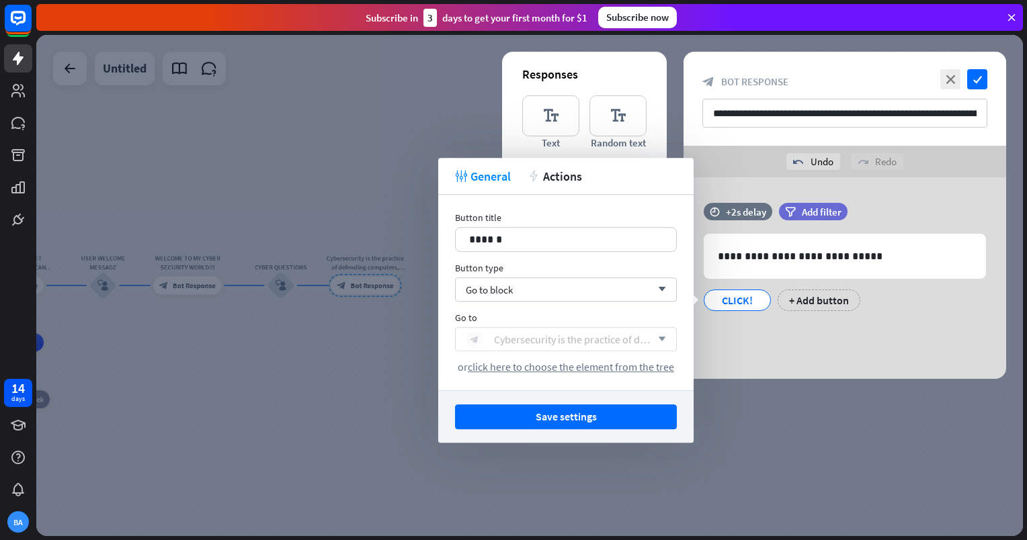
click at [594, 333] on div "Cybersecurity is the practice of defending computers, servers, mobile devices, …" at bounding box center [572, 339] width 157 height 13
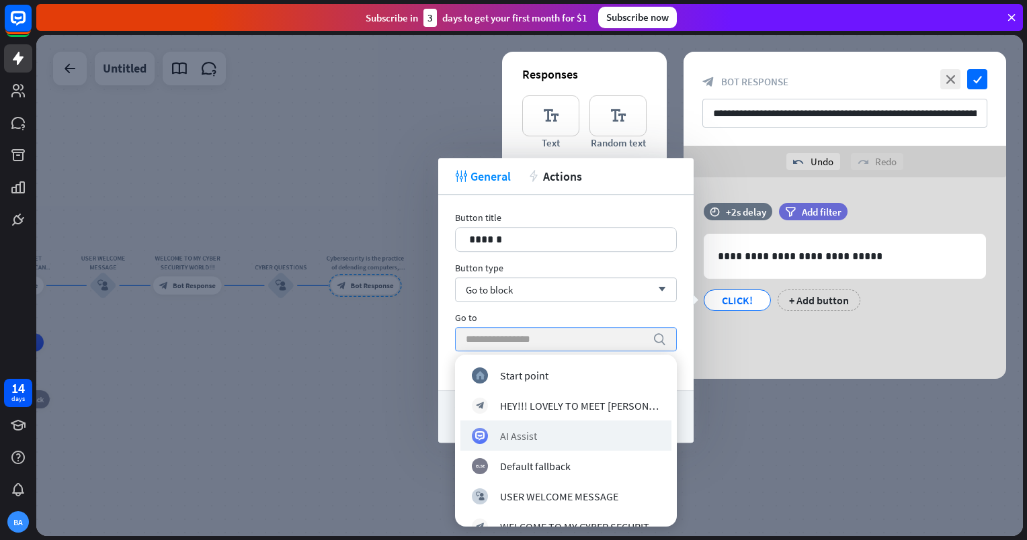
scroll to position [81, 0]
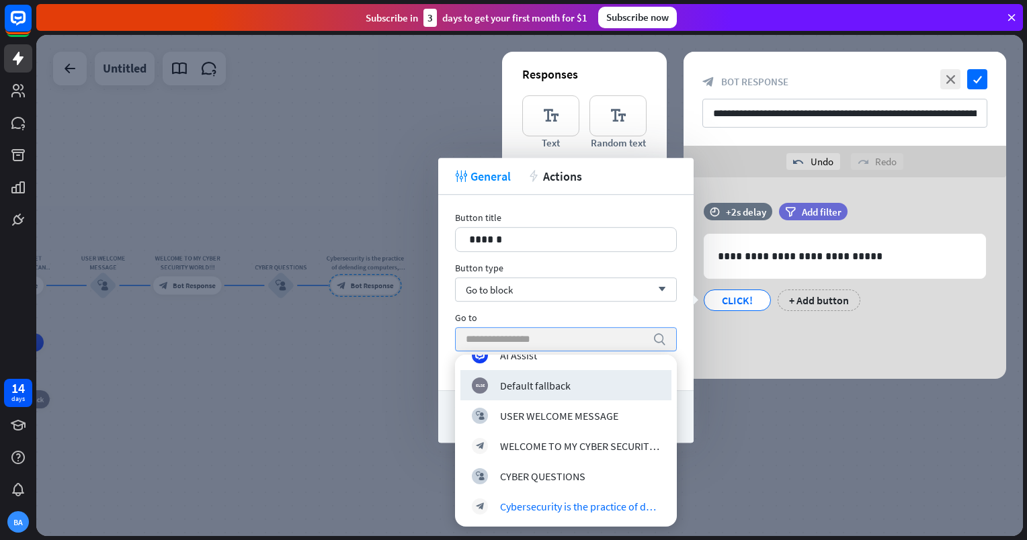
click at [319, 362] on div at bounding box center [529, 285] width 987 height 501
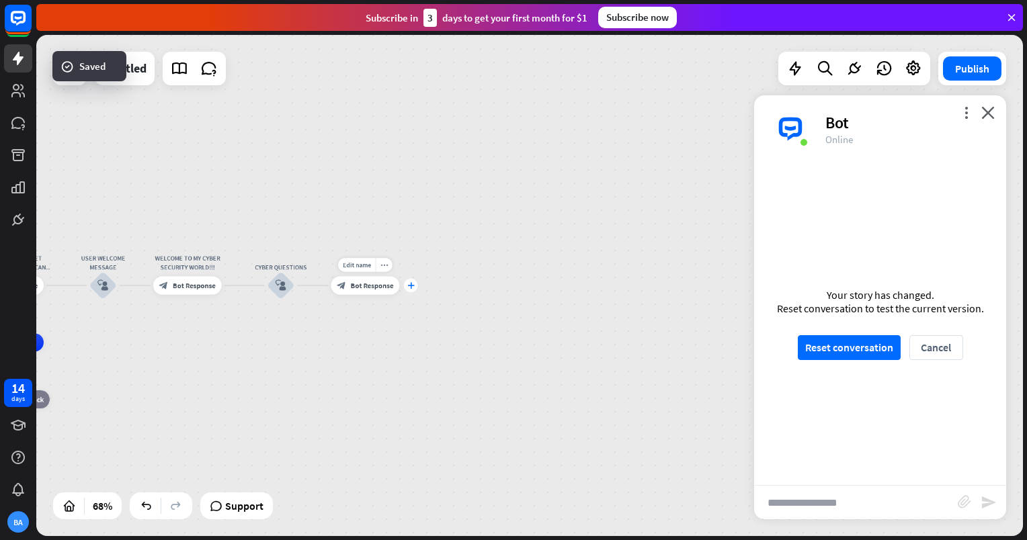
click at [413, 290] on div "plus" at bounding box center [410, 285] width 13 height 13
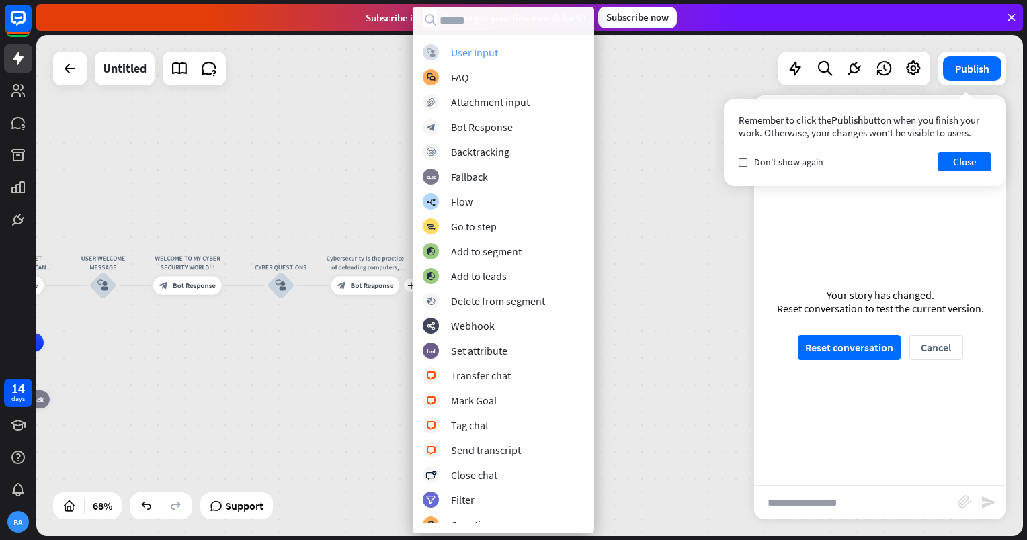
click at [474, 48] on div "User Input" at bounding box center [474, 52] width 47 height 13
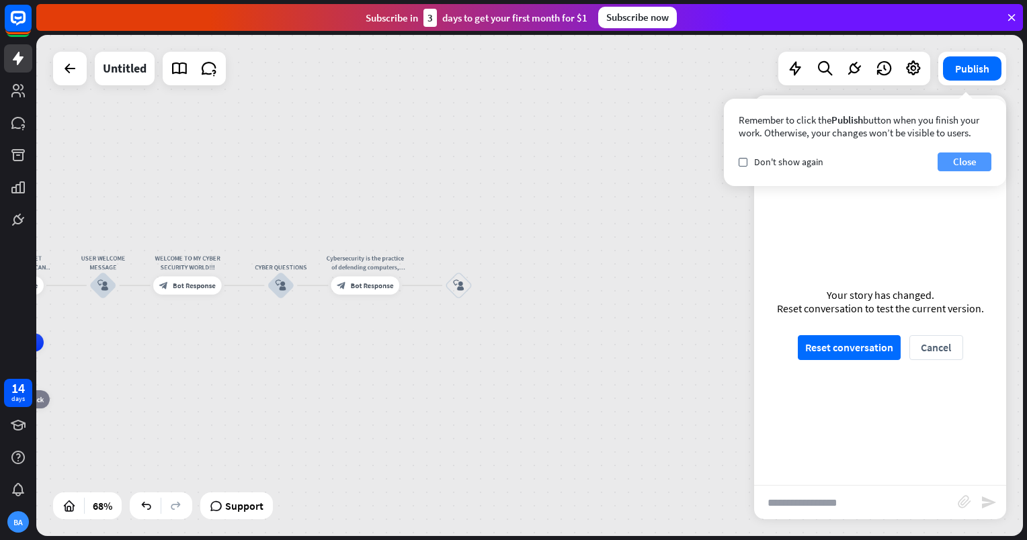
click at [973, 159] on button "Close" at bounding box center [965, 162] width 54 height 19
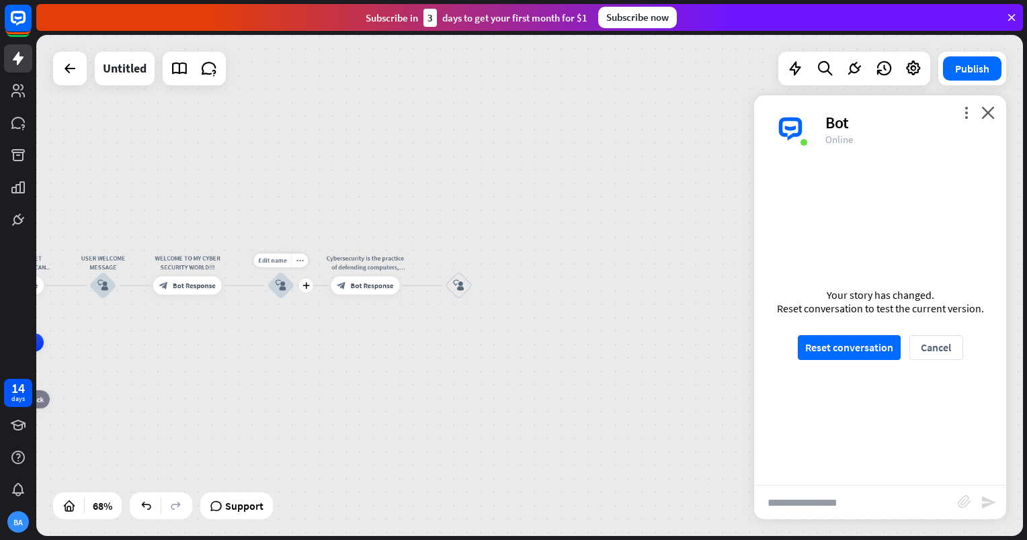
click at [288, 286] on div "block_user_input" at bounding box center [281, 286] width 28 height 28
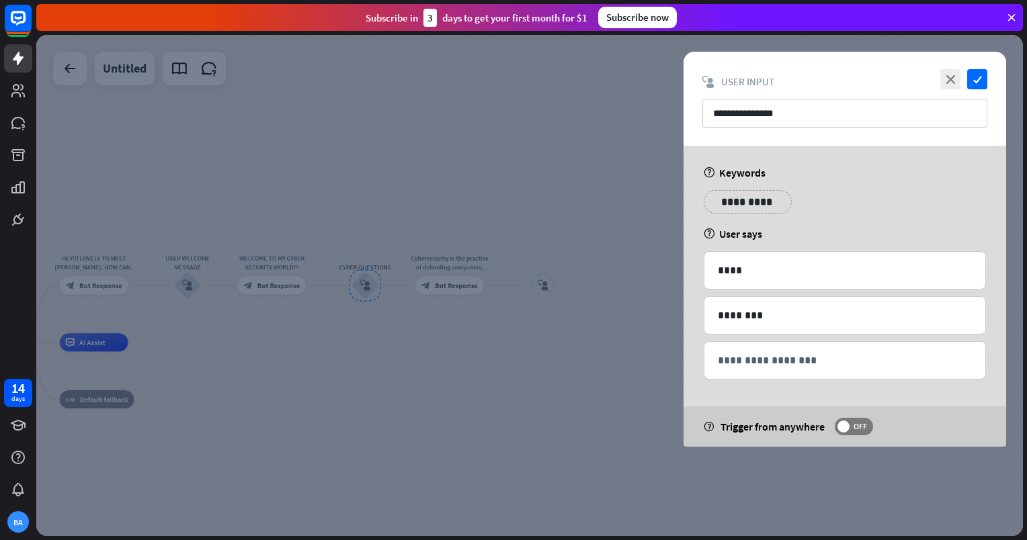
click at [528, 298] on div at bounding box center [529, 285] width 987 height 501
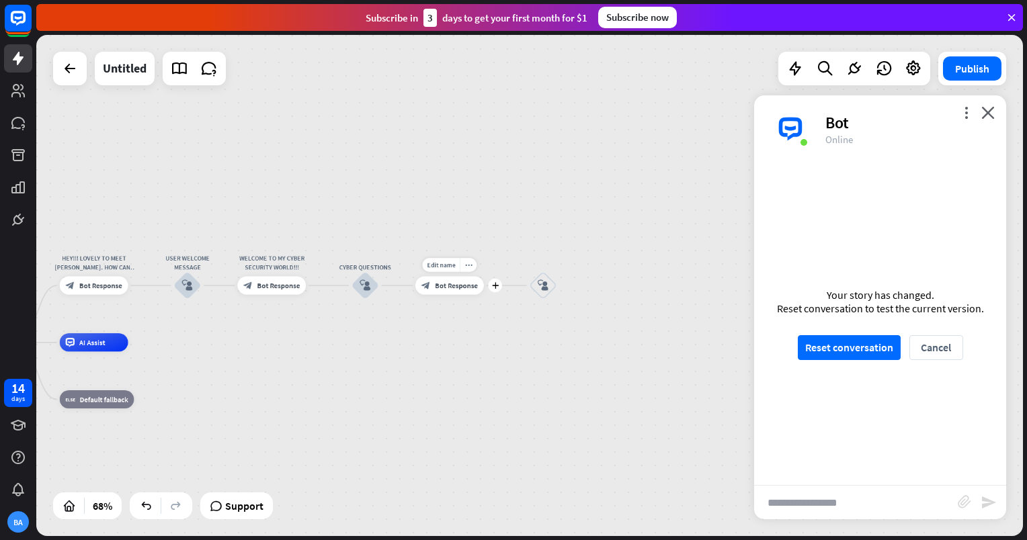
click at [470, 289] on span "Bot Response" at bounding box center [456, 285] width 43 height 9
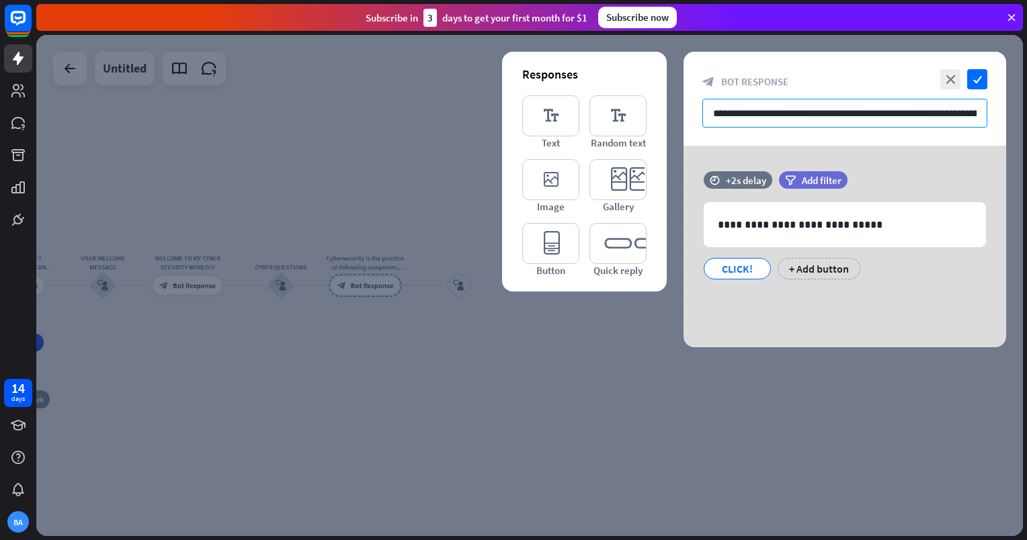
click at [847, 114] on input "**********" at bounding box center [844, 113] width 285 height 29
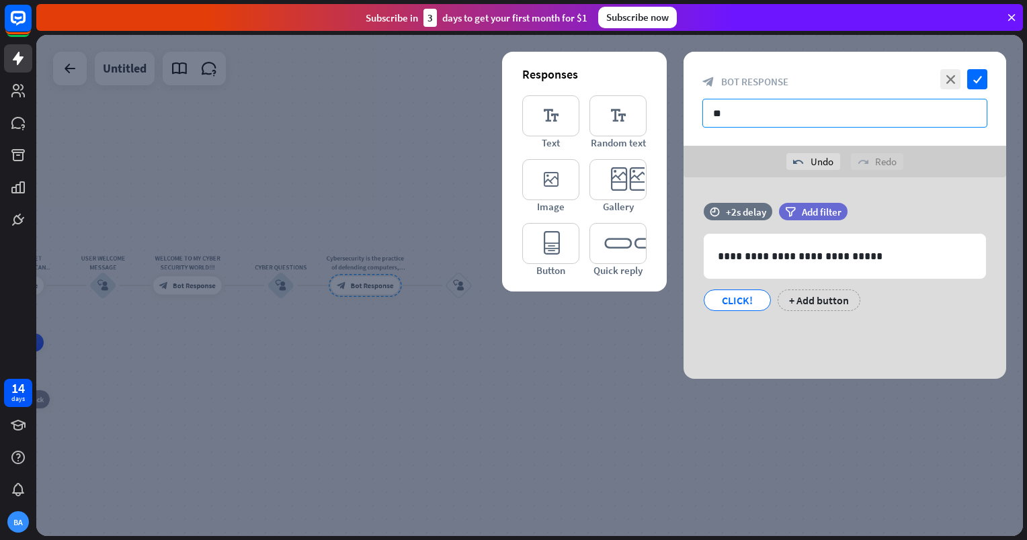
type input "*"
type input "**********"
click at [979, 71] on icon "check" at bounding box center [977, 79] width 20 height 20
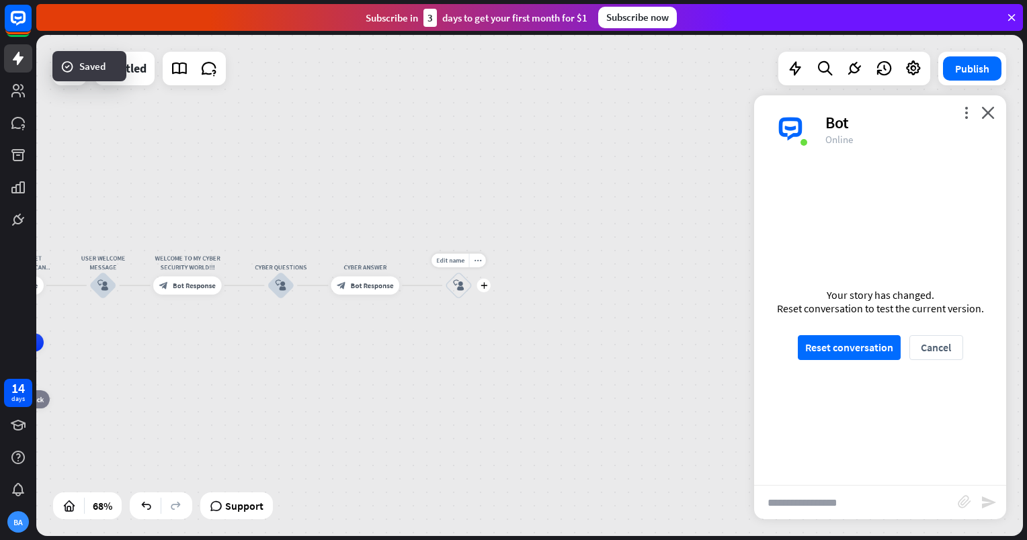
click at [452, 293] on div "block_user_input" at bounding box center [459, 286] width 28 height 28
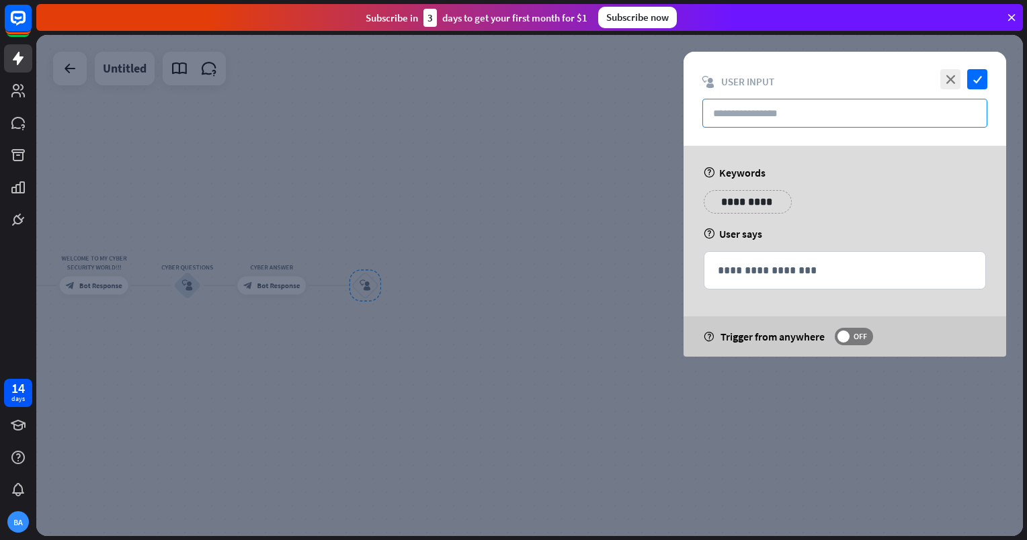
click at [831, 118] on input "text" at bounding box center [844, 113] width 285 height 29
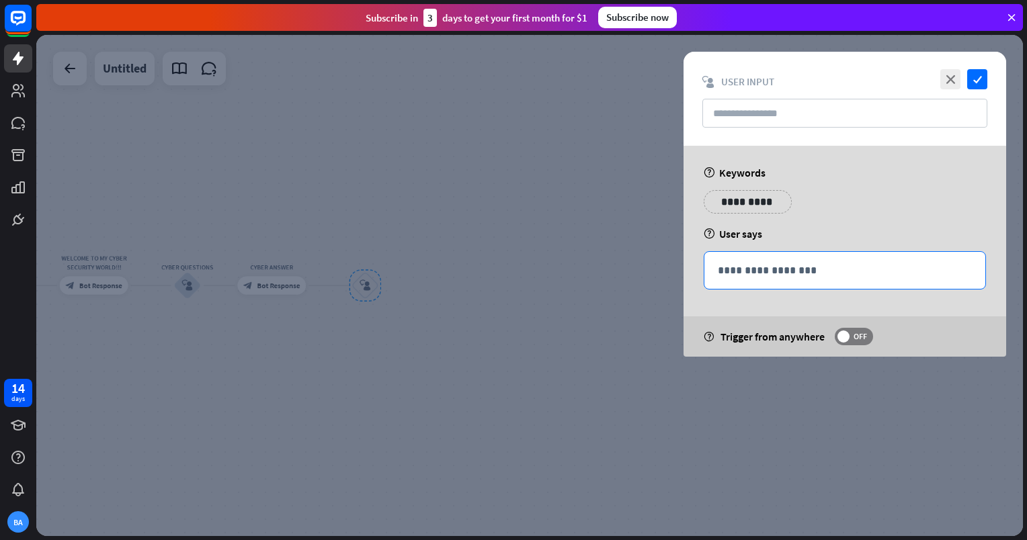
click at [825, 263] on p "**********" at bounding box center [845, 270] width 254 height 17
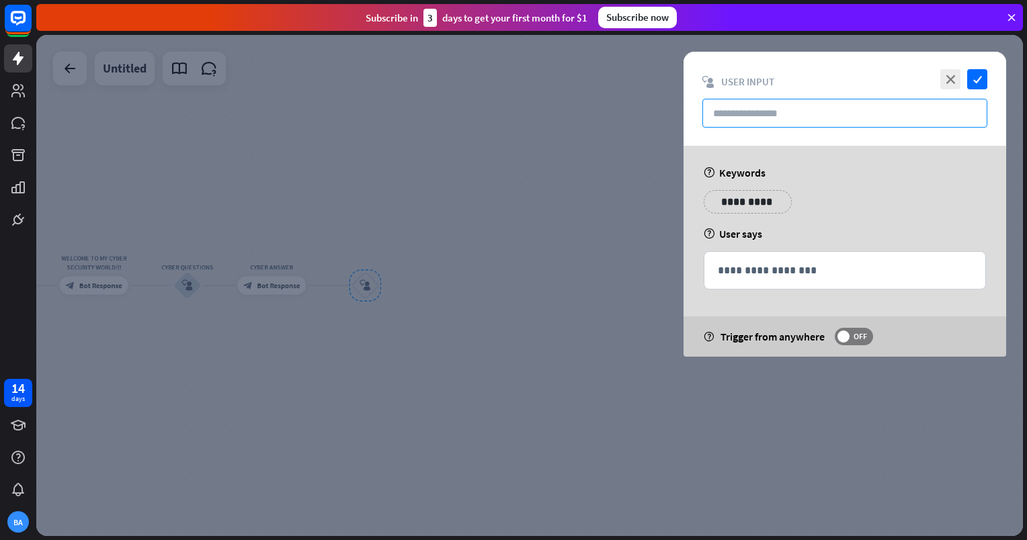
click at [826, 116] on input "text" at bounding box center [844, 113] width 285 height 29
paste input "**********"
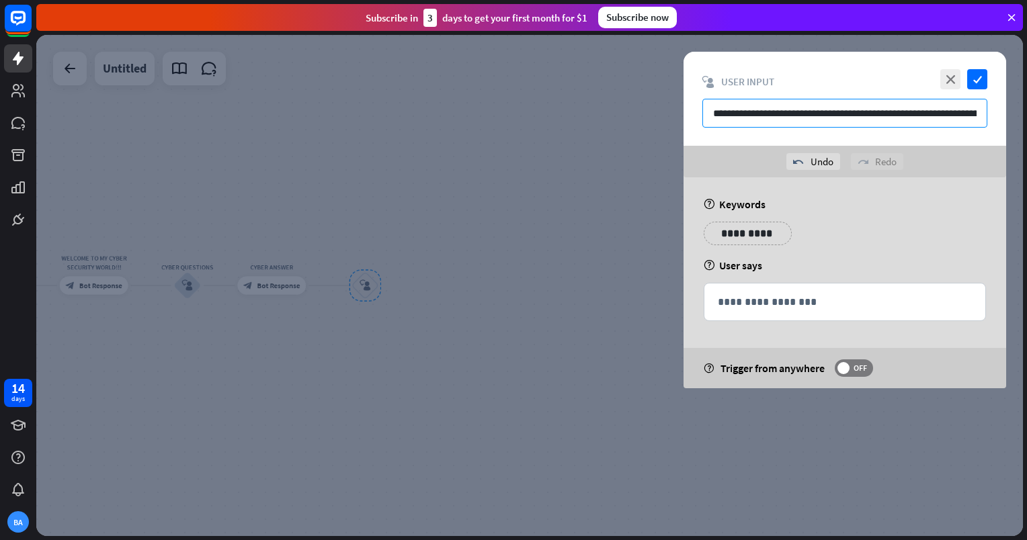
scroll to position [0, 274]
type input "**********"
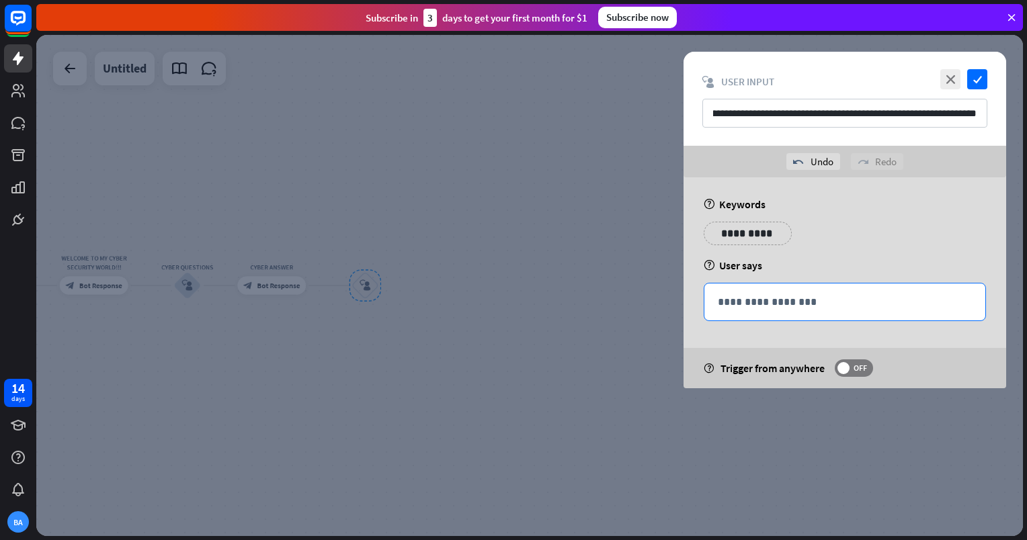
click at [835, 296] on p "**********" at bounding box center [845, 302] width 254 height 17
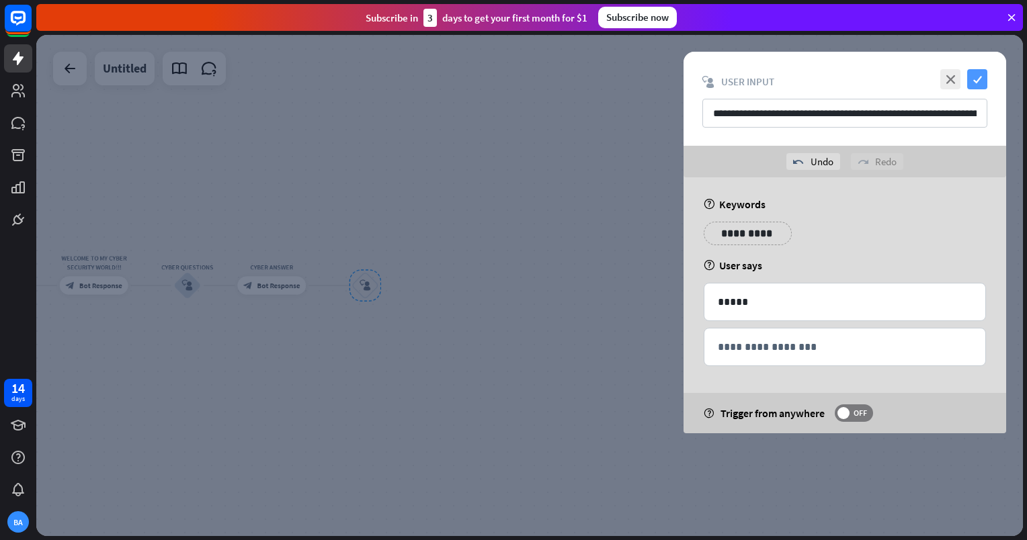
click at [973, 86] on icon "check" at bounding box center [977, 79] width 20 height 20
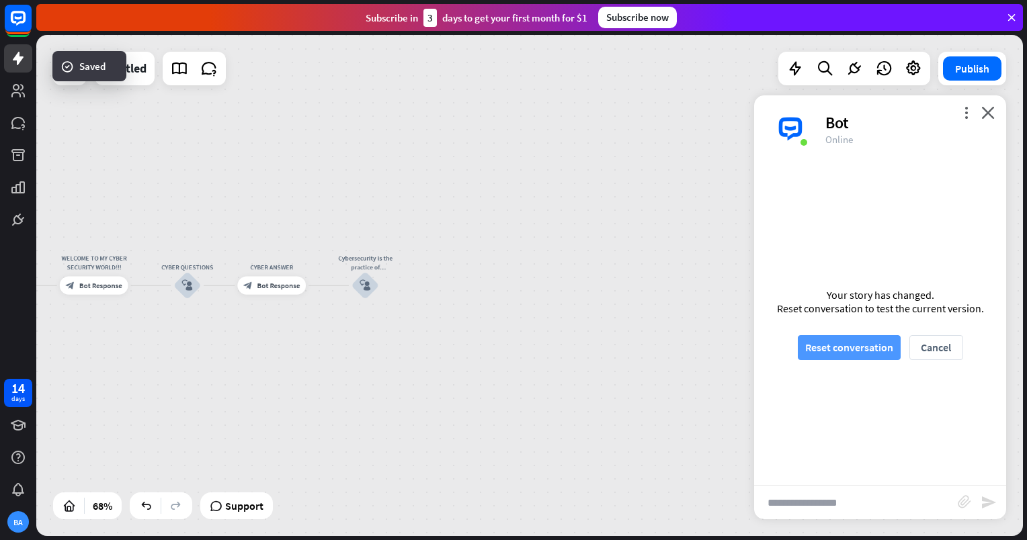
click at [844, 360] on button "Reset conversation" at bounding box center [849, 347] width 103 height 25
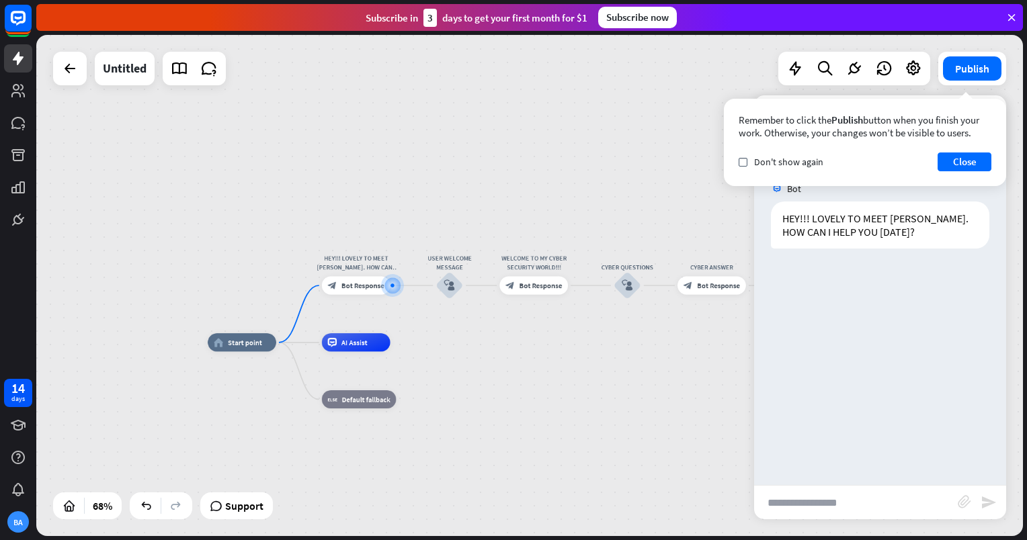
click at [853, 492] on input "text" at bounding box center [856, 503] width 204 height 34
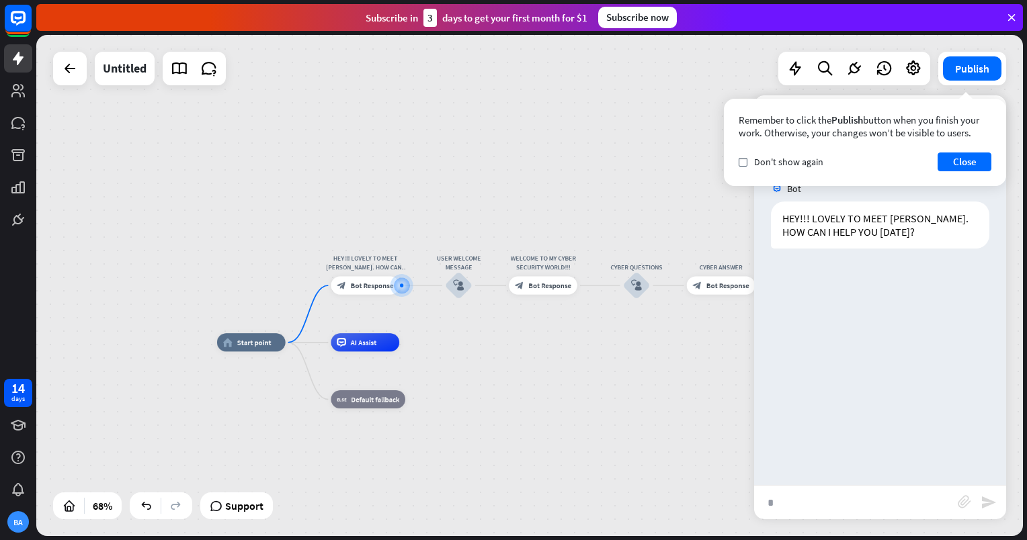
type input "**"
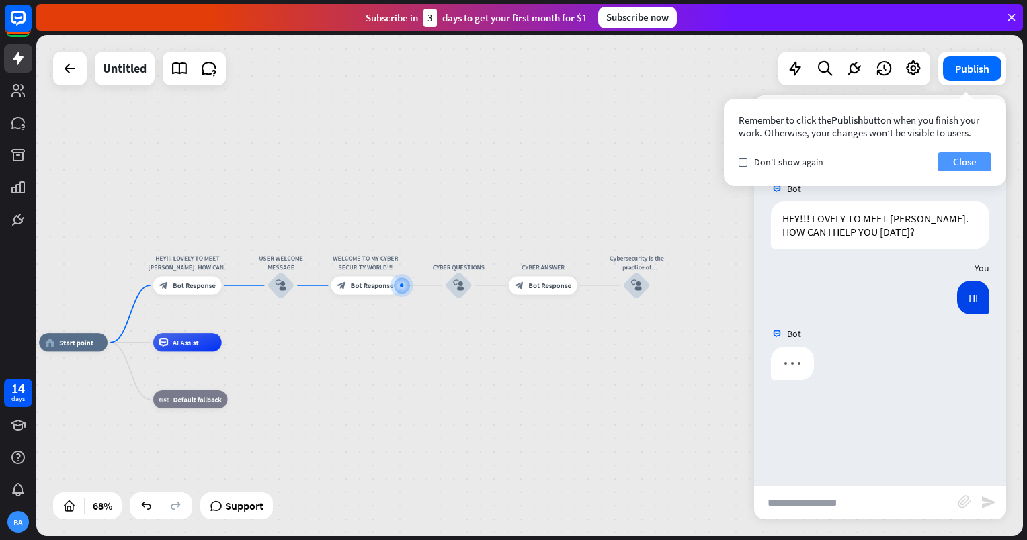
click at [962, 162] on button "Close" at bounding box center [965, 162] width 54 height 19
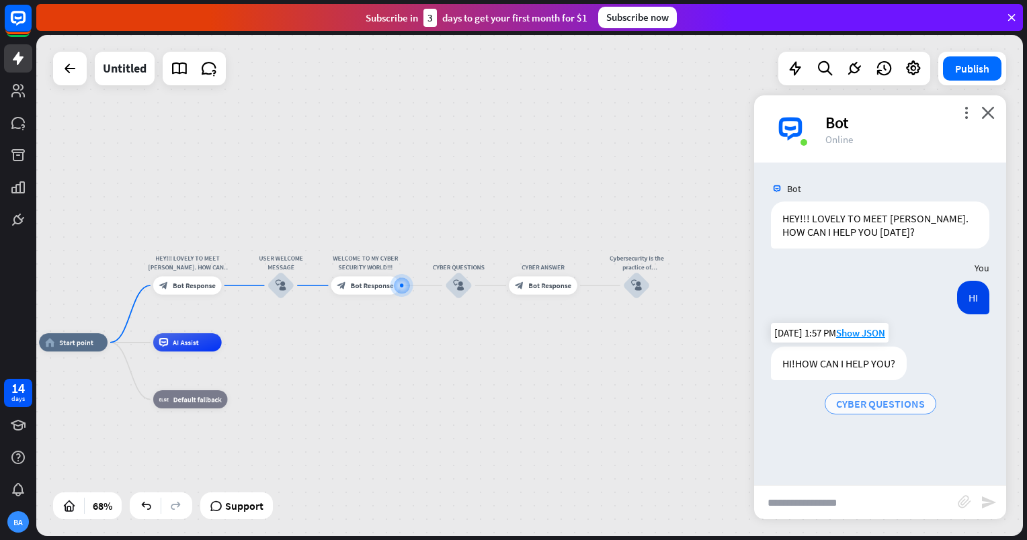
click at [886, 397] on span "CYBER QUESTIONS" at bounding box center [880, 403] width 89 height 13
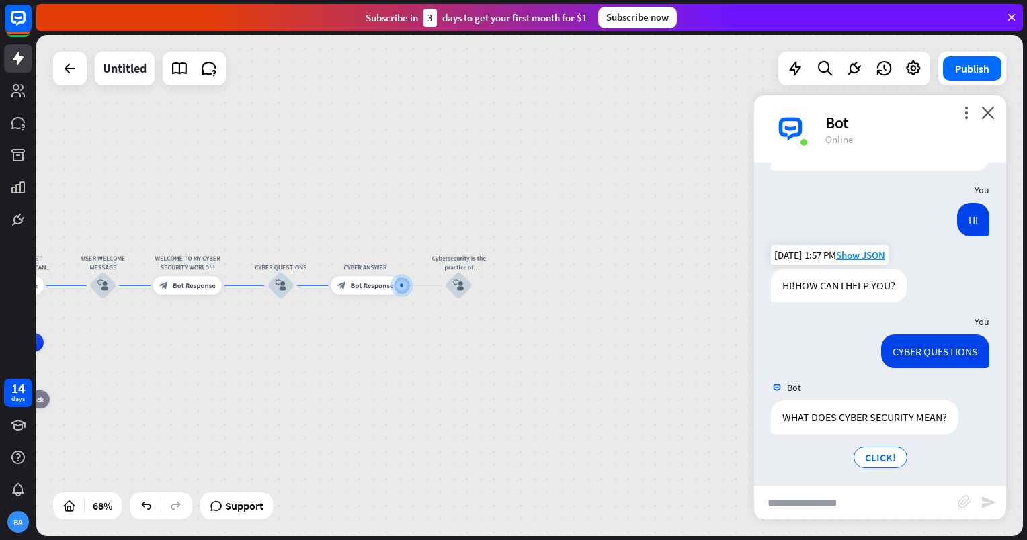
scroll to position [83, 0]
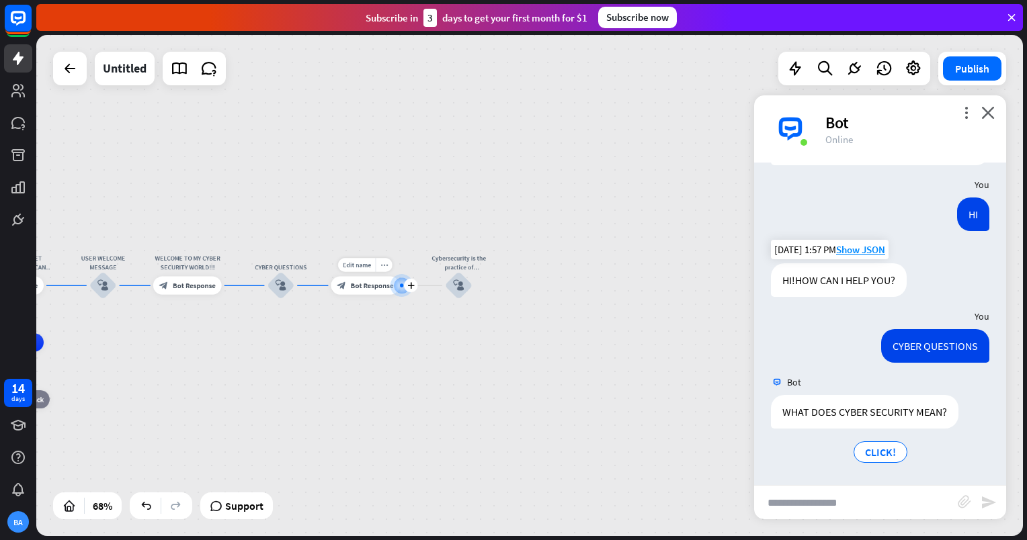
click at [355, 284] on span "Bot Response" at bounding box center [372, 285] width 43 height 9
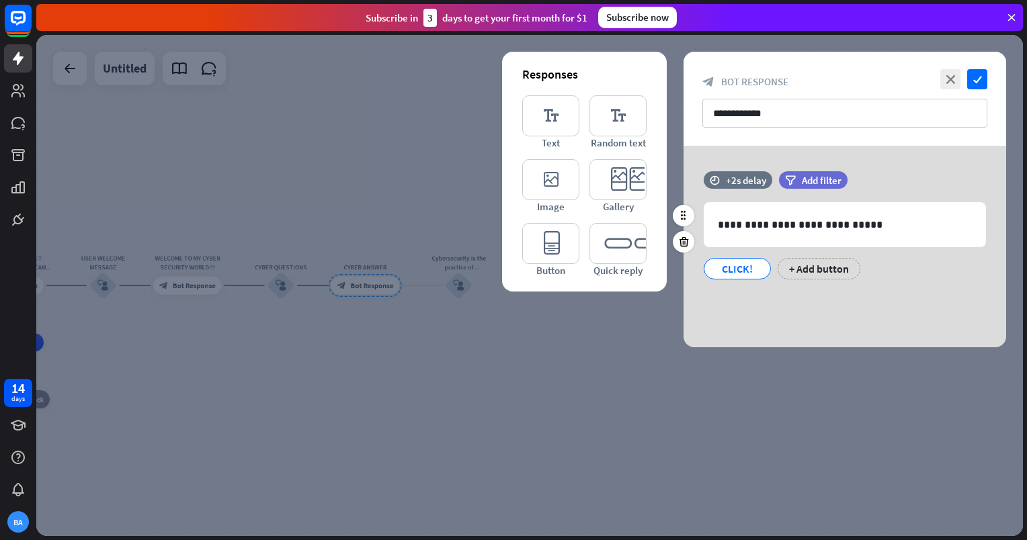
click at [733, 274] on div "CLICK!" at bounding box center [737, 269] width 44 height 20
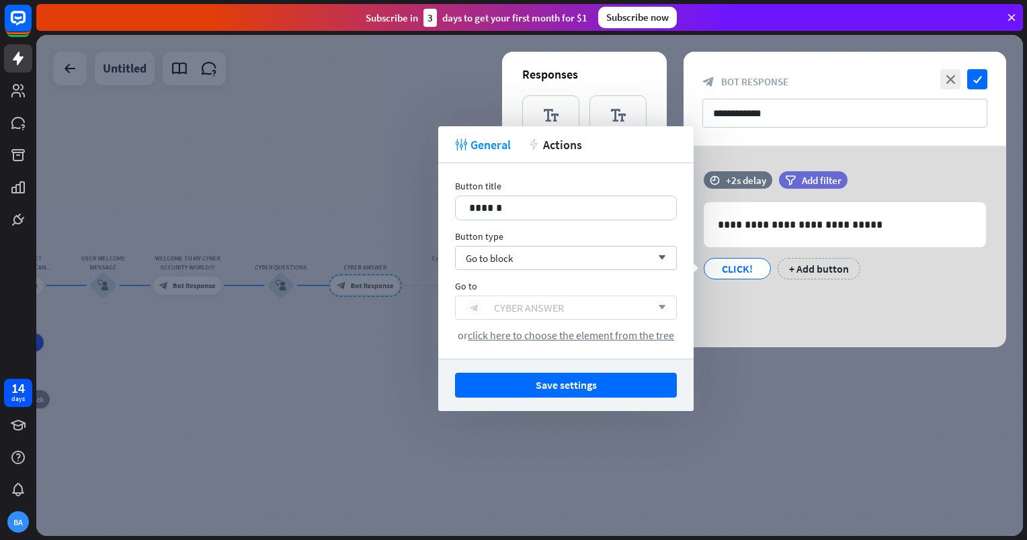
click at [574, 304] on div "block_bot_response CYBER ANSWER" at bounding box center [558, 308] width 185 height 16
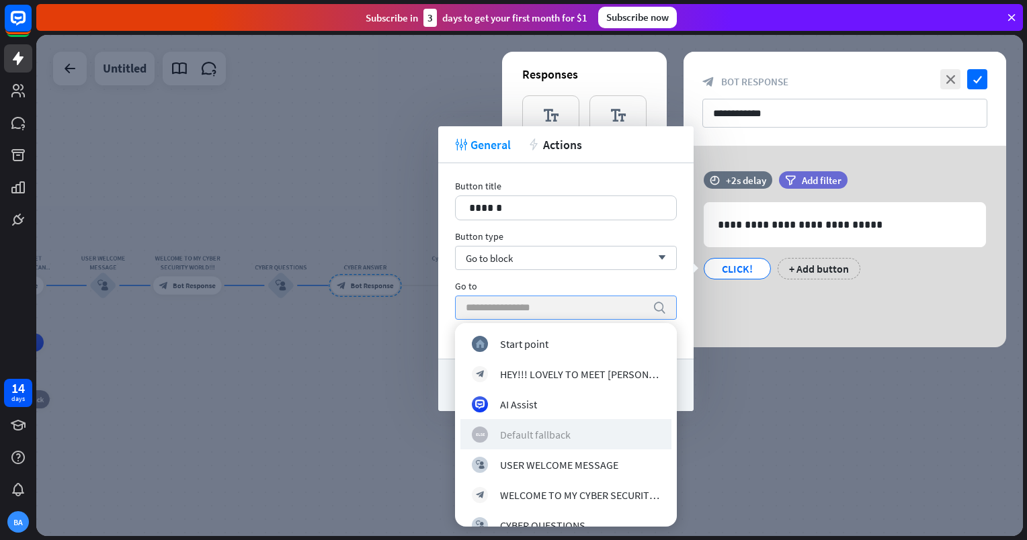
scroll to position [79, 0]
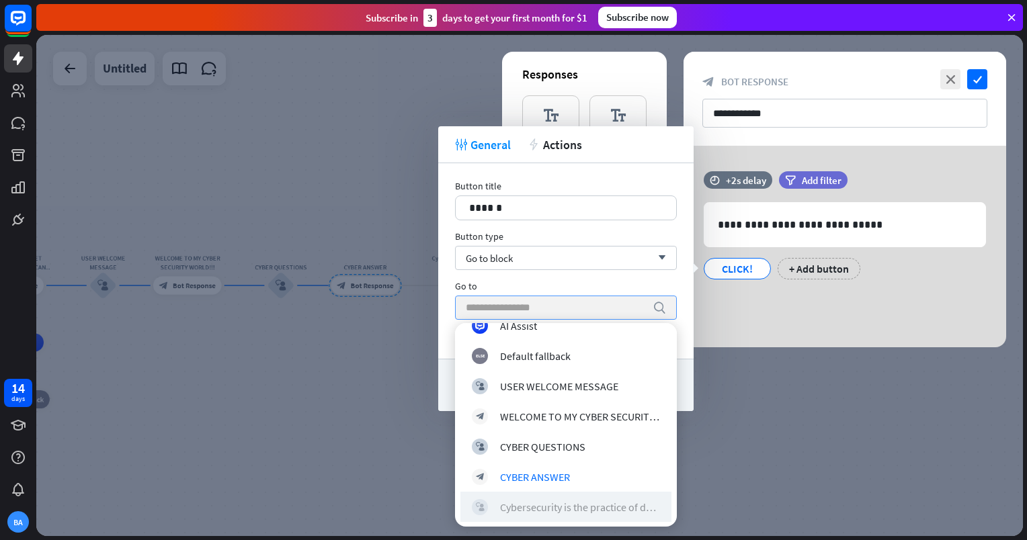
click at [582, 511] on div "Cybersecurity is the practice of defending computers, servers, mobile devices, …" at bounding box center [580, 506] width 160 height 13
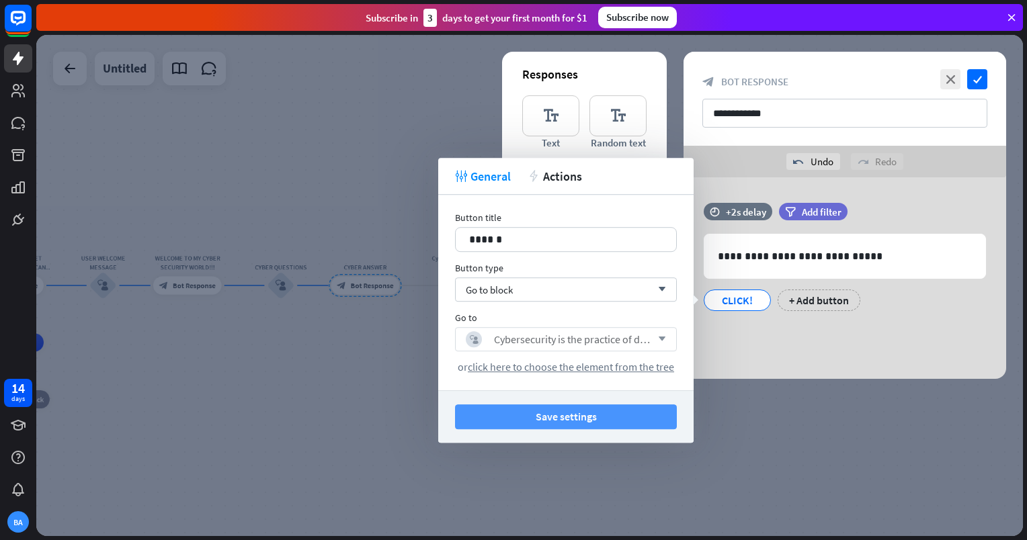
click at [601, 406] on button "Save settings" at bounding box center [566, 417] width 222 height 25
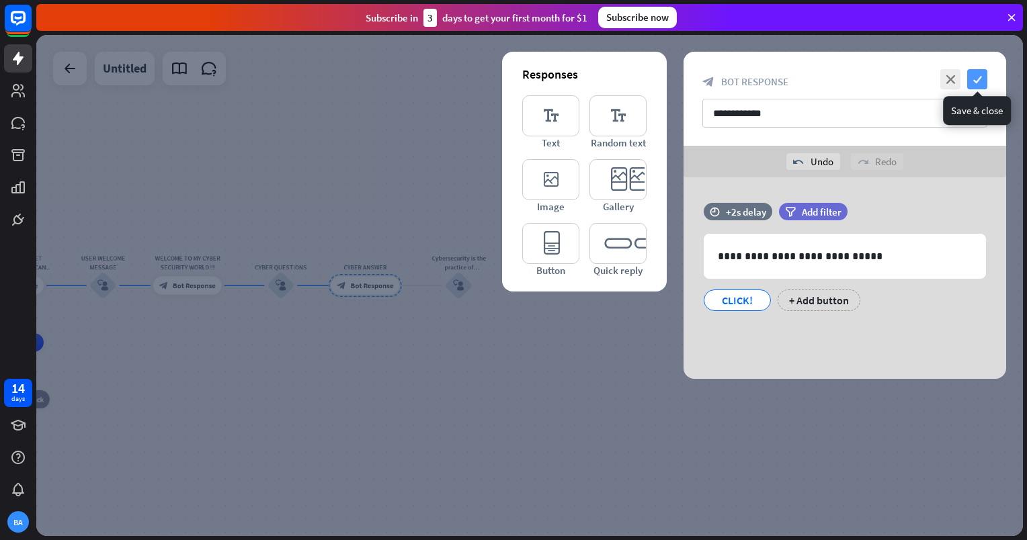
click at [974, 83] on icon "check" at bounding box center [977, 79] width 20 height 20
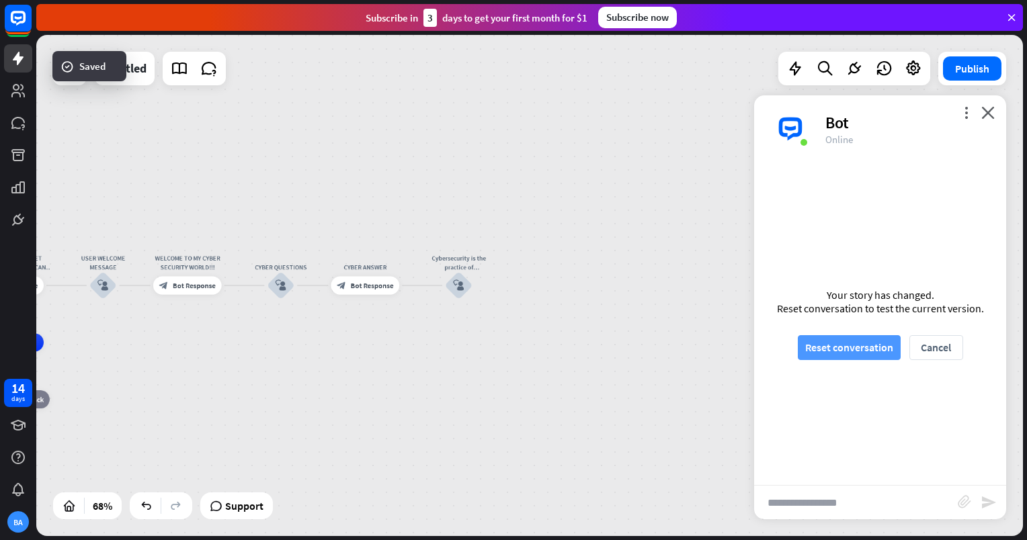
click at [835, 349] on button "Reset conversation" at bounding box center [849, 347] width 103 height 25
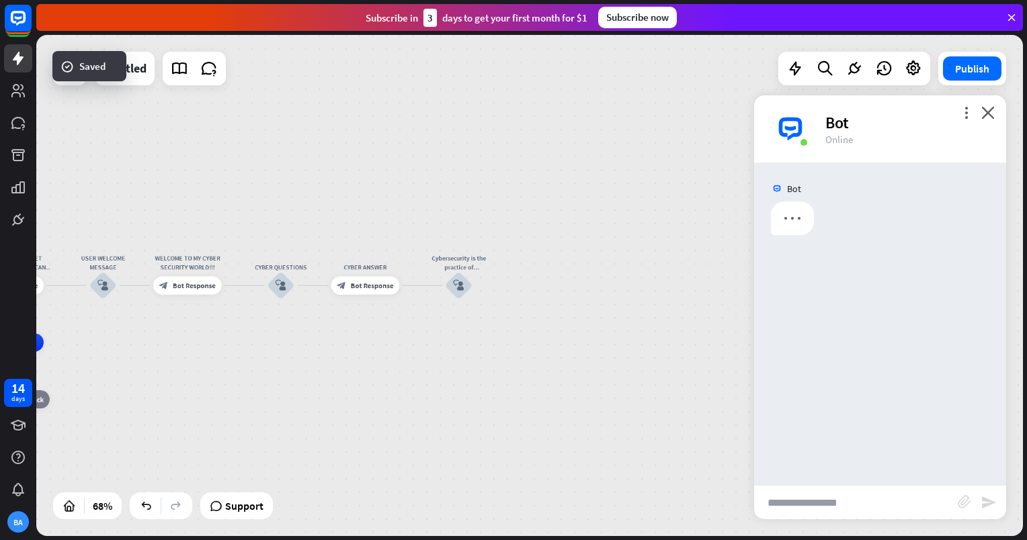
click at [839, 494] on input "text" at bounding box center [856, 503] width 204 height 34
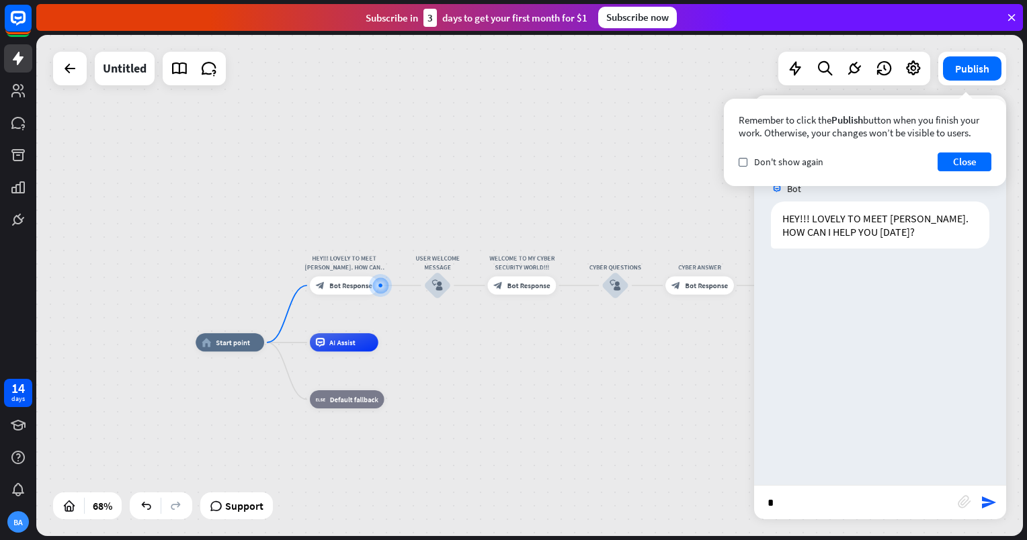
type input "**"
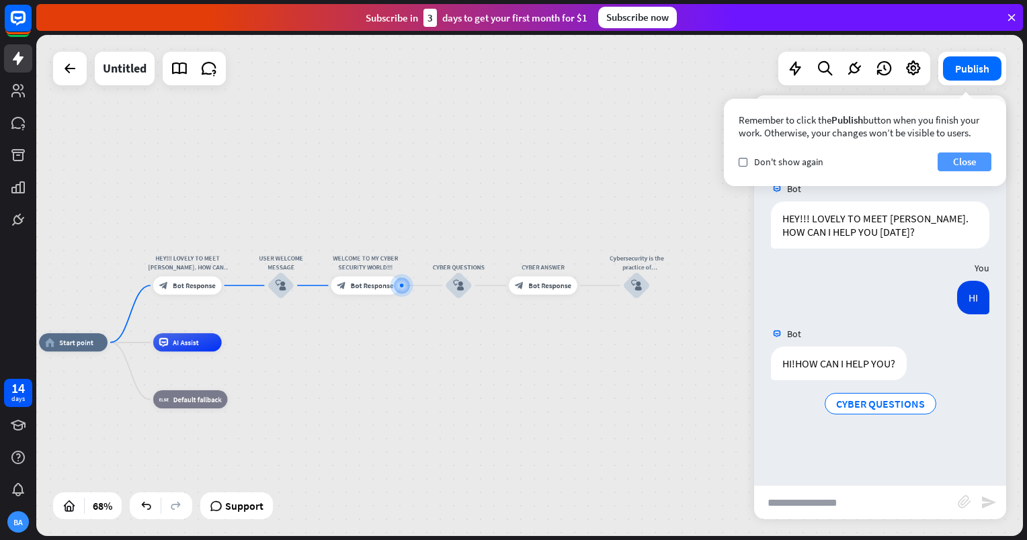
click at [959, 165] on button "Close" at bounding box center [965, 162] width 54 height 19
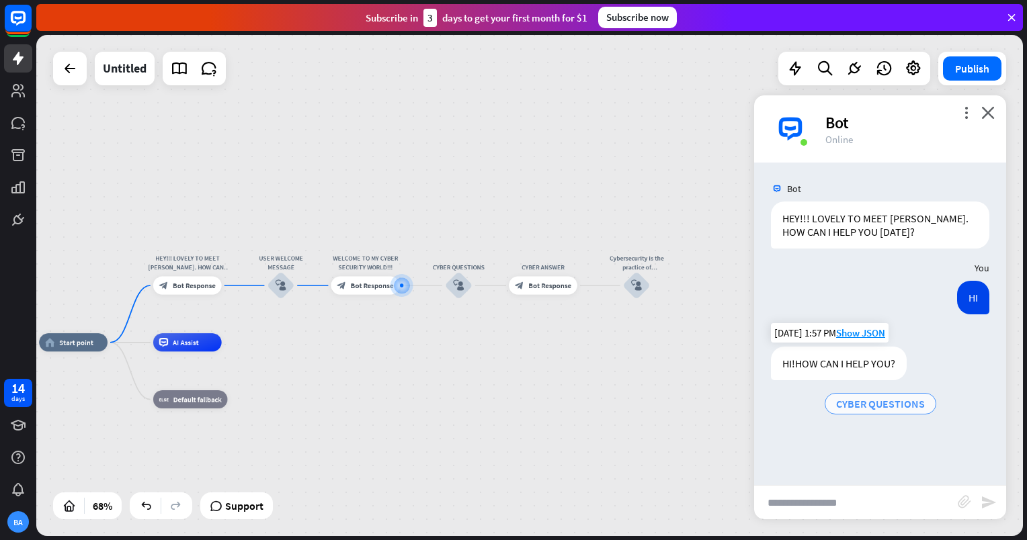
click at [910, 408] on span "CYBER QUESTIONS" at bounding box center [880, 403] width 89 height 13
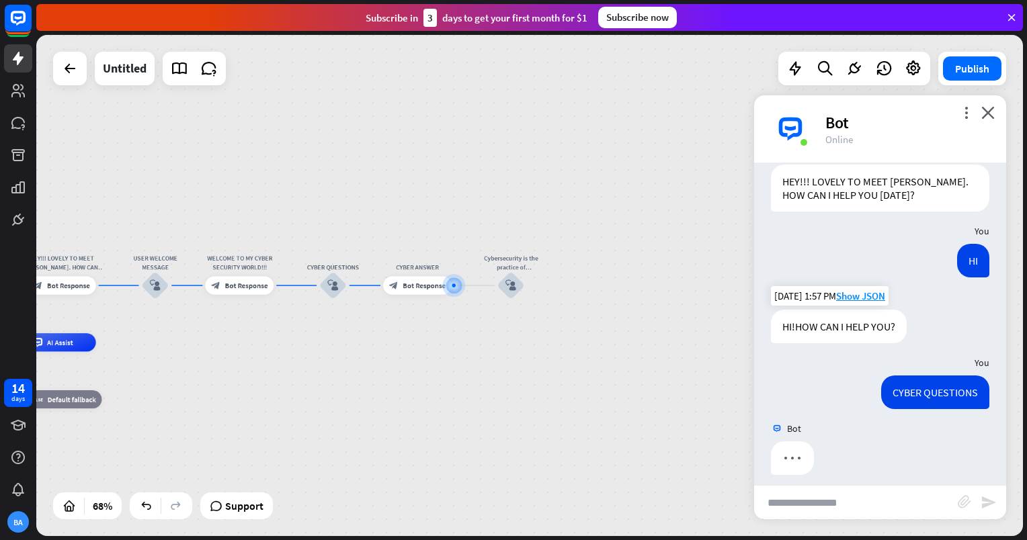
scroll to position [47, 0]
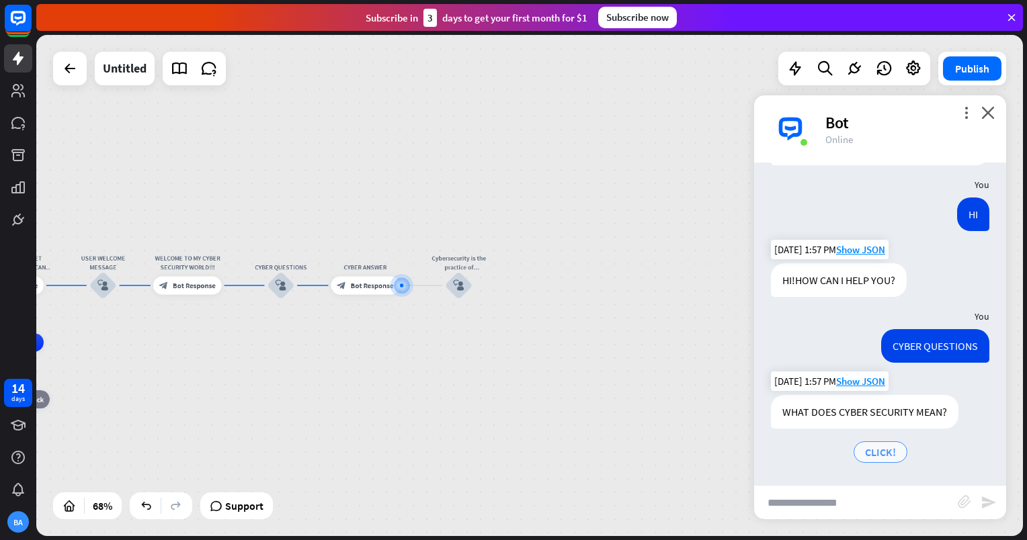
click at [888, 448] on span "CLICK!" at bounding box center [880, 452] width 31 height 13
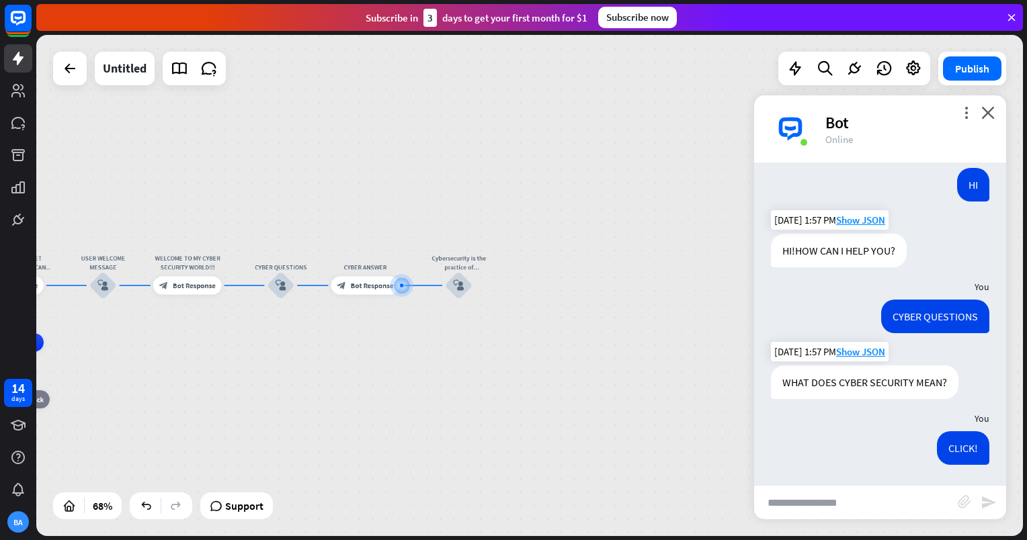
scroll to position [113, 0]
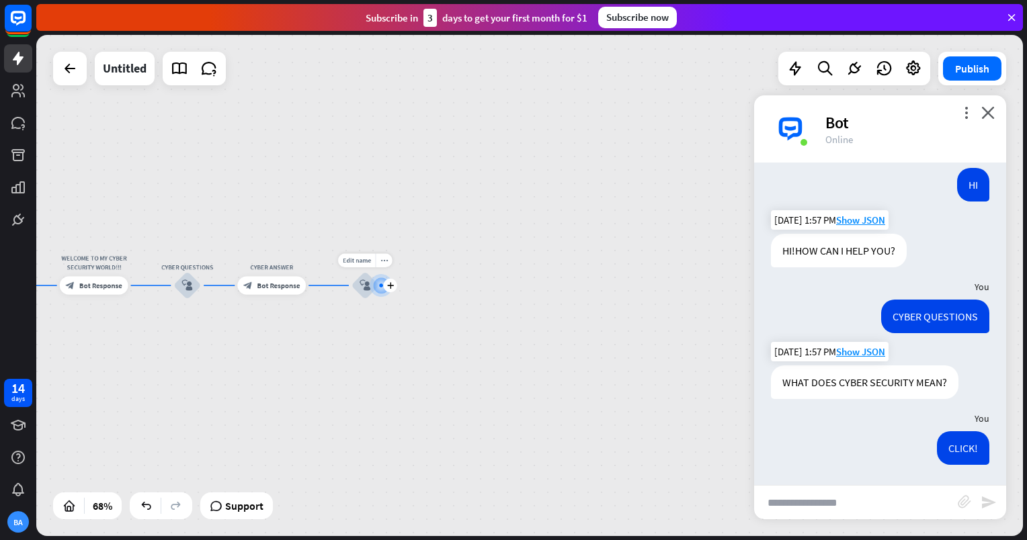
click at [370, 288] on div at bounding box center [381, 285] width 23 height 23
click at [384, 282] on div at bounding box center [380, 285] width 9 height 9
click at [388, 283] on icon "plus" at bounding box center [390, 285] width 7 height 6
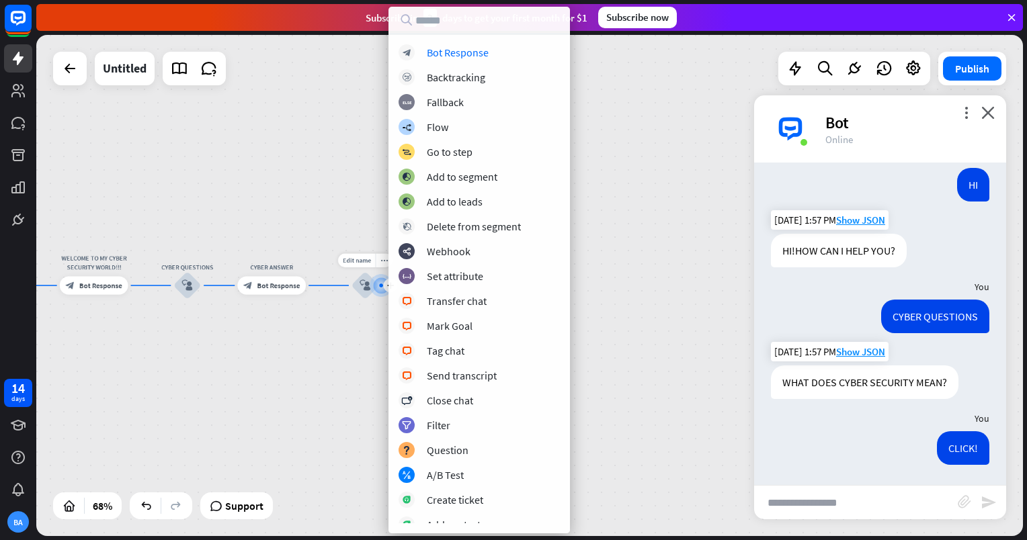
click at [376, 285] on div at bounding box center [381, 286] width 17 height 17
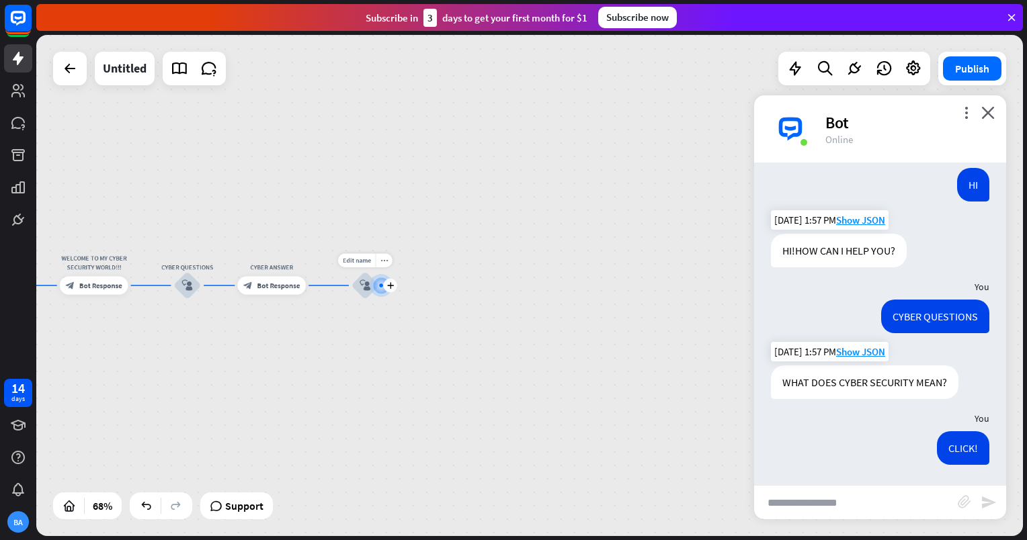
click at [363, 285] on icon "block_user_input" at bounding box center [365, 285] width 11 height 11
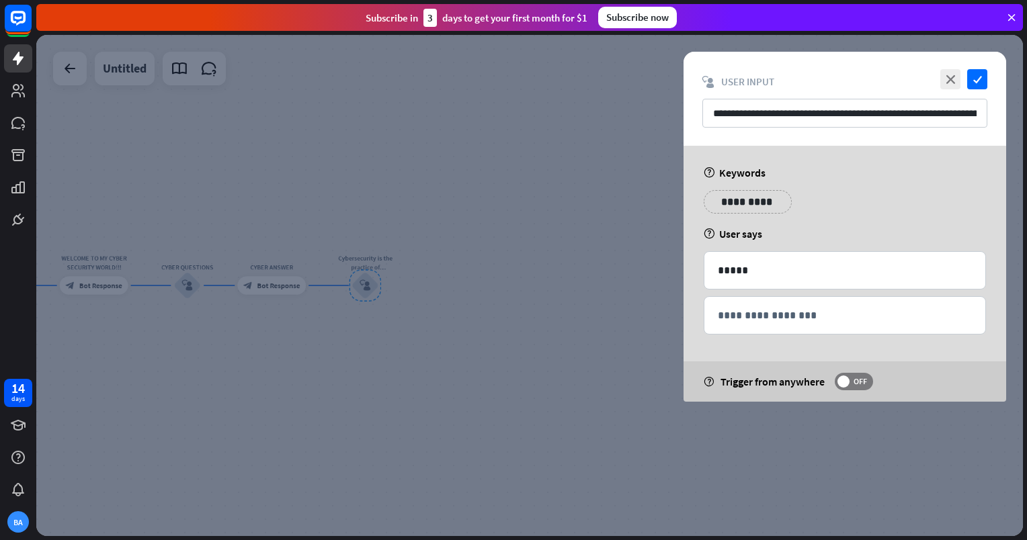
click at [857, 385] on span "OFF" at bounding box center [860, 381] width 21 height 11
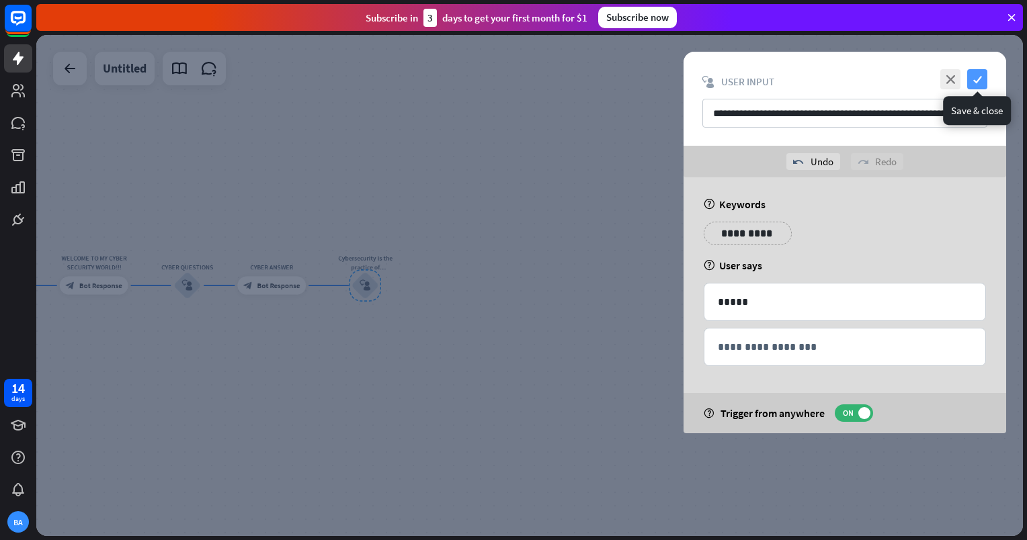
click at [976, 79] on icon "check" at bounding box center [977, 79] width 20 height 20
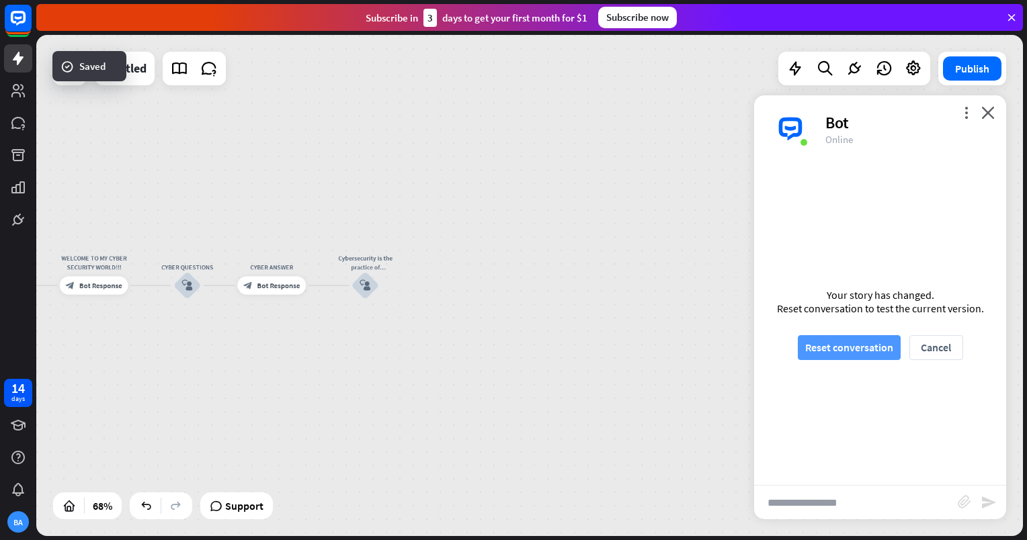
click at [874, 350] on button "Reset conversation" at bounding box center [849, 347] width 103 height 25
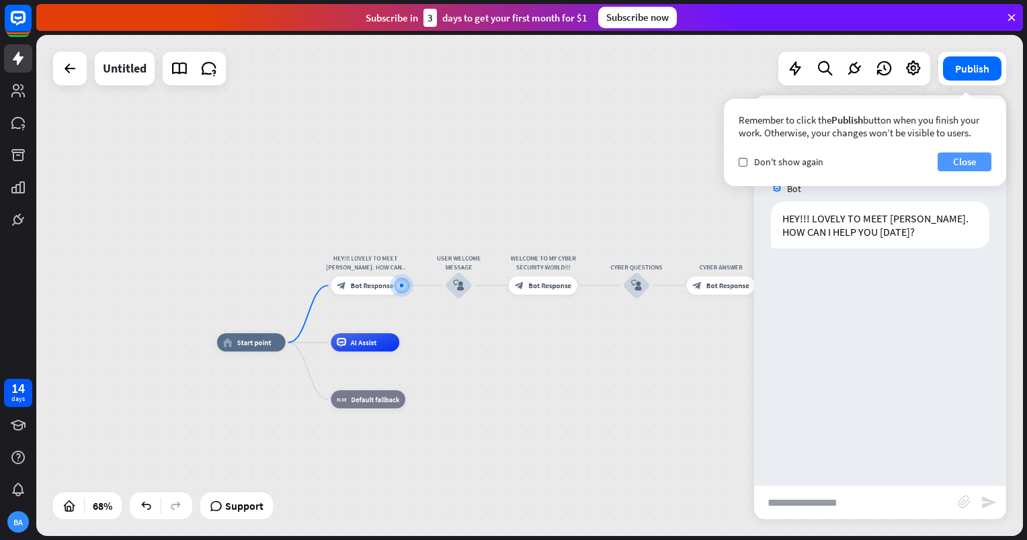
click at [960, 161] on button "Close" at bounding box center [965, 162] width 54 height 19
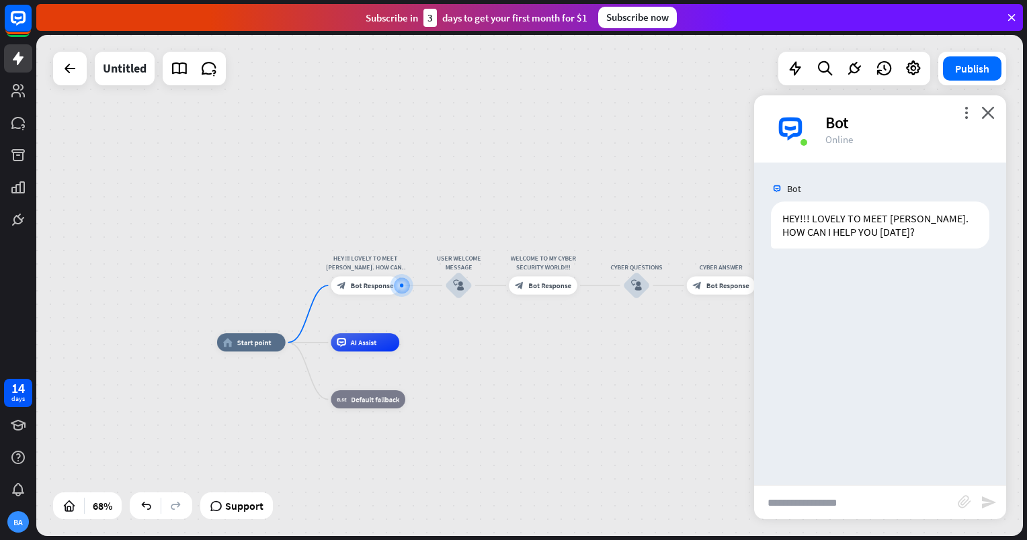
click at [820, 505] on input "text" at bounding box center [856, 503] width 204 height 34
type input "**"
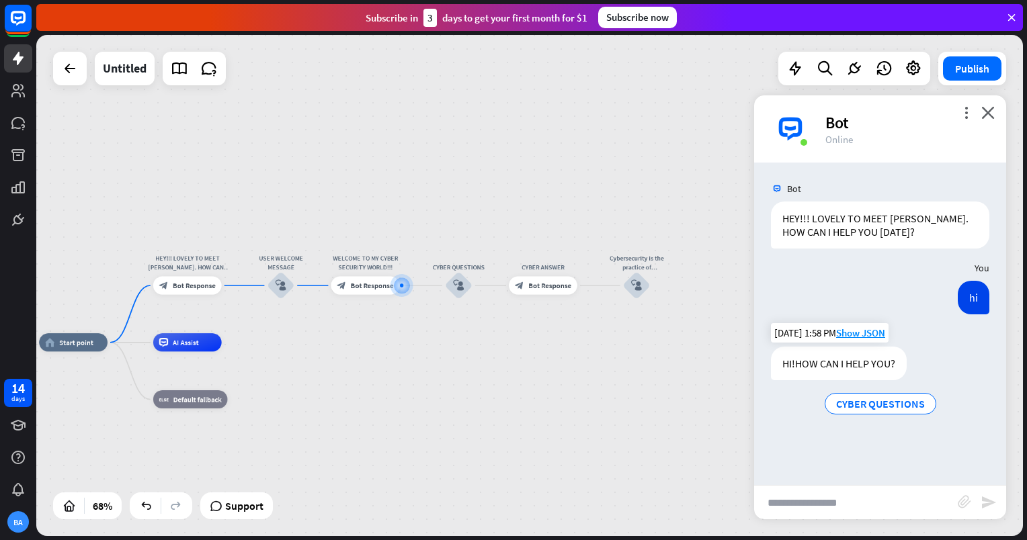
click at [876, 391] on div "CYBER QUESTIONS" at bounding box center [880, 403] width 218 height 27
click at [876, 401] on span "CYBER QUESTIONS" at bounding box center [880, 403] width 89 height 13
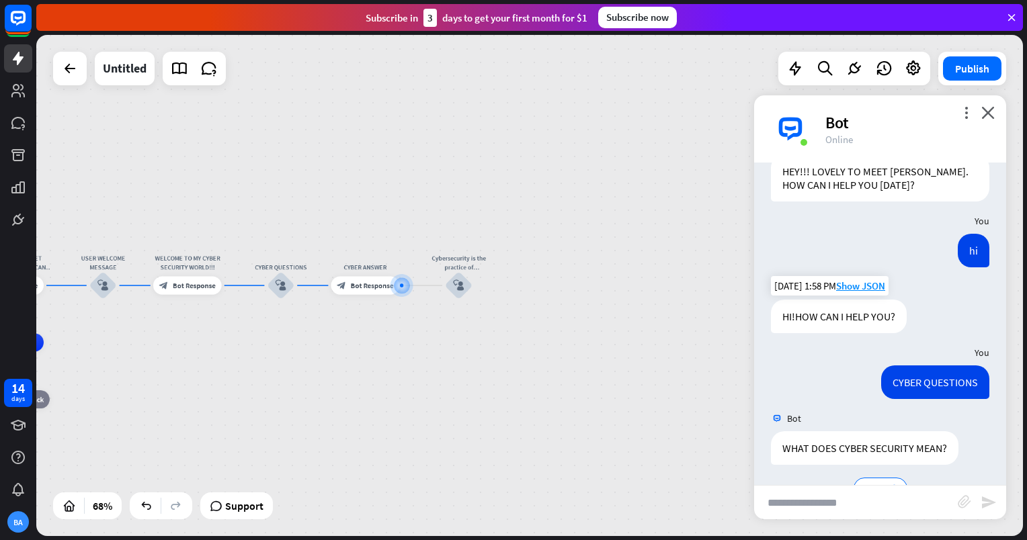
scroll to position [83, 0]
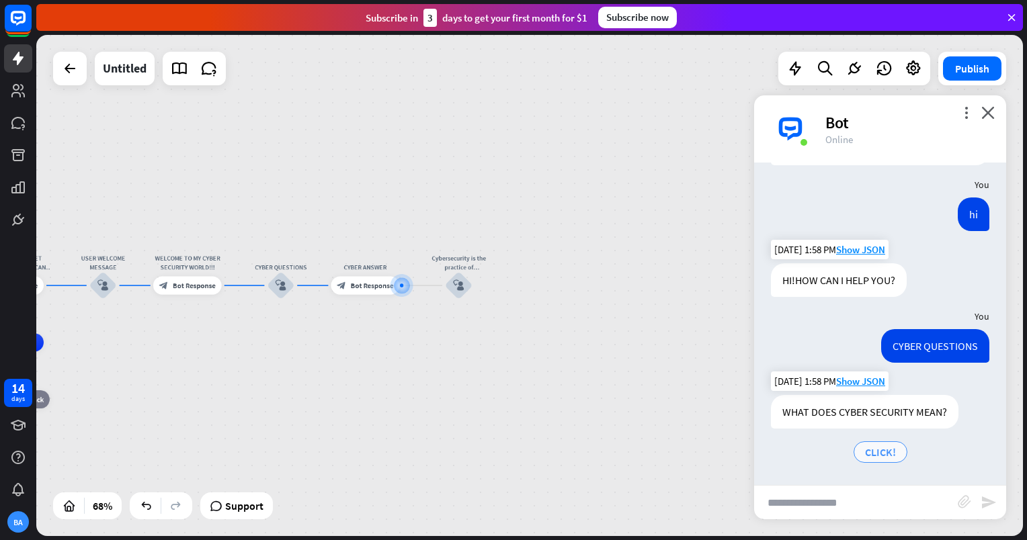
click at [886, 442] on div "CLICK!" at bounding box center [881, 453] width 54 height 22
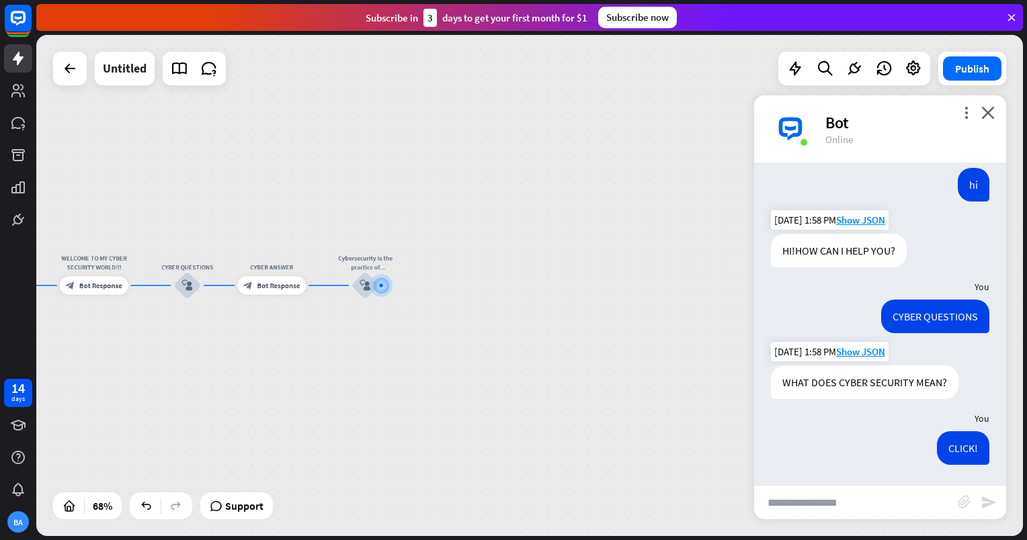
click at [886, 442] on div "CLICK! [DATE] 1:58 PM Show JSON" at bounding box center [880, 451] width 252 height 40
click at [283, 294] on div "Edit name more_horiz plus CYBER ANSWER block_bot_response Bot Response" at bounding box center [271, 285] width 69 height 18
click at [105, 287] on span "Bot Response" at bounding box center [100, 285] width 43 height 9
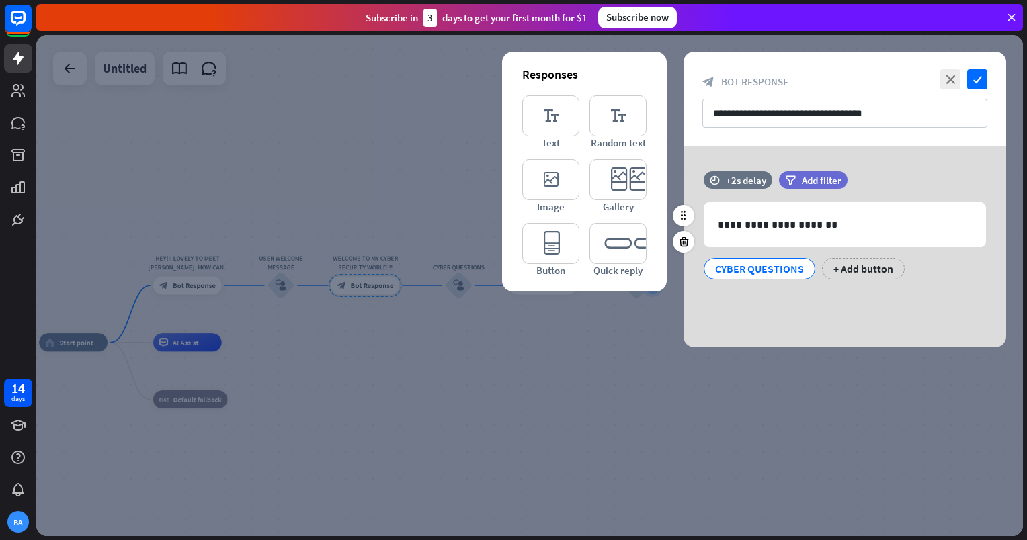
click at [772, 273] on div "CYBER QUESTIONS" at bounding box center [759, 269] width 89 height 20
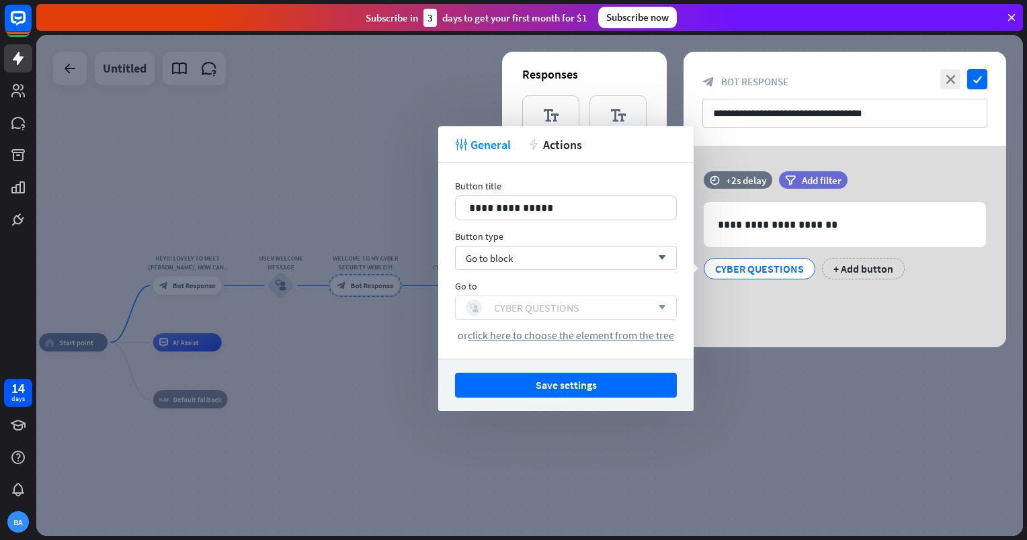
click at [651, 306] on div "block_user_input CYBER QUESTIONS" at bounding box center [558, 308] width 185 height 16
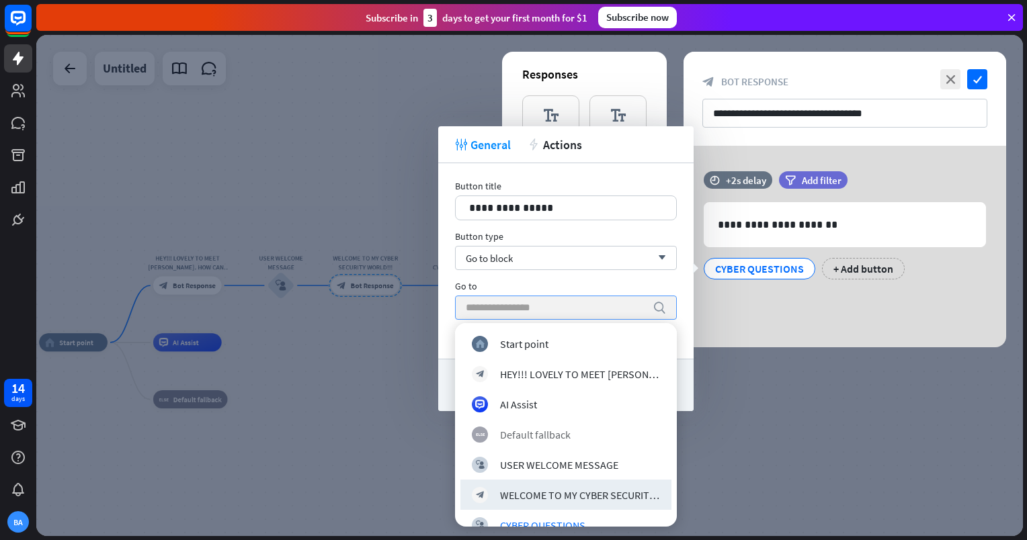
scroll to position [79, 0]
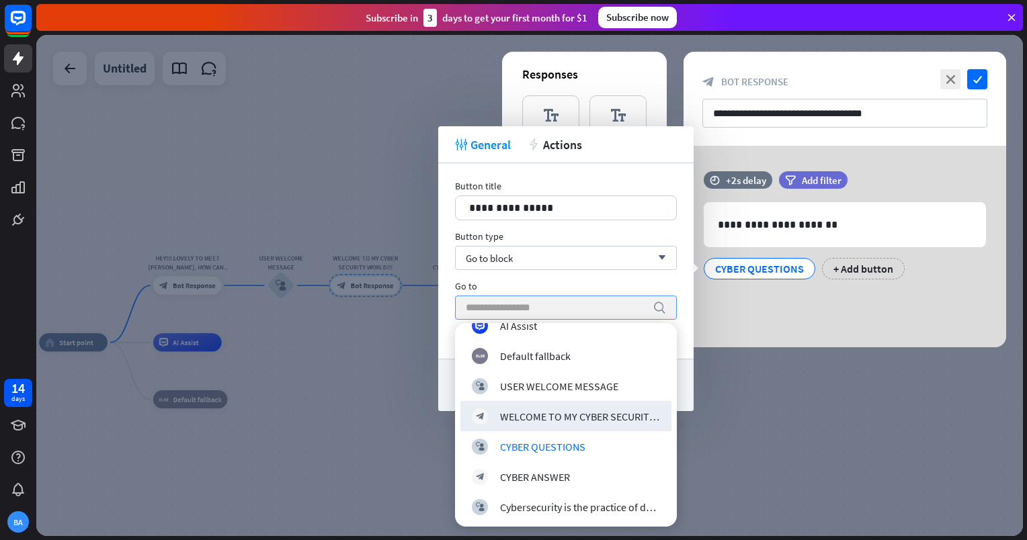
click at [843, 368] on div at bounding box center [529, 285] width 987 height 501
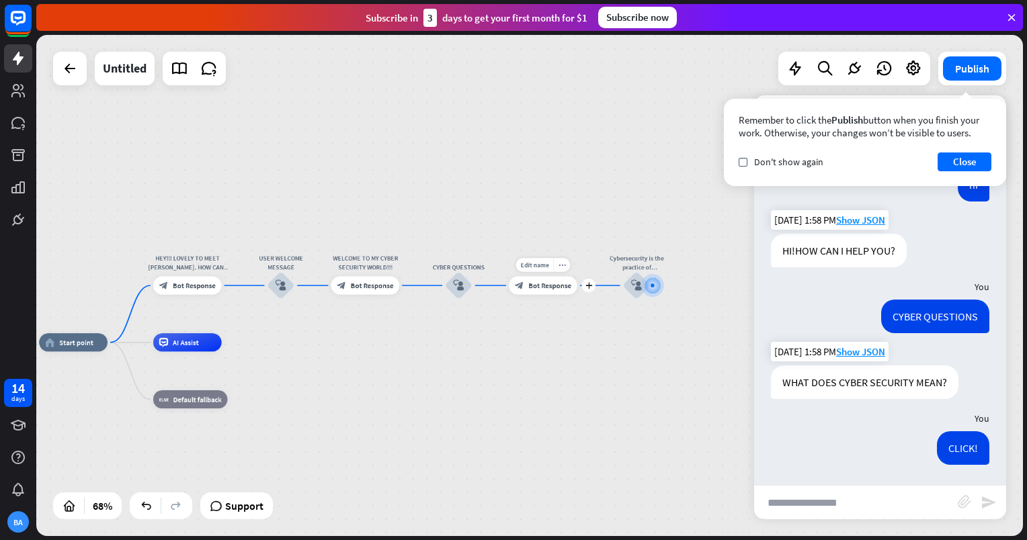
click at [543, 286] on span "Bot Response" at bounding box center [549, 285] width 43 height 9
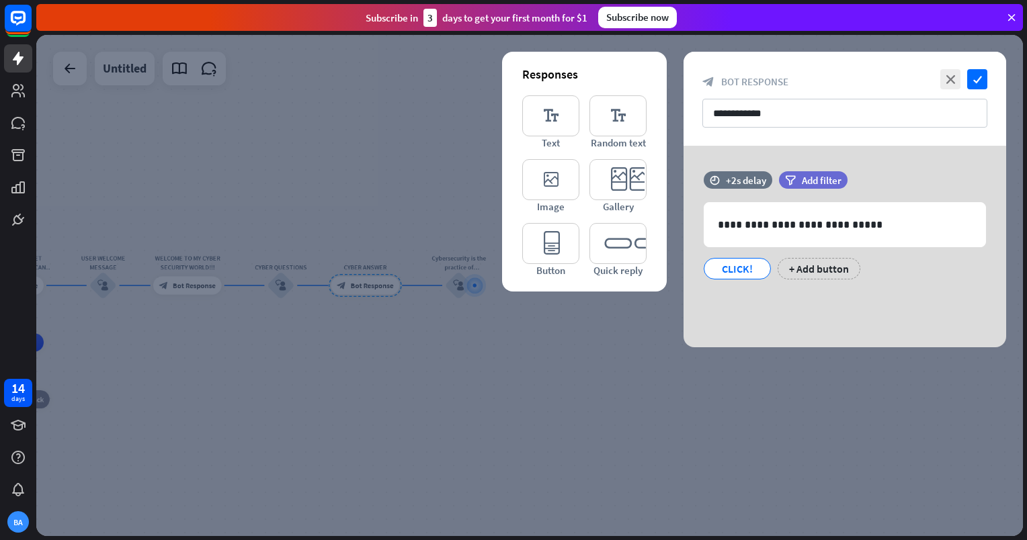
click at [645, 366] on div at bounding box center [529, 285] width 987 height 501
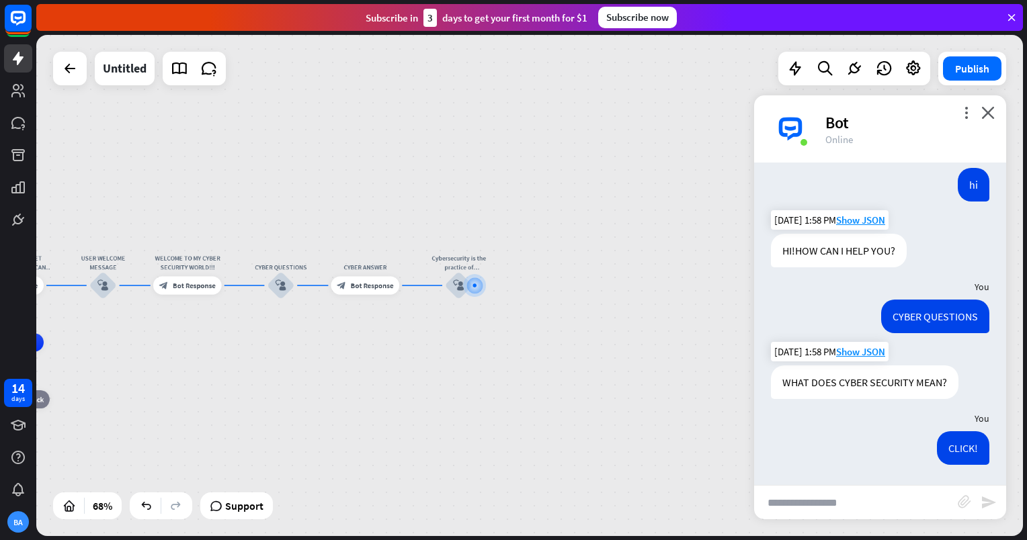
click at [645, 366] on div "home_2 Start point HEY!!! LOVELY TO MEET [PERSON_NAME]. HOW CAN I HELP YOU [DAT…" at bounding box center [529, 285] width 987 height 501
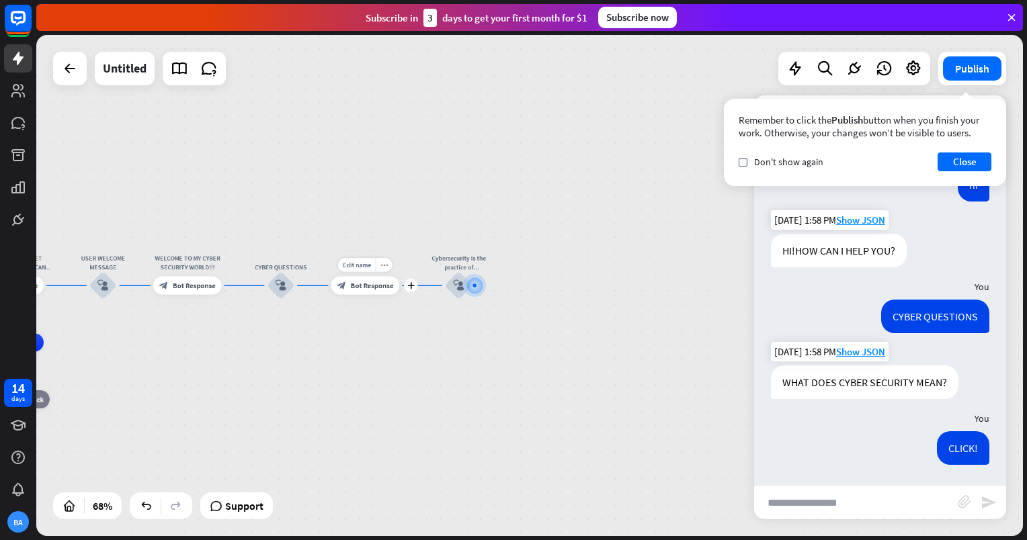
click at [371, 288] on span "Bot Response" at bounding box center [372, 285] width 43 height 9
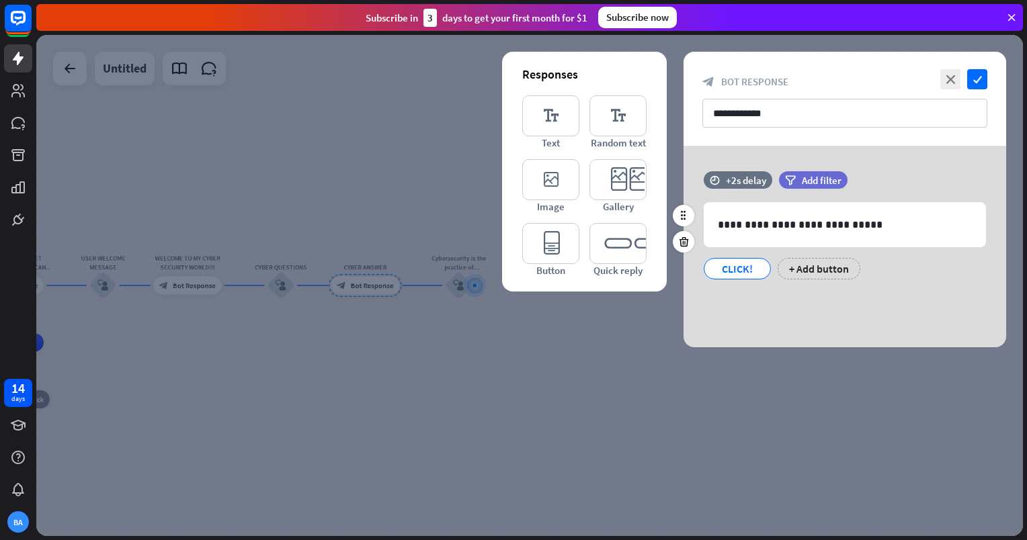
click at [721, 264] on div "CLICK!" at bounding box center [737, 269] width 44 height 20
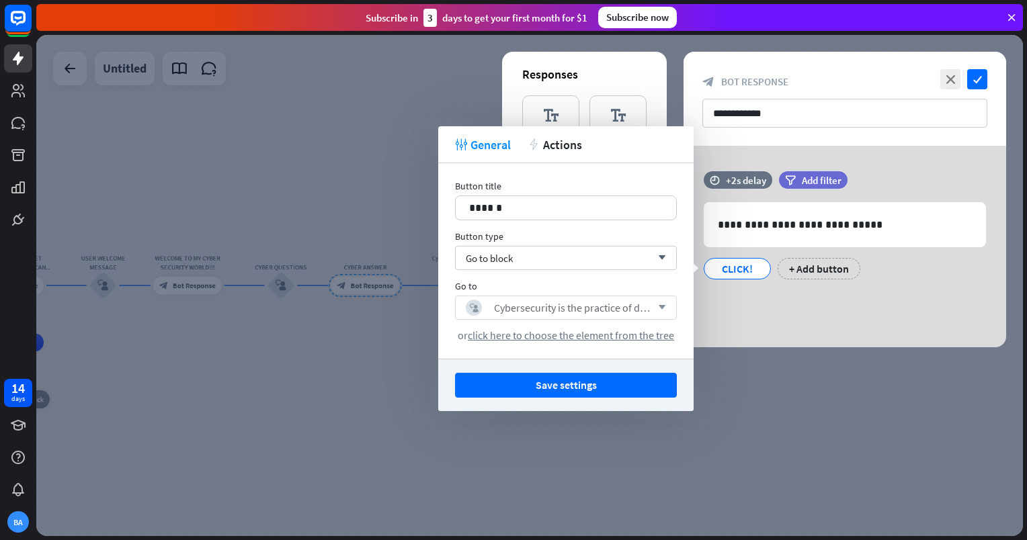
click at [579, 317] on div "block_user_input Cybersecurity is the practice of defending computers, servers,…" at bounding box center [566, 308] width 222 height 24
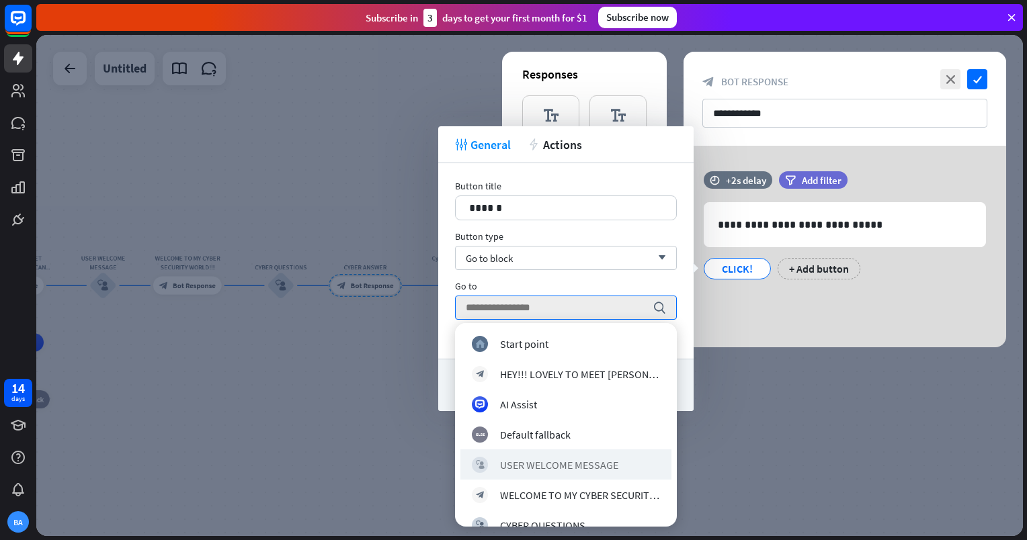
scroll to position [79, 0]
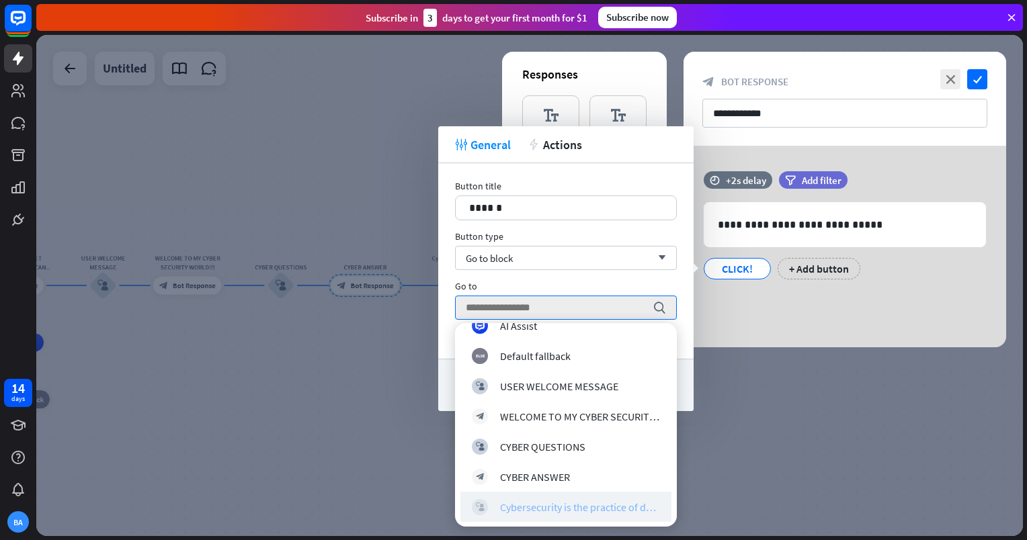
click at [582, 511] on div "Cybersecurity is the practice of defending computers, servers, mobile devices, …" at bounding box center [580, 506] width 160 height 13
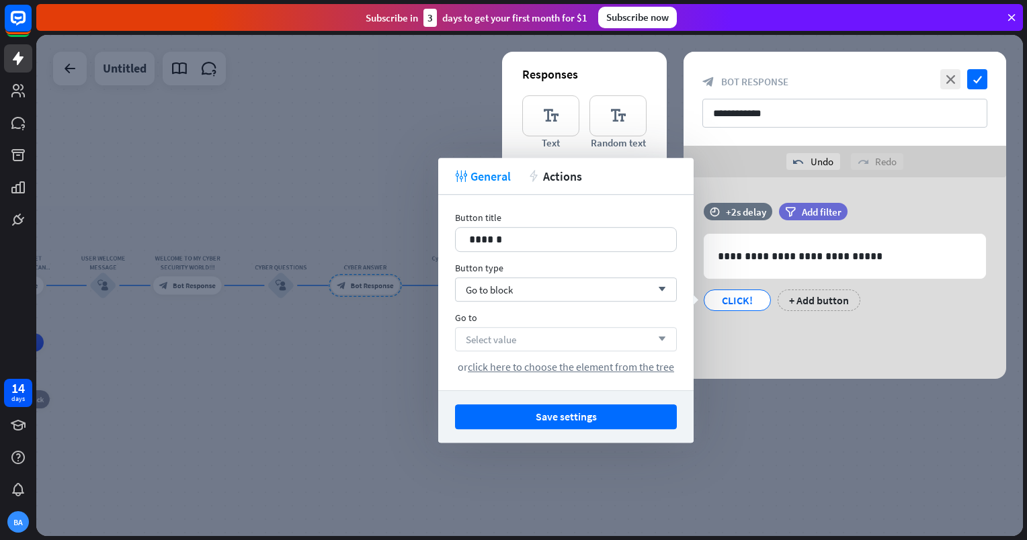
click at [638, 343] on div "Select value arrow_down" at bounding box center [566, 339] width 222 height 24
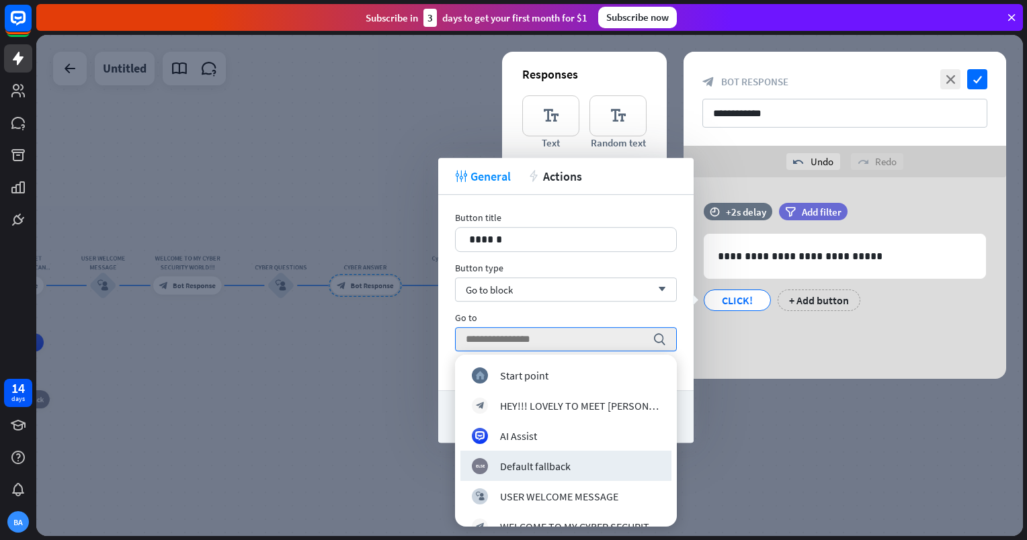
scroll to position [110, 0]
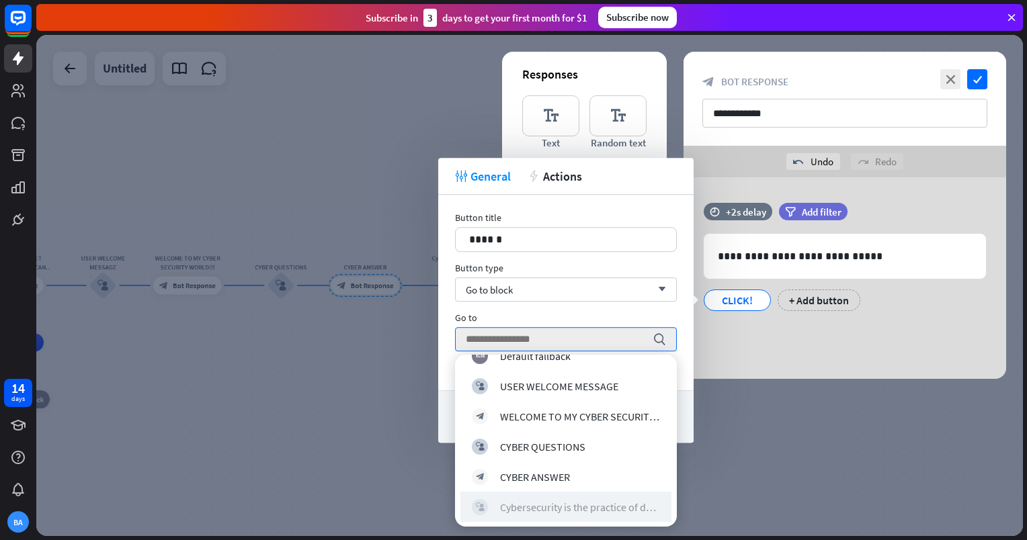
click at [582, 501] on div "Cybersecurity is the practice of defending computers, servers, mobile devices, …" at bounding box center [580, 506] width 160 height 13
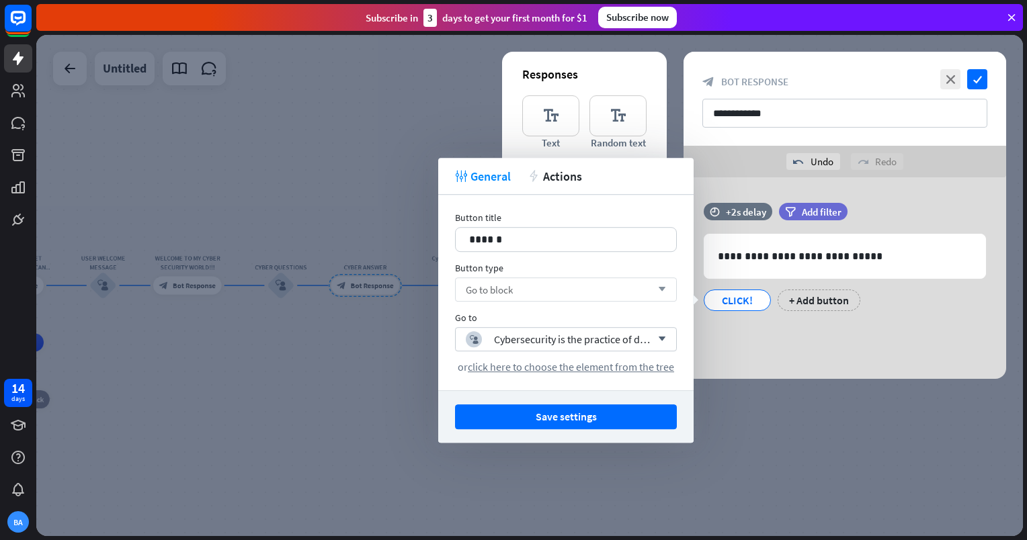
click at [598, 291] on div "Go to block arrow_down" at bounding box center [566, 290] width 222 height 24
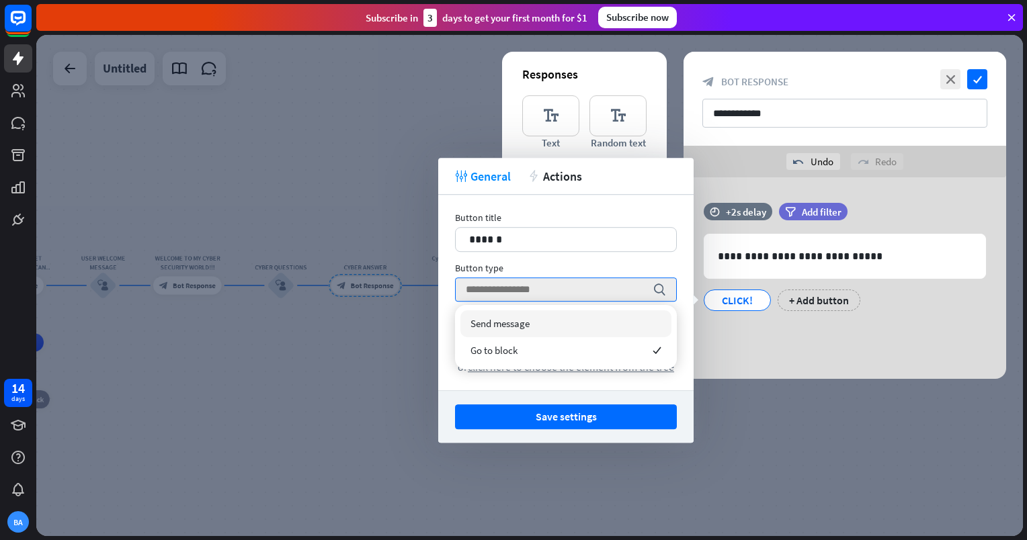
click at [568, 325] on div "Send message" at bounding box center [565, 324] width 211 height 27
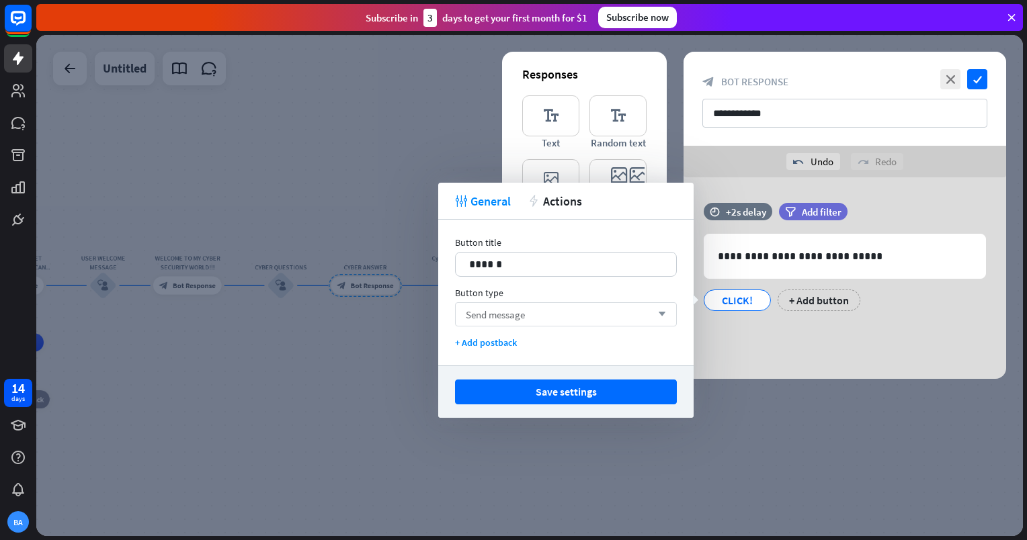
click at [593, 321] on div "Send message arrow_down" at bounding box center [566, 314] width 222 height 24
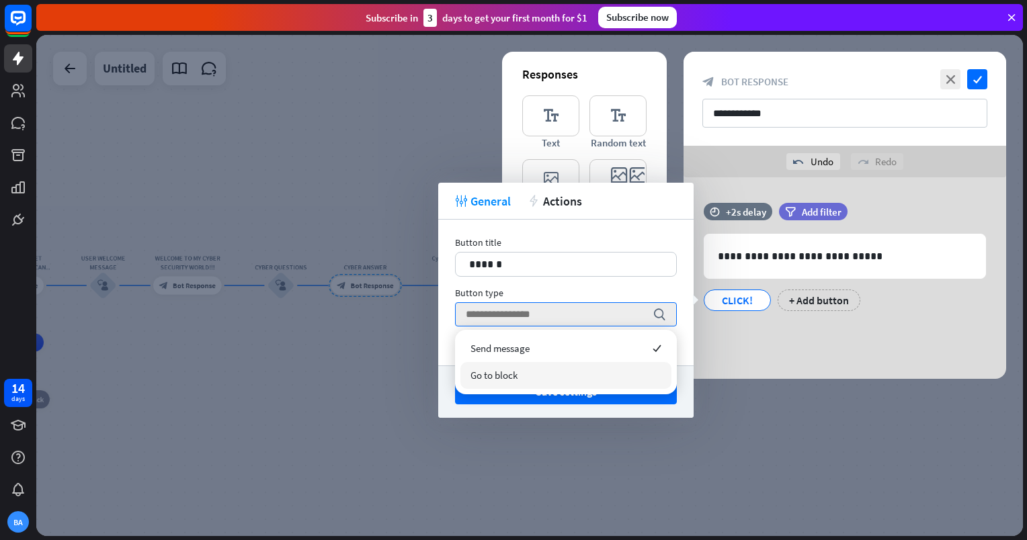
click at [583, 384] on div "Go to block" at bounding box center [565, 375] width 211 height 27
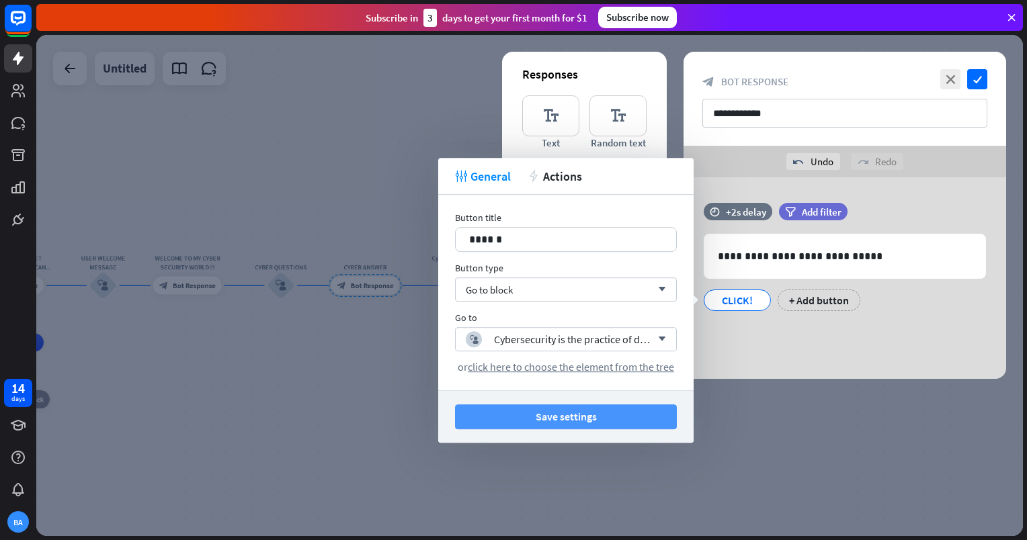
click at [622, 421] on button "Save settings" at bounding box center [566, 417] width 222 height 25
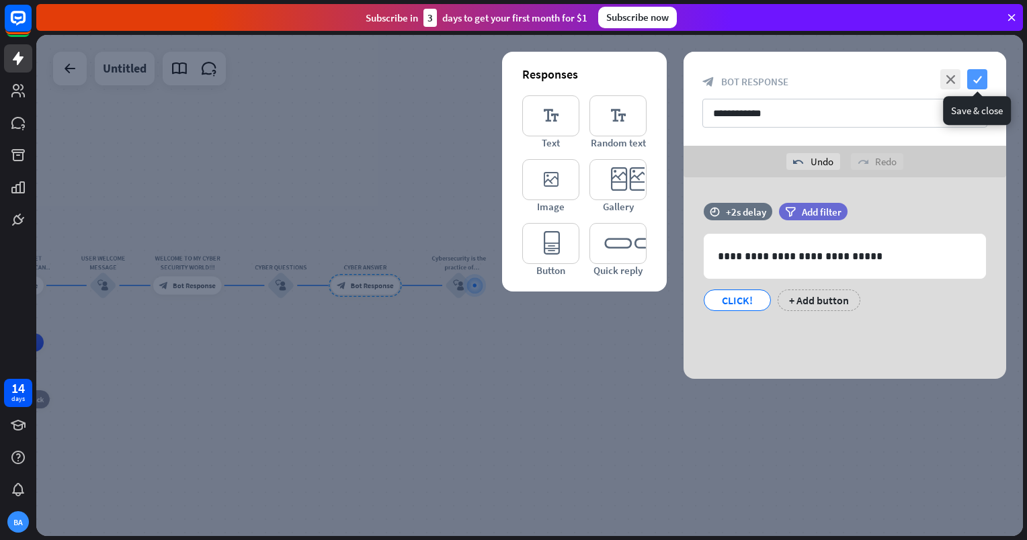
click at [984, 86] on icon "check" at bounding box center [977, 79] width 20 height 20
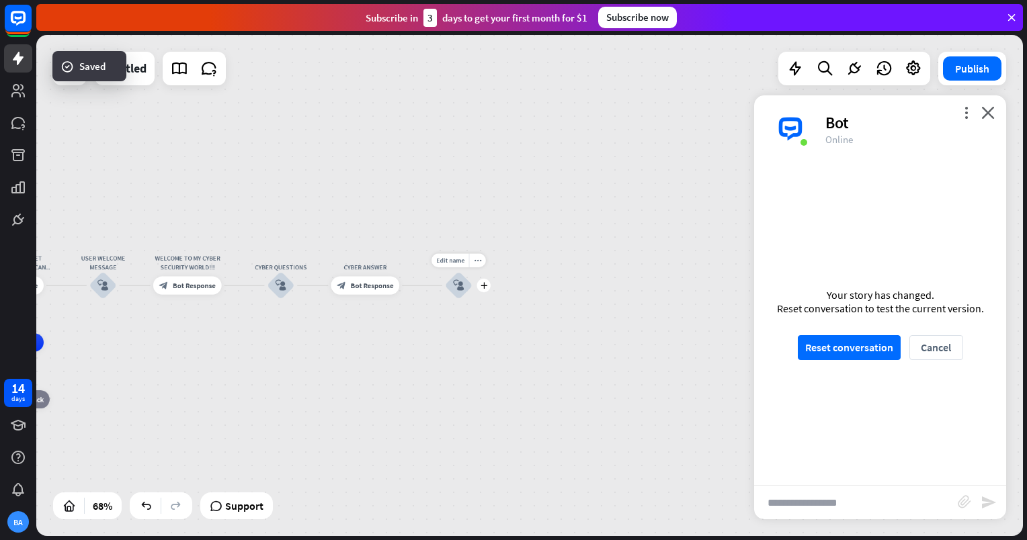
click at [467, 295] on div "block_user_input" at bounding box center [459, 286] width 28 height 28
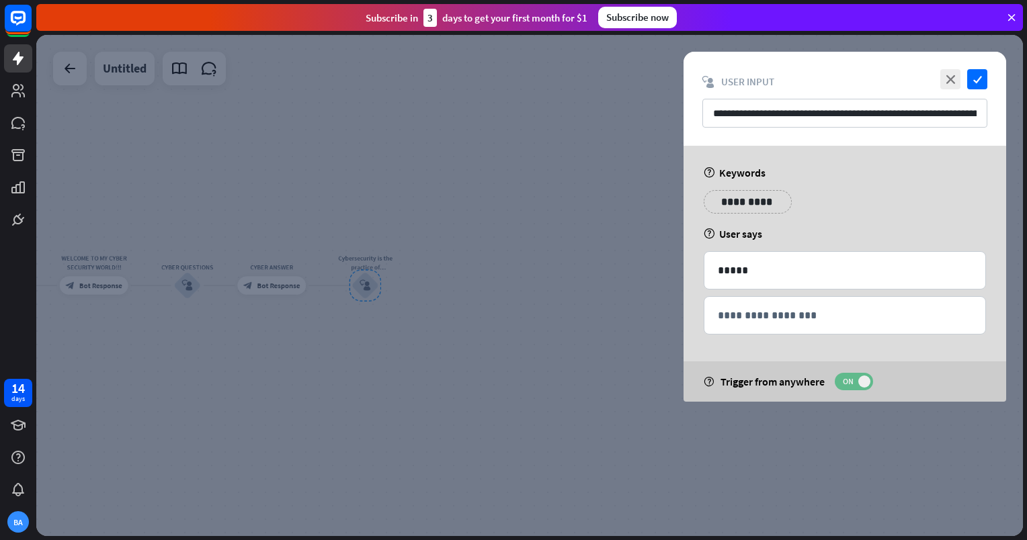
click at [845, 384] on span "ON" at bounding box center [847, 381] width 21 height 11
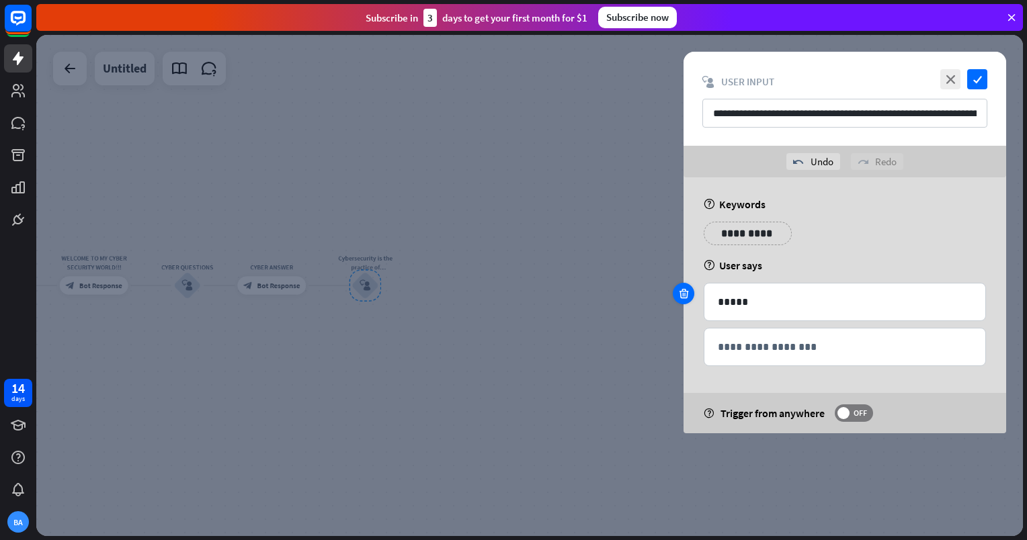
click at [681, 293] on icon at bounding box center [683, 294] width 13 height 12
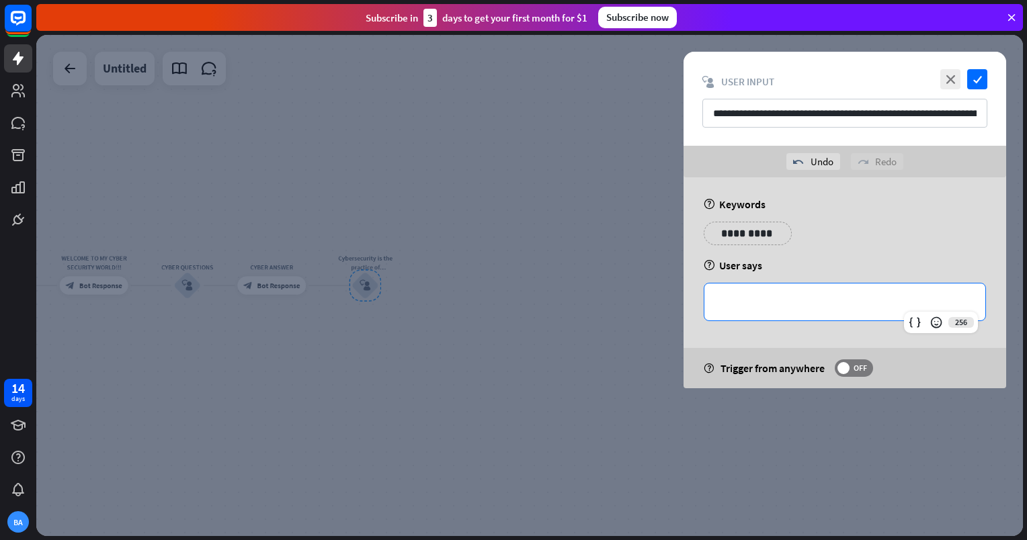
click at [725, 301] on p "**********" at bounding box center [845, 302] width 254 height 17
drag, startPoint x: 984, startPoint y: 73, endPoint x: 968, endPoint y: 83, distance: 18.8
click at [968, 83] on icon "check" at bounding box center [977, 79] width 20 height 20
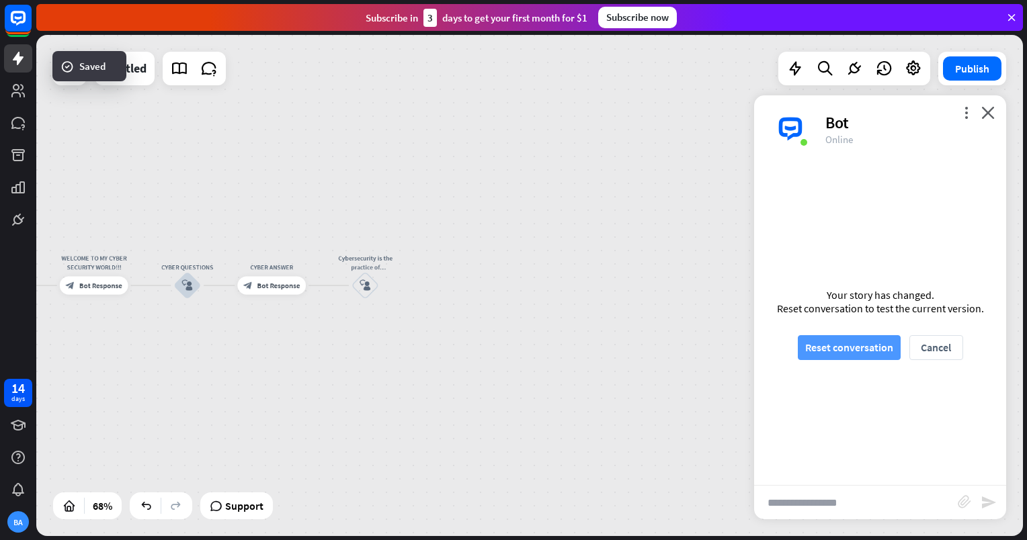
click at [846, 337] on button "Reset conversation" at bounding box center [849, 347] width 103 height 25
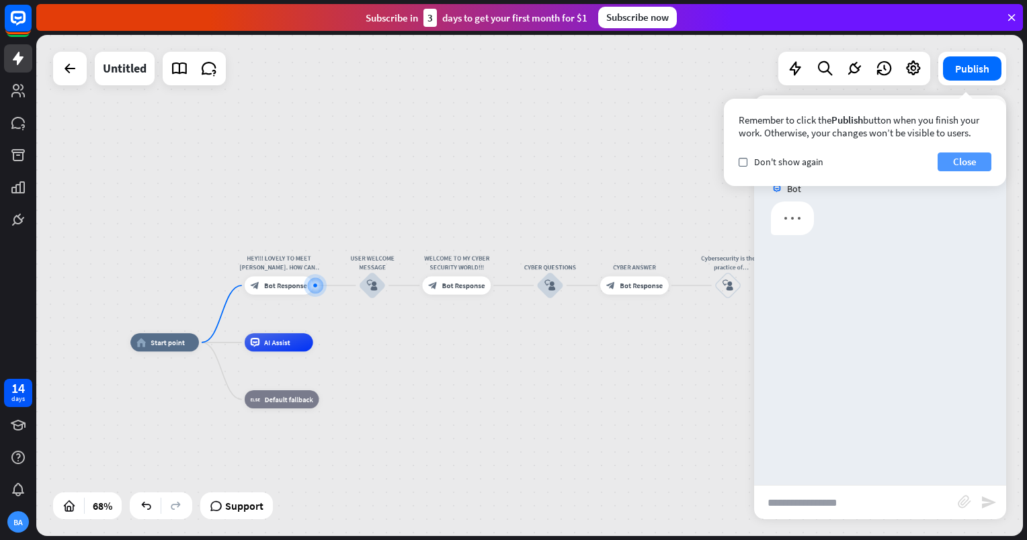
click at [950, 155] on button "Close" at bounding box center [965, 162] width 54 height 19
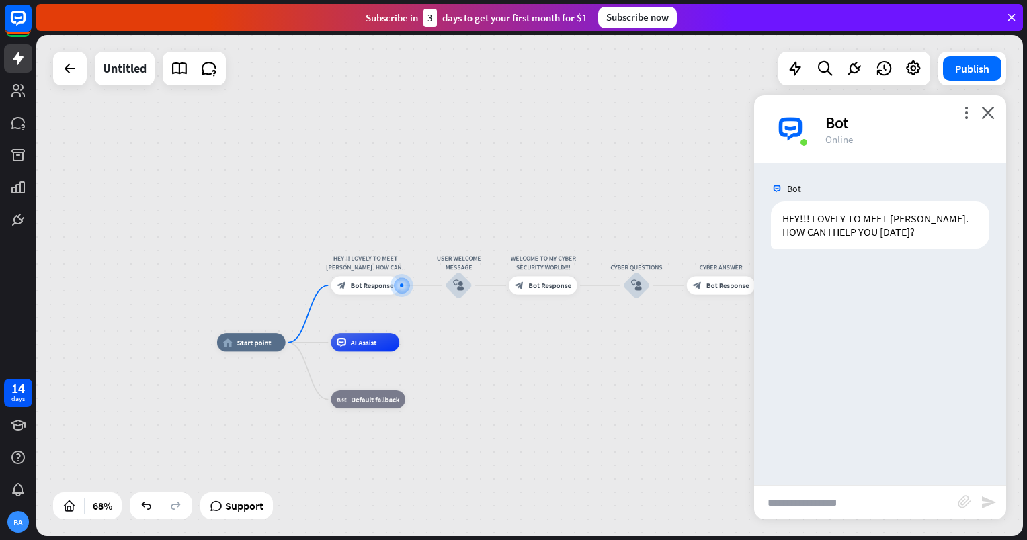
click at [876, 505] on input "text" at bounding box center [856, 503] width 204 height 34
type input "**"
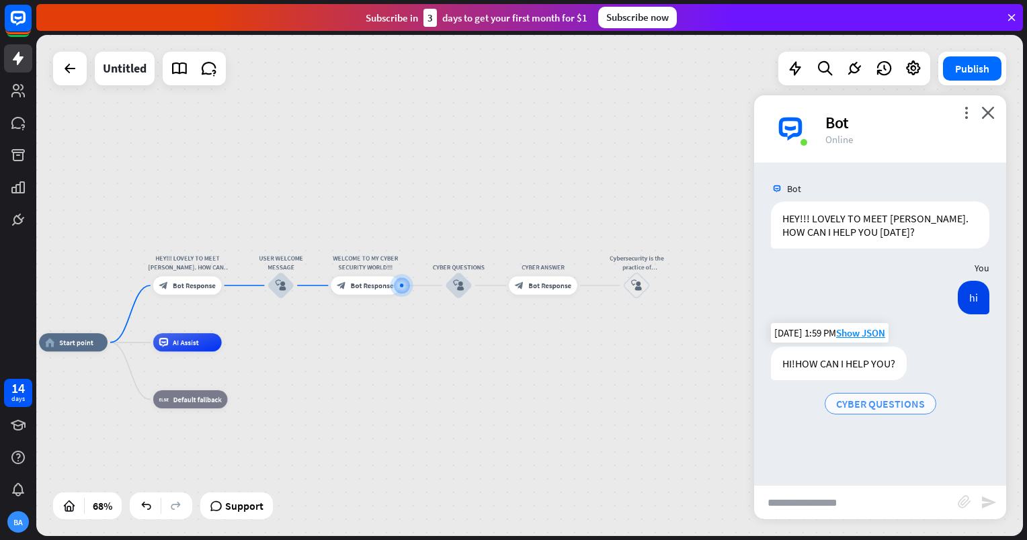
click at [873, 409] on span "CYBER QUESTIONS" at bounding box center [880, 403] width 89 height 13
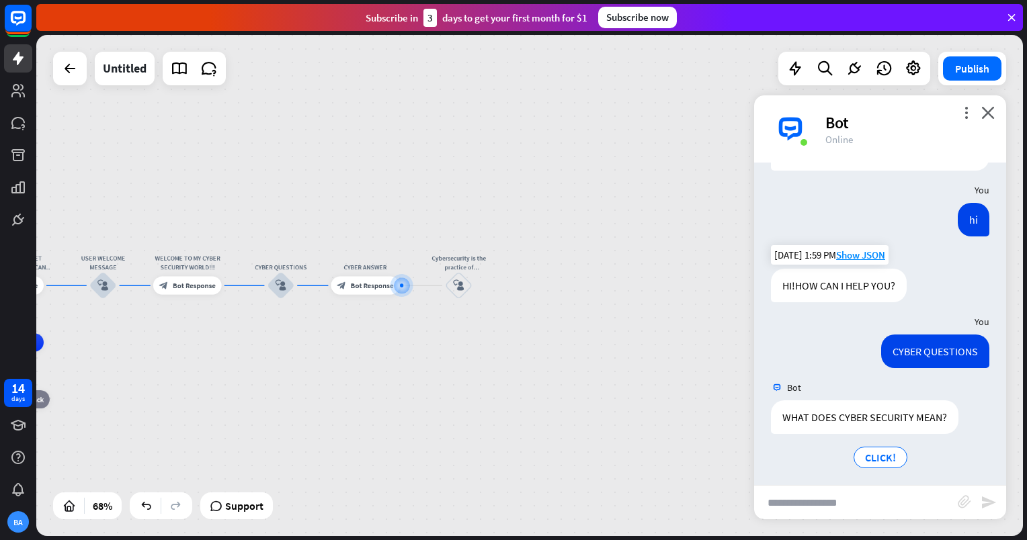
scroll to position [83, 0]
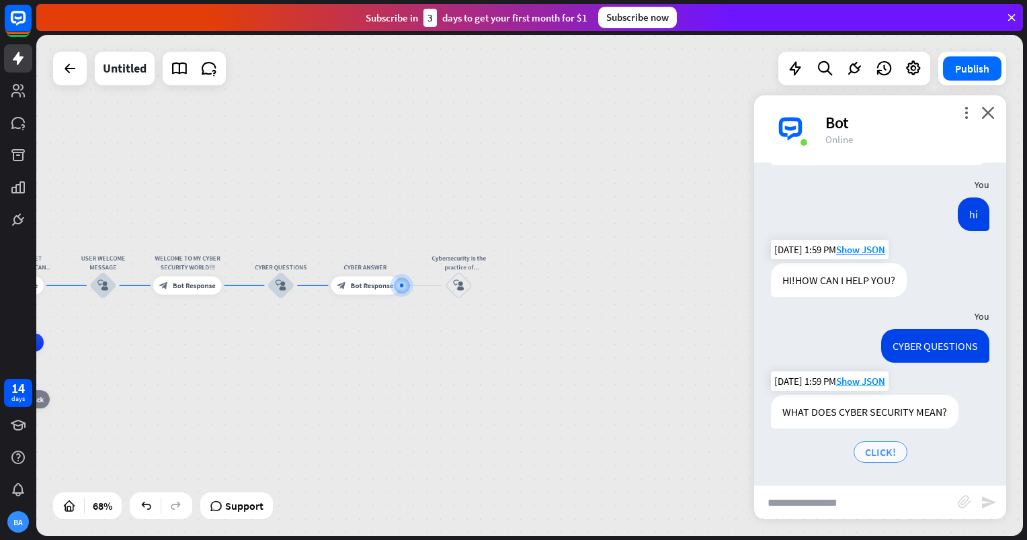
click at [856, 447] on div "CLICK!" at bounding box center [881, 453] width 54 height 22
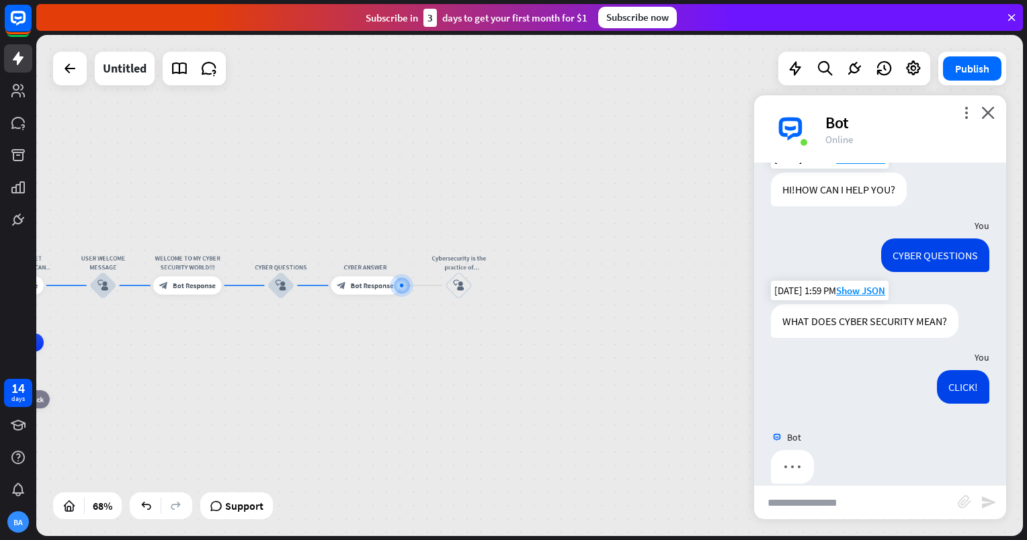
scroll to position [113, 0]
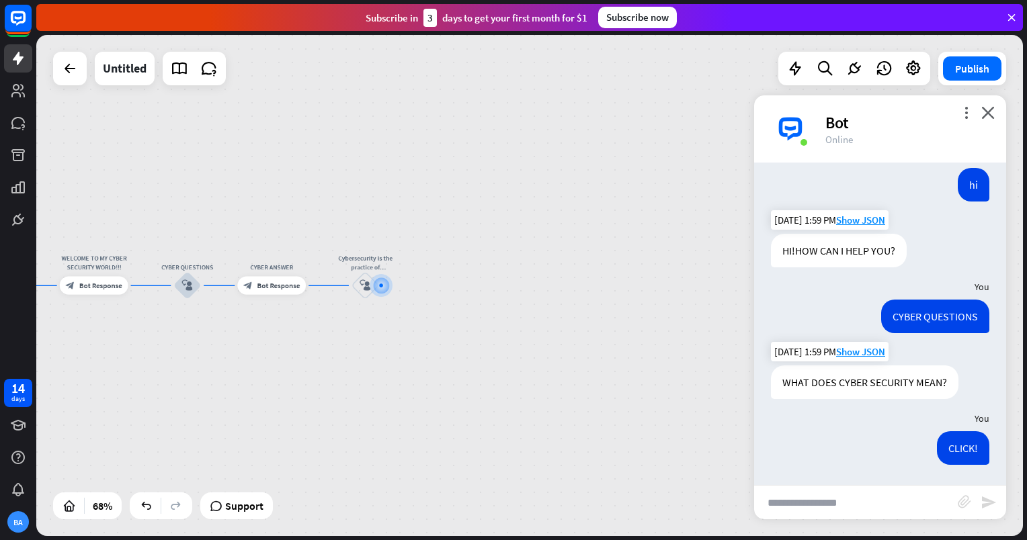
click at [856, 447] on div "CLICK! [DATE] 1:59 PM Show JSON" at bounding box center [880, 451] width 252 height 40
click at [278, 288] on span "Bot Response" at bounding box center [278, 285] width 43 height 9
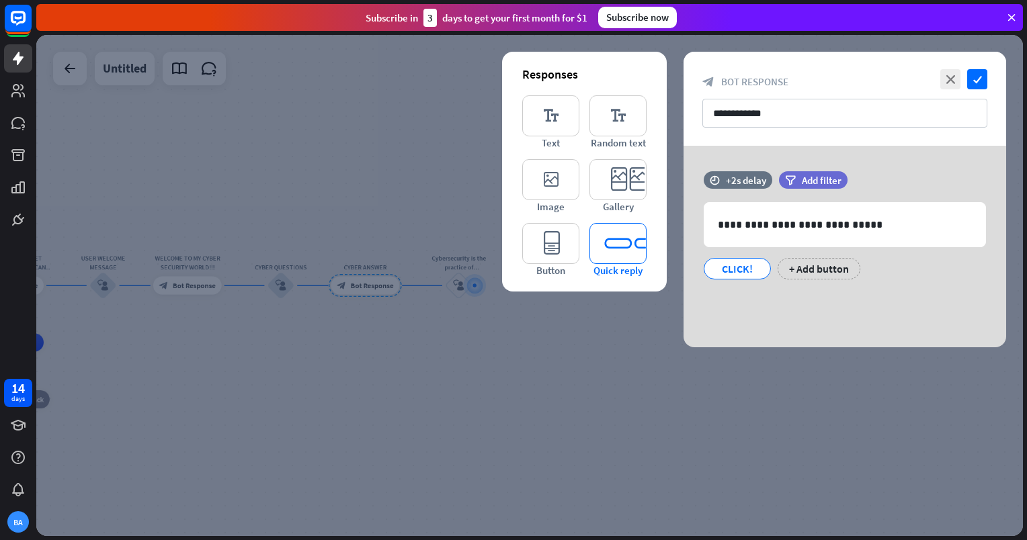
click at [629, 239] on icon "editor_quick_replies" at bounding box center [617, 243] width 57 height 41
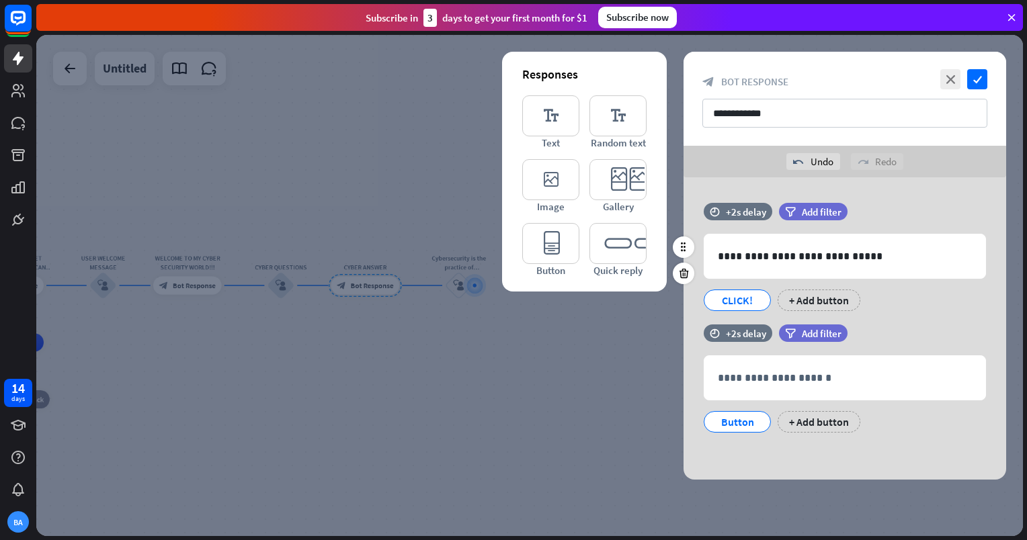
click at [751, 304] on div "CLICK!" at bounding box center [737, 300] width 44 height 20
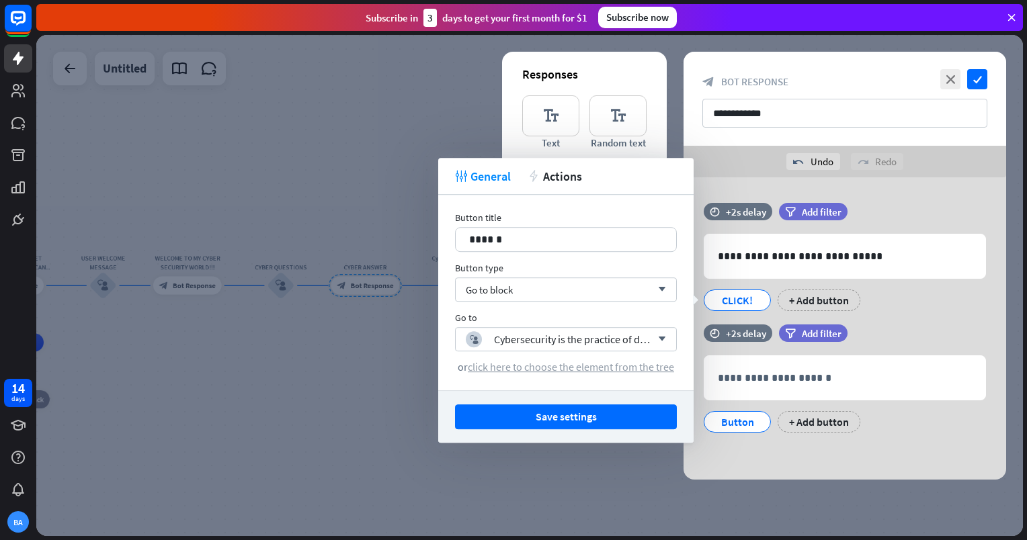
click at [601, 366] on span "click here to choose the element from the tree" at bounding box center [571, 366] width 206 height 13
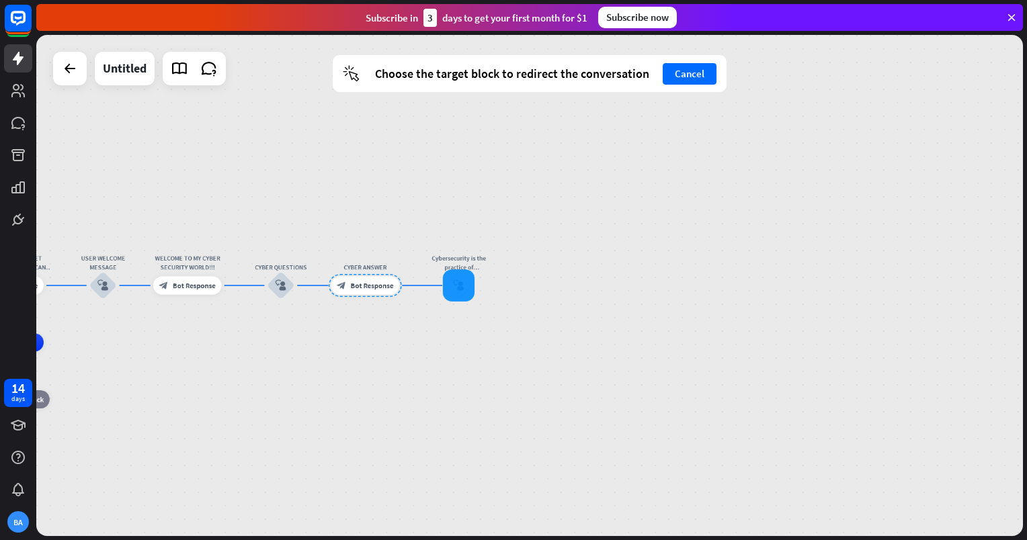
click at [457, 300] on div "Cybersecurity is the practice of defending computers, servers, mobile devices, …" at bounding box center [459, 286] width 28 height 28
click at [460, 291] on div at bounding box center [459, 286] width 32 height 32
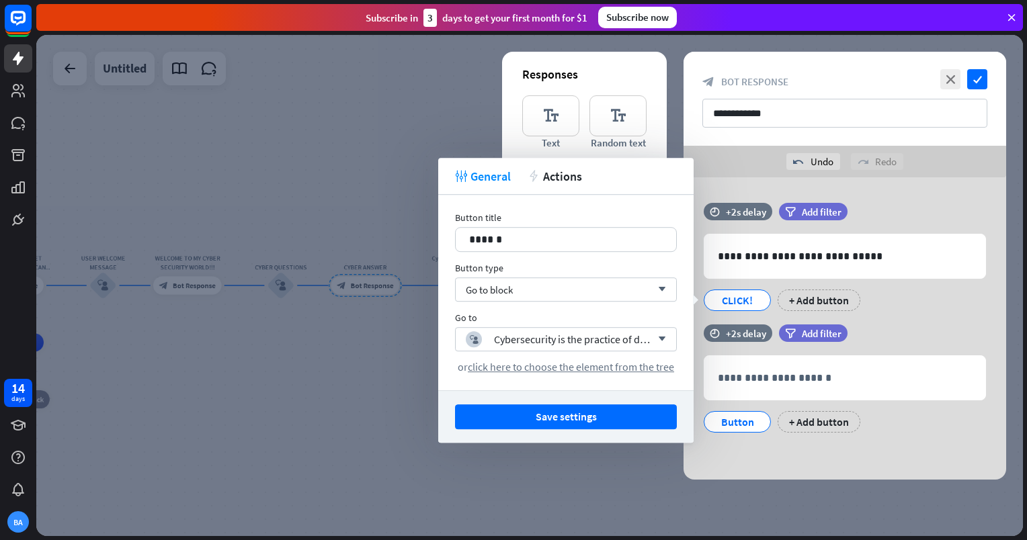
drag, startPoint x: 460, startPoint y: 291, endPoint x: 627, endPoint y: 318, distance: 168.8
click at [627, 318] on div "Button title 14 ****** Button type Go to block arrow_down Go to block_user_inpu…" at bounding box center [565, 293] width 255 height 196
click at [618, 424] on button "Save settings" at bounding box center [566, 417] width 222 height 25
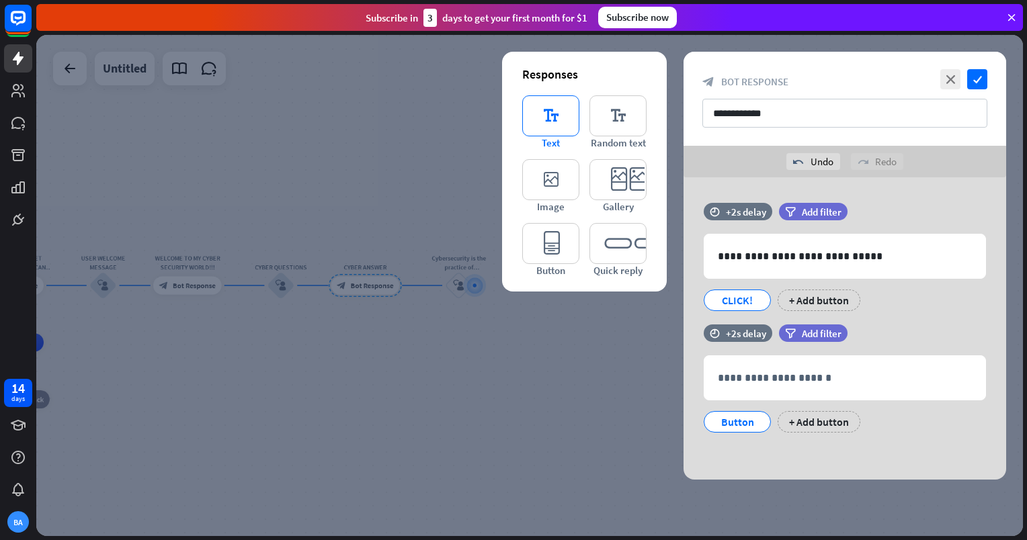
click at [573, 128] on icon "editor_text" at bounding box center [550, 115] width 57 height 41
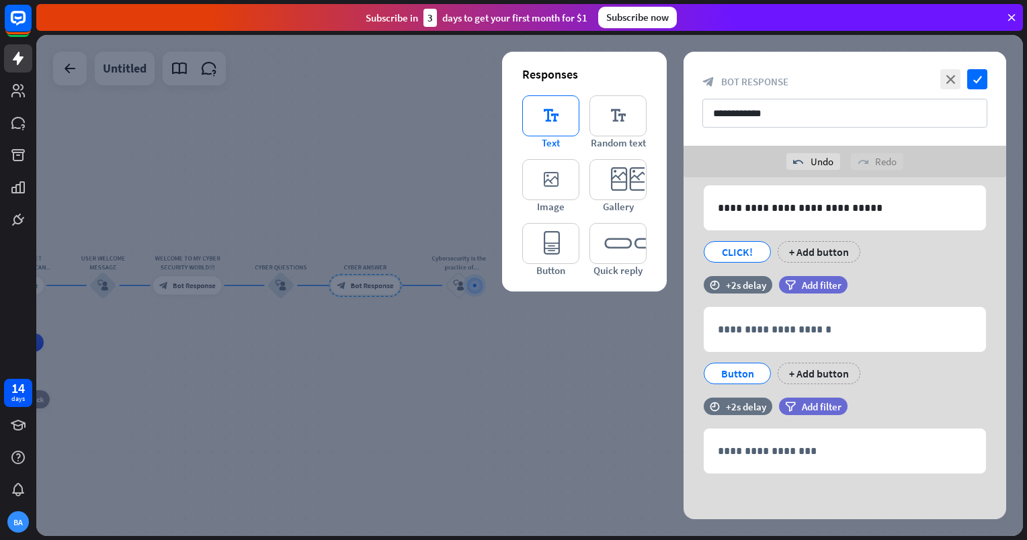
scroll to position [48, 0]
click at [684, 341] on icon at bounding box center [683, 347] width 13 height 12
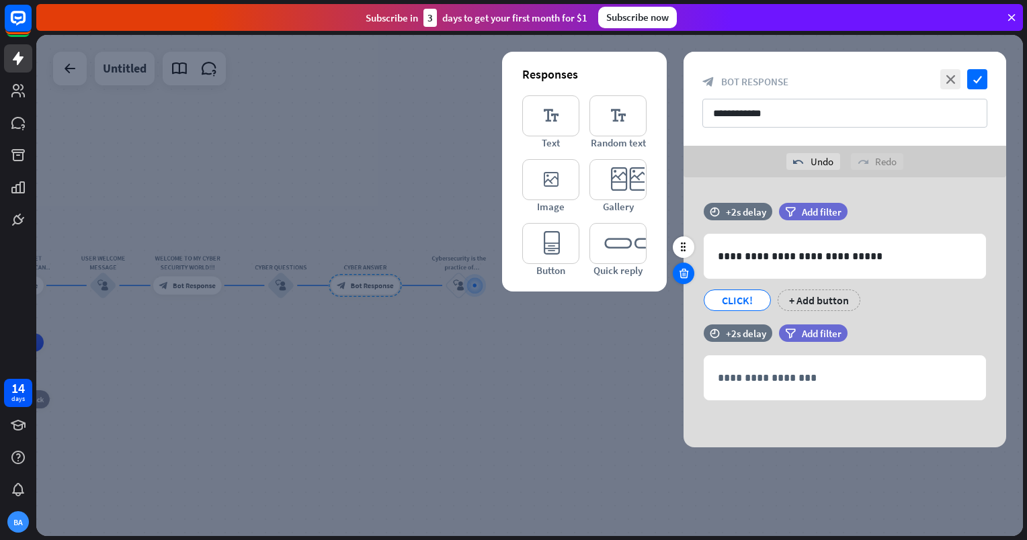
click at [686, 270] on icon at bounding box center [683, 273] width 13 height 12
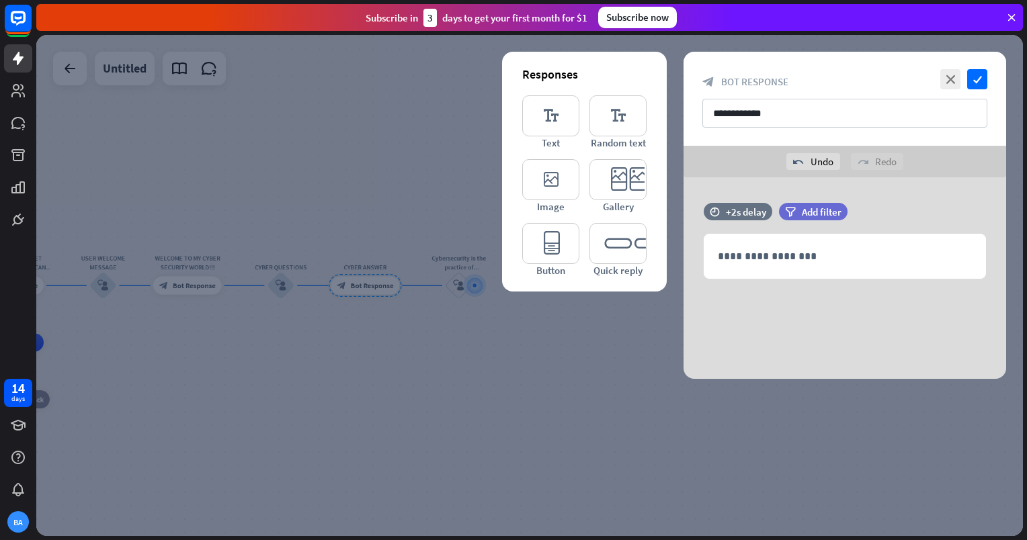
click at [460, 276] on div at bounding box center [529, 285] width 987 height 501
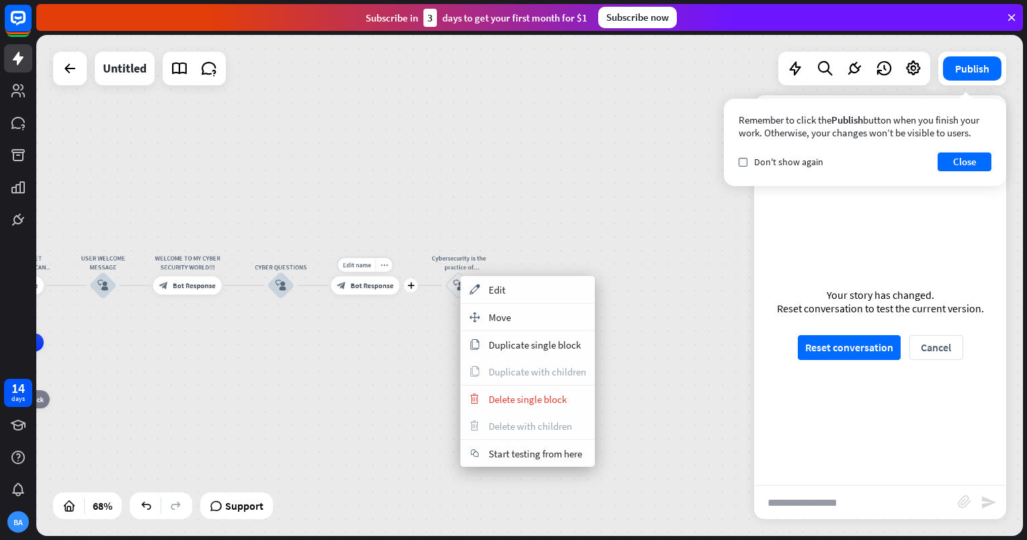
click at [369, 294] on div "Edit name more_horiz plus CYBER ANSWER block_bot_response Bot Response" at bounding box center [365, 285] width 69 height 18
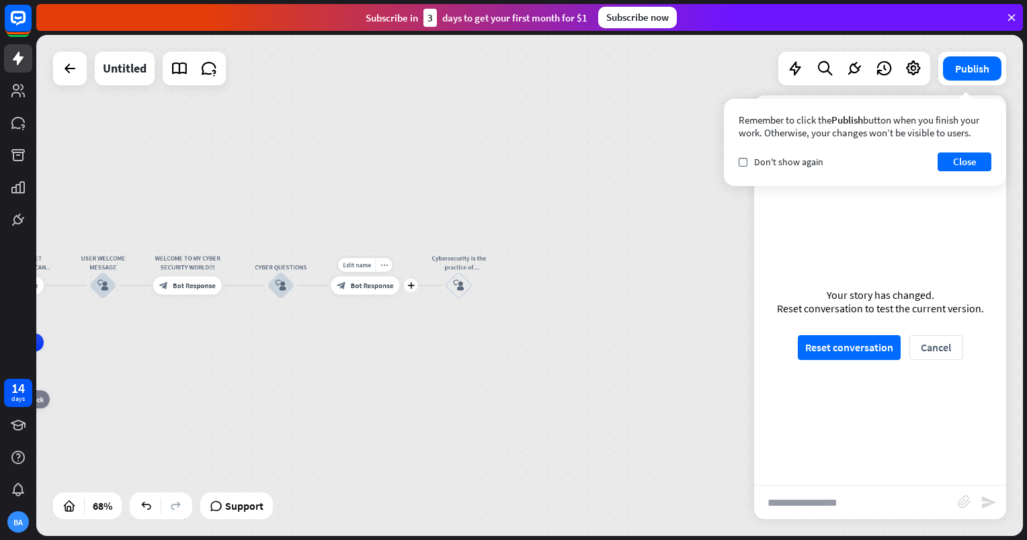
click at [368, 287] on span "Bot Response" at bounding box center [372, 285] width 43 height 9
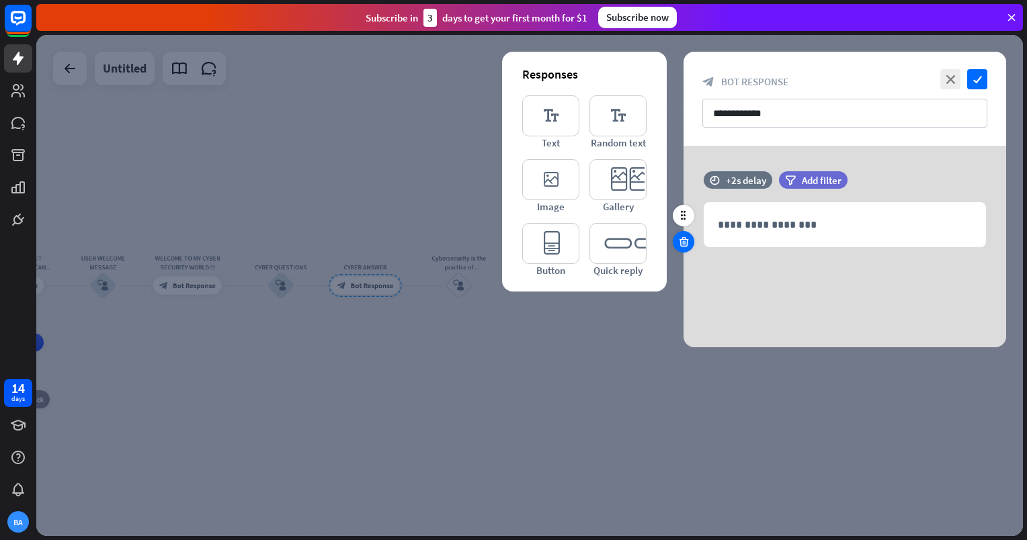
click at [689, 243] on icon at bounding box center [683, 242] width 13 height 12
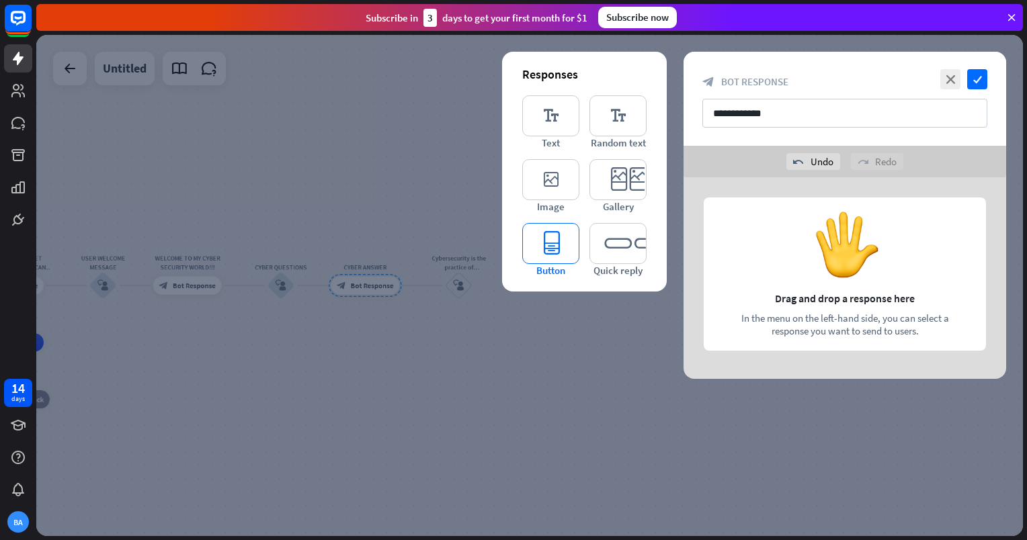
click at [570, 245] on icon "editor_button" at bounding box center [550, 243] width 57 height 41
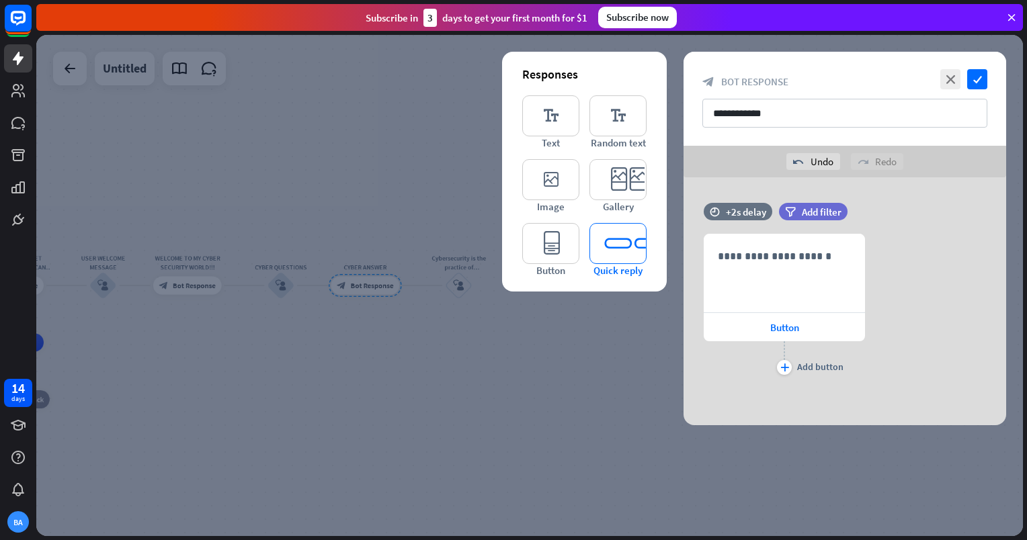
click at [640, 249] on icon "editor_quick_replies" at bounding box center [617, 243] width 57 height 41
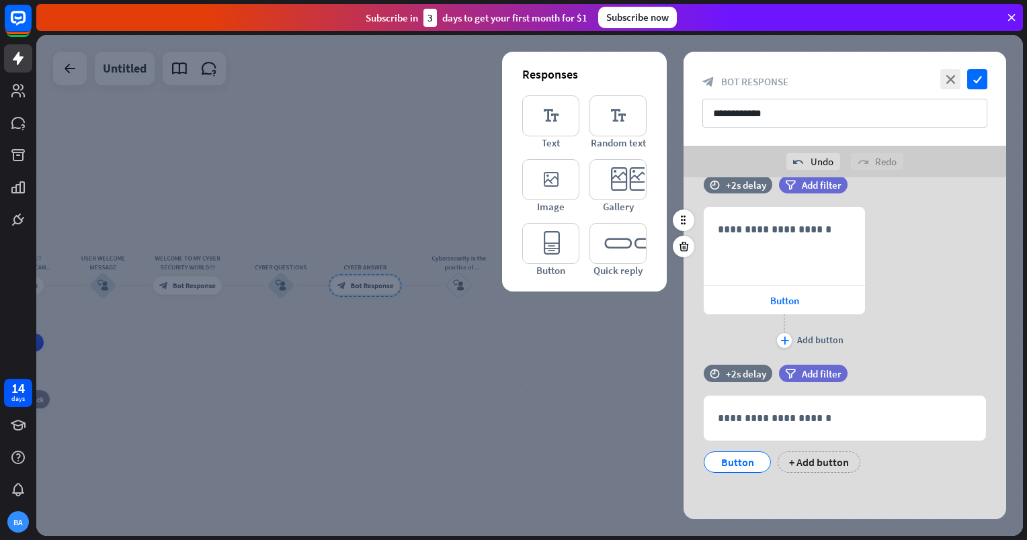
scroll to position [27, 0]
click at [681, 239] on div at bounding box center [684, 247] width 22 height 22
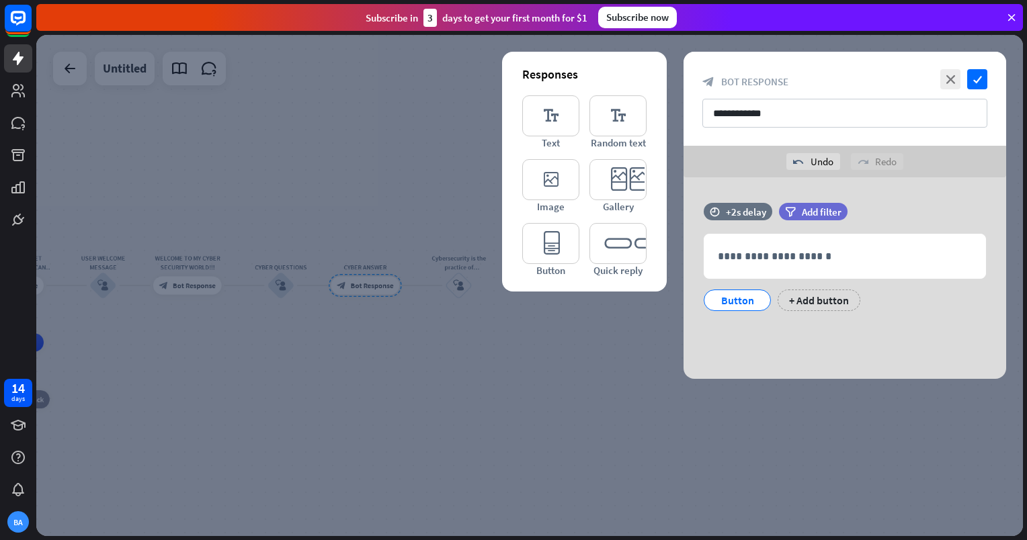
scroll to position [0, 0]
click at [720, 251] on p "**********" at bounding box center [845, 256] width 254 height 17
click at [731, 301] on div "Button" at bounding box center [737, 300] width 44 height 20
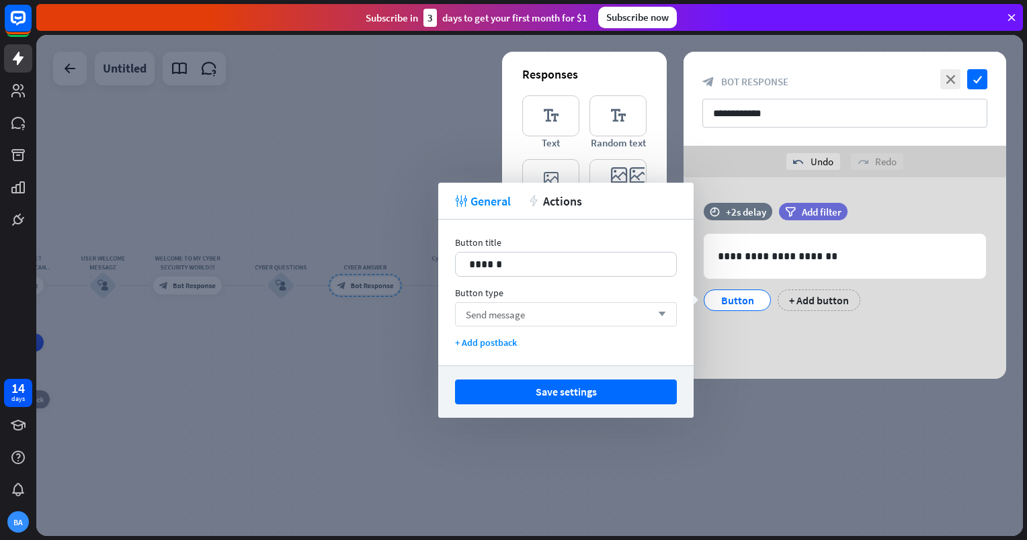
click at [625, 319] on div "Send message arrow_down" at bounding box center [566, 314] width 222 height 24
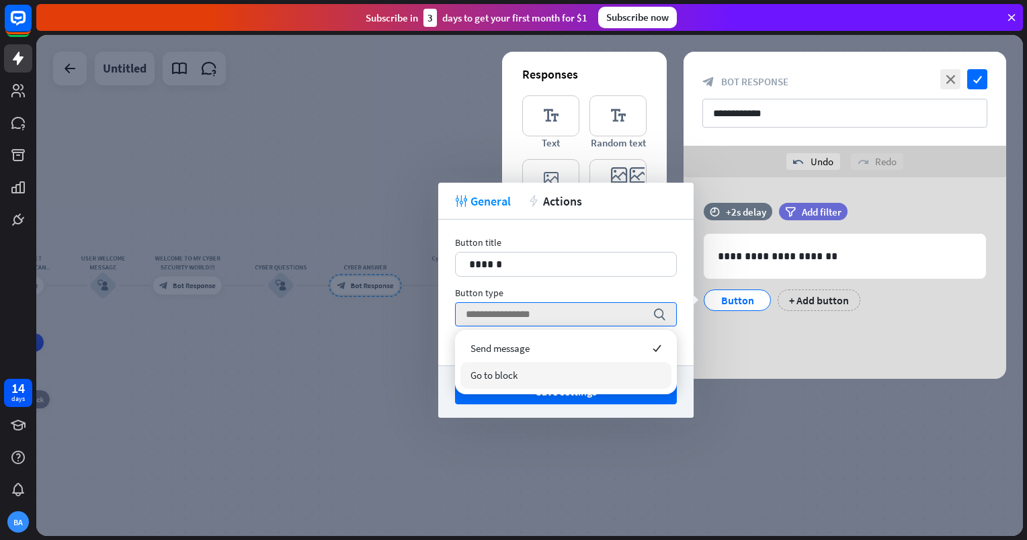
click at [629, 381] on div "Go to block" at bounding box center [565, 375] width 211 height 27
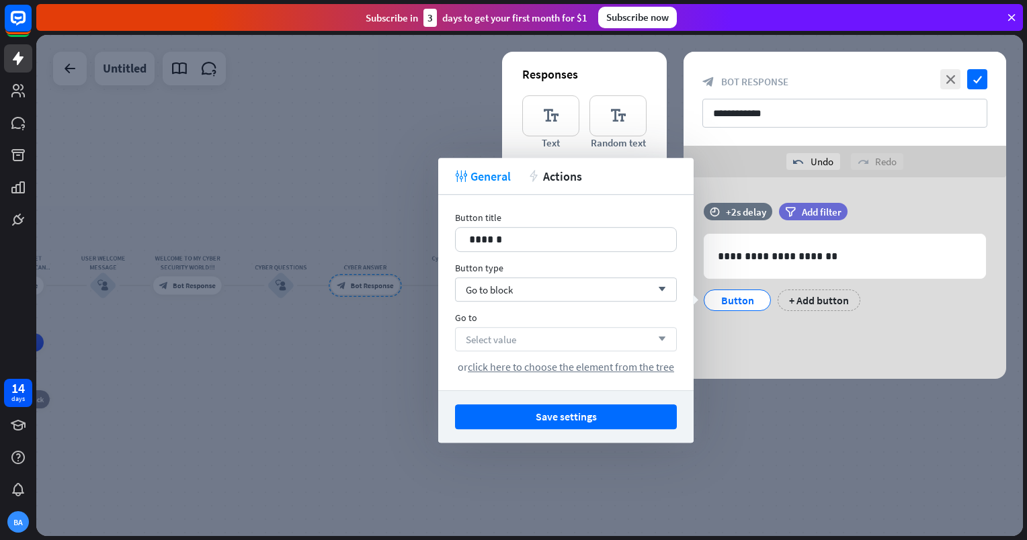
click at [522, 339] on div "Select value arrow_down" at bounding box center [566, 339] width 222 height 24
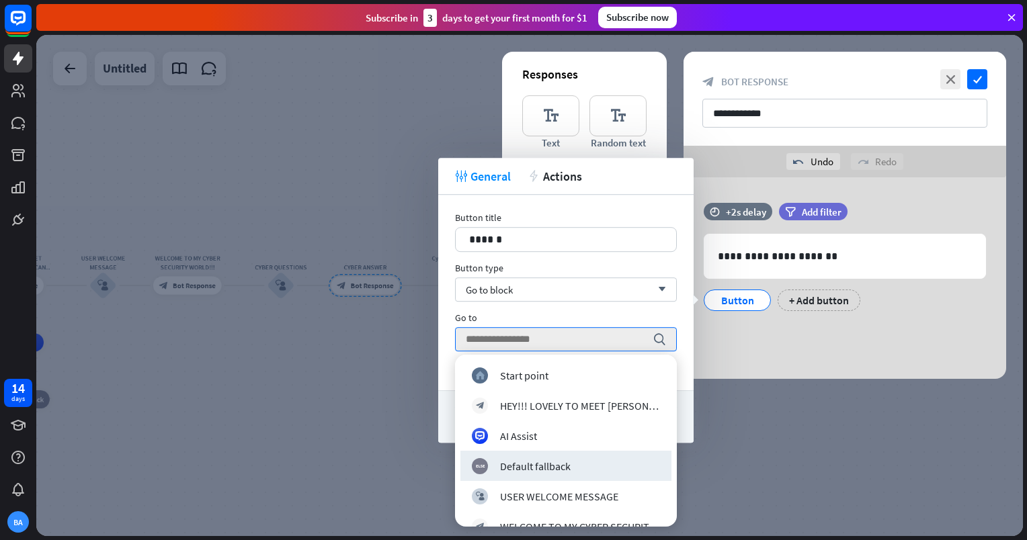
scroll to position [110, 0]
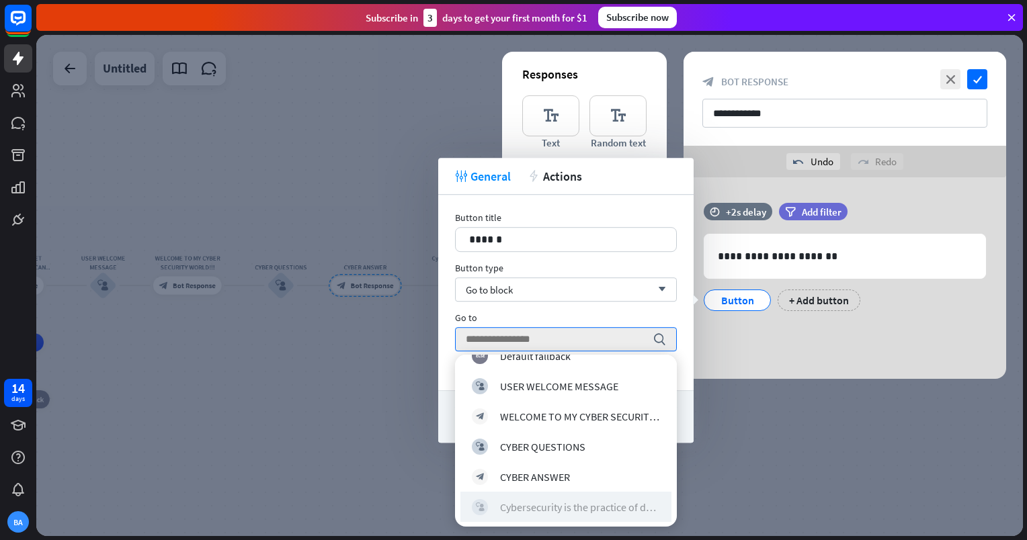
click at [616, 505] on div "Cybersecurity is the practice of defending computers, servers, mobile devices, …" at bounding box center [580, 506] width 160 height 13
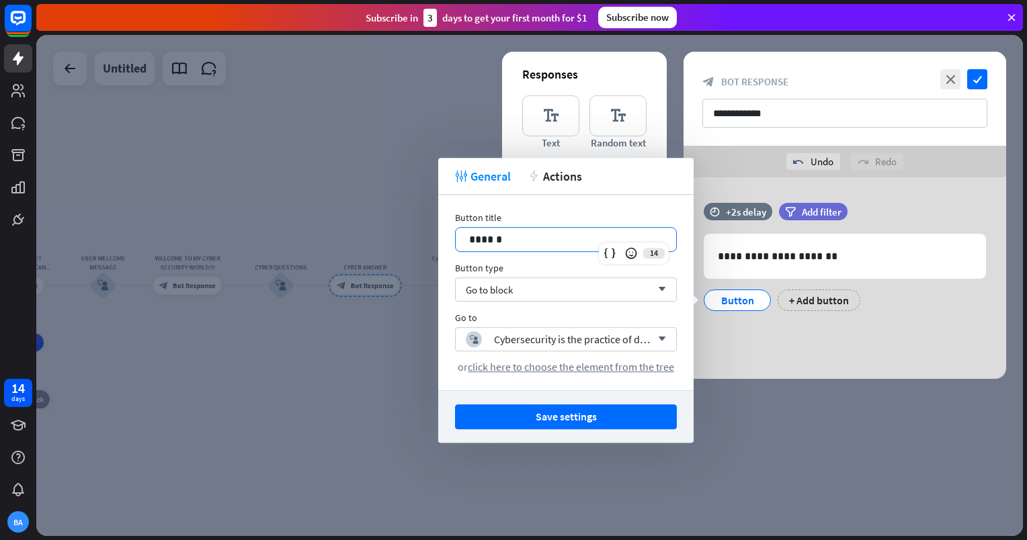
click at [585, 237] on p "******" at bounding box center [566, 239] width 194 height 17
click at [646, 257] on div "14" at bounding box center [634, 254] width 70 height 22
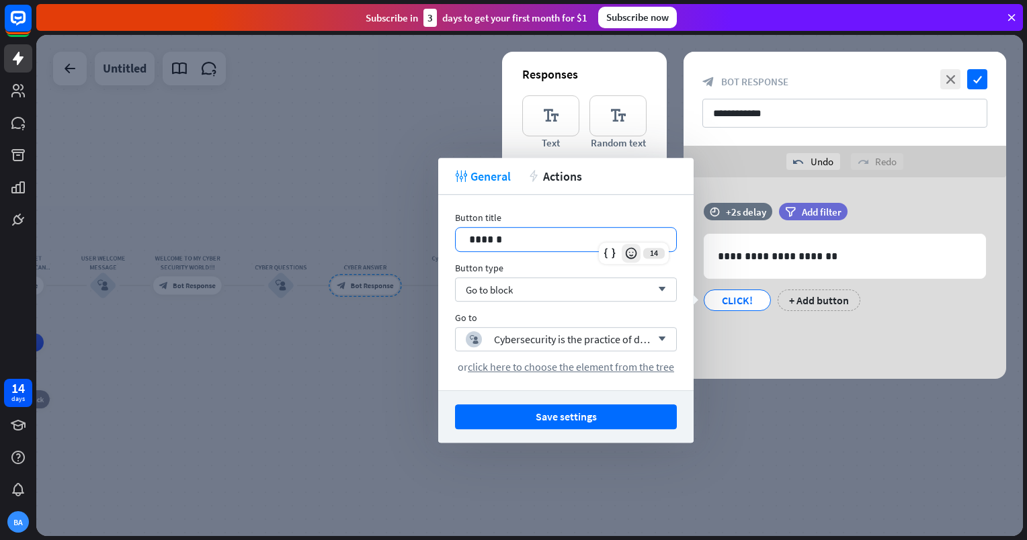
click at [632, 257] on icon at bounding box center [630, 253] width 13 height 13
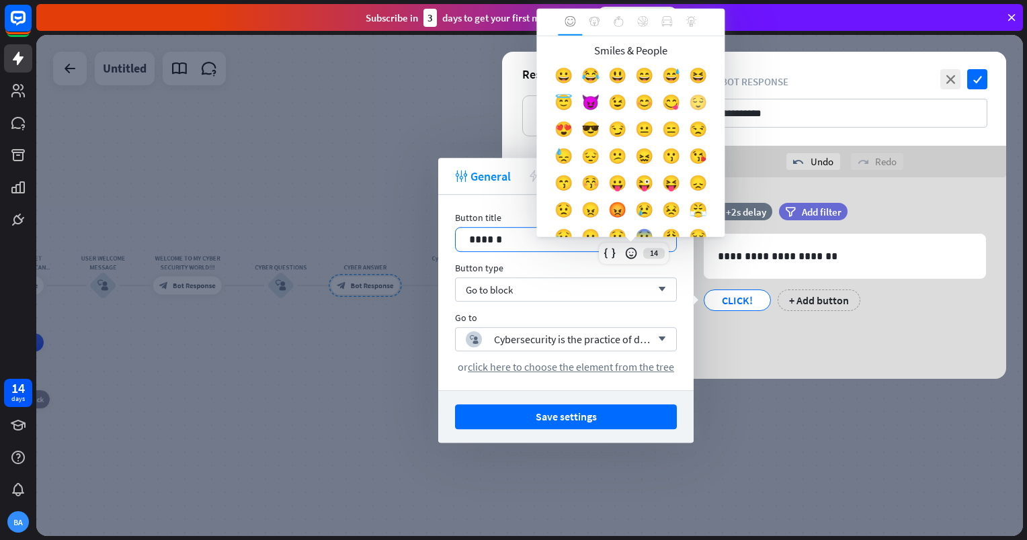
click at [684, 119] on div "😌" at bounding box center [697, 105] width 27 height 27
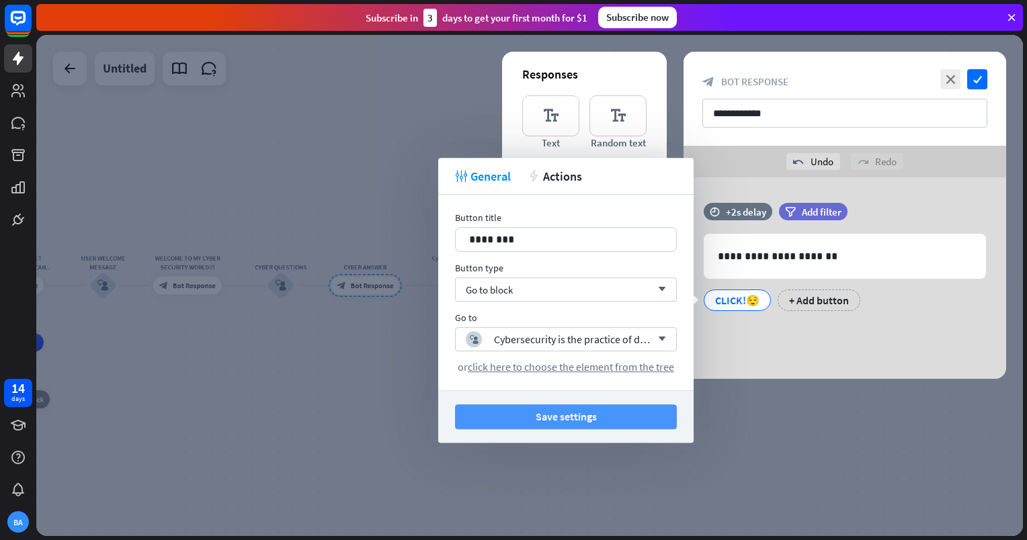
click at [595, 407] on button "Save settings" at bounding box center [566, 417] width 222 height 25
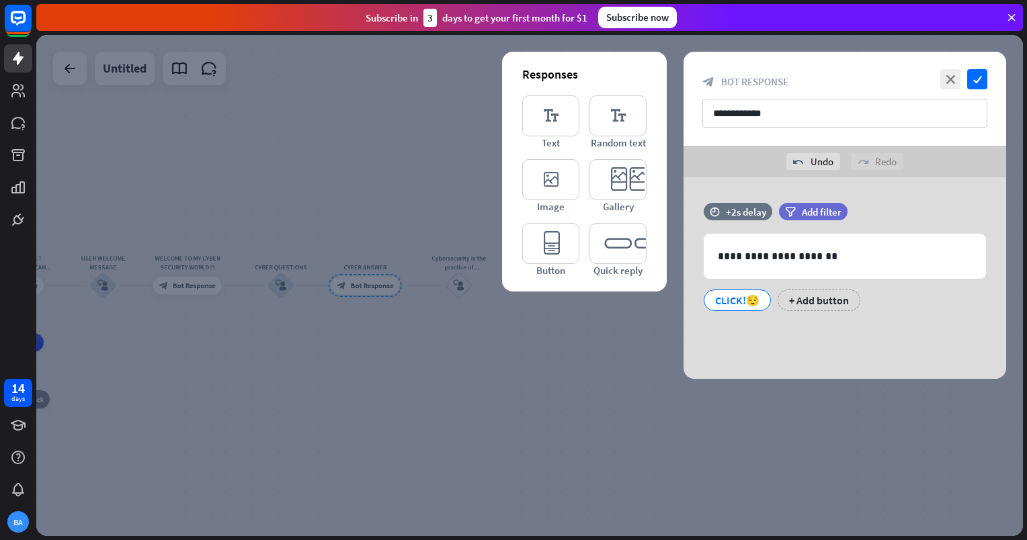
click at [489, 331] on div at bounding box center [529, 285] width 987 height 501
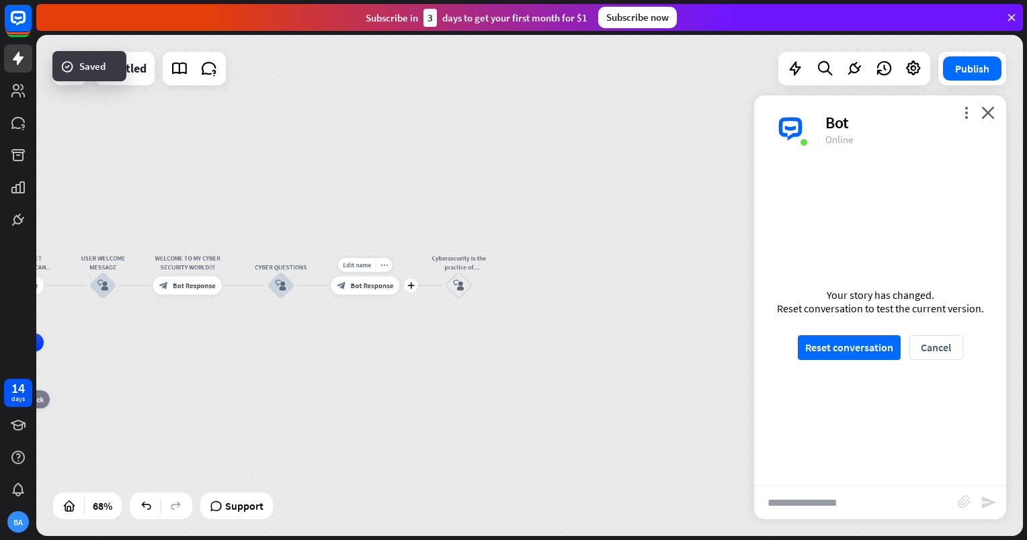
click at [367, 288] on span "Bot Response" at bounding box center [372, 285] width 43 height 9
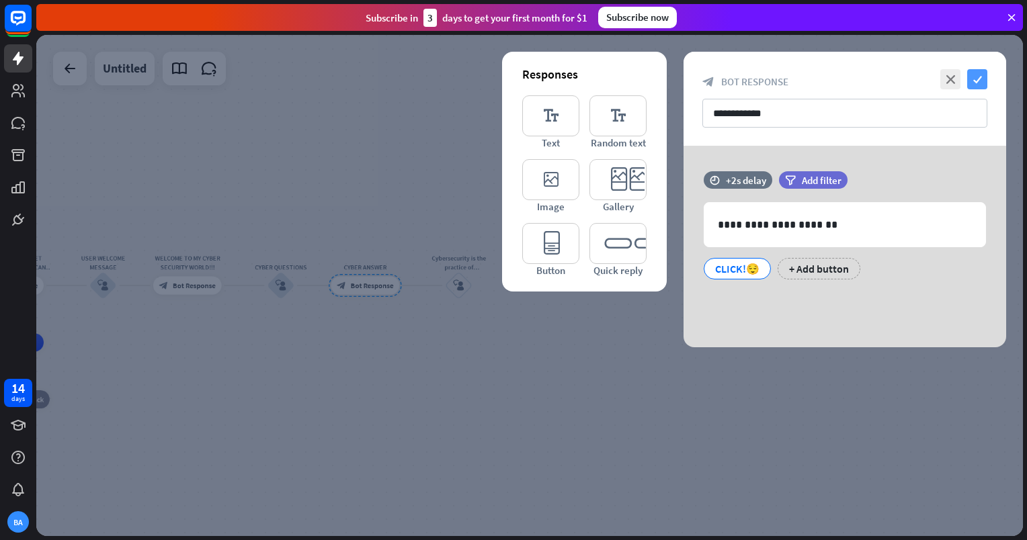
click at [981, 73] on icon "check" at bounding box center [977, 79] width 20 height 20
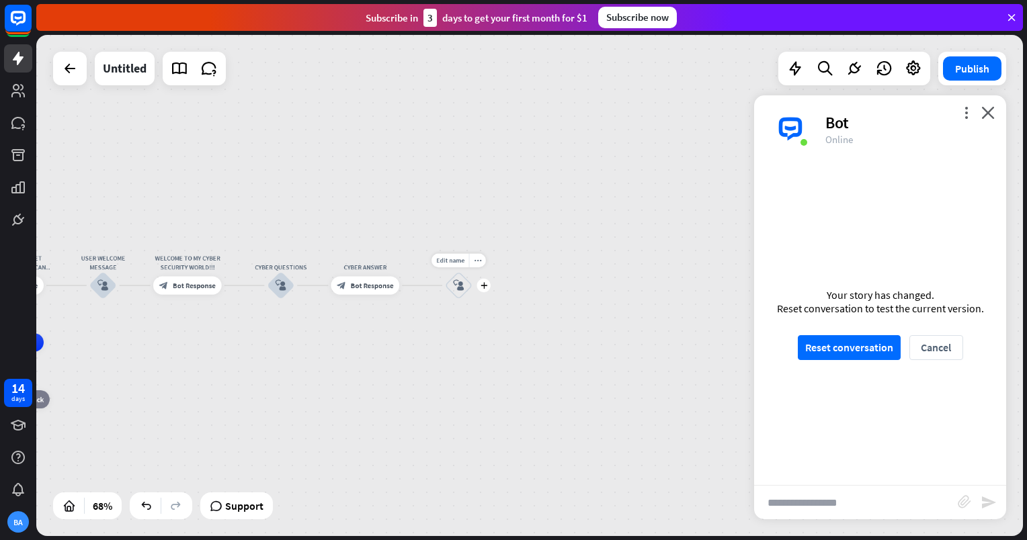
click at [460, 290] on icon "block_user_input" at bounding box center [458, 285] width 11 height 11
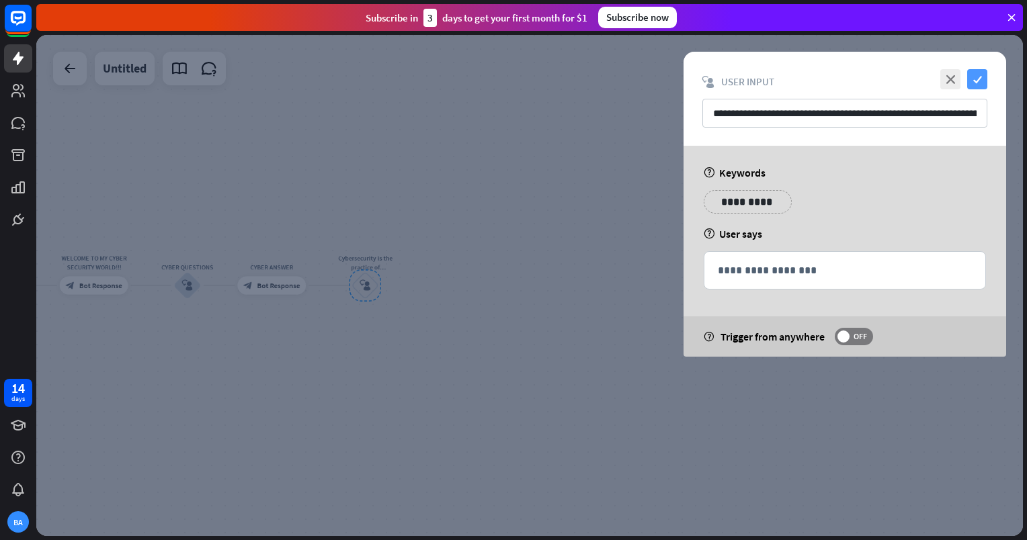
click at [971, 74] on icon "check" at bounding box center [977, 79] width 20 height 20
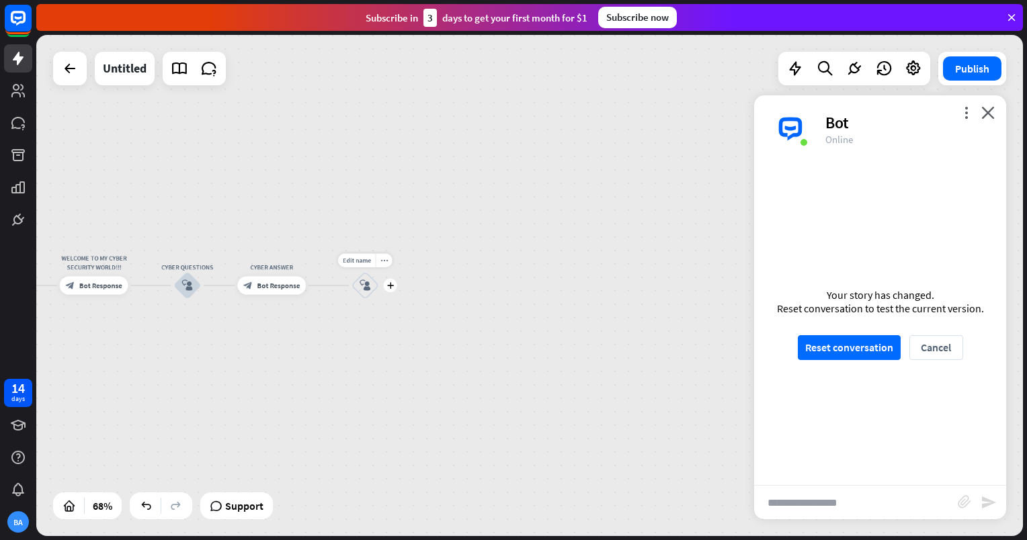
click at [372, 291] on div "block_user_input" at bounding box center [365, 286] width 28 height 28
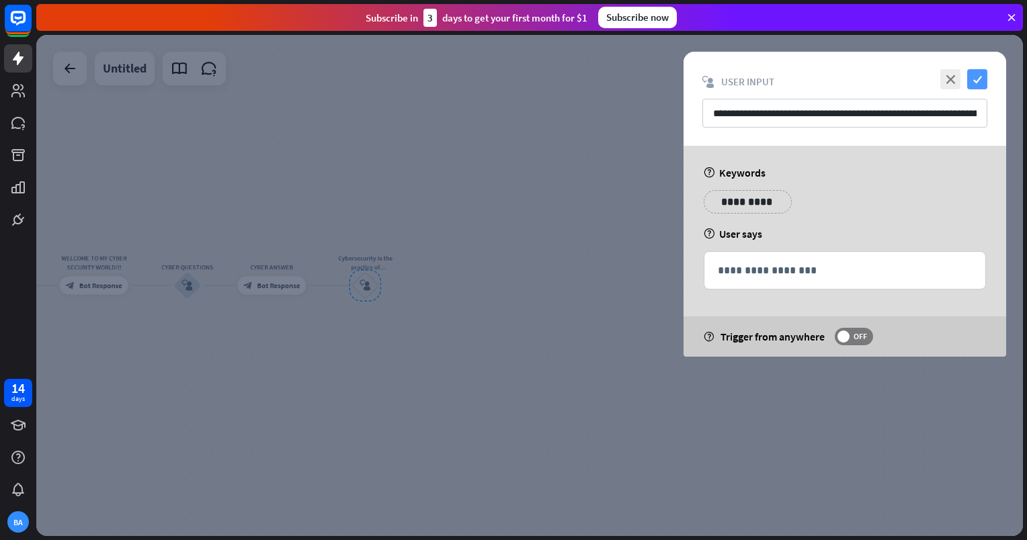
click at [977, 73] on icon "check" at bounding box center [977, 79] width 20 height 20
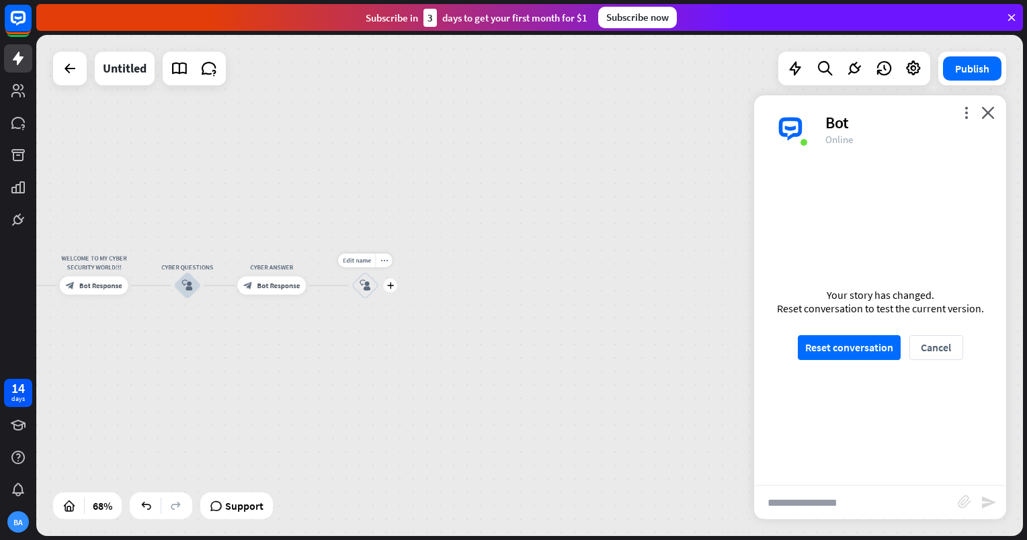
click at [368, 274] on div "block_user_input" at bounding box center [365, 286] width 28 height 28
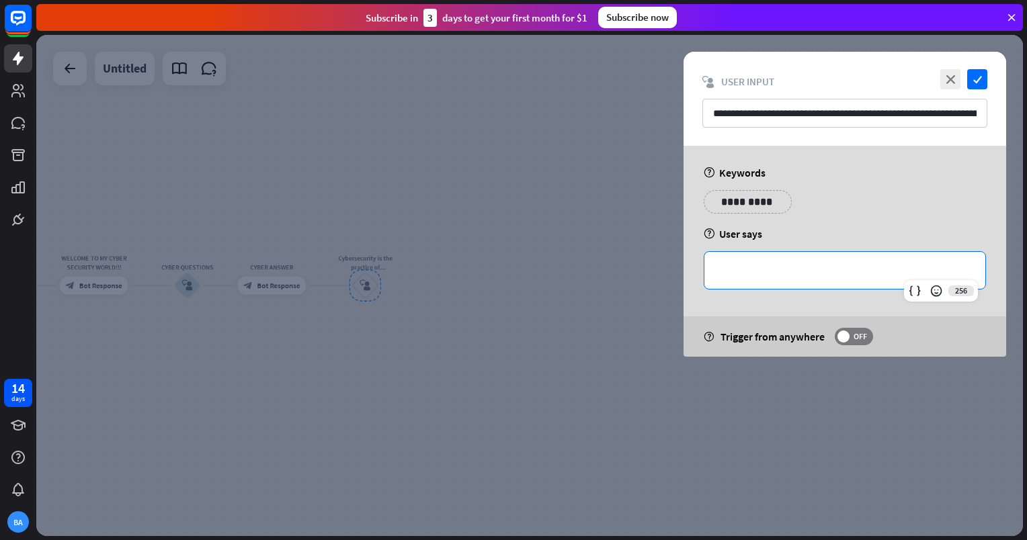
click at [769, 262] on p "**********" at bounding box center [845, 270] width 254 height 17
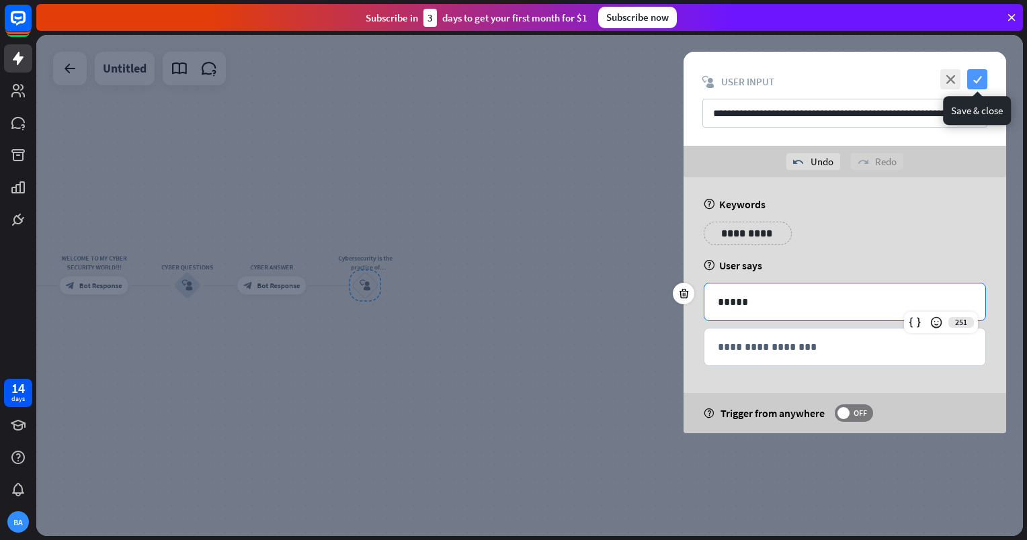
click at [971, 82] on icon "check" at bounding box center [977, 79] width 20 height 20
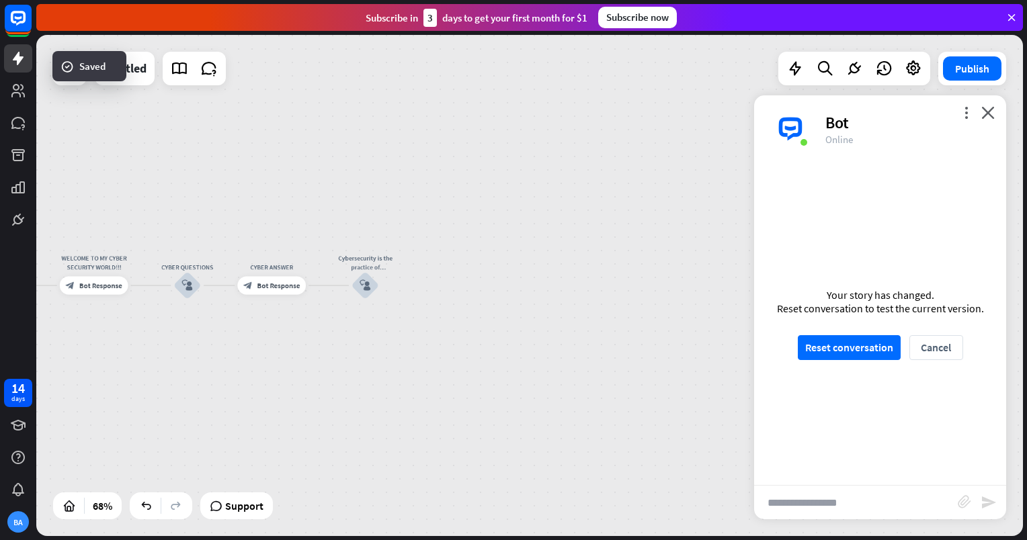
click at [865, 362] on div "Your story has changed. Reset conversation to test the current version. Reset c…" at bounding box center [880, 324] width 252 height 323
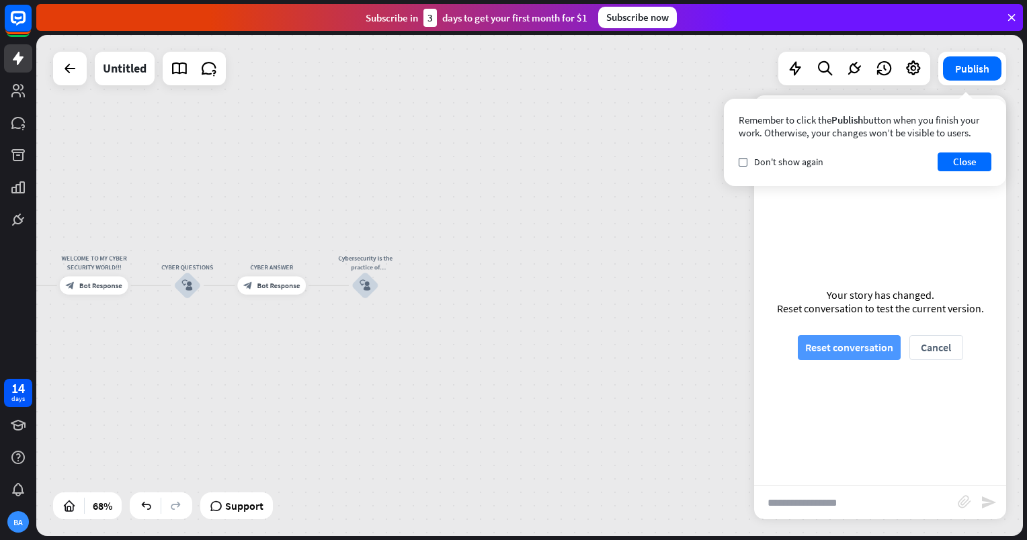
click at [855, 349] on button "Reset conversation" at bounding box center [849, 347] width 103 height 25
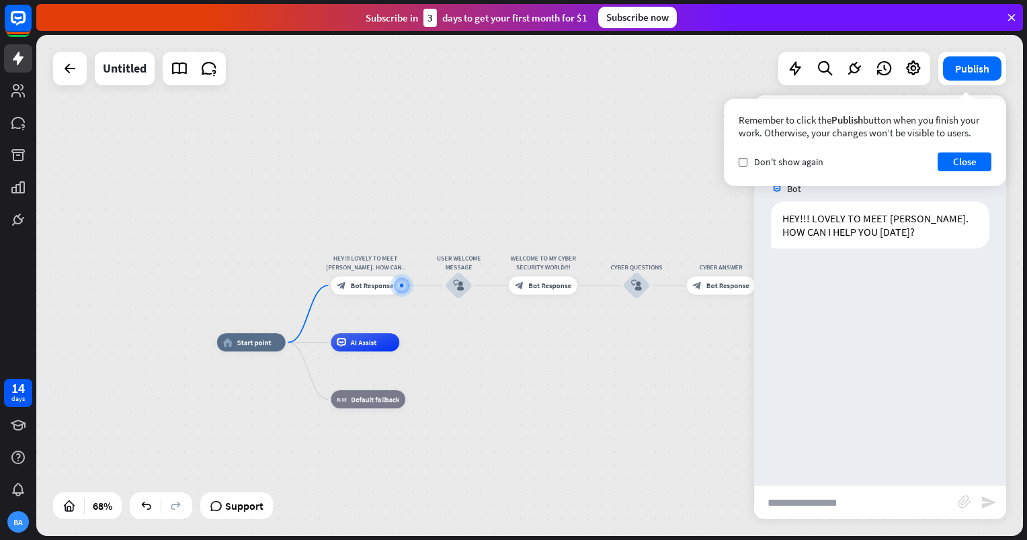
drag, startPoint x: 847, startPoint y: 493, endPoint x: 818, endPoint y: 495, distance: 29.0
click at [818, 495] on input "text" at bounding box center [856, 503] width 204 height 34
type input "**"
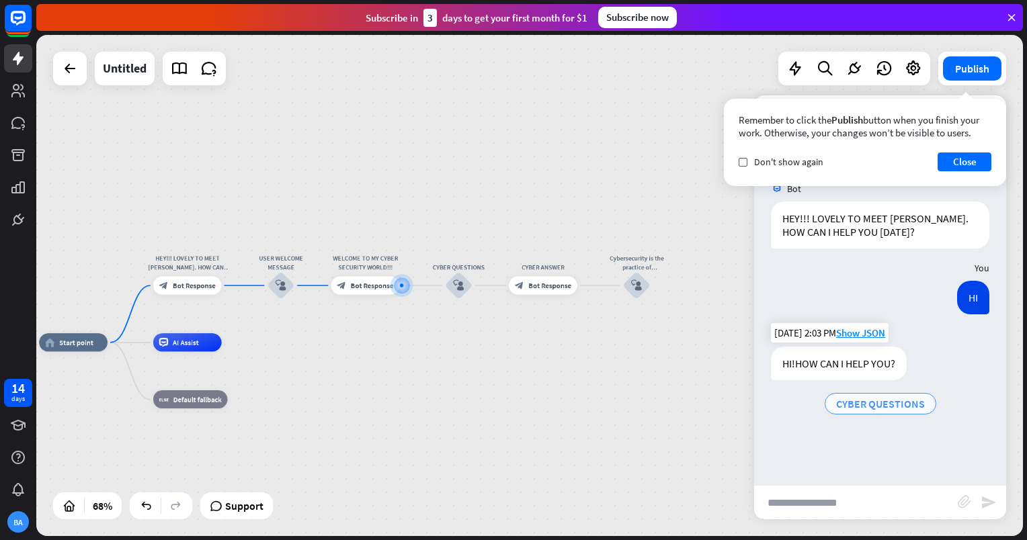
click at [882, 406] on span "CYBER QUESTIONS" at bounding box center [880, 403] width 89 height 13
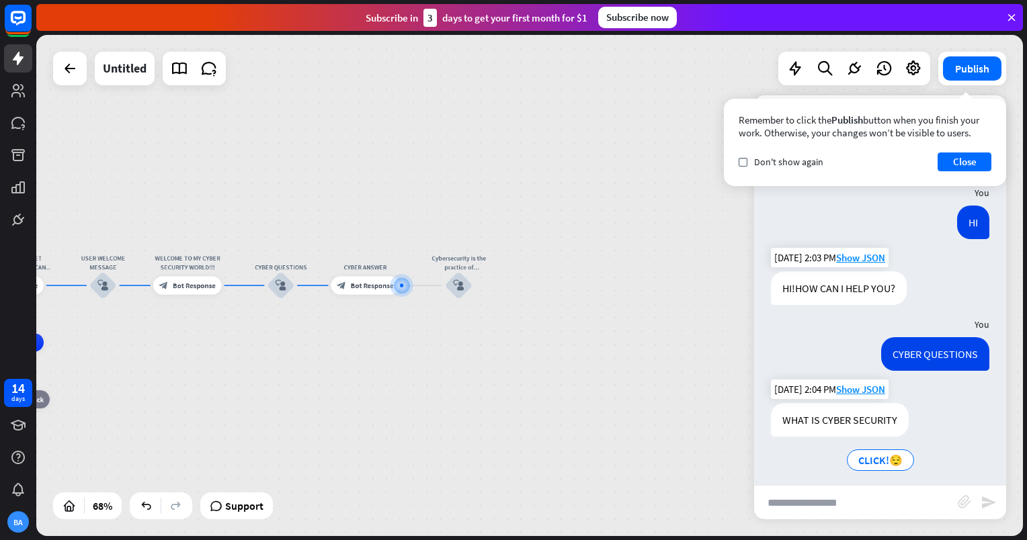
scroll to position [83, 0]
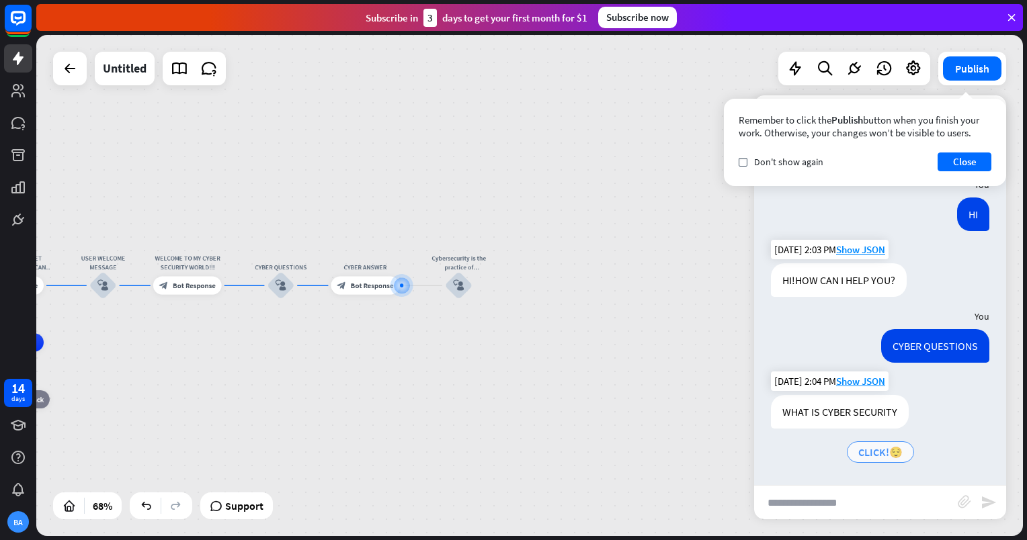
click at [896, 457] on span "CLICK!😌" at bounding box center [880, 452] width 44 height 13
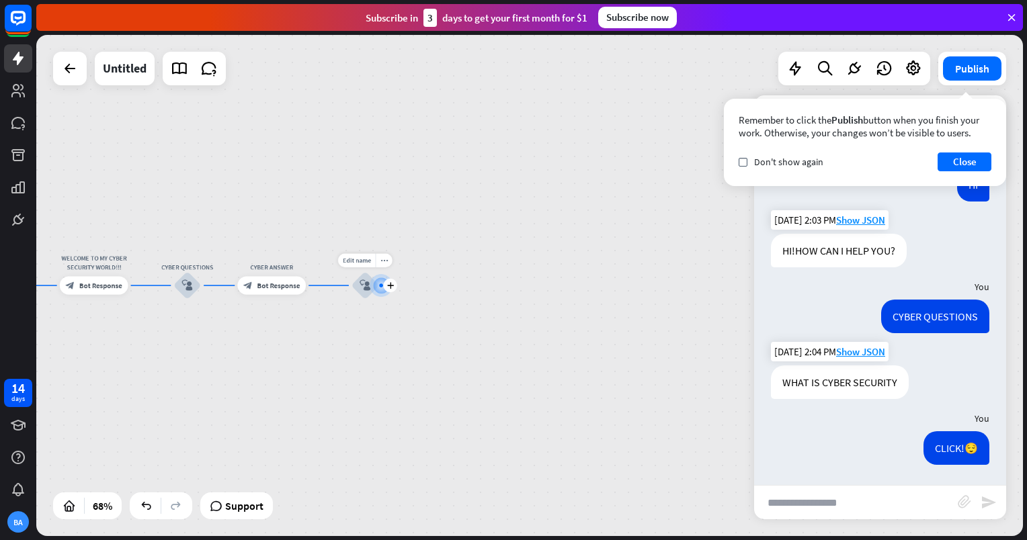
click at [360, 292] on div "block_user_input" at bounding box center [365, 286] width 28 height 28
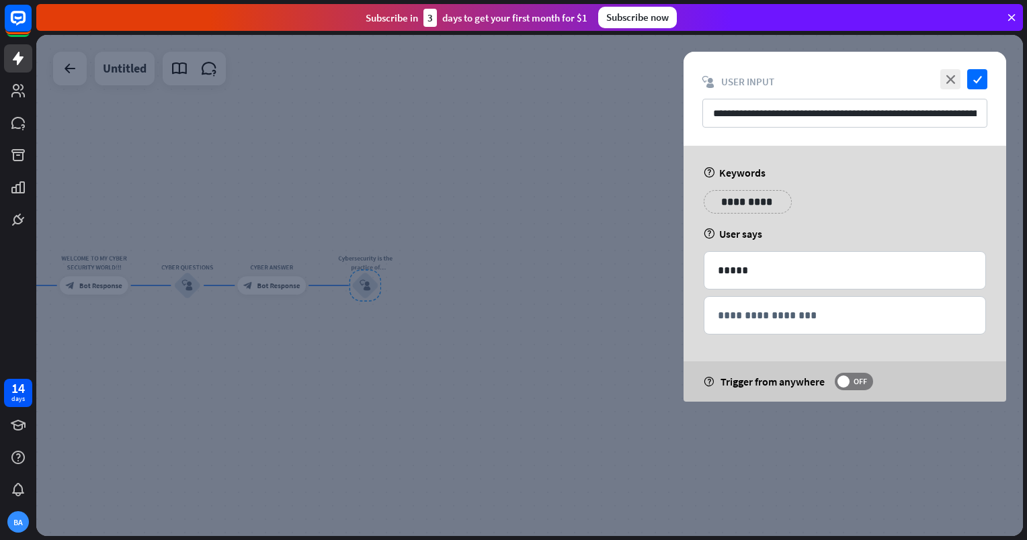
click at [289, 292] on div at bounding box center [529, 285] width 987 height 501
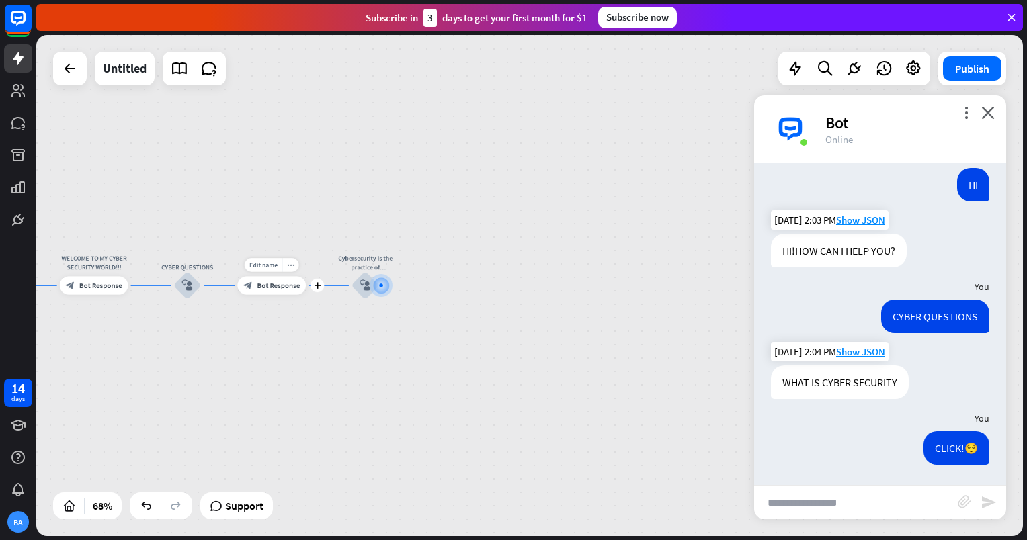
click at [289, 292] on div "block_bot_response Bot Response" at bounding box center [271, 285] width 69 height 18
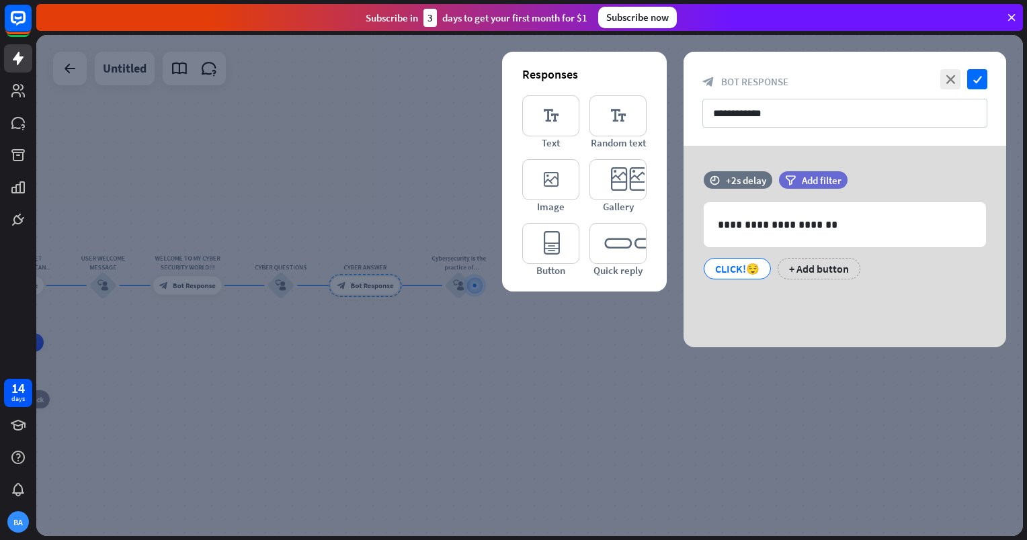
click at [462, 360] on div at bounding box center [529, 285] width 987 height 501
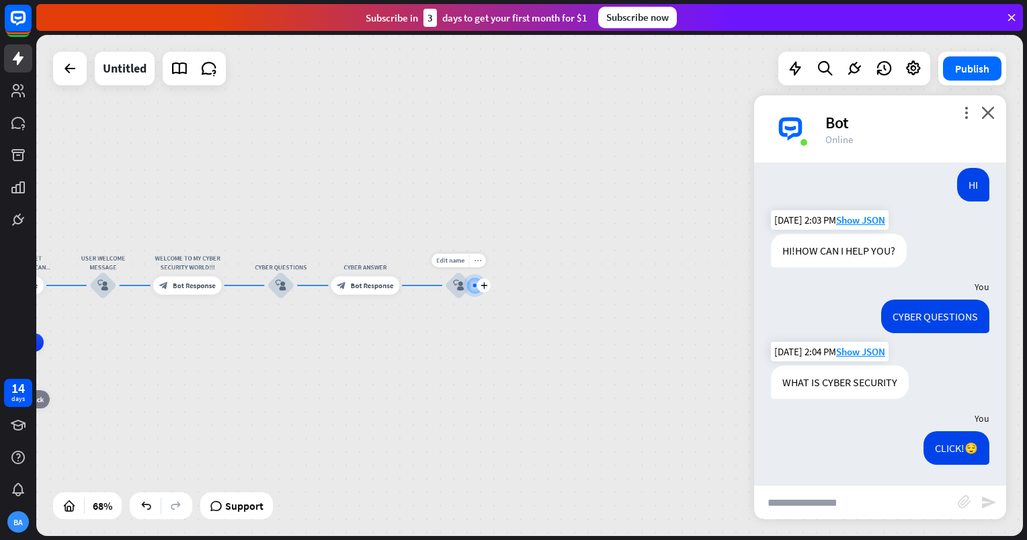
click at [473, 266] on div "more_horiz" at bounding box center [477, 260] width 17 height 13
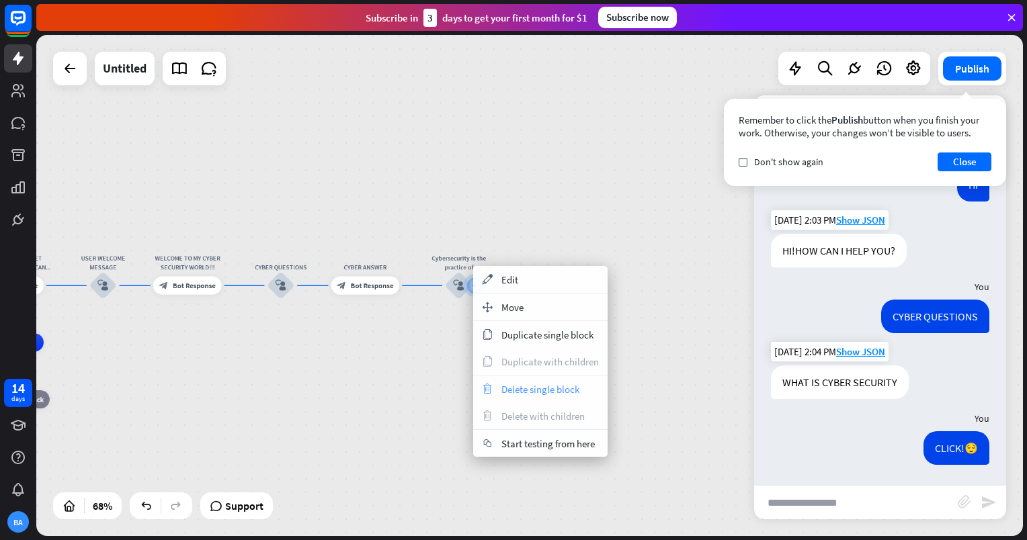
click at [532, 385] on span "Delete single block" at bounding box center [540, 389] width 78 height 13
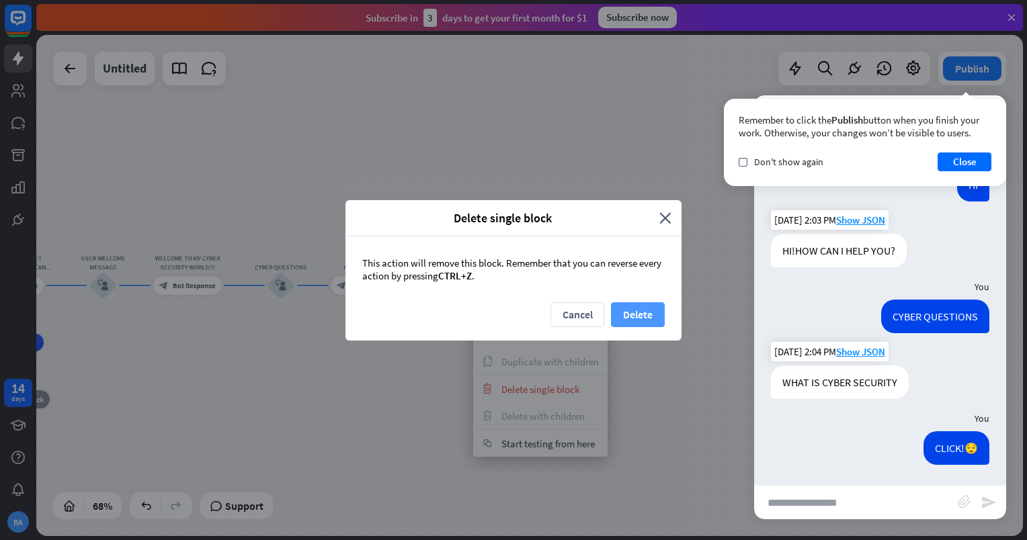
click at [623, 306] on button "Delete" at bounding box center [638, 314] width 54 height 25
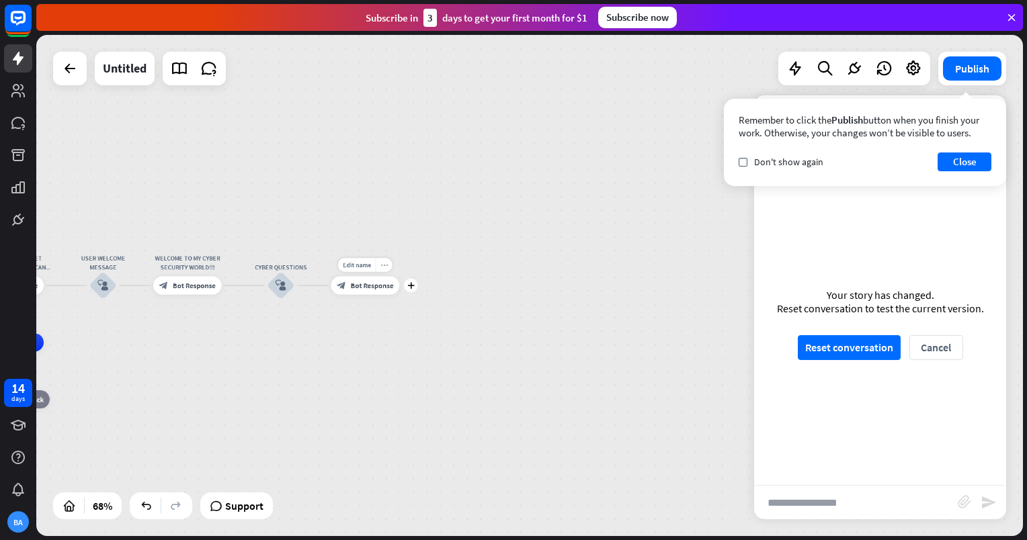
click at [387, 267] on icon "more_horiz" at bounding box center [383, 264] width 7 height 7
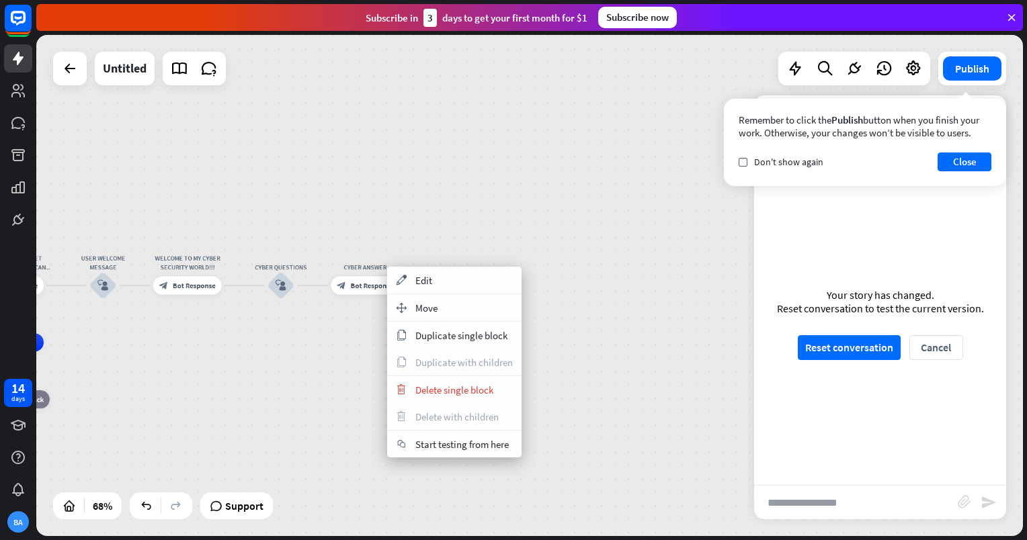
click at [349, 380] on div "home_2 Start point HEY!!! LOVELY TO MEET [PERSON_NAME]. HOW CAN I HELP YOU [DAT…" at bounding box center [196, 513] width 669 height 340
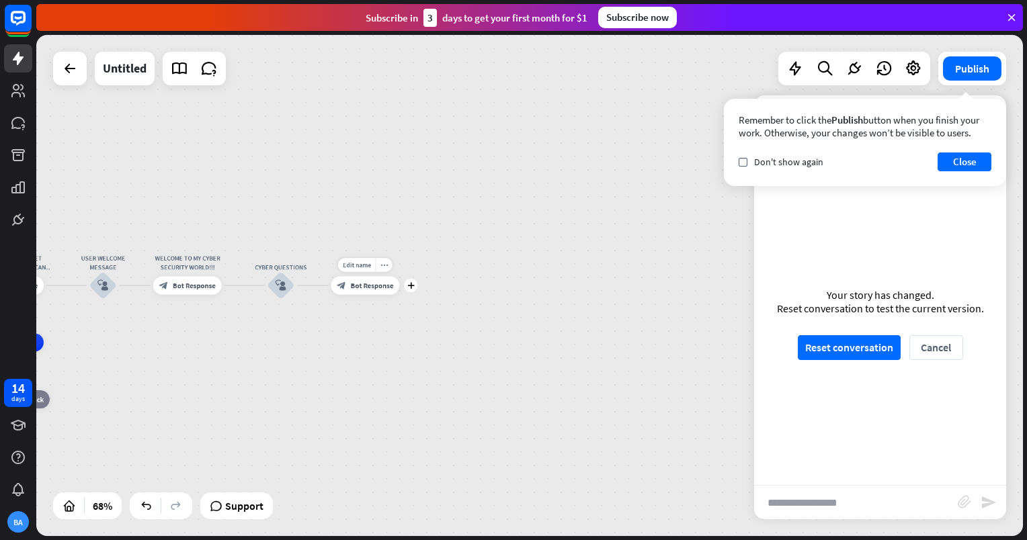
click at [399, 294] on div "Edit name more_horiz plus CYBER ANSWER block_bot_response Bot Response" at bounding box center [365, 285] width 69 height 18
click at [409, 290] on div "plus" at bounding box center [410, 285] width 13 height 13
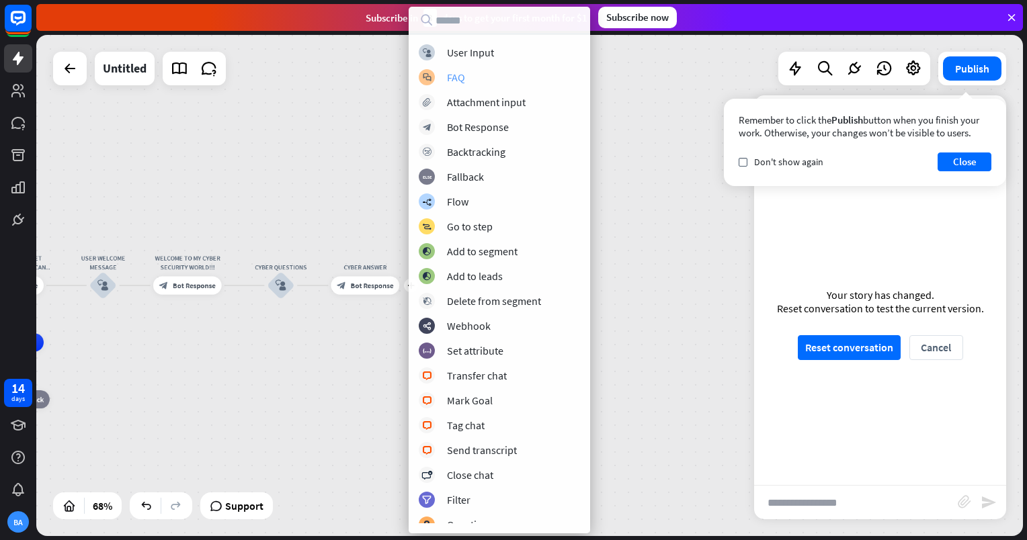
click at [446, 71] on div "block_faq FAQ" at bounding box center [499, 77] width 161 height 16
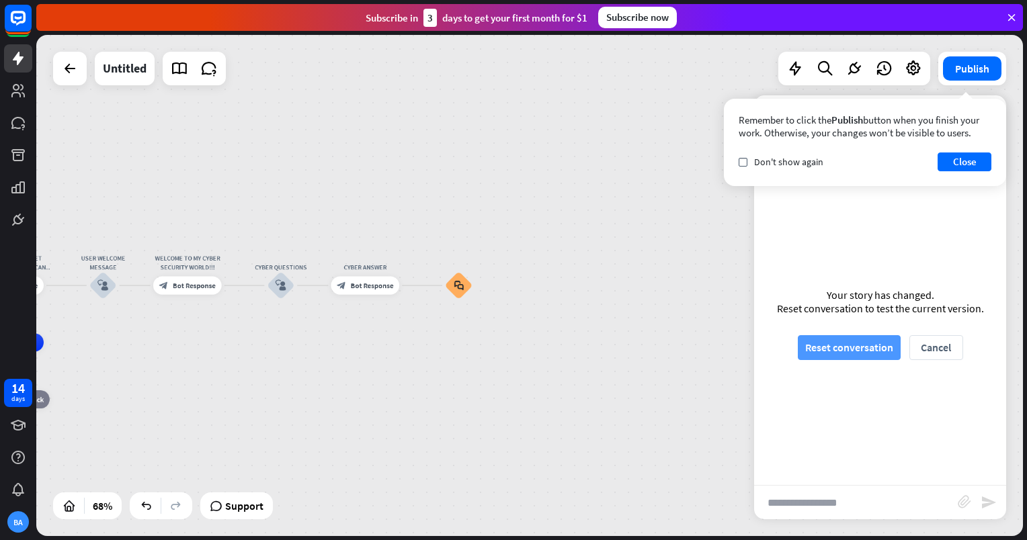
click at [841, 344] on button "Reset conversation" at bounding box center [849, 347] width 103 height 25
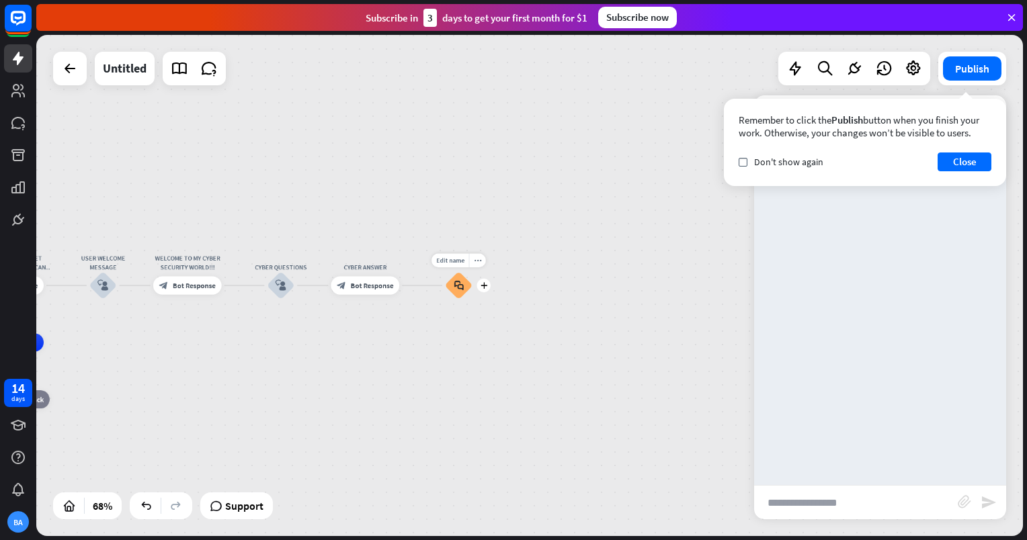
click at [454, 294] on div "block_faq" at bounding box center [459, 286] width 28 height 28
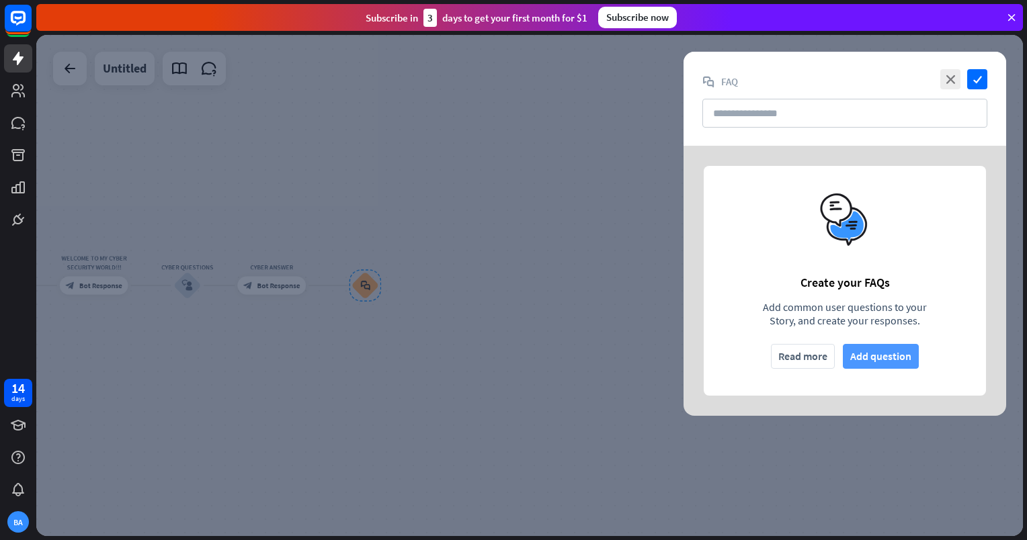
click at [873, 352] on button "Add question" at bounding box center [881, 356] width 76 height 25
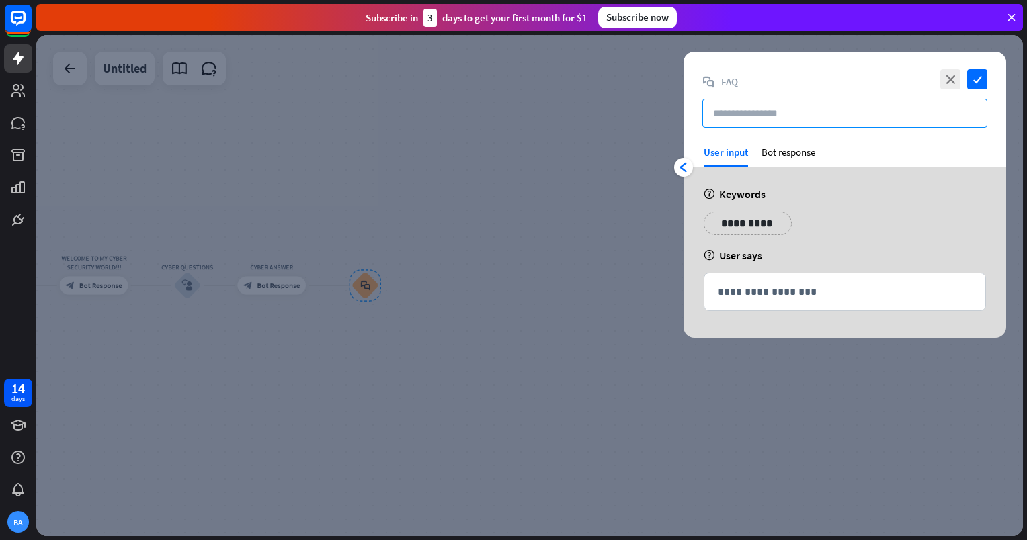
click at [786, 110] on input "text" at bounding box center [844, 113] width 285 height 29
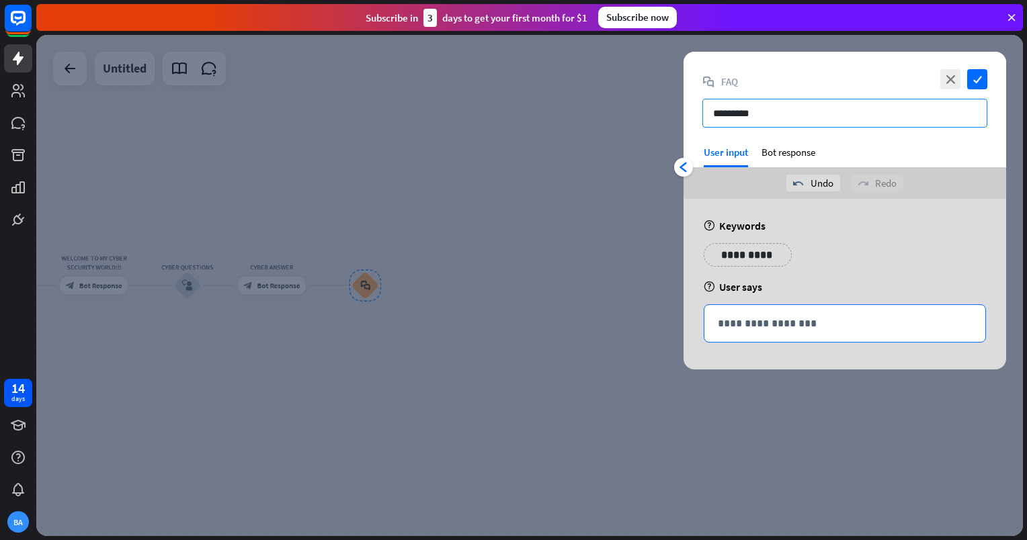
type input "*********"
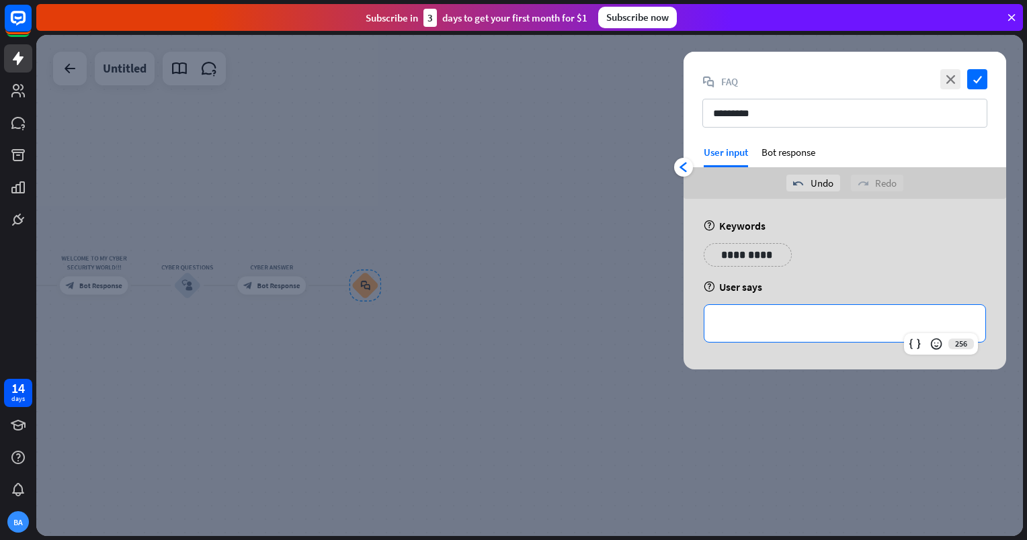
click at [804, 327] on p "**********" at bounding box center [845, 323] width 254 height 17
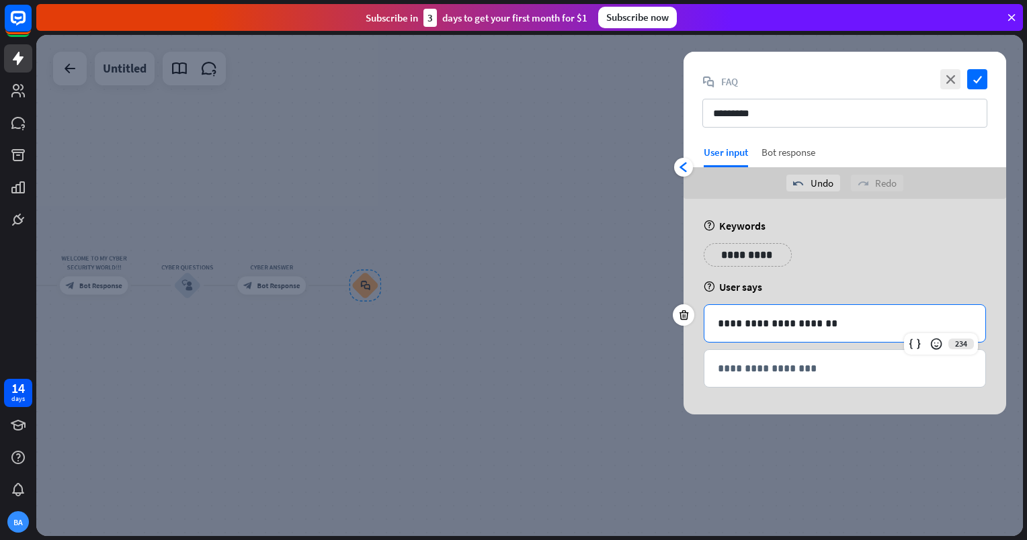
click at [774, 148] on div "Bot response" at bounding box center [788, 157] width 54 height 22
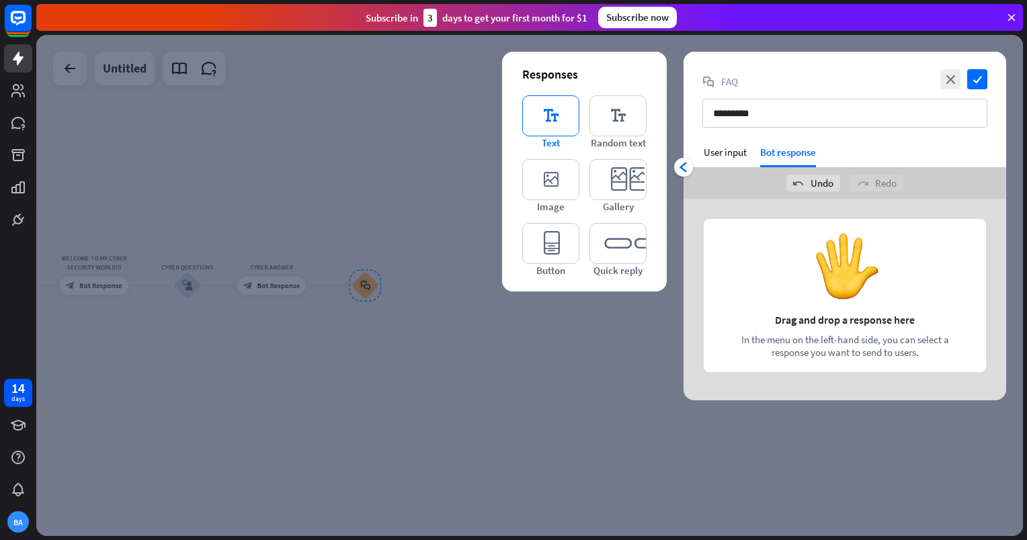
click at [567, 110] on icon "editor_text" at bounding box center [550, 115] width 57 height 41
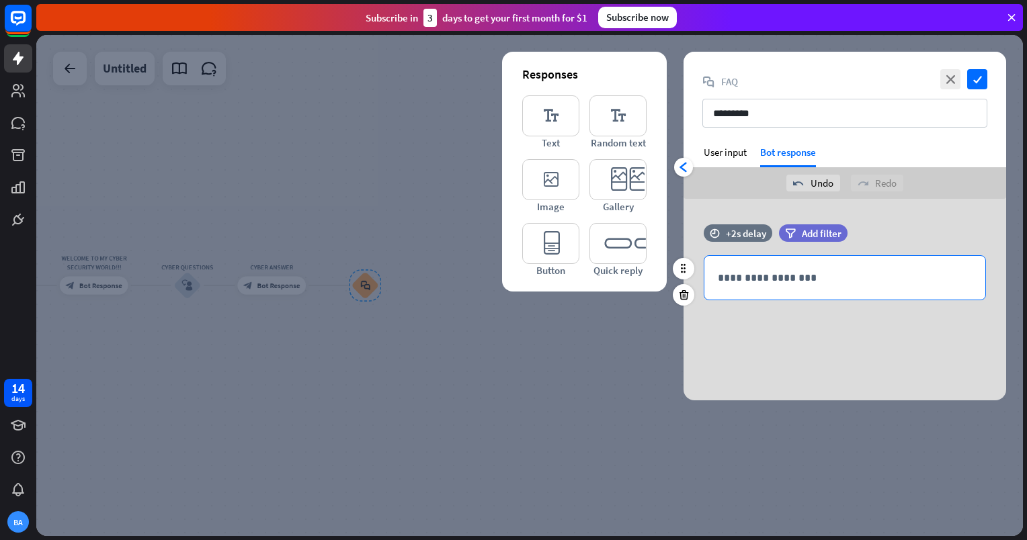
click at [764, 270] on p "**********" at bounding box center [845, 278] width 254 height 17
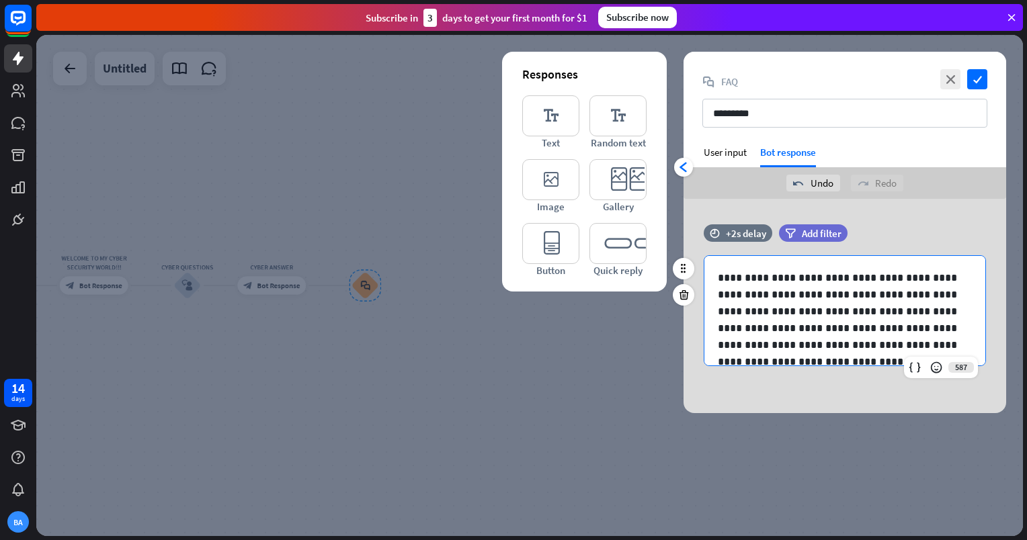
scroll to position [56, 0]
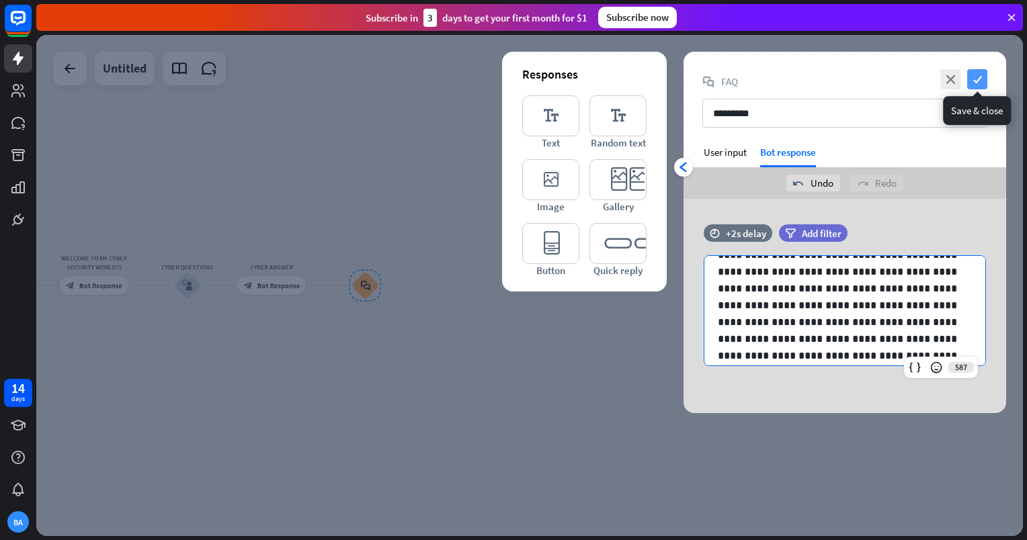
click at [978, 74] on icon "check" at bounding box center [977, 79] width 20 height 20
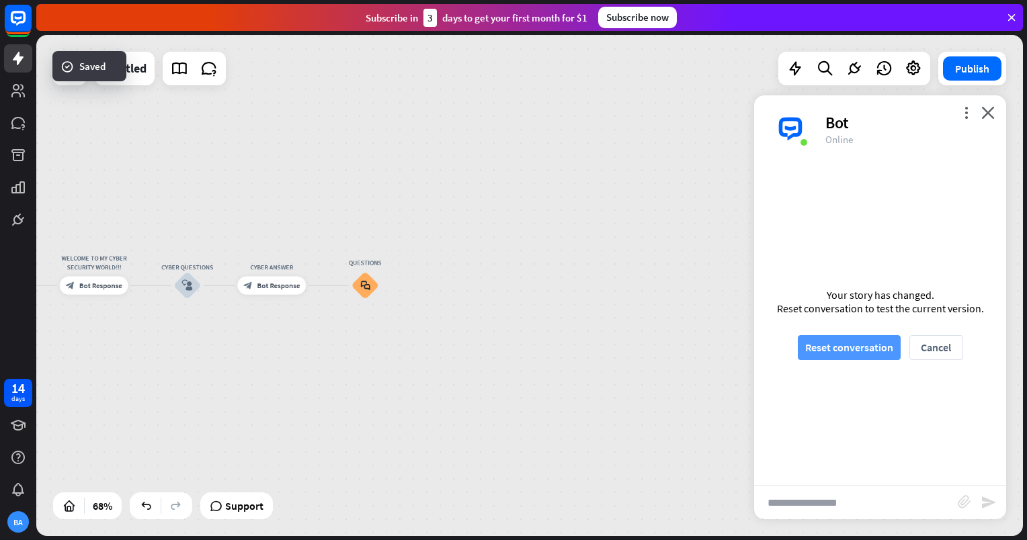
click at [847, 336] on button "Reset conversation" at bounding box center [849, 347] width 103 height 25
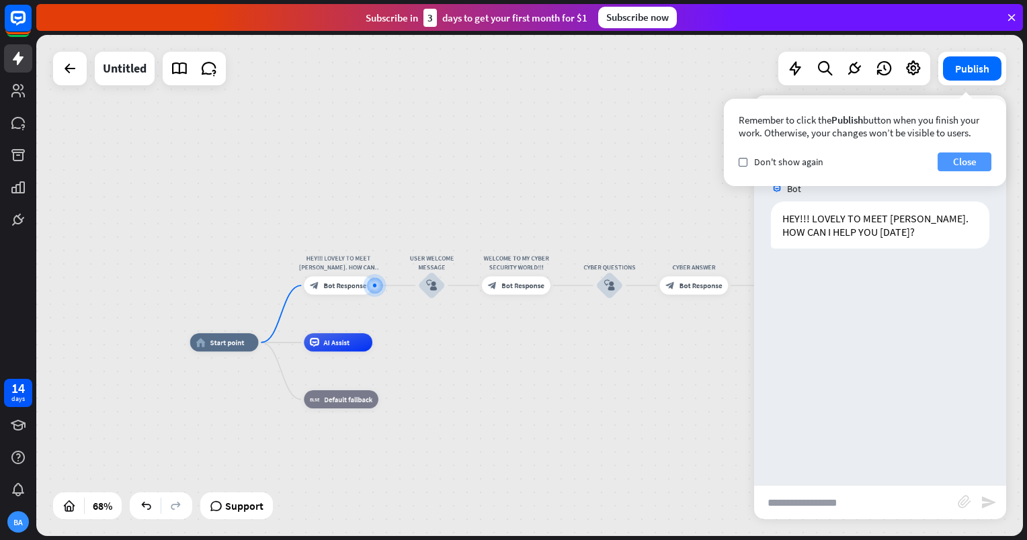
click at [945, 153] on button "Close" at bounding box center [965, 162] width 54 height 19
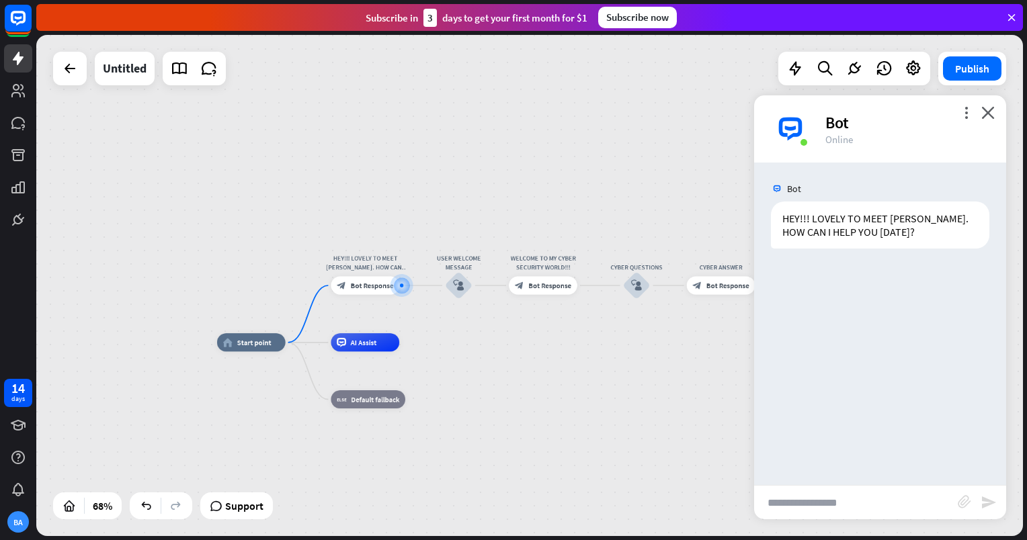
click at [853, 491] on input "text" at bounding box center [856, 503] width 204 height 34
type input "**"
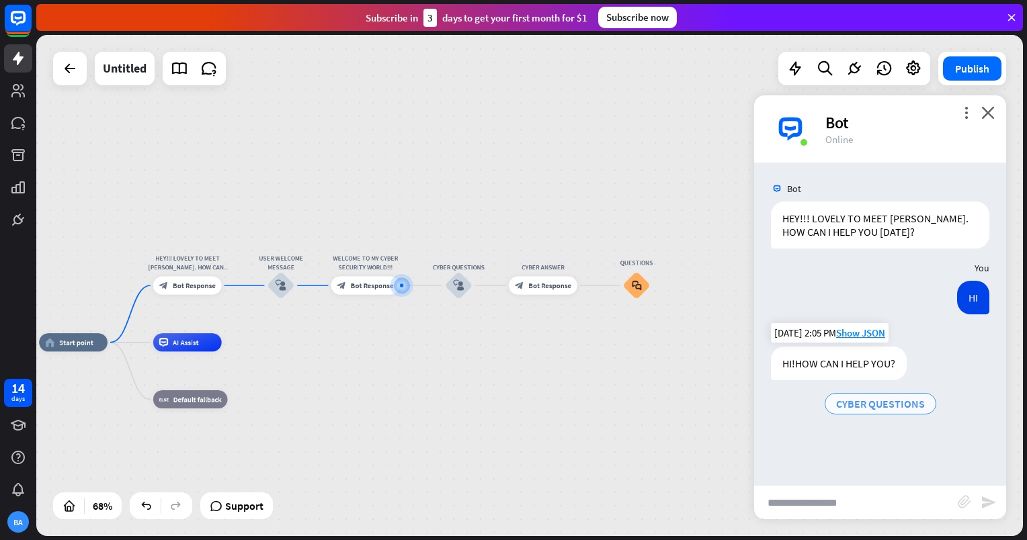
click at [868, 401] on span "CYBER QUESTIONS" at bounding box center [880, 403] width 89 height 13
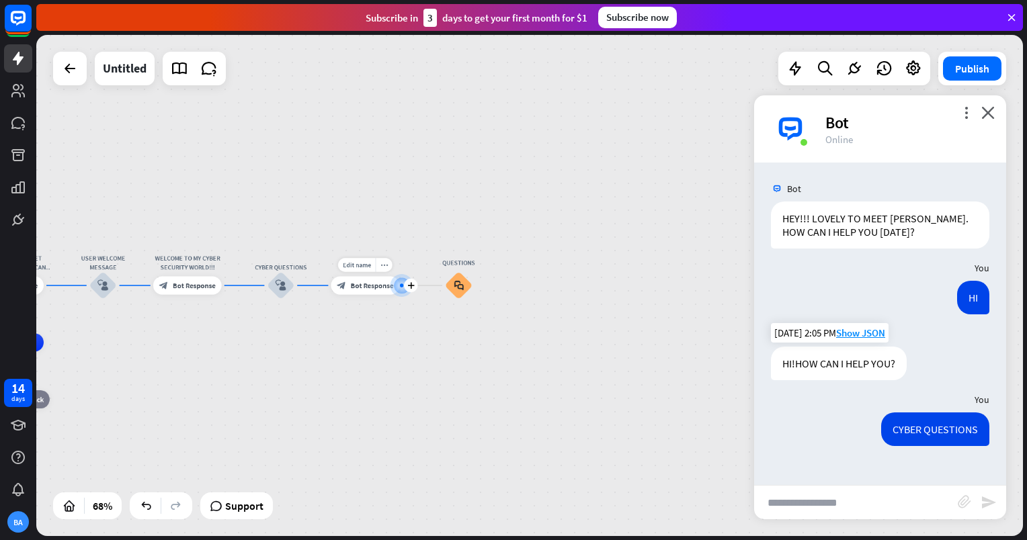
click at [356, 293] on div "block_bot_response Bot Response" at bounding box center [365, 285] width 69 height 18
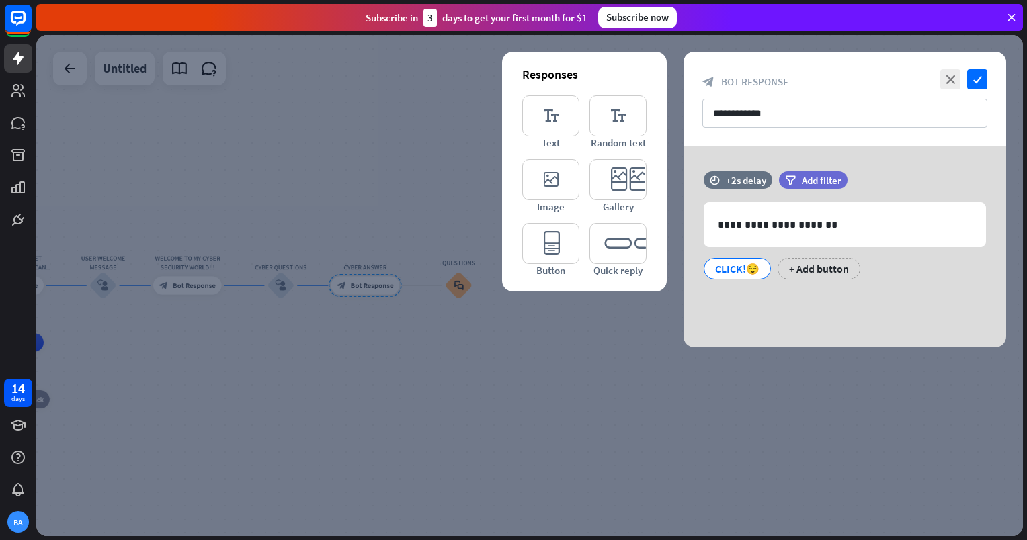
click at [665, 401] on div at bounding box center [529, 285] width 987 height 501
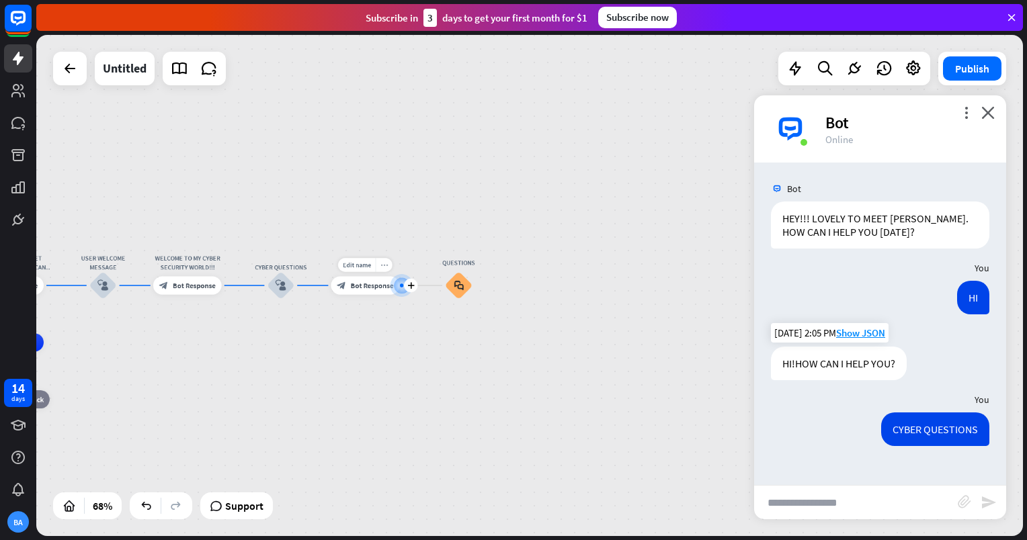
click at [386, 262] on icon "more_horiz" at bounding box center [383, 264] width 7 height 7
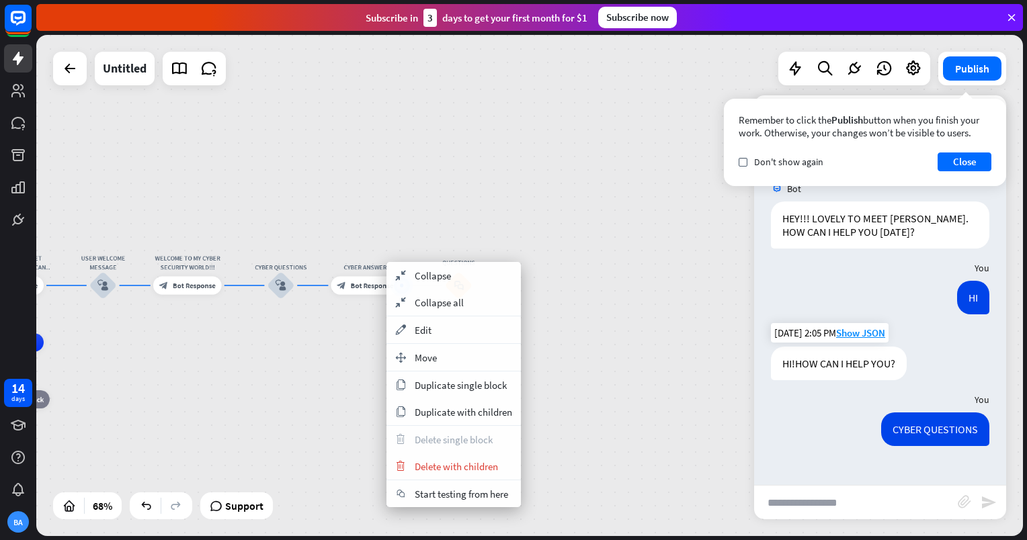
click at [628, 333] on div "home_2 Start point HEY!!! LOVELY TO MEET [PERSON_NAME]. HOW CAN I HELP YOU [DAT…" at bounding box center [529, 285] width 987 height 501
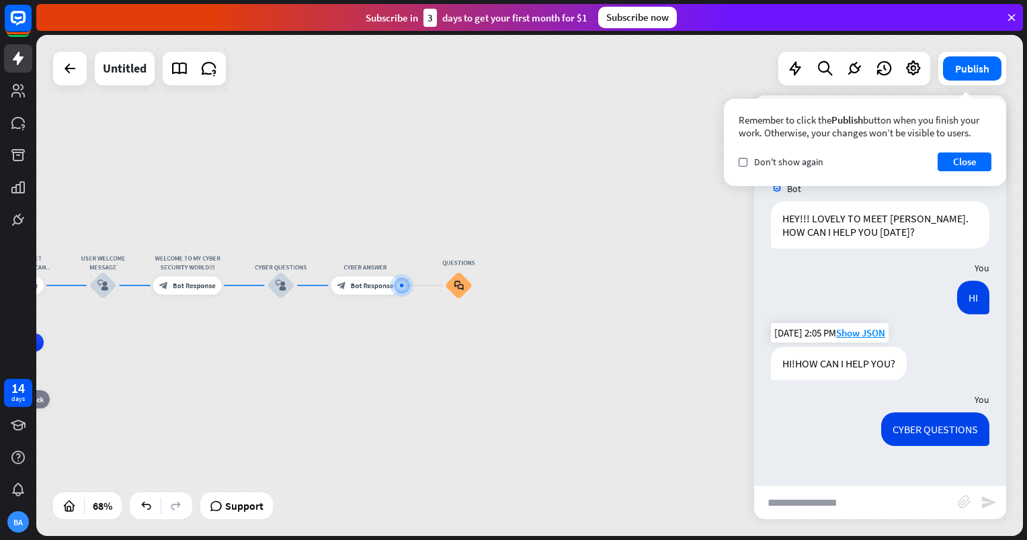
click at [628, 333] on div "home_2 Start point HEY!!! LOVELY TO MEET [PERSON_NAME]. HOW CAN I HELP YOU [DAT…" at bounding box center [529, 285] width 987 height 501
